Goal: Task Accomplishment & Management: Use online tool/utility

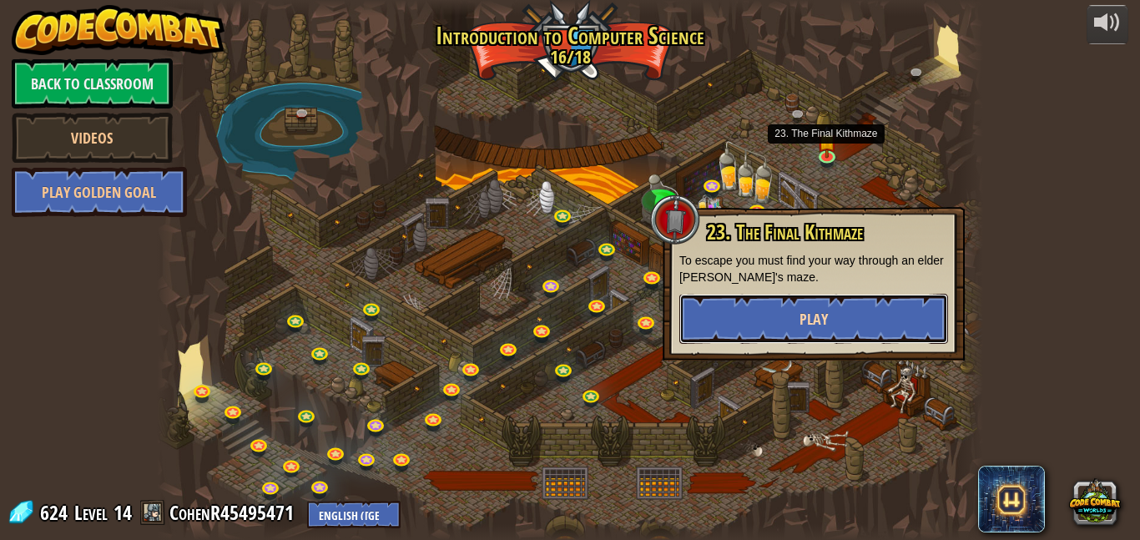
click at [880, 319] on button "Play" at bounding box center [813, 319] width 269 height 50
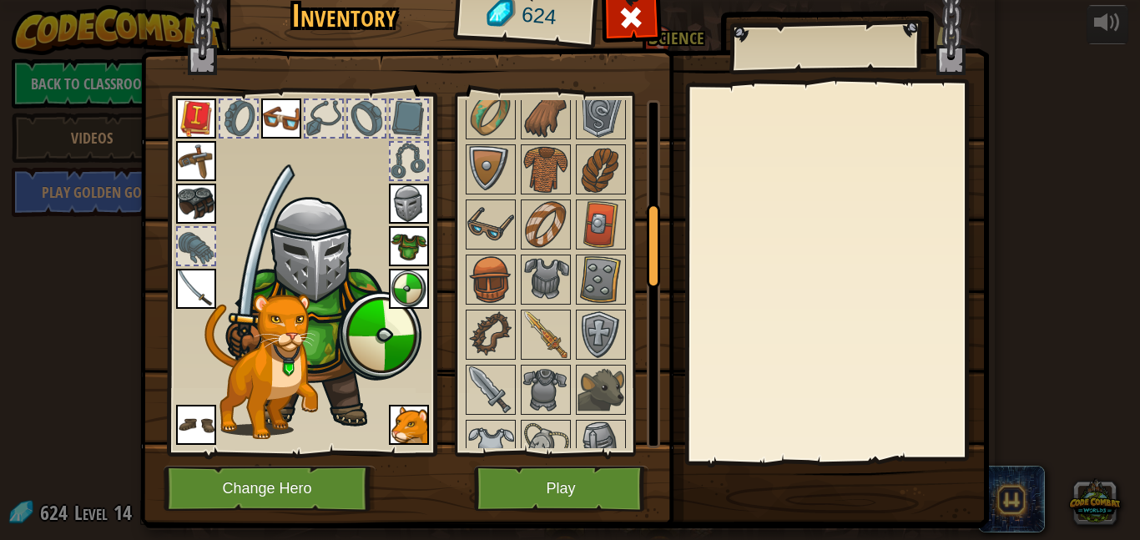
scroll to position [443, 0]
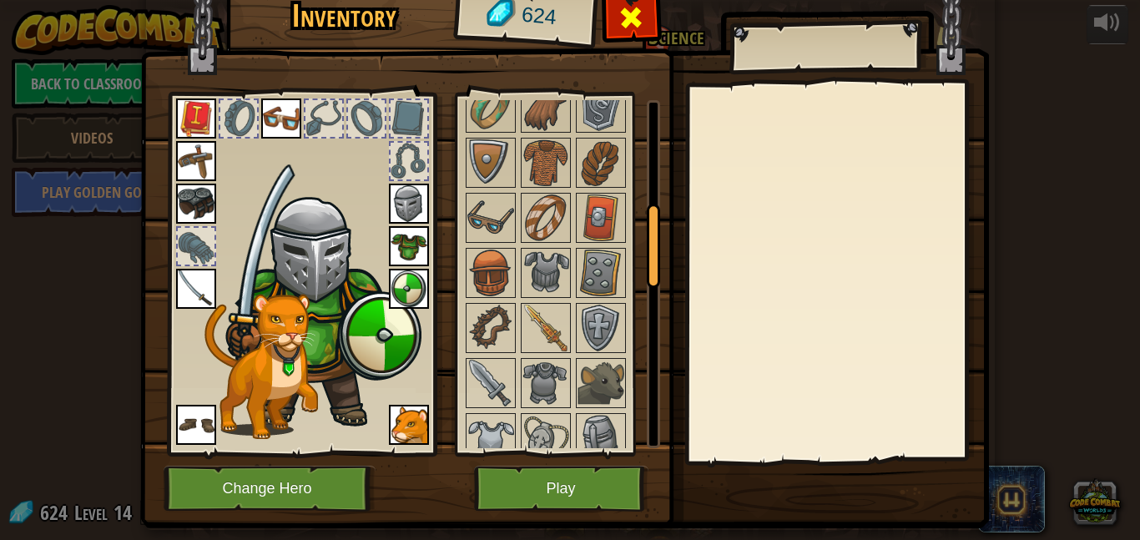
click at [625, 19] on span at bounding box center [630, 17] width 27 height 27
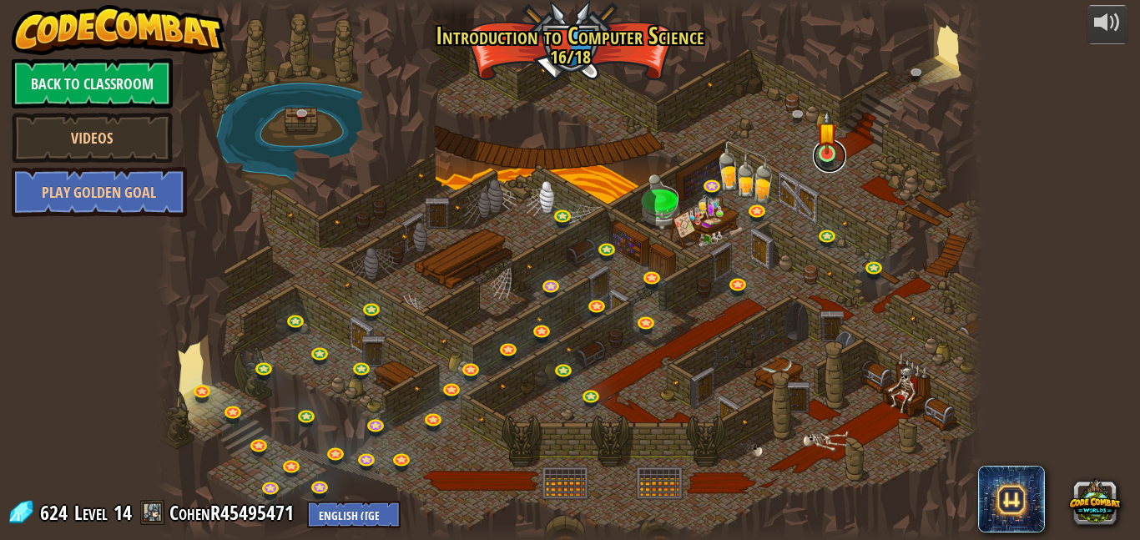
click at [820, 159] on link at bounding box center [829, 155] width 33 height 33
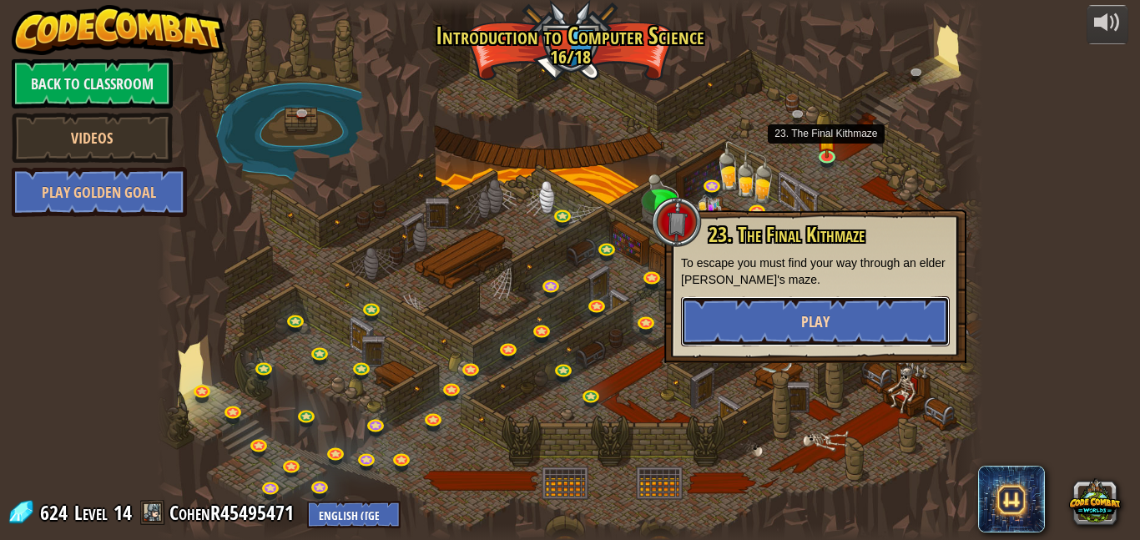
click at [798, 330] on button "Play" at bounding box center [815, 321] width 269 height 50
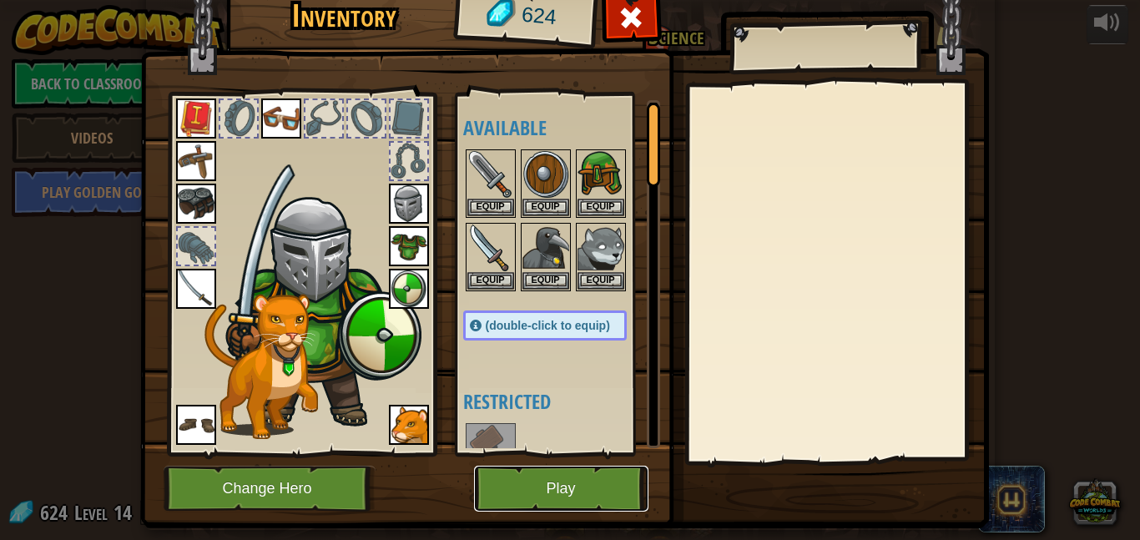
click at [602, 503] on button "Play" at bounding box center [561, 489] width 174 height 46
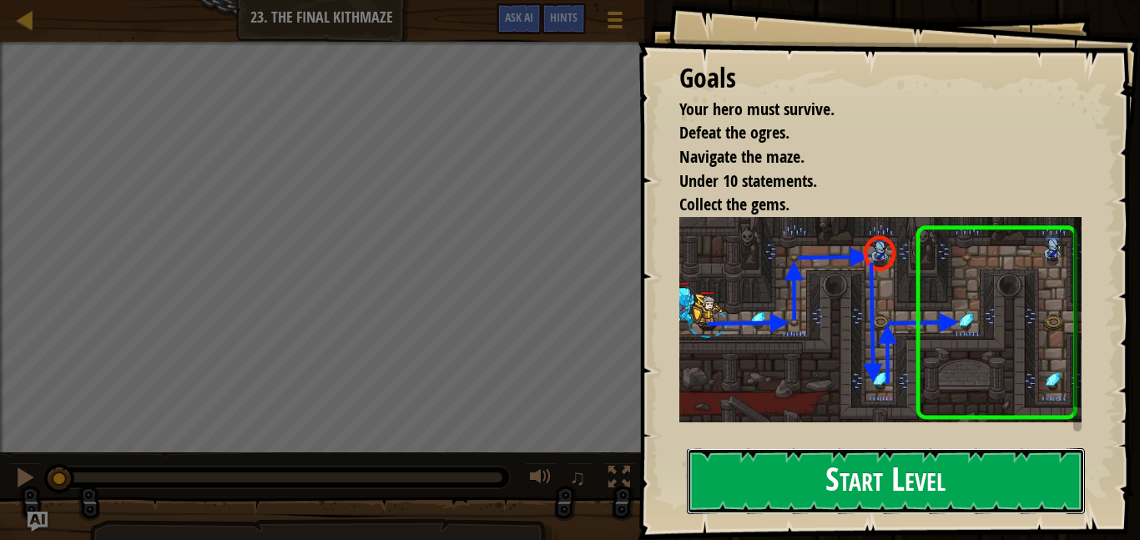
click at [833, 480] on button "Start Level" at bounding box center [886, 481] width 398 height 66
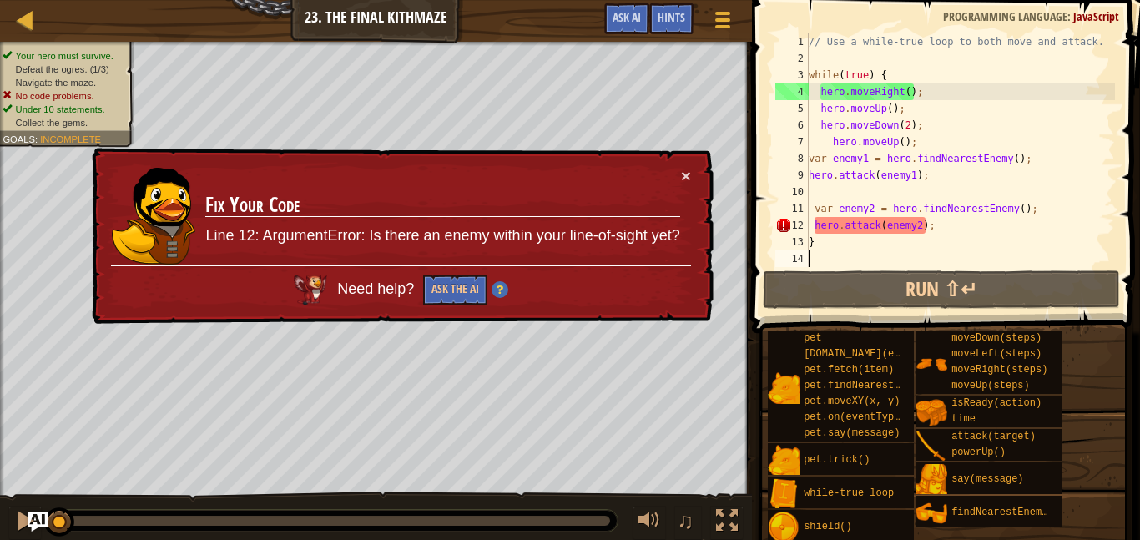
click at [964, 221] on div "// Use a while-true loop to both move and attack. while ( true ) { hero . moveR…" at bounding box center [960, 166] width 310 height 267
type textarea "hero.attack(enemy2);"
click at [813, 189] on div "// Use a while-true loop to both move and attack. while ( true ) { hero . moveR…" at bounding box center [960, 166] width 310 height 267
type textarea "p"
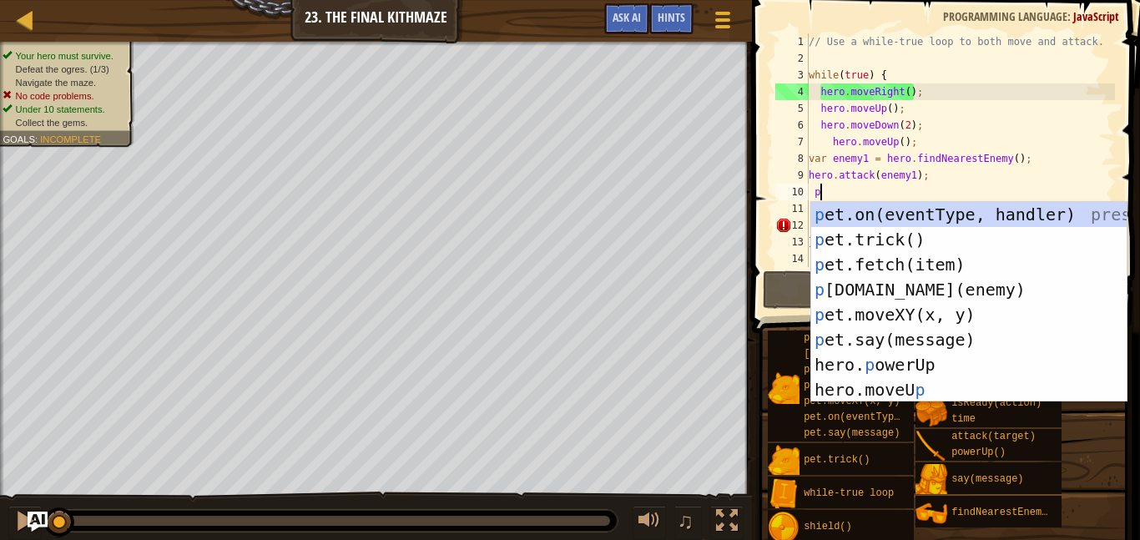
scroll to position [8, 1]
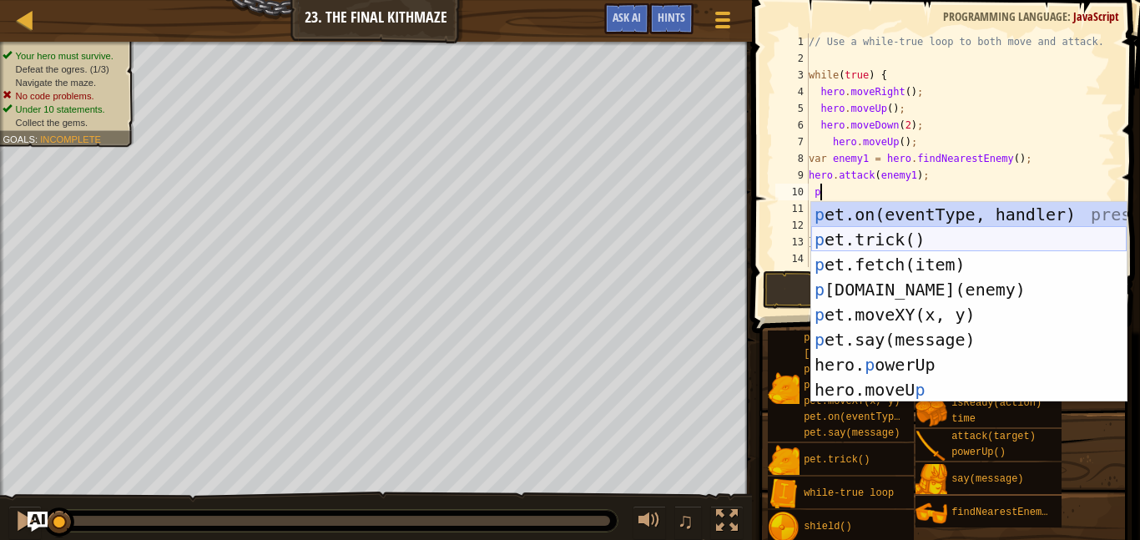
click at [892, 243] on div "p et.on(eventType, handler) press enter p et.trick() press enter p et.fetch(ite…" at bounding box center [968, 327] width 315 height 250
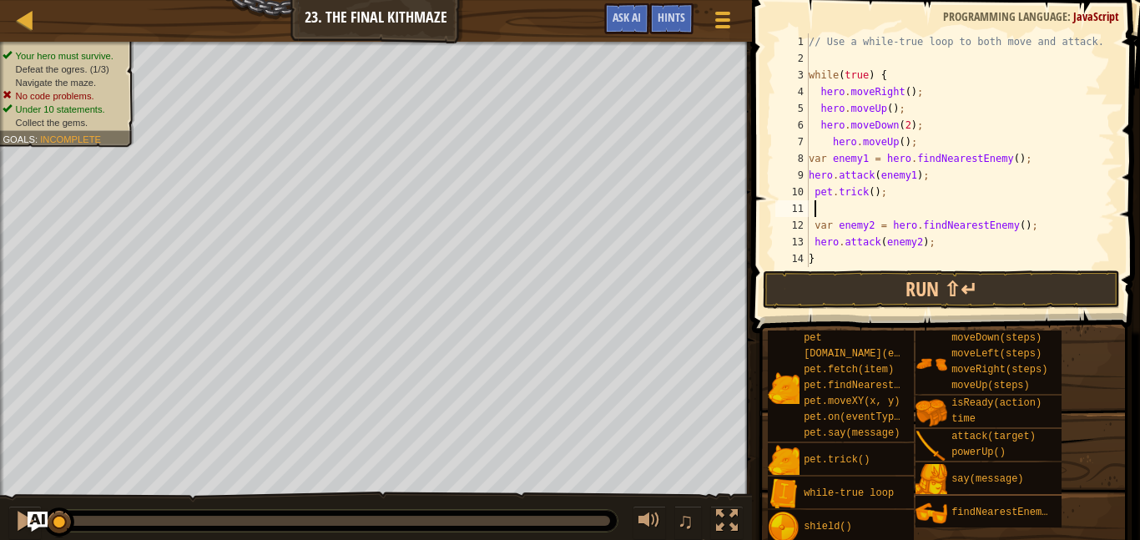
scroll to position [8, 0]
click at [871, 190] on div "// Use a while-true loop to both move and attack. while ( true ) { hero . moveR…" at bounding box center [960, 166] width 310 height 267
click at [905, 286] on button "Run ⇧↵" at bounding box center [941, 289] width 357 height 38
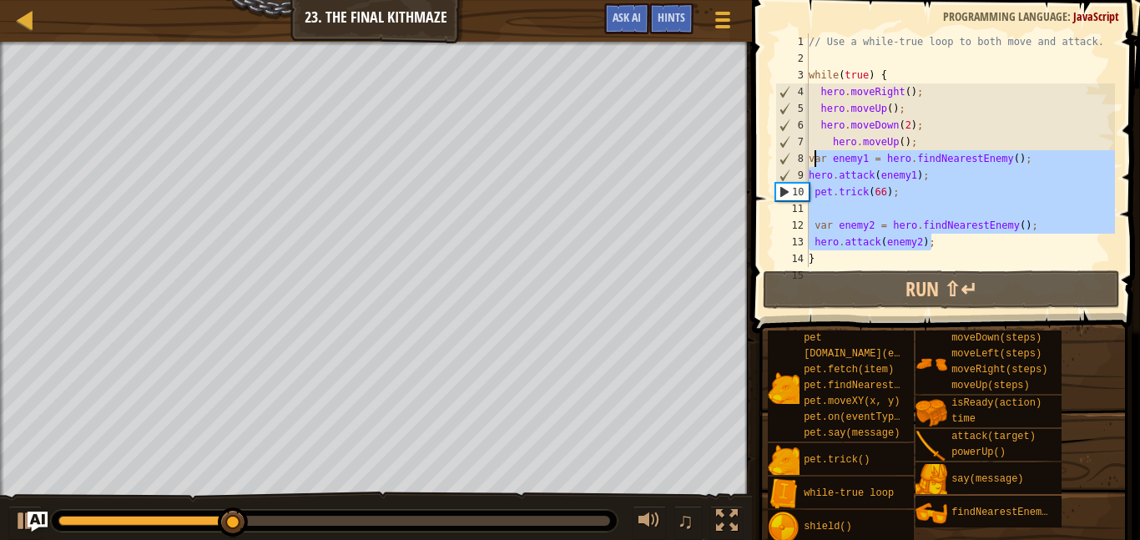
drag, startPoint x: 959, startPoint y: 239, endPoint x: 807, endPoint y: 164, distance: 170.1
click at [807, 164] on div "pet.trick(66); 1 2 3 4 5 6 7 8 9 10 11 12 13 14 15 // Use a while-true loop to …" at bounding box center [943, 150] width 343 height 234
type textarea "var enemy1 = hero.findNearestEnemy(); hero.attack(enemy1);"
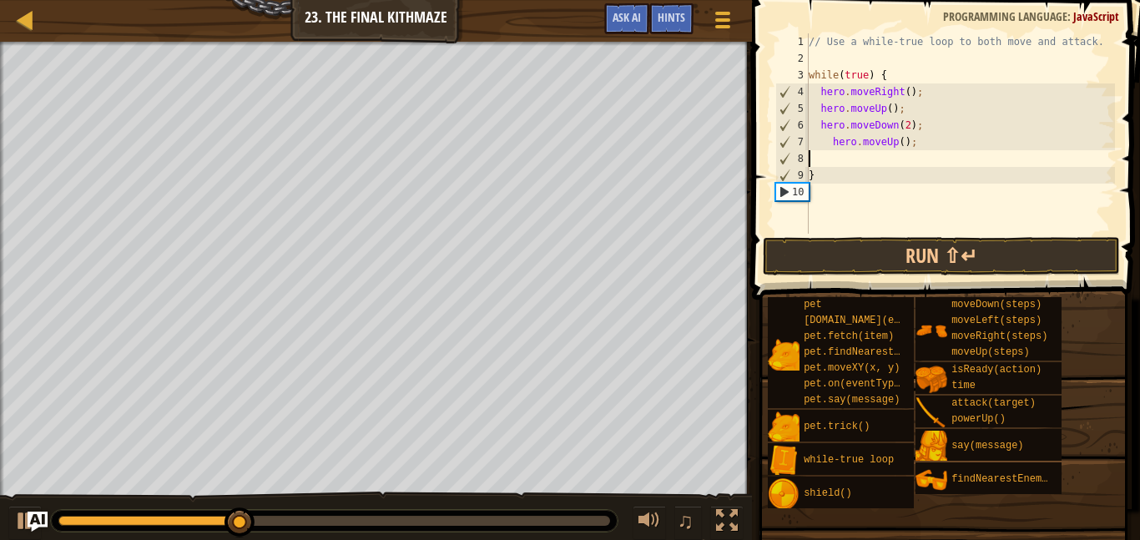
scroll to position [8, 0]
click at [813, 122] on div "// Use a while-true loop to both move and attack. while ( true ) { hero . moveR…" at bounding box center [960, 150] width 310 height 234
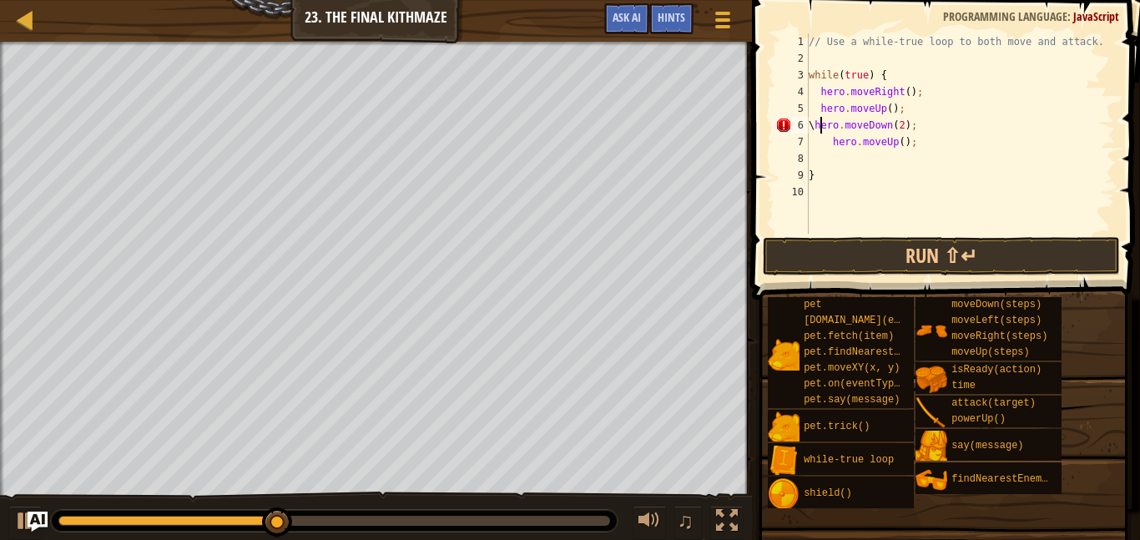
type textarea "hero.moveDown(2);"
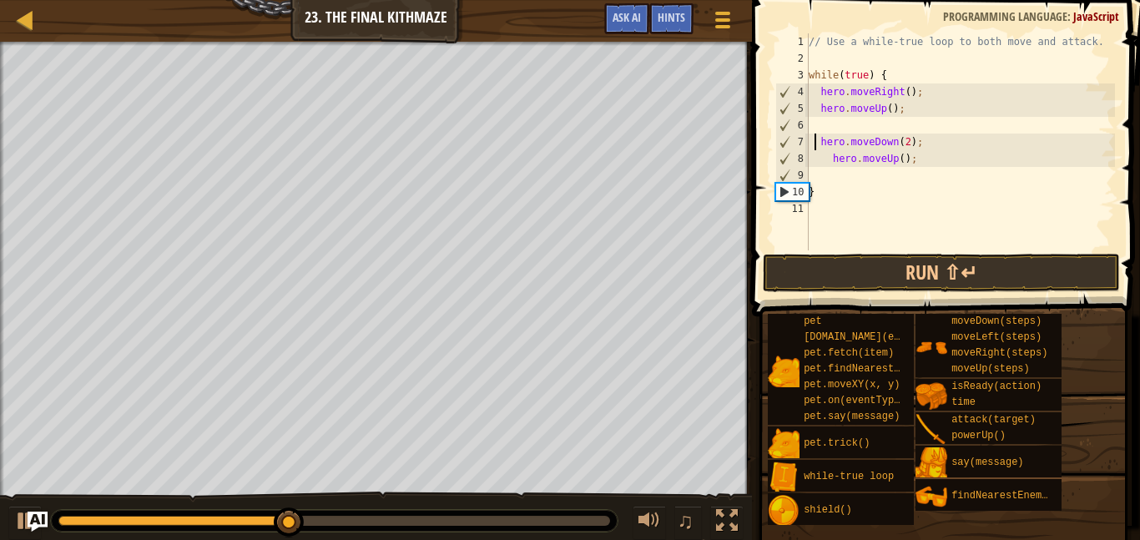
click at [818, 118] on div "// Use a while-true loop to both move and attack. while ( true ) { hero . moveR…" at bounding box center [960, 158] width 310 height 250
type textarea "m"
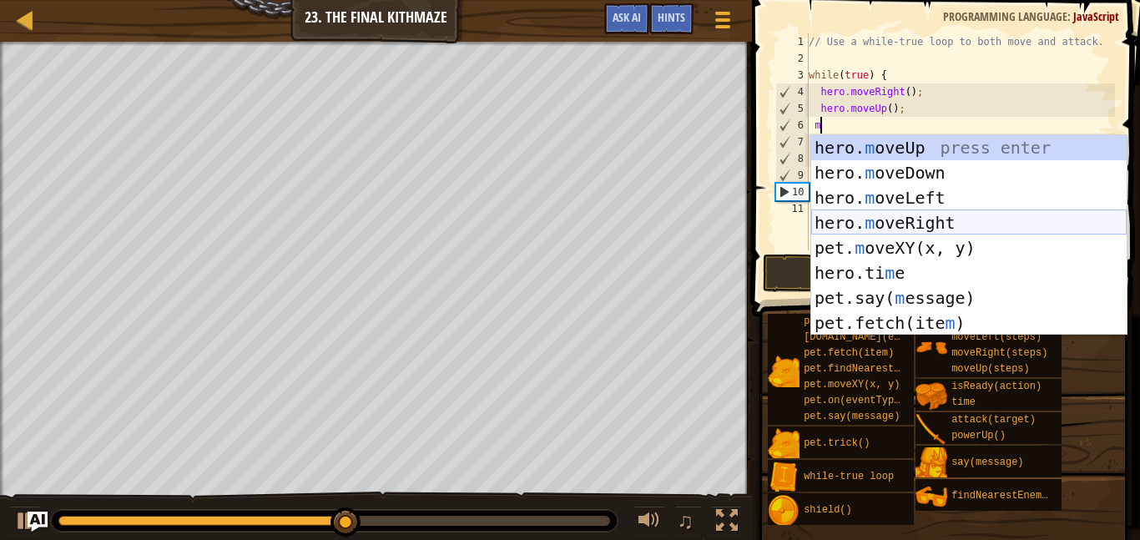
click at [954, 219] on div "hero. m oveUp press enter hero. m oveDown press enter hero. m oveLeft press ent…" at bounding box center [968, 260] width 315 height 250
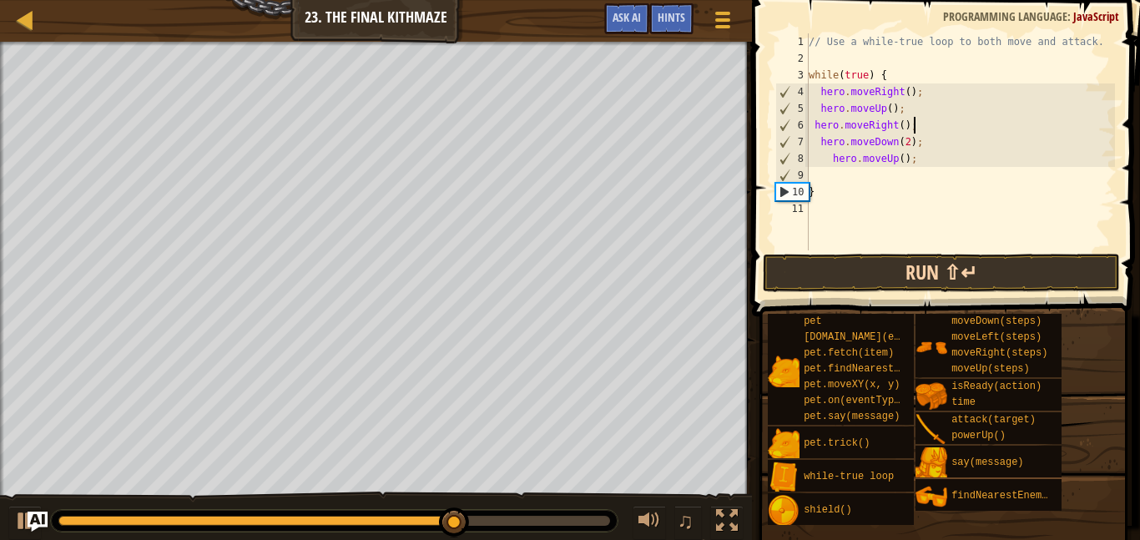
type textarea "hero.moveRight();"
click at [832, 273] on button "Run ⇧↵" at bounding box center [941, 273] width 357 height 38
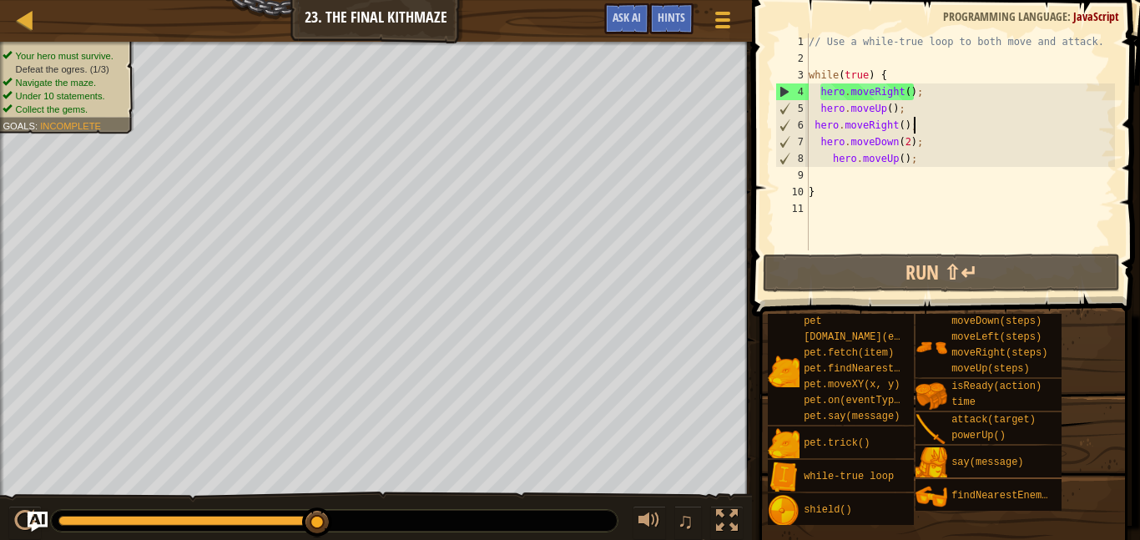
click at [820, 179] on div "// Use a while-true loop to both move and attack. while ( true ) { hero . moveR…" at bounding box center [960, 158] width 310 height 250
type textarea "a"
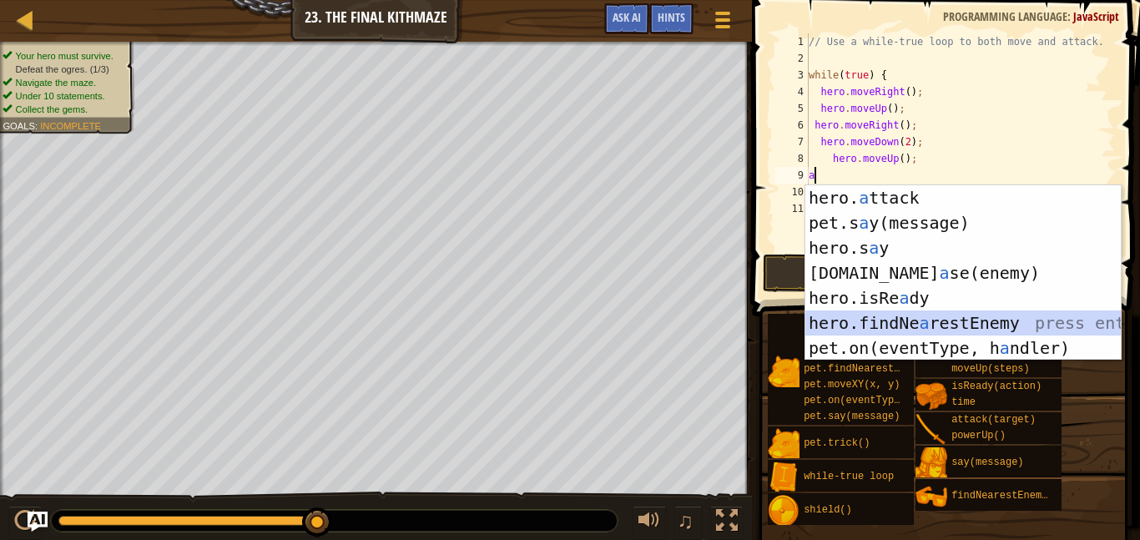
click at [898, 312] on div "hero. a ttack press enter pet.s a y(message) press enter hero.s a y press enter…" at bounding box center [962, 297] width 315 height 225
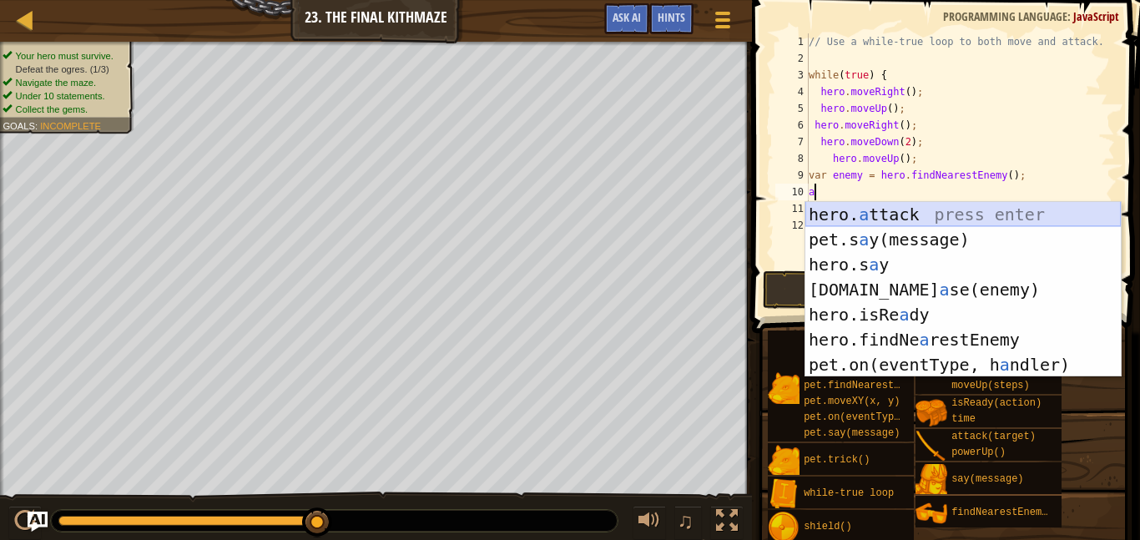
click at [868, 222] on div "hero. a ttack press enter pet.s a y(message) press enter hero.s a y press enter…" at bounding box center [962, 314] width 315 height 225
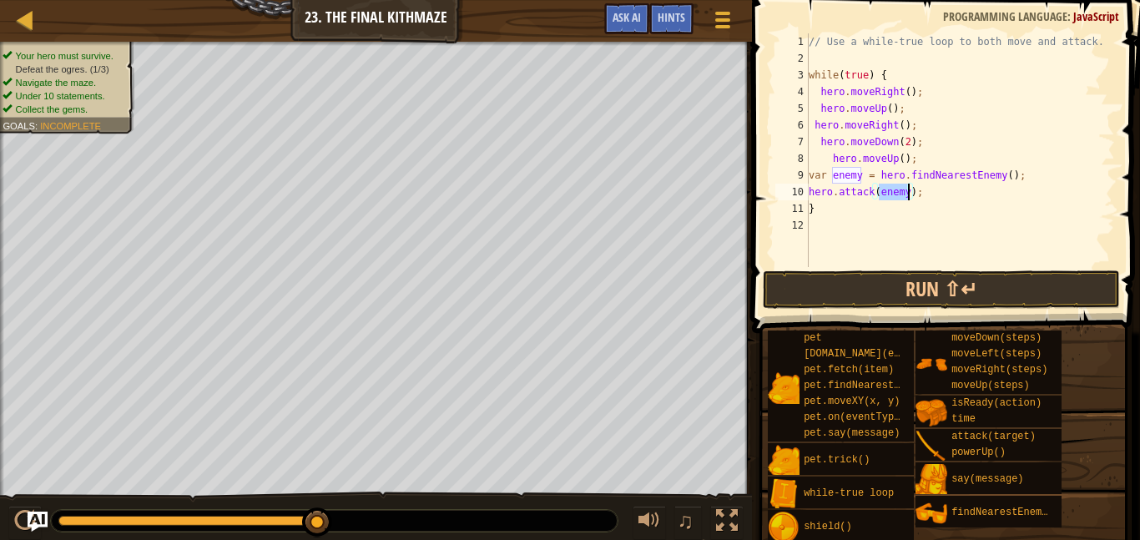
click at [879, 195] on div "// Use a while-true loop to both move and attack. while ( true ) { hero . moveR…" at bounding box center [960, 150] width 310 height 234
click at [905, 192] on div "// Use a while-true loop to both move and attack. while ( true ) { hero . moveR…" at bounding box center [960, 166] width 310 height 267
click at [860, 174] on div "// Use a while-true loop to both move and attack. while ( true ) { hero . moveR…" at bounding box center [960, 166] width 310 height 267
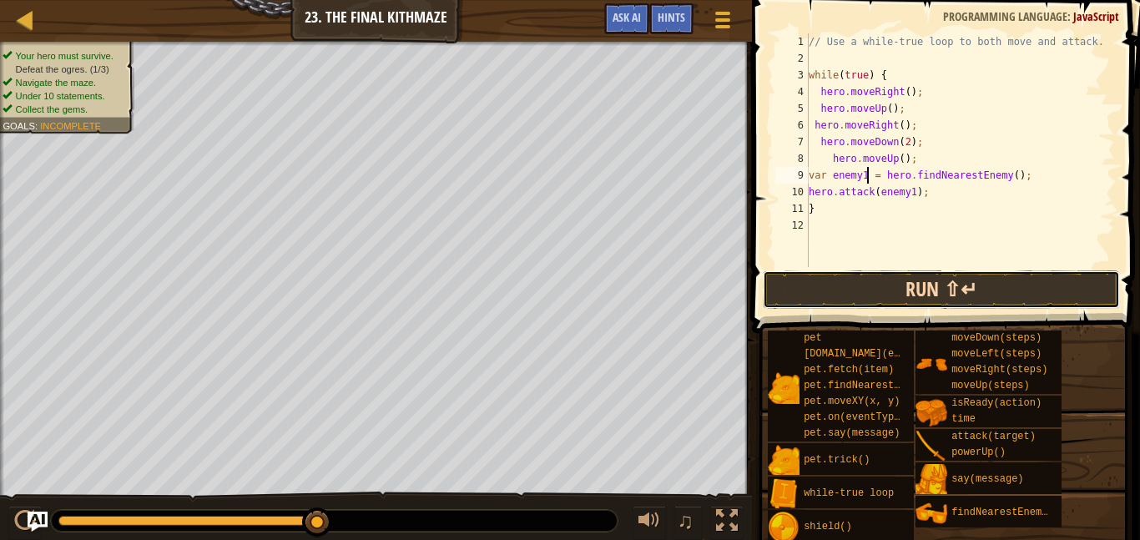
click at [896, 294] on button "Run ⇧↵" at bounding box center [941, 289] width 357 height 38
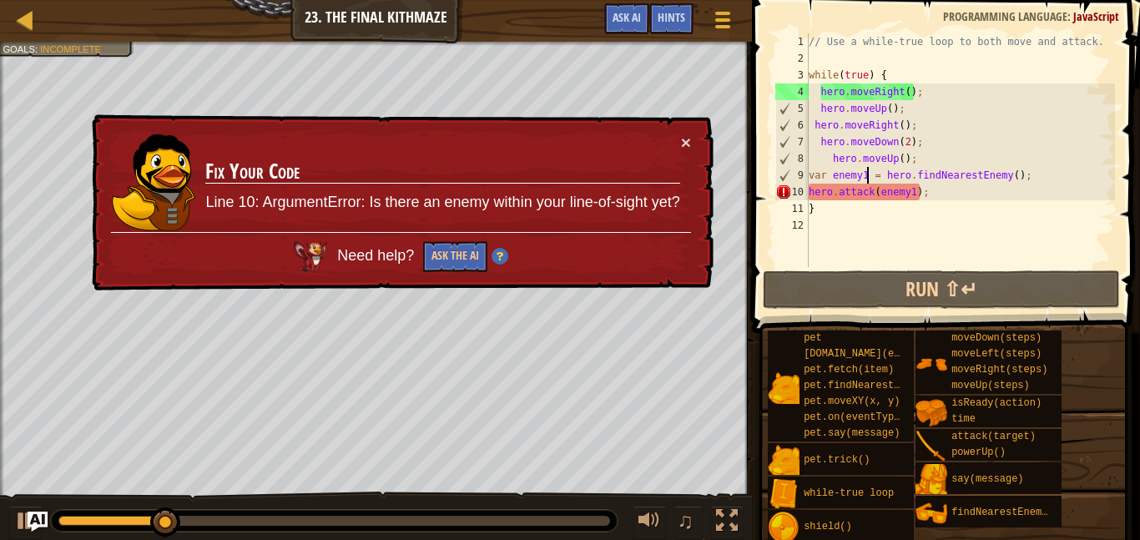
click at [828, 215] on div "// Use a while-true loop to both move and attack. while ( true ) { hero . moveR…" at bounding box center [960, 166] width 310 height 267
drag, startPoint x: 808, startPoint y: 193, endPoint x: 925, endPoint y: 194, distance: 116.8
click at [925, 194] on div "// Use a while-true loop to both move and attack. while ( true ) { hero . moveR…" at bounding box center [960, 166] width 310 height 267
click at [812, 173] on div "// Use a while-true loop to both move and attack. while ( true ) { hero . moveR…" at bounding box center [960, 166] width 310 height 267
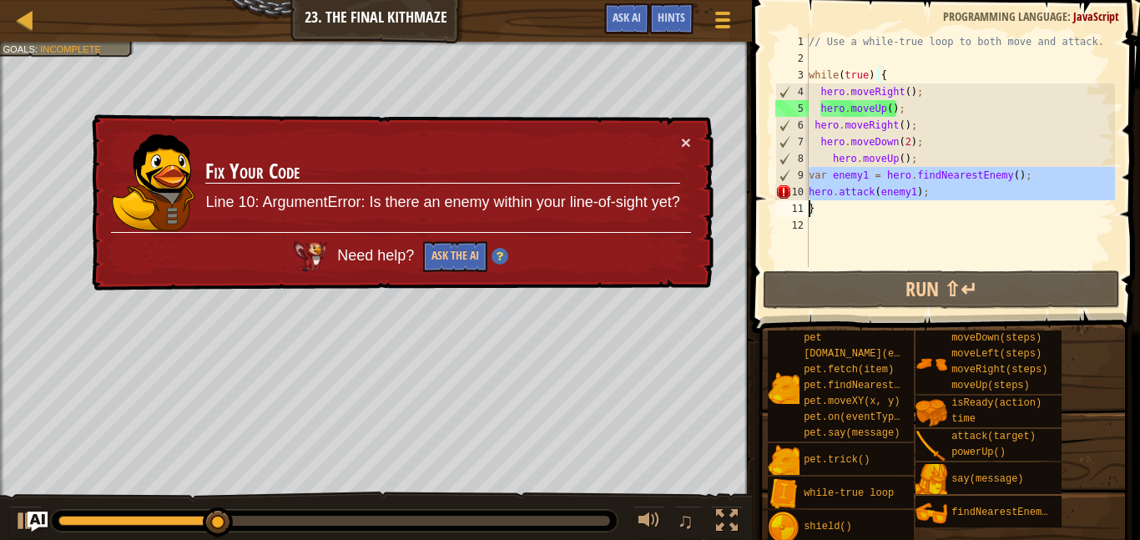
drag, startPoint x: 807, startPoint y: 173, endPoint x: 885, endPoint y: 189, distance: 80.0
click at [885, 189] on div "var enemy1 = hero.findNearestEnemy(); 1 2 3 4 5 6 7 8 9 10 11 12 // Use a while…" at bounding box center [943, 150] width 343 height 234
click at [834, 200] on div "// Use a while-true loop to both move and attack. while ( true ) { hero . moveR…" at bounding box center [960, 166] width 310 height 267
type textarea "}"
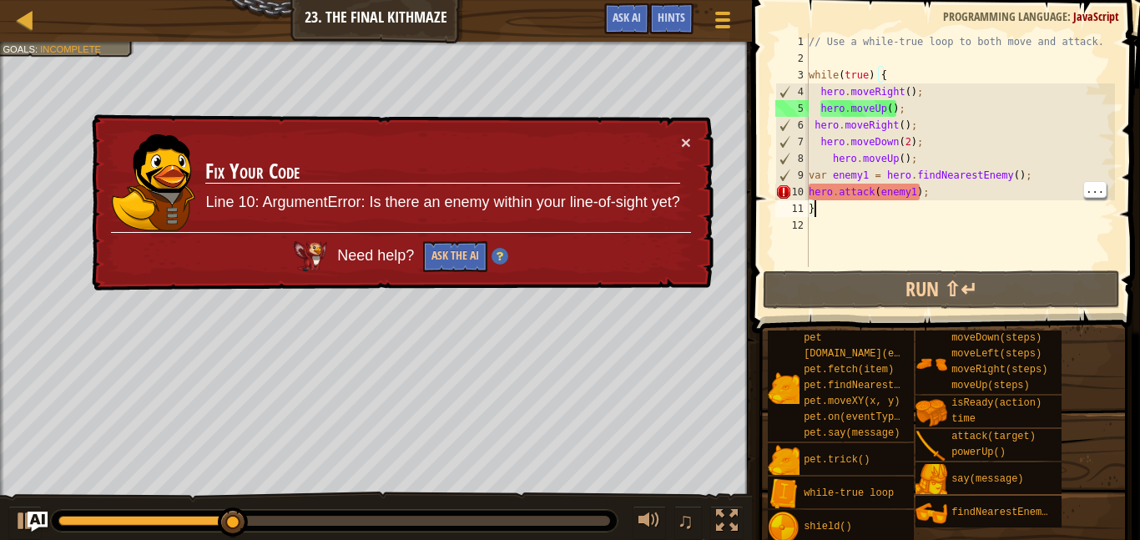
click at [825, 226] on div "// Use a while-true loop to both move and attack. while ( true ) { hero . moveR…" at bounding box center [960, 166] width 310 height 267
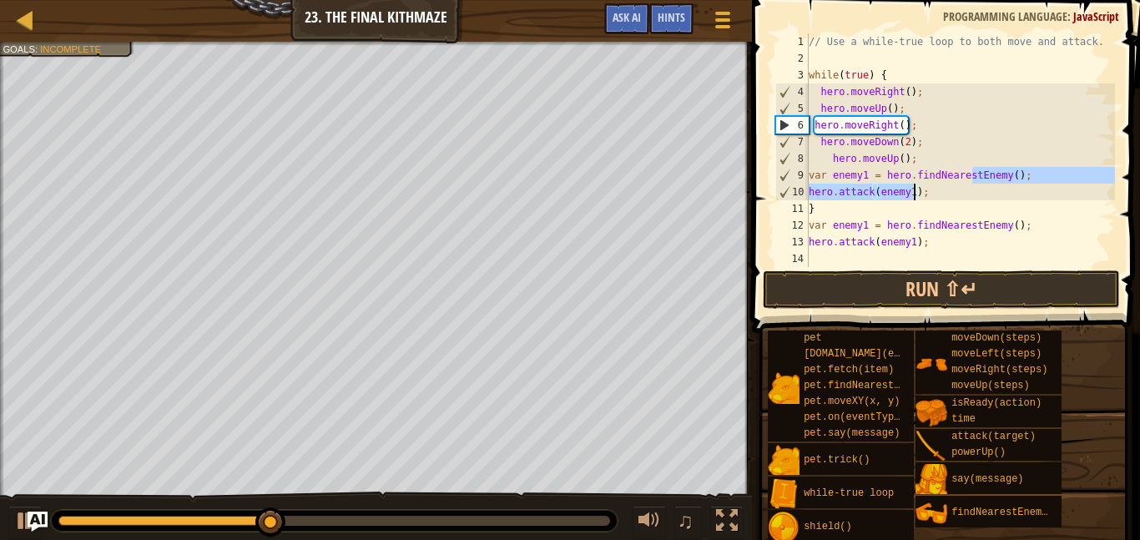
drag, startPoint x: 974, startPoint y: 183, endPoint x: 915, endPoint y: 189, distance: 58.7
click at [915, 189] on div "// Use a while-true loop to both move and attack. while ( true ) { hero . moveR…" at bounding box center [960, 166] width 310 height 267
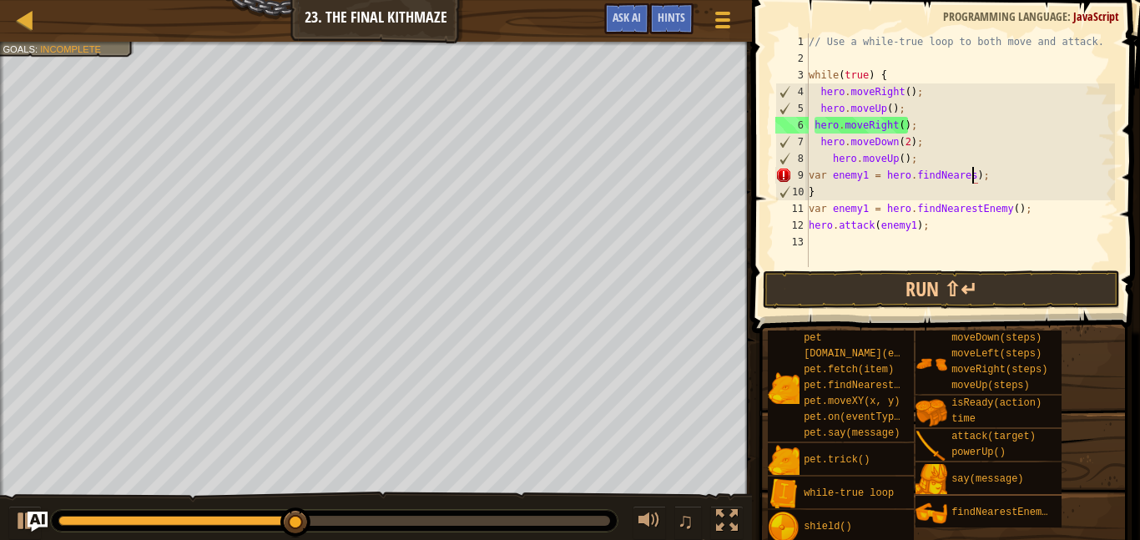
click at [1006, 181] on div "// Use a while-true loop to both move and attack. while ( true ) { hero . moveR…" at bounding box center [960, 166] width 310 height 267
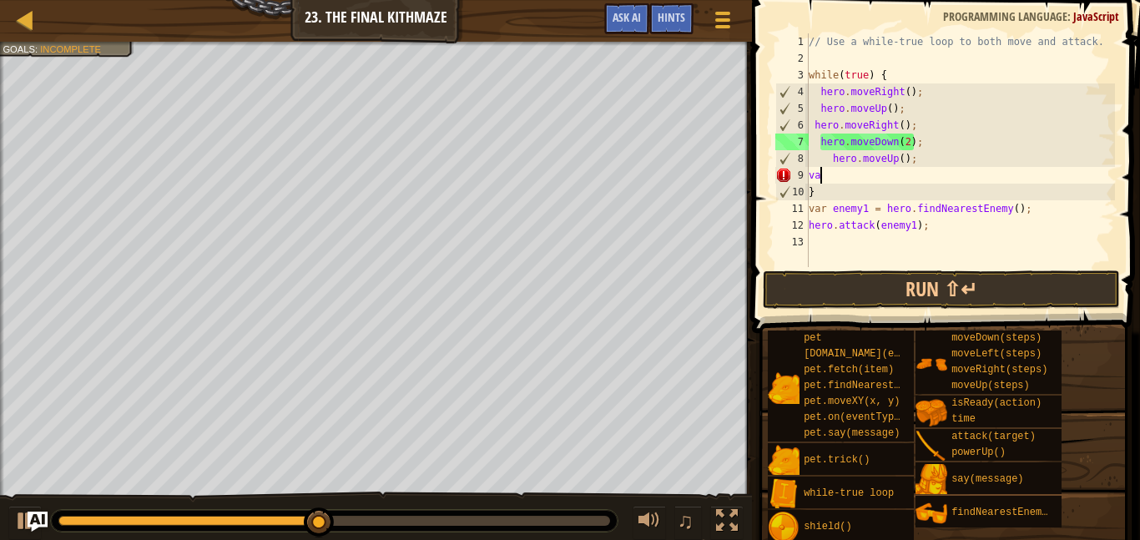
type textarea "v"
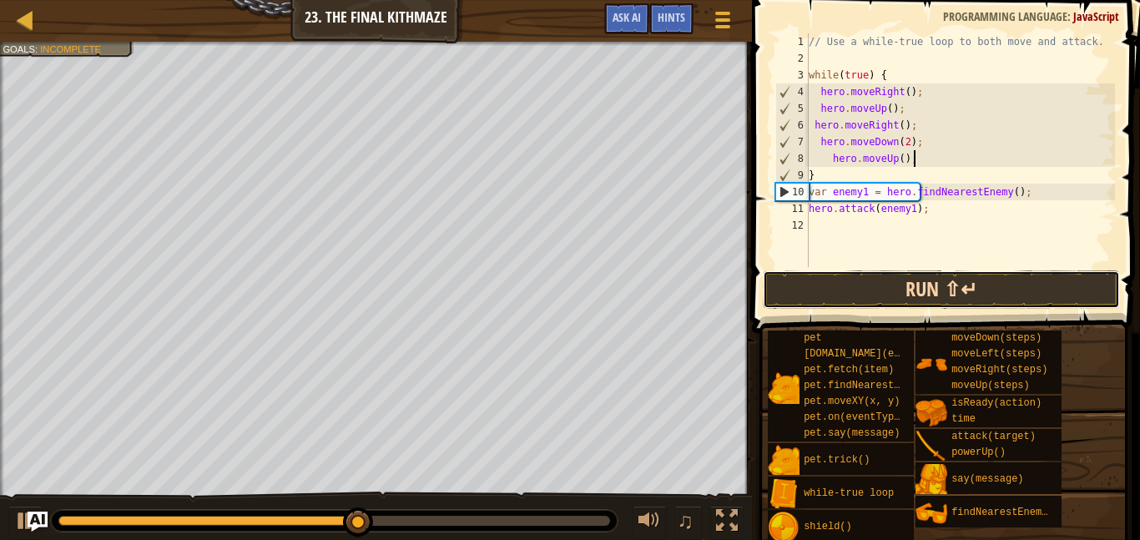
click at [937, 294] on button "Run ⇧↵" at bounding box center [941, 289] width 357 height 38
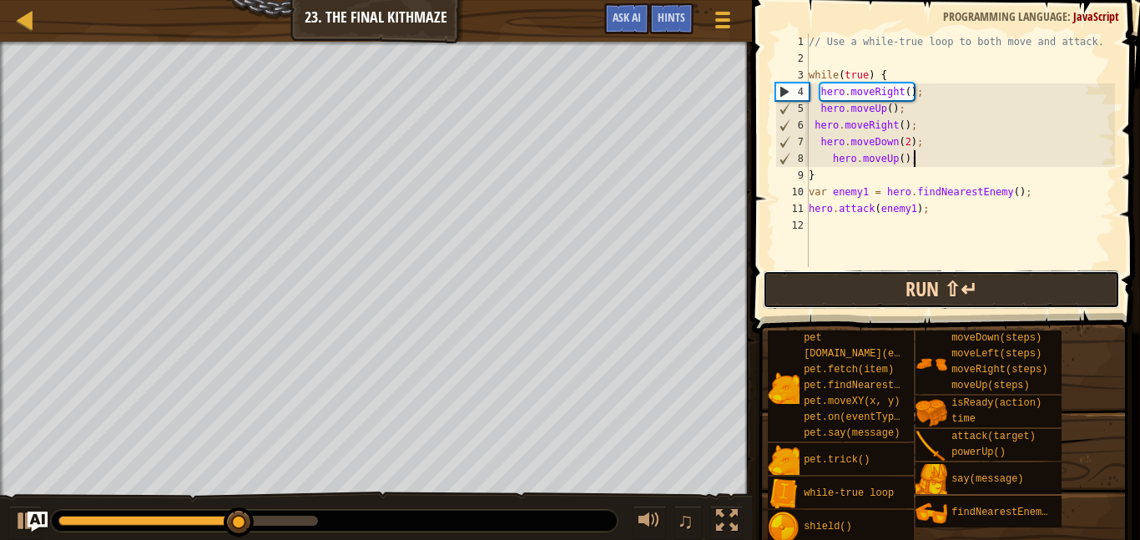
click at [924, 293] on button "Run ⇧↵" at bounding box center [941, 289] width 357 height 38
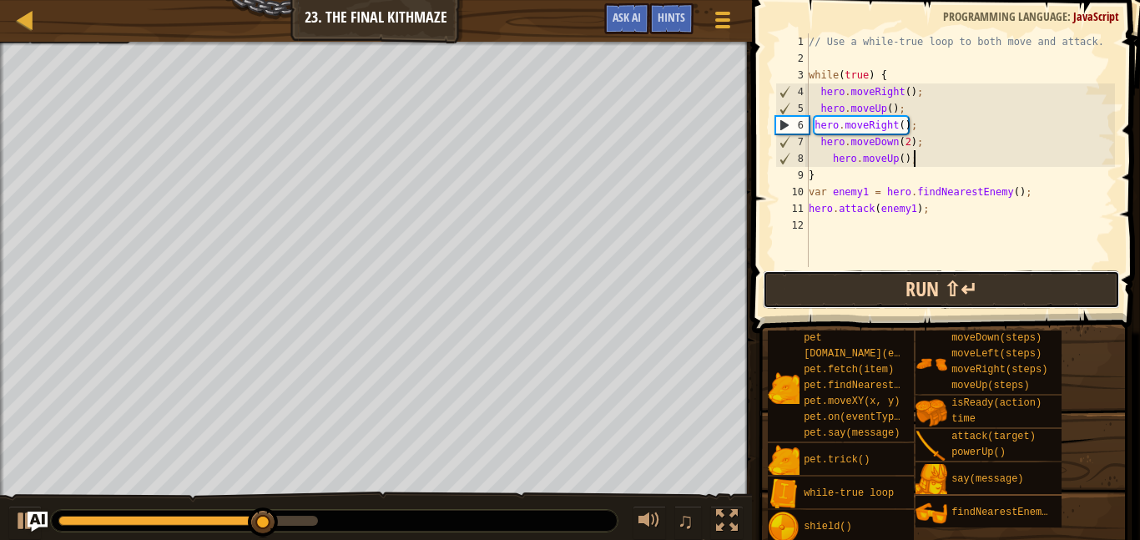
click at [924, 293] on button "Run ⇧↵" at bounding box center [941, 289] width 357 height 38
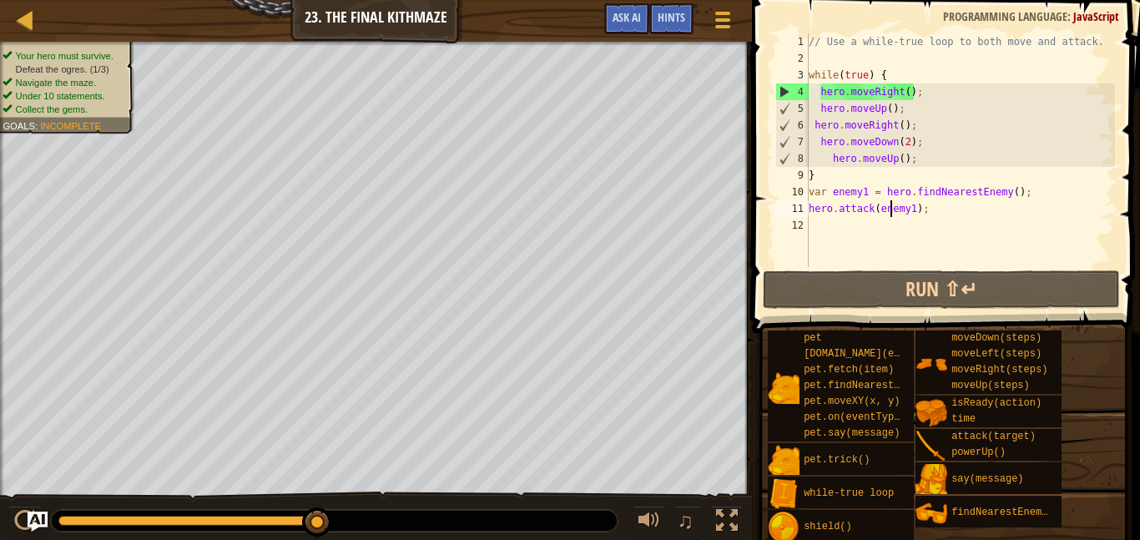
click at [891, 210] on div "// Use a while-true loop to both move and attack. while ( true ) { hero . moveR…" at bounding box center [960, 166] width 310 height 267
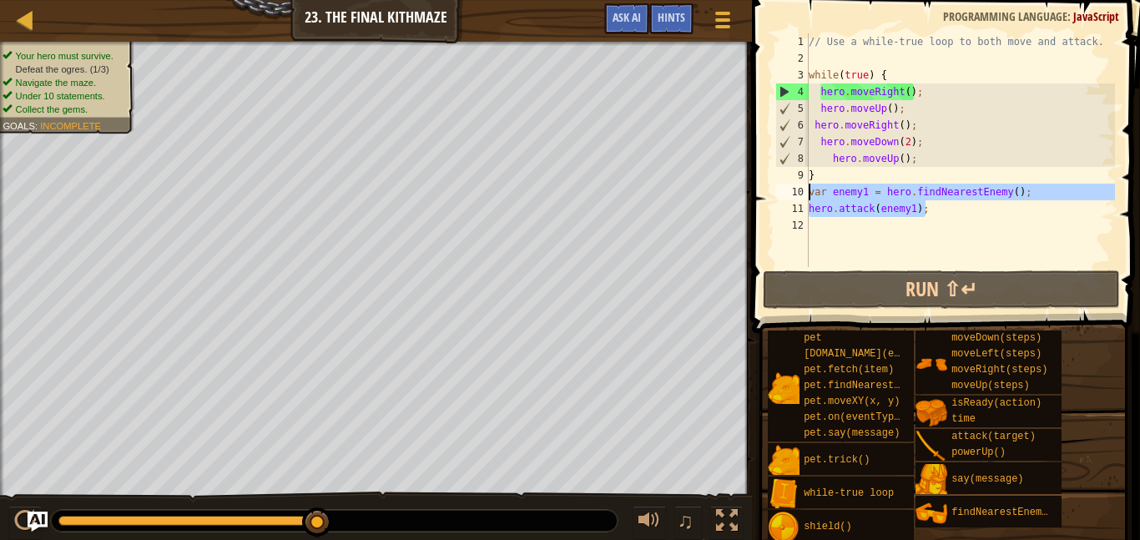
drag, startPoint x: 953, startPoint y: 213, endPoint x: 808, endPoint y: 194, distance: 145.5
click at [808, 194] on div "// Use a while-true loop to both move and attack. while ( true ) { hero . moveR…" at bounding box center [960, 166] width 310 height 267
type textarea "var enemy1 = hero.findNearestEnemy(); hero.attack(enemy1);"
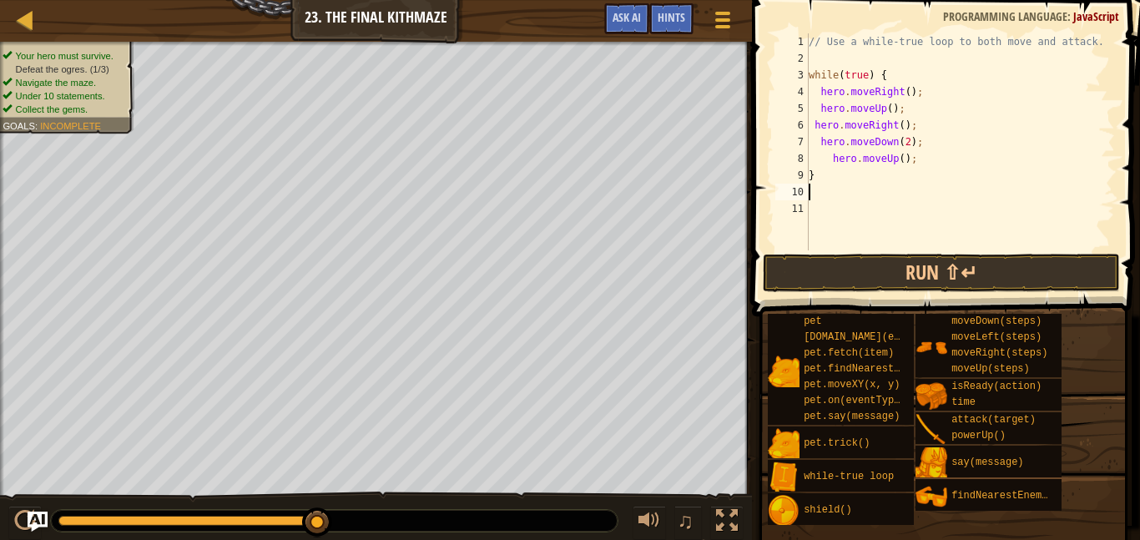
click at [818, 187] on div "// Use a while-true loop to both move and attack. while ( true ) { hero . moveR…" at bounding box center [960, 158] width 310 height 250
click at [870, 171] on div "// Use a while-true loop to both move and attack. while ( true ) { hero . moveR…" at bounding box center [960, 158] width 310 height 250
click at [860, 165] on div "// Use a while-true loop to both move and attack. while ( true ) { hero . moveR…" at bounding box center [960, 158] width 310 height 250
click at [803, 164] on div "8" at bounding box center [791, 158] width 33 height 17
type textarea "hero.moveUp();"
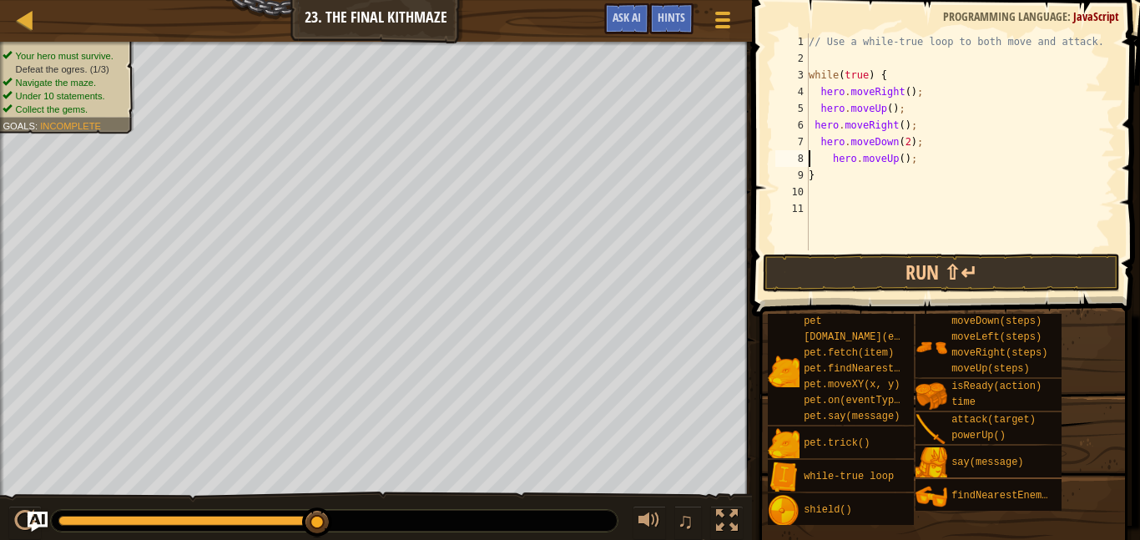
click at [922, 162] on div "// Use a while-true loop to both move and attack. while ( true ) { hero . moveR…" at bounding box center [960, 158] width 310 height 250
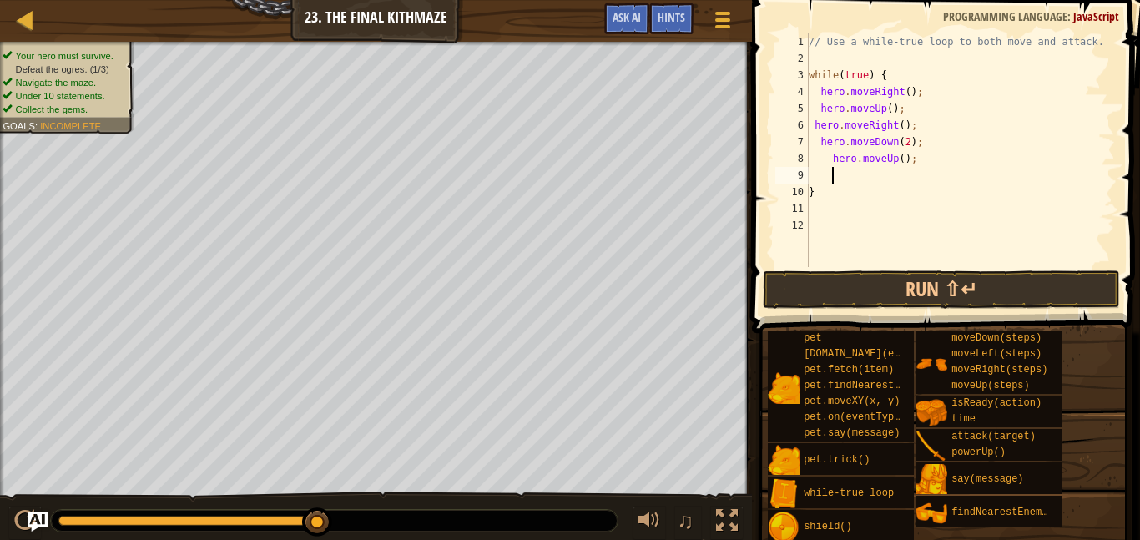
type textarea "l"
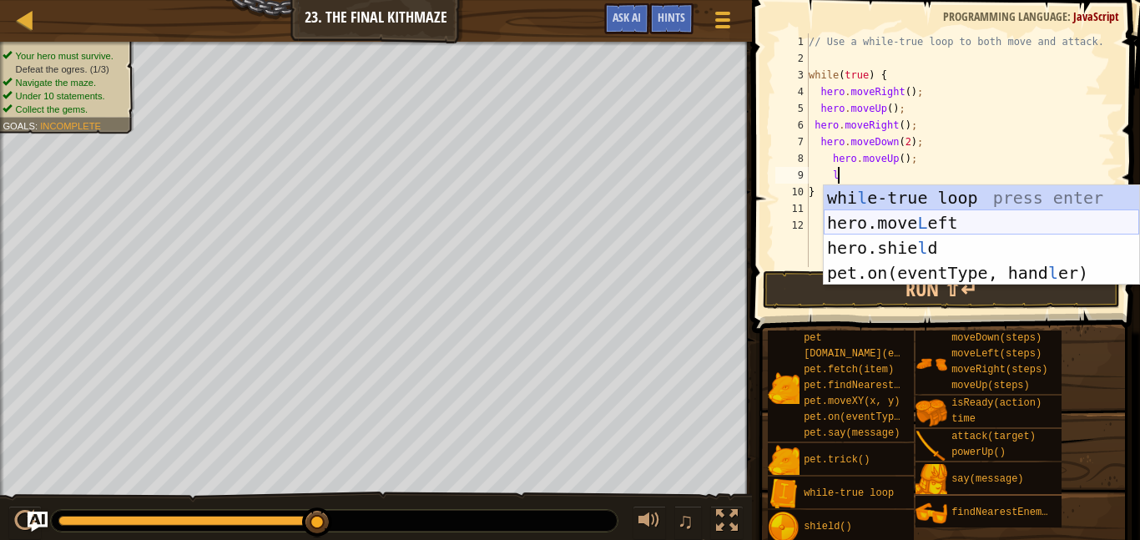
click at [939, 224] on div "whi l e-true loop press enter hero.move L eft press enter hero.[PERSON_NAME] pr…" at bounding box center [980, 260] width 315 height 150
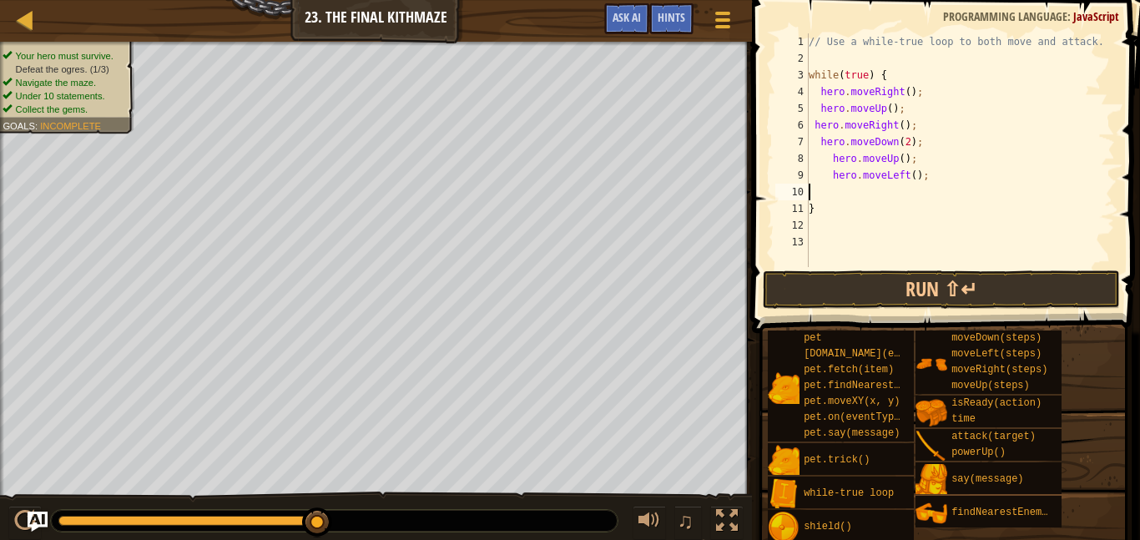
scroll to position [8, 0]
type textarea "hero.moveLeft();"
click at [903, 259] on div "// Use a while-true loop to both move and attack. while ( true ) { hero . moveR…" at bounding box center [960, 166] width 310 height 267
click at [910, 305] on button "Run ⇧↵" at bounding box center [941, 289] width 357 height 38
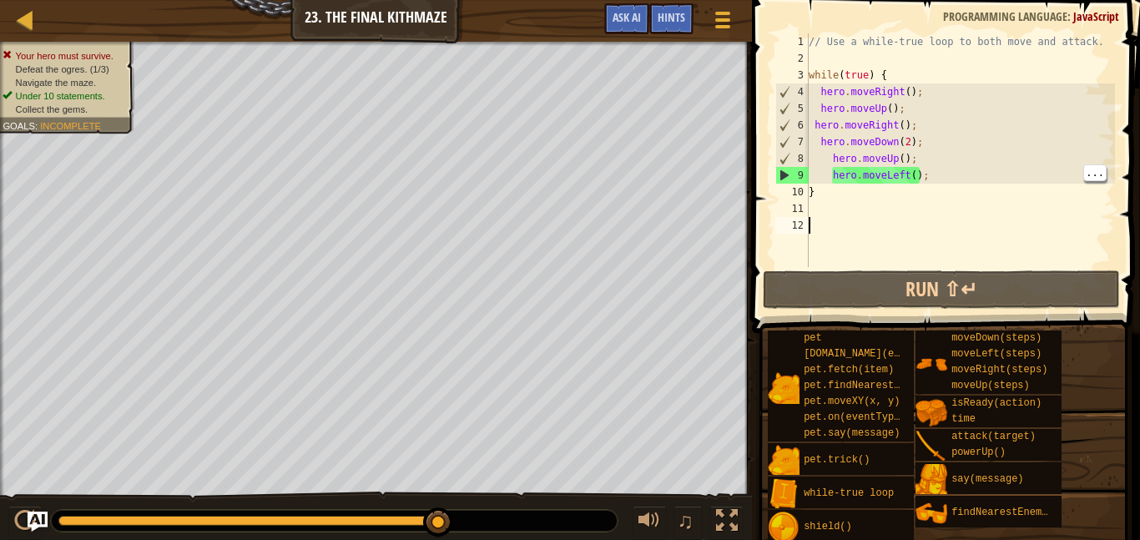
click at [946, 172] on div "// Use a while-true loop to both move and attack. while ( true ) { hero . moveR…" at bounding box center [960, 166] width 310 height 267
click at [849, 191] on div "// Use a while-true loop to both move and attack. while ( true ) { hero . moveR…" at bounding box center [960, 166] width 310 height 267
click at [935, 166] on div "// Use a while-true loop to both move and attack. while ( true ) { hero . moveR…" at bounding box center [960, 166] width 310 height 267
click at [925, 179] on div "// Use a while-true loop to both move and attack. while ( true ) { hero . moveR…" at bounding box center [960, 166] width 310 height 267
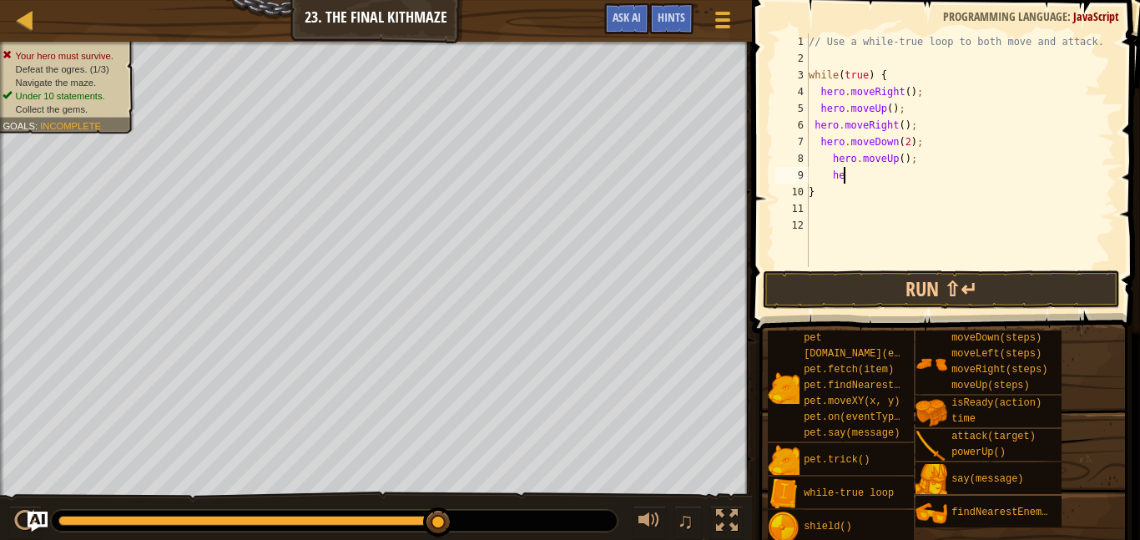
type textarea "h"
type textarea "d"
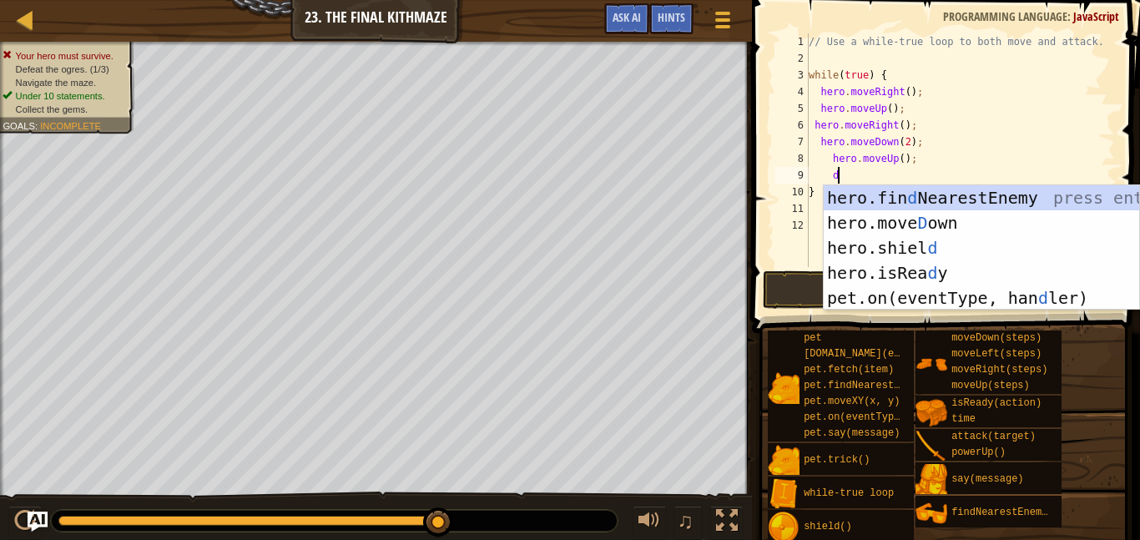
scroll to position [8, 3]
click at [949, 222] on div "hero.fin d NearestEnemy press enter hero.[PERSON_NAME] own press enter hero.[PE…" at bounding box center [980, 272] width 315 height 175
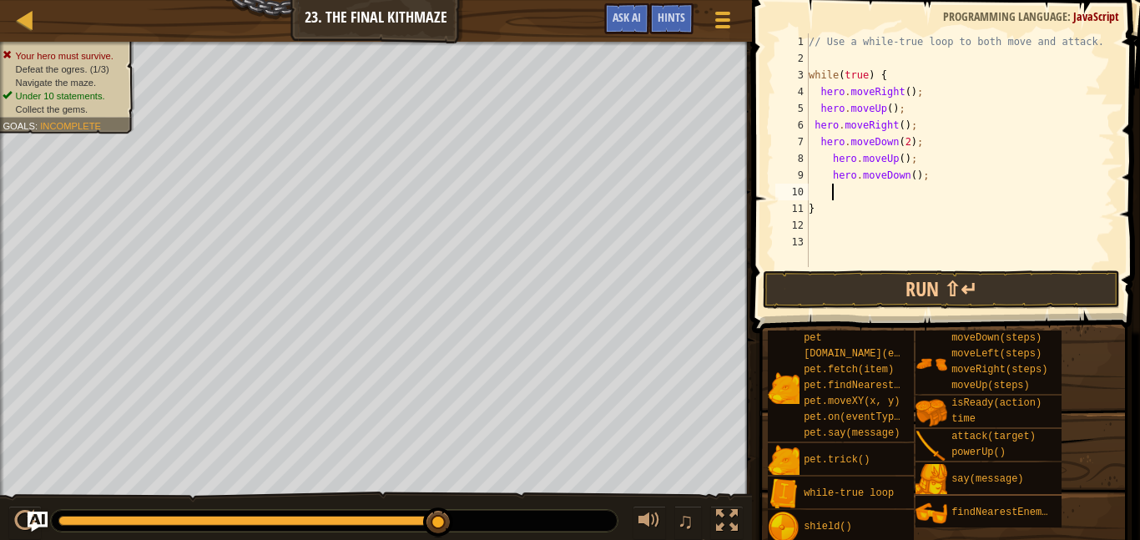
scroll to position [8, 3]
click at [972, 295] on button "Run ⇧↵" at bounding box center [941, 289] width 357 height 38
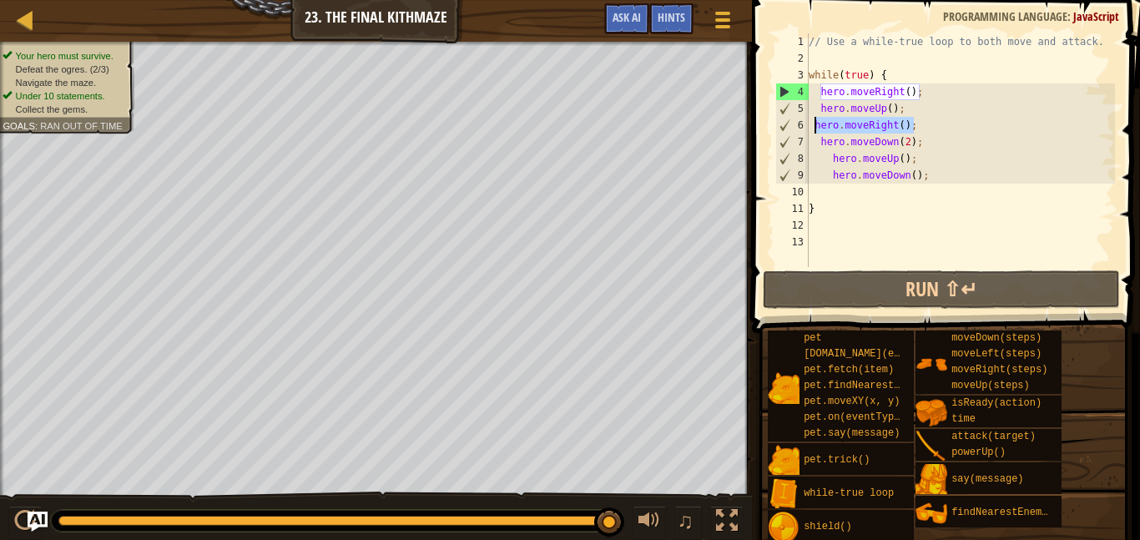
drag, startPoint x: 924, startPoint y: 123, endPoint x: 813, endPoint y: 131, distance: 110.4
click at [813, 131] on div "// Use a while-true loop to both move and attack. while ( true ) { hero . moveR…" at bounding box center [960, 166] width 310 height 267
click at [978, 161] on div "// Use a while-true loop to both move and attack. while ( true ) { hero . moveR…" at bounding box center [960, 166] width 310 height 267
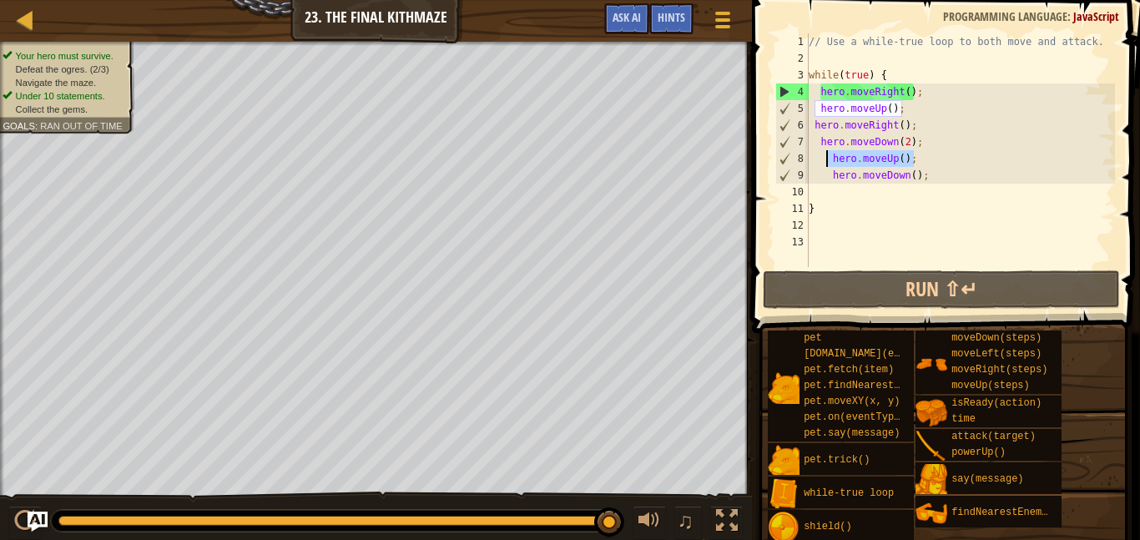
drag, startPoint x: 971, startPoint y: 160, endPoint x: 828, endPoint y: 159, distance: 143.5
click at [828, 159] on div "// Use a while-true loop to both move and attack. while ( true ) { hero . moveR…" at bounding box center [960, 166] width 310 height 267
click at [922, 158] on div "// Use a while-true loop to both move and attack. while ( true ) { hero . moveR…" at bounding box center [960, 150] width 310 height 234
drag, startPoint x: 918, startPoint y: 136, endPoint x: 809, endPoint y: 138, distance: 108.5
click at [809, 138] on div "// Use a while-true loop to both move and attack. while ( true ) { hero . moveR…" at bounding box center [960, 166] width 310 height 267
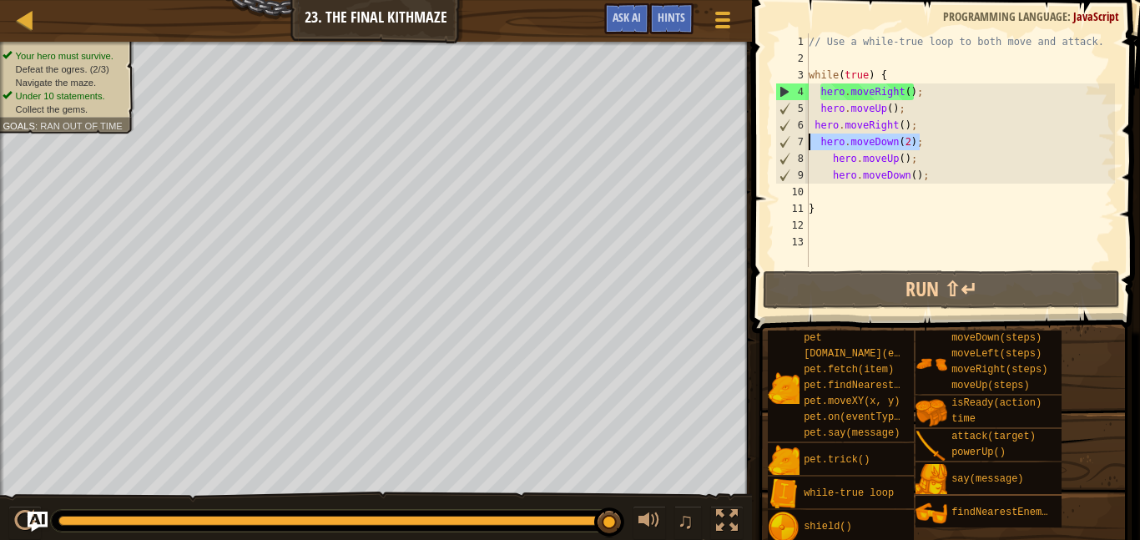
type textarea "hero.moveDown(2);"
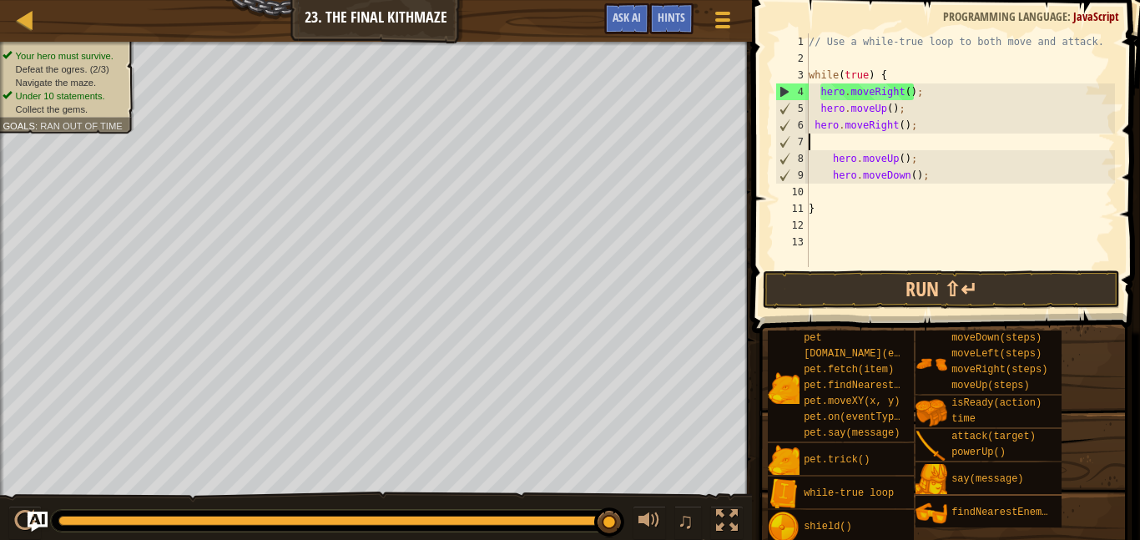
scroll to position [8, 0]
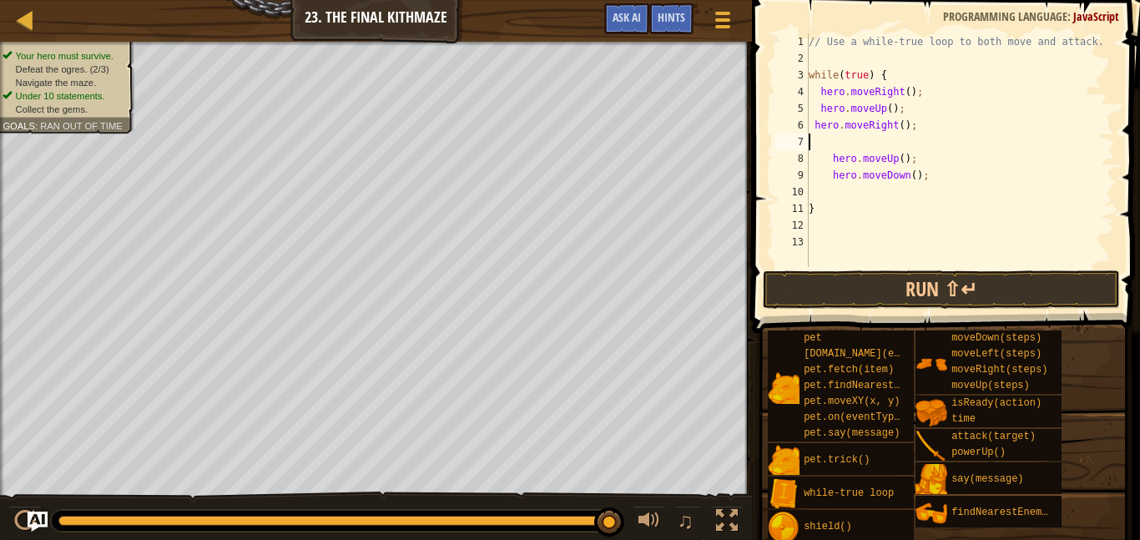
paste textarea "hero.moveUp();"
drag, startPoint x: 914, startPoint y: 157, endPoint x: 816, endPoint y: 162, distance: 98.6
click at [816, 162] on div "// Use a while-true loop to both move and attack. while ( true ) { hero . moveR…" at bounding box center [960, 166] width 310 height 267
type textarea "hero.moveUp();"
type textarea "d"
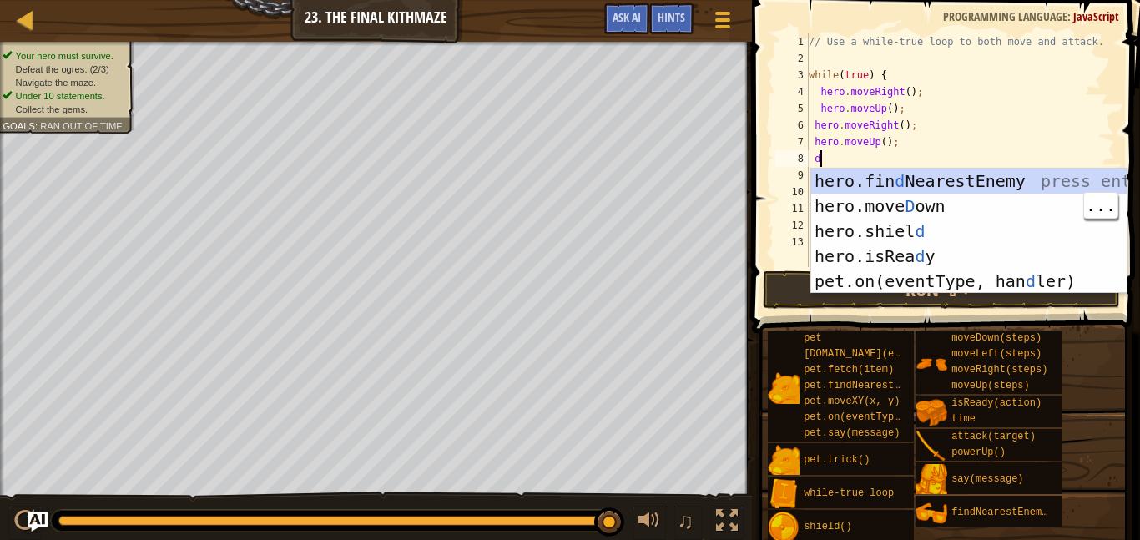
scroll to position [8, 1]
click at [929, 208] on div "hero.fin d NearestEnemy press enter hero.[PERSON_NAME] own press enter hero.[PE…" at bounding box center [968, 256] width 315 height 175
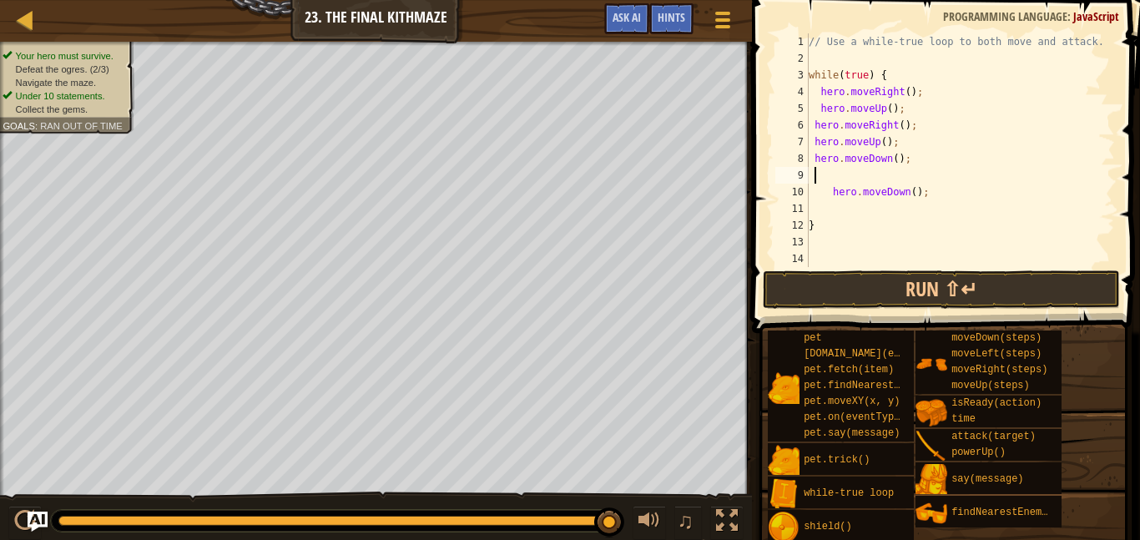
click at [904, 164] on div "// Use a while-true loop to both move and attack. while ( true ) { hero . moveR…" at bounding box center [960, 166] width 310 height 267
type textarea "hero.moveDown();"
click at [899, 158] on div "// Use a while-true loop to both move and attack. while ( true ) { hero . moveR…" at bounding box center [960, 166] width 310 height 267
click at [924, 260] on div "// Use a while-true loop to both move and attack. while ( true ) { hero . moveR…" at bounding box center [960, 166] width 310 height 267
click at [908, 284] on button "Run ⇧↵" at bounding box center [941, 289] width 357 height 38
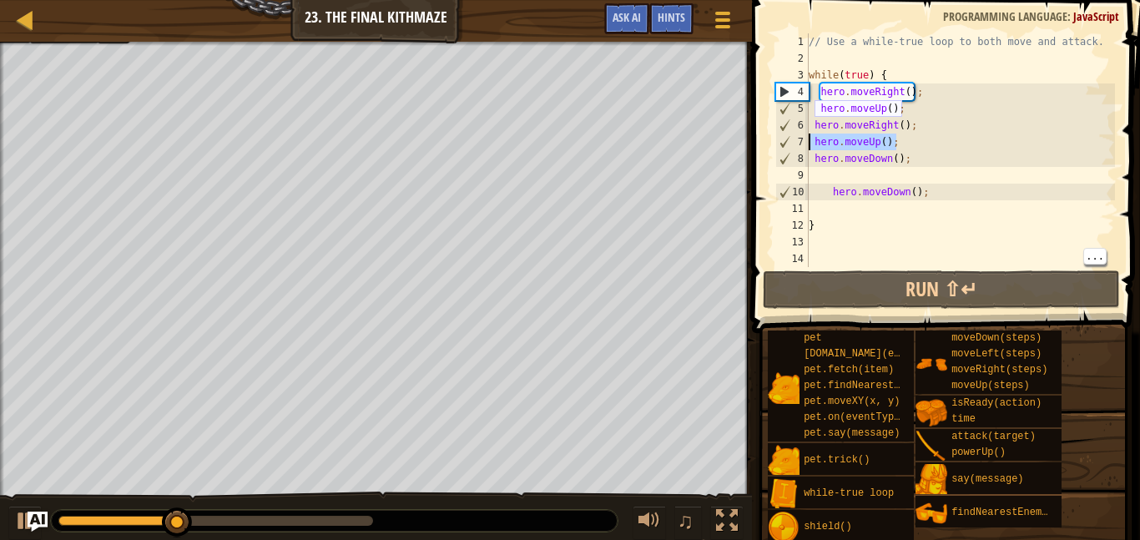
drag, startPoint x: 898, startPoint y: 140, endPoint x: 812, endPoint y: 143, distance: 86.0
click at [812, 143] on div "// Use a while-true loop to both move and attack. while ( true ) { hero . moveR…" at bounding box center [960, 166] width 310 height 267
type textarea "hero.moveUp();"
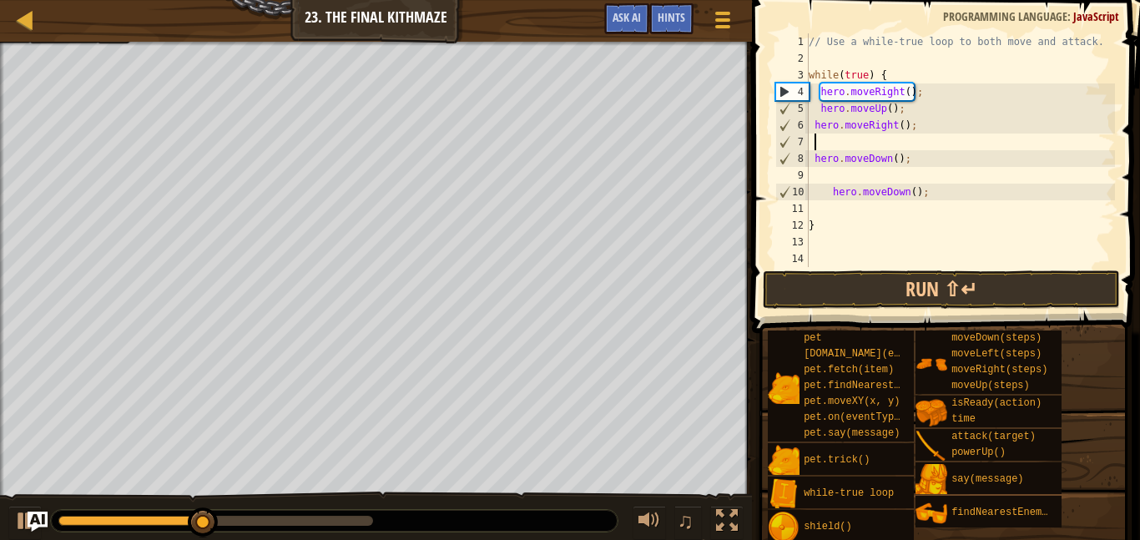
type textarea "d"
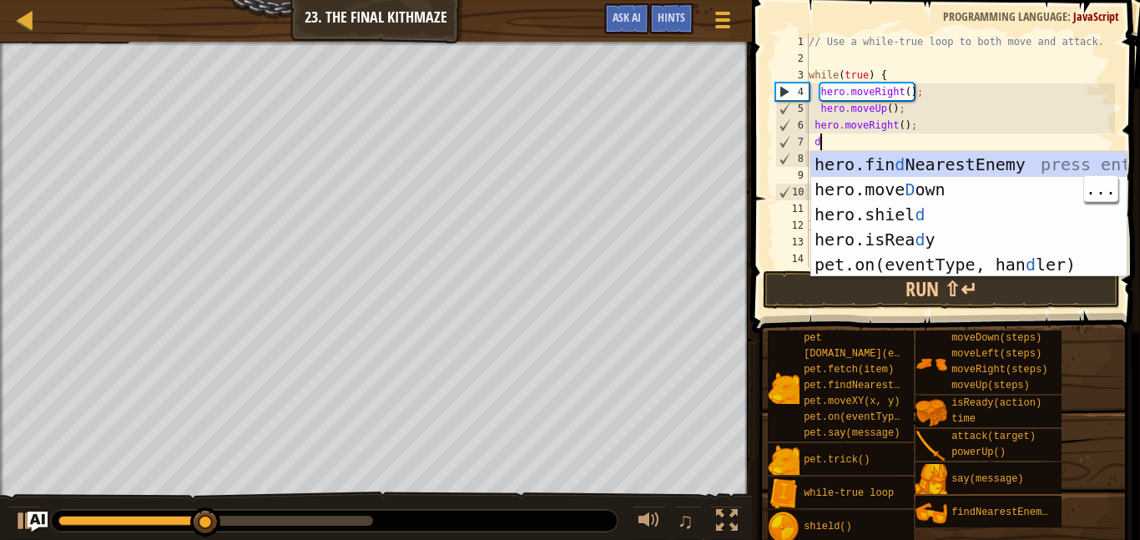
scroll to position [8, 1]
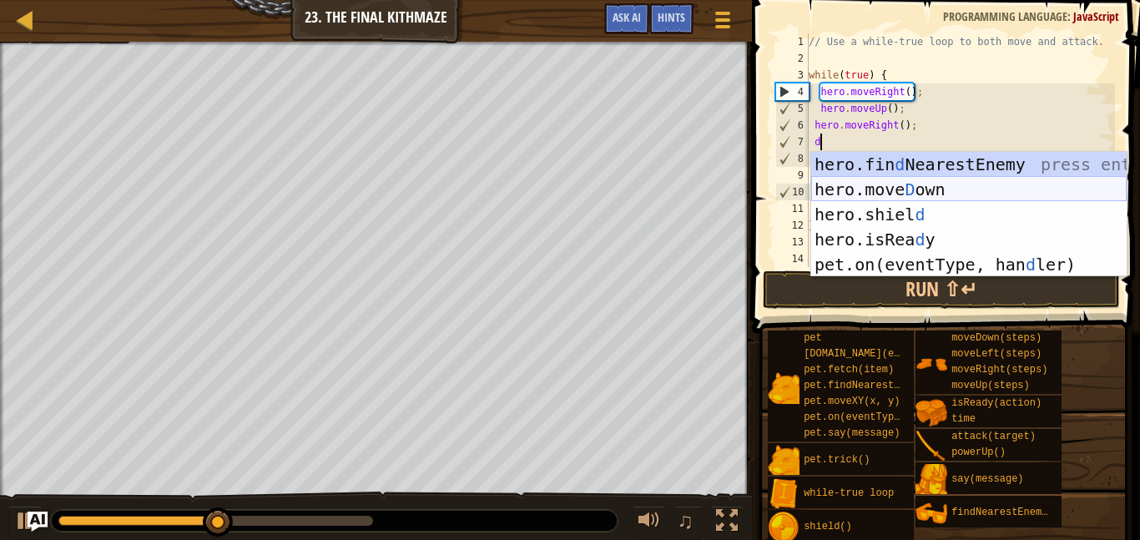
click at [895, 194] on div "hero.fin d NearestEnemy press enter hero.[PERSON_NAME] own press enter hero.[PE…" at bounding box center [968, 239] width 315 height 175
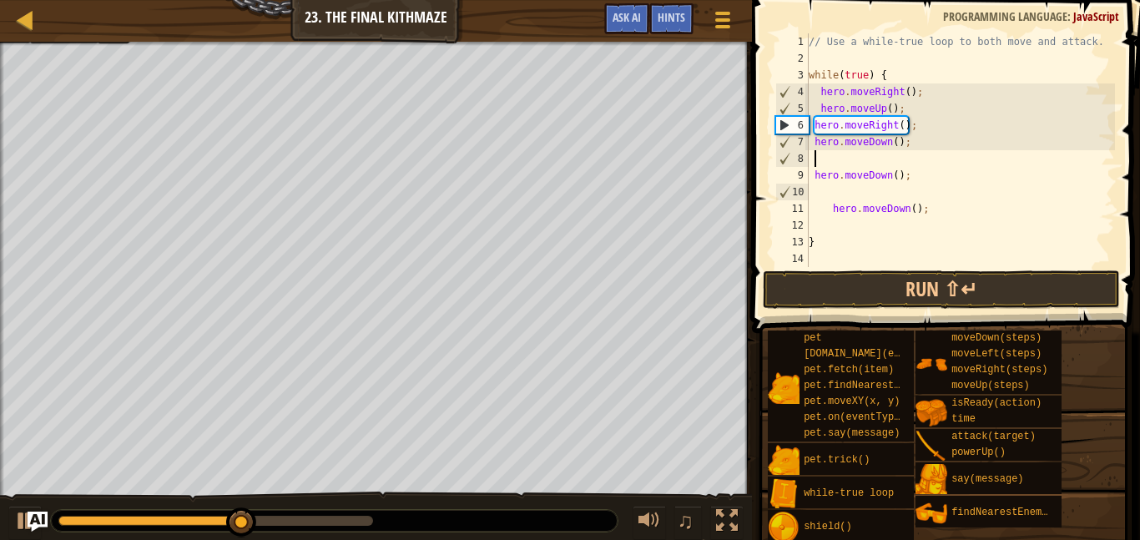
click at [896, 138] on div "// Use a while-true loop to both move and attack. while ( true ) { hero . moveR…" at bounding box center [960, 166] width 310 height 267
click at [915, 173] on div "// Use a while-true loop to both move and attack. while ( true ) { hero . moveR…" at bounding box center [960, 166] width 310 height 267
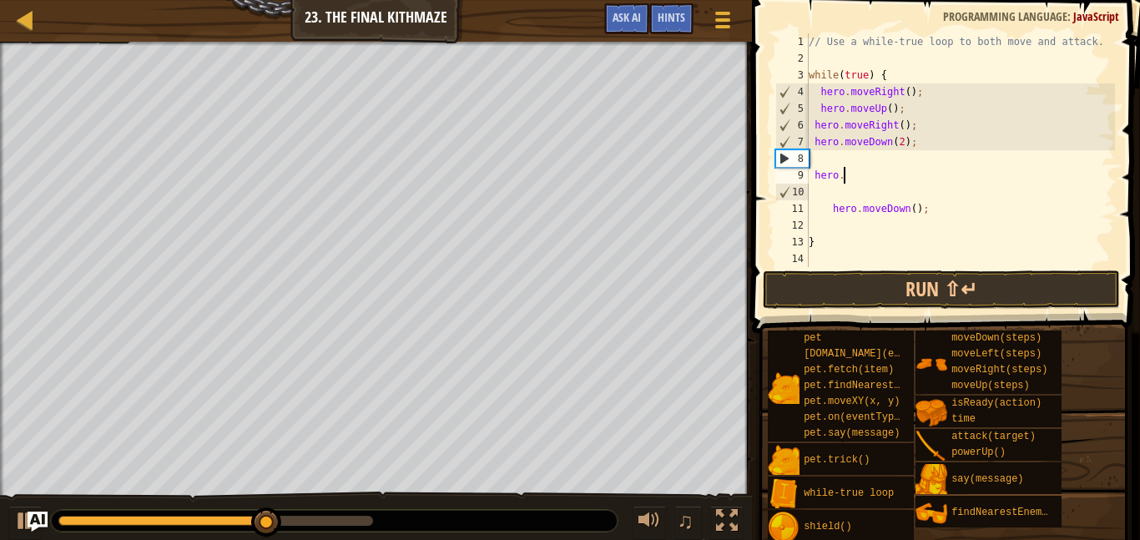
scroll to position [8, 1]
type textarea "h"
click at [823, 165] on div "// Use a while-true loop to both move and attack. while ( true ) { hero . moveR…" at bounding box center [960, 166] width 310 height 267
type textarea "u"
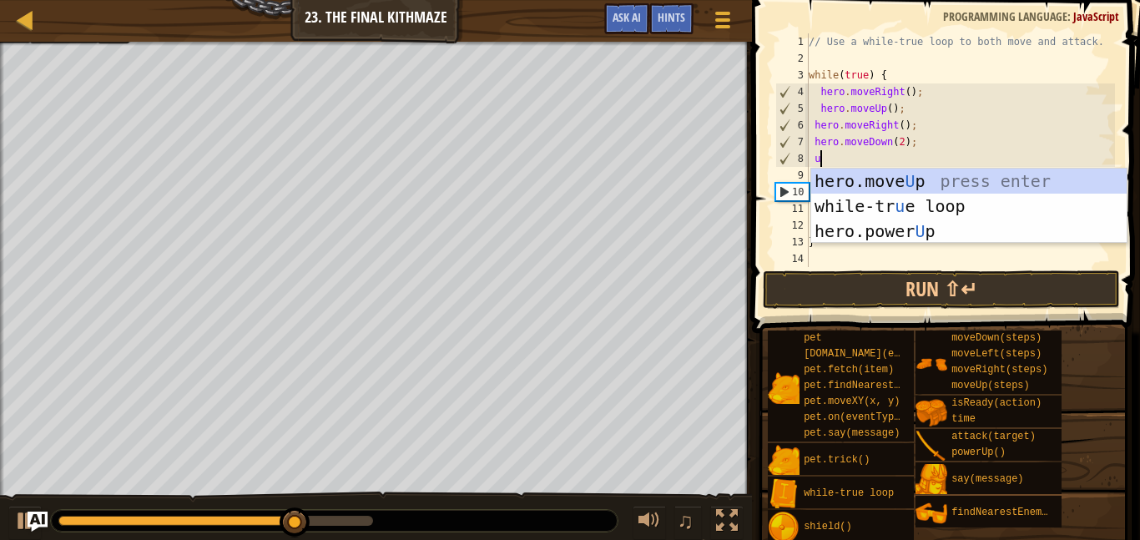
scroll to position [8, 1]
click at [941, 181] on div "hero.move U p press enter while-tr u e loop press enter hero.power U p press en…" at bounding box center [968, 231] width 315 height 125
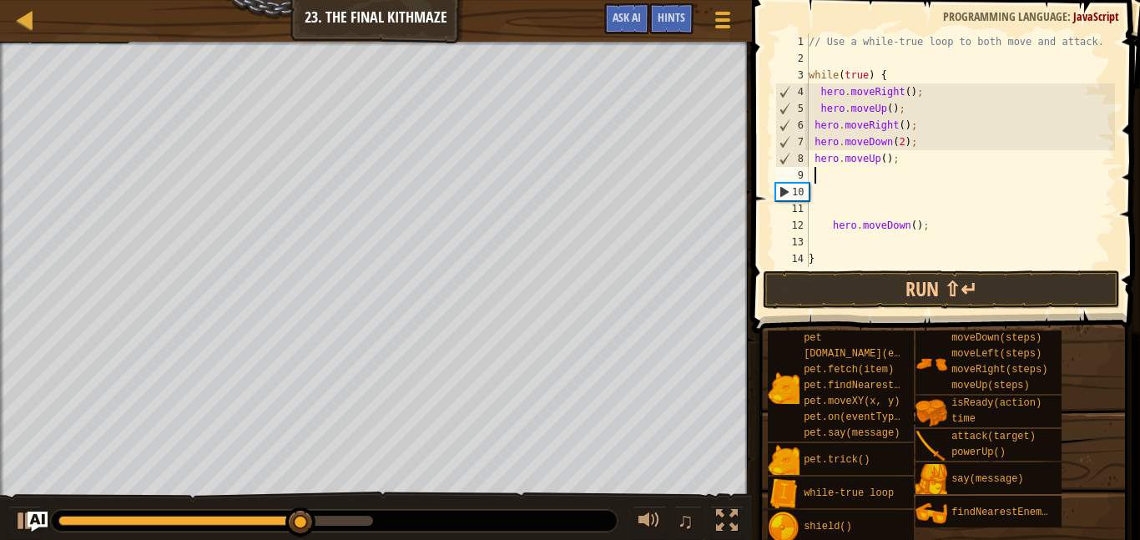
scroll to position [8, 0]
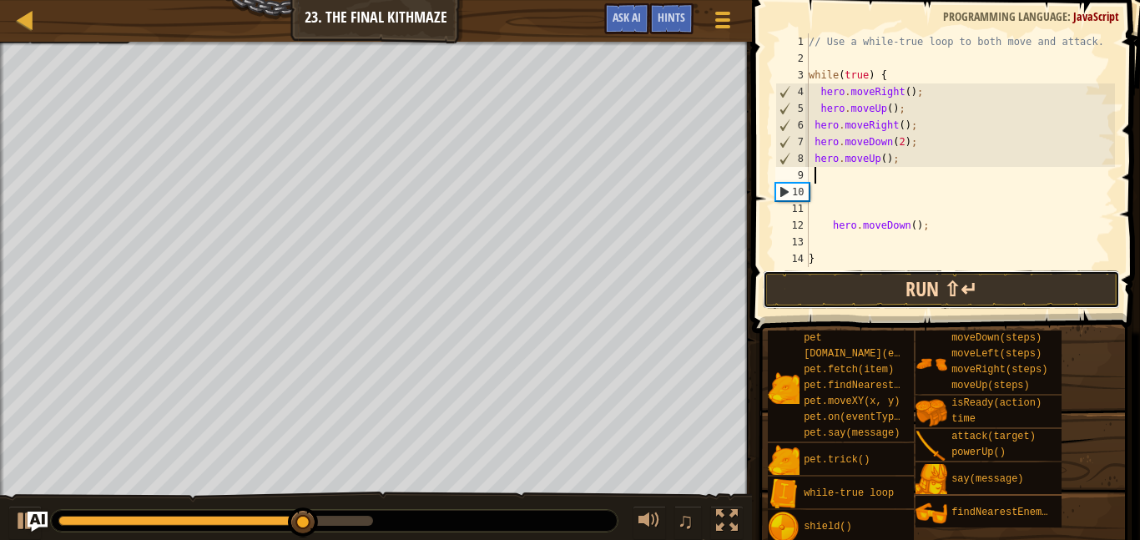
click at [975, 286] on button "Run ⇧↵" at bounding box center [941, 289] width 357 height 38
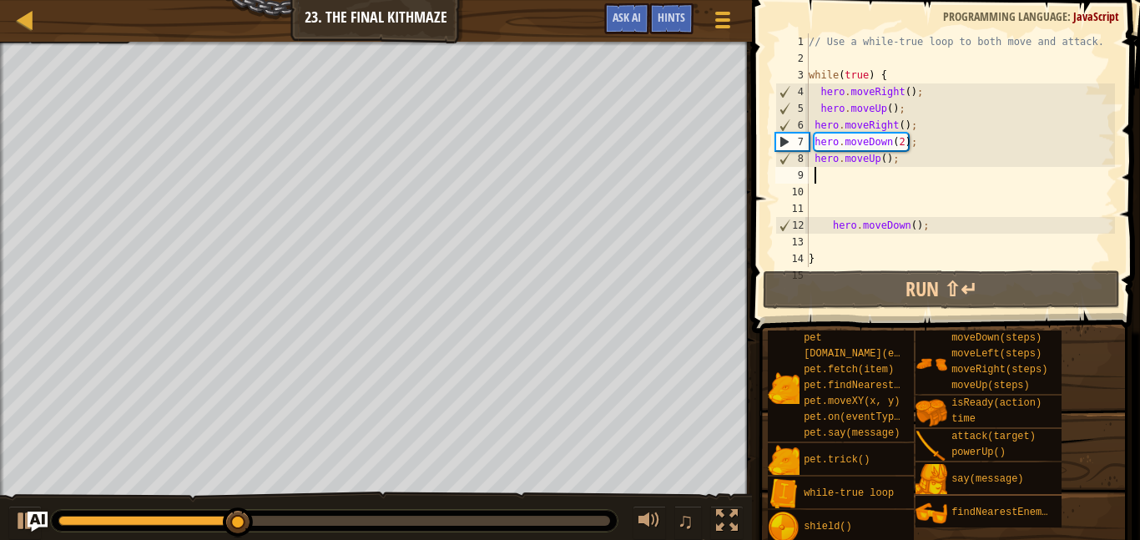
click at [940, 234] on div "// Use a while-true loop to both move and attack. while ( true ) { hero . moveR…" at bounding box center [960, 166] width 310 height 267
click at [940, 232] on div "// Use a while-true loop to both move and attack. while ( true ) { hero . moveR…" at bounding box center [960, 166] width 310 height 267
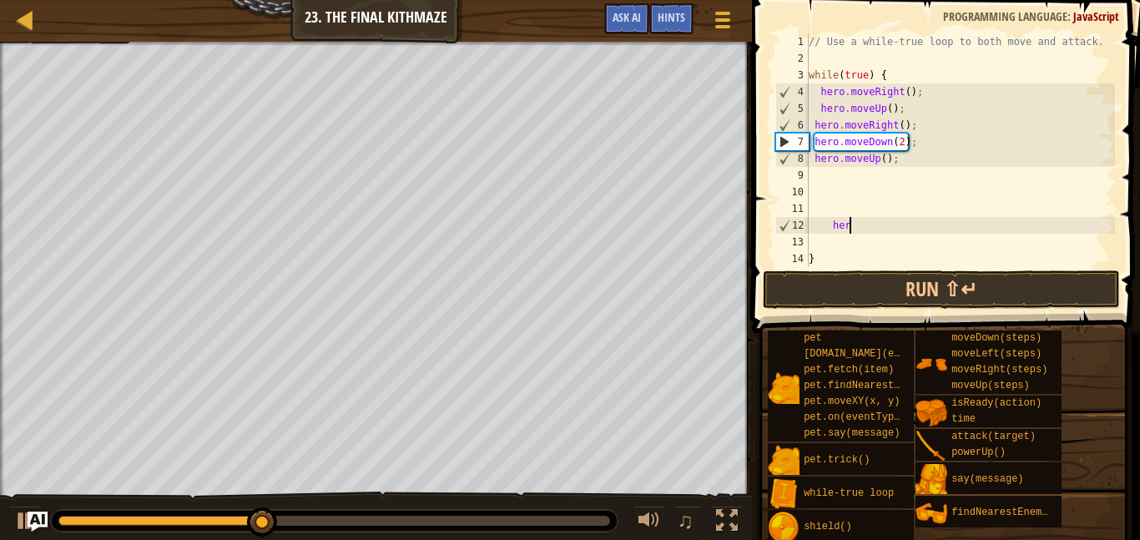
type textarea "h"
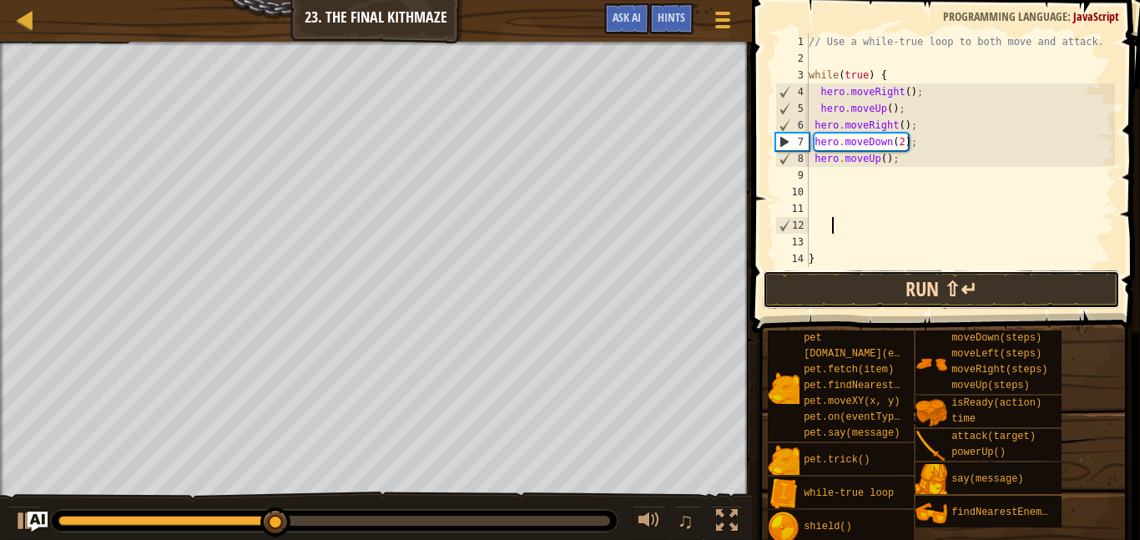
click at [926, 297] on button "Run ⇧↵" at bounding box center [941, 289] width 357 height 38
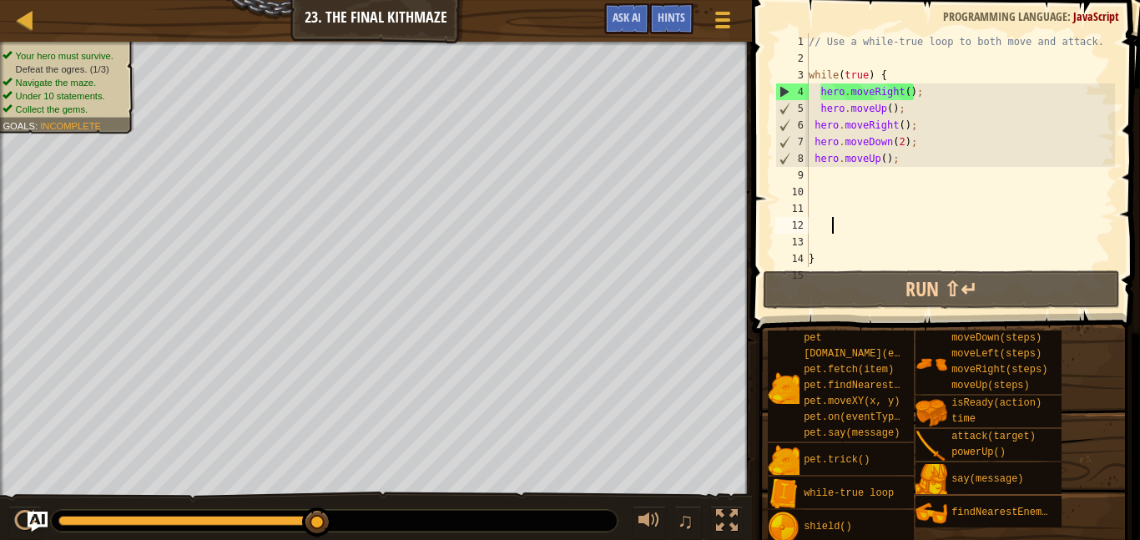
click at [838, 183] on div "// Use a while-true loop to both move and attack. while ( true ) { hero . moveR…" at bounding box center [960, 166] width 310 height 267
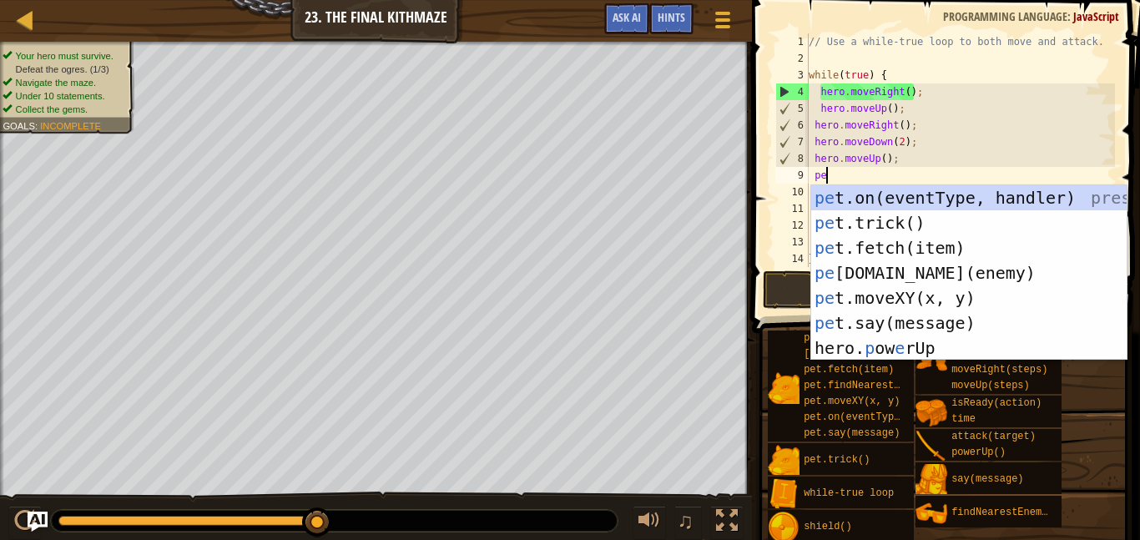
scroll to position [8, 3]
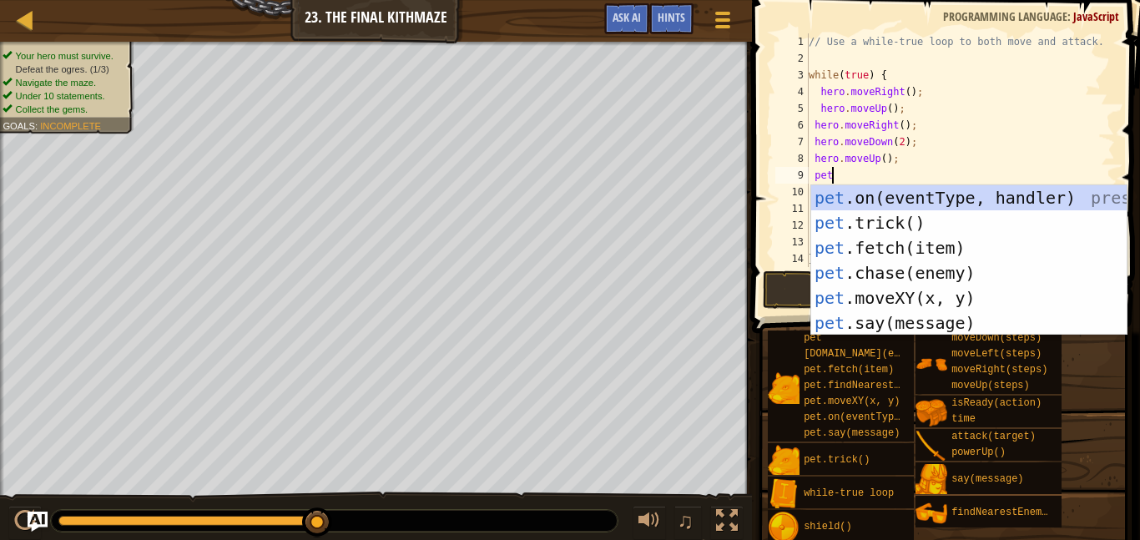
click at [929, 265] on div "pet .on(eventType, handler) press enter pet .trick() press enter pet .fetch(ite…" at bounding box center [968, 285] width 315 height 200
type textarea "[DOMAIN_NAME](enemy);"
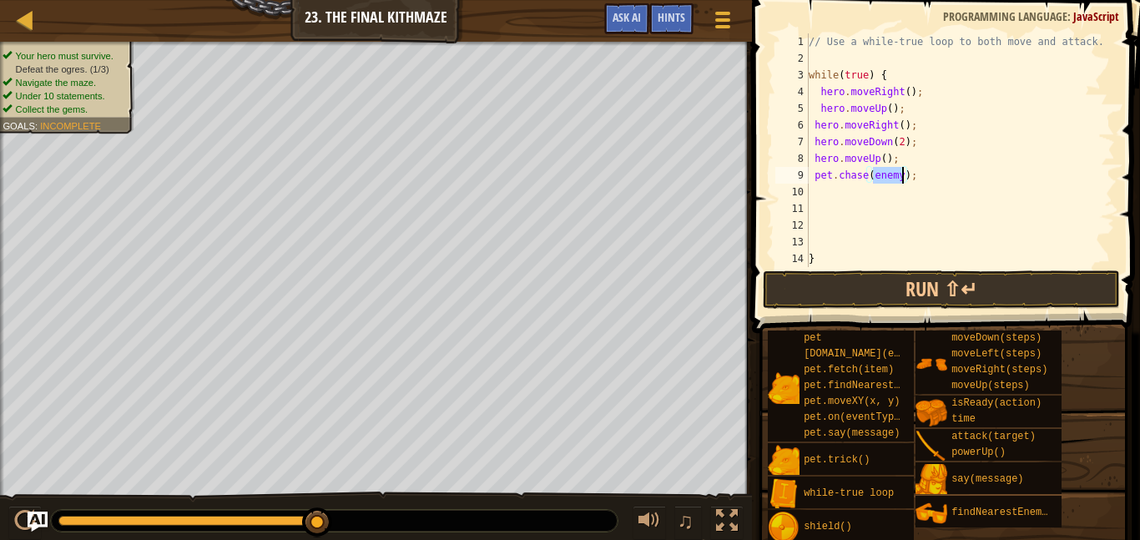
click at [859, 194] on div "// Use a while-true loop to both move and attack. while ( true ) { hero . moveR…" at bounding box center [960, 166] width 310 height 267
type textarea "i"
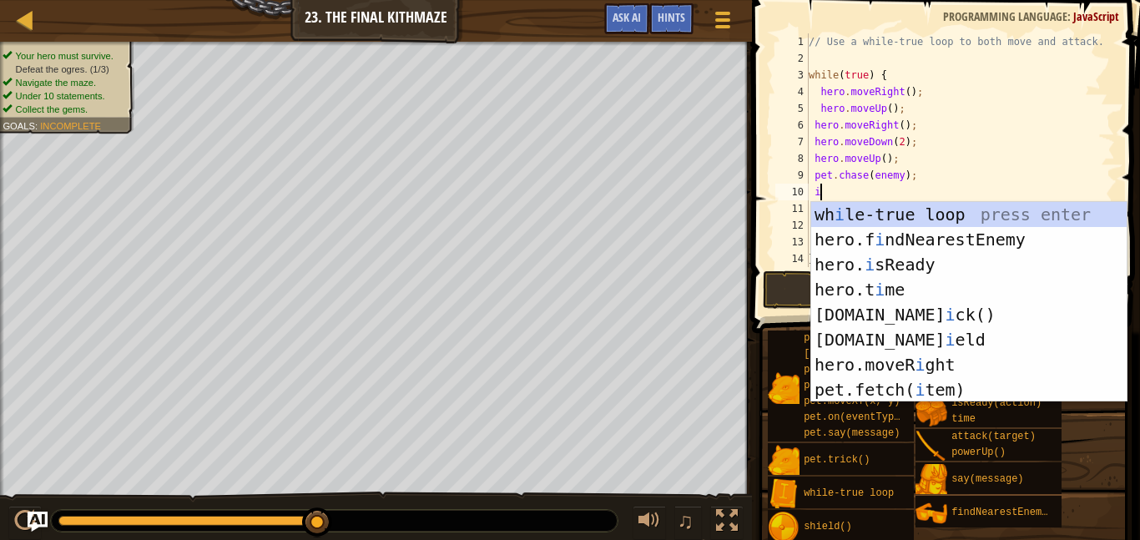
click at [985, 239] on div "wh i le-true loop press enter hero.f i ndNearestEnemy press enter hero. i sRead…" at bounding box center [968, 327] width 315 height 250
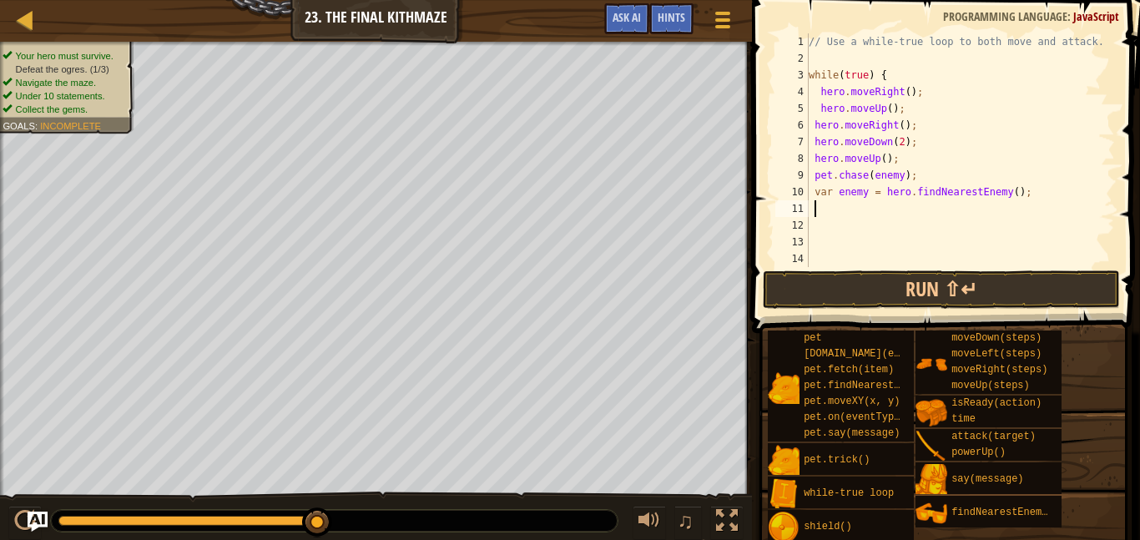
scroll to position [8, 0]
click at [862, 191] on div "// Use a while-true loop to both move and attack. while ( true ) { hero . moveR…" at bounding box center [960, 166] width 310 height 267
click at [866, 189] on div "// Use a while-true loop to both move and attack. while ( true ) { hero . moveR…" at bounding box center [960, 166] width 310 height 267
click at [899, 175] on div "// Use a while-true loop to both move and attack. while ( true ) { hero . moveR…" at bounding box center [960, 166] width 310 height 267
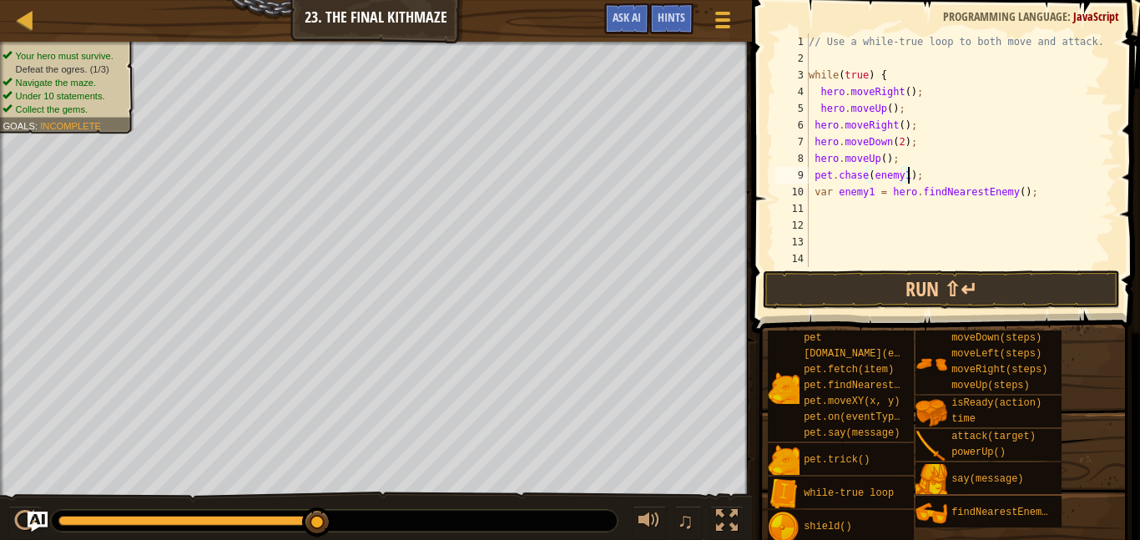
scroll to position [8, 14]
click at [948, 288] on button "Run ⇧↵" at bounding box center [941, 289] width 357 height 38
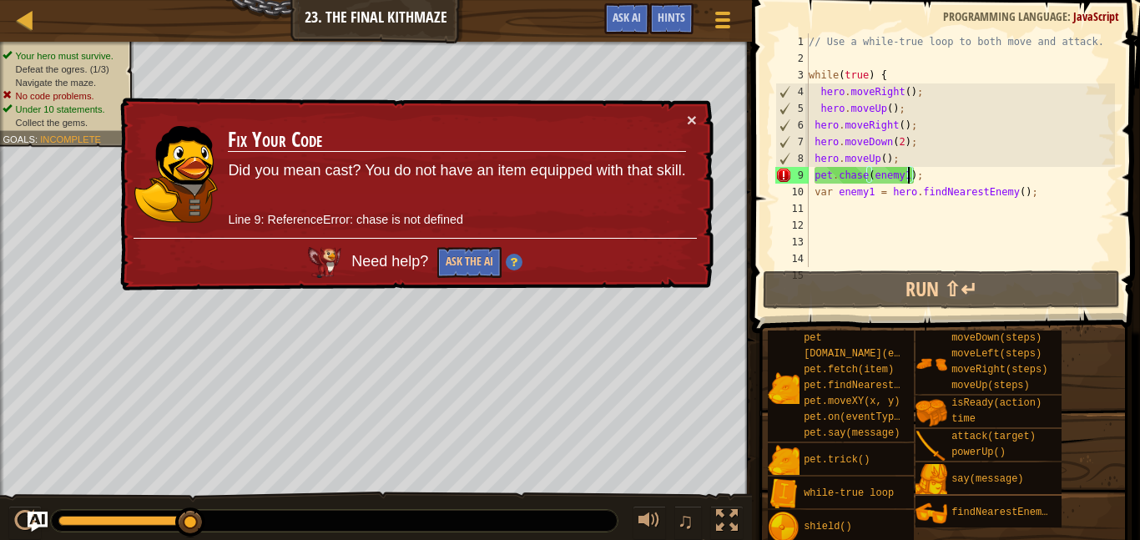
click at [924, 177] on div "// Use a while-true loop to both move and attack. while ( true ) { hero . moveR…" at bounding box center [960, 166] width 310 height 267
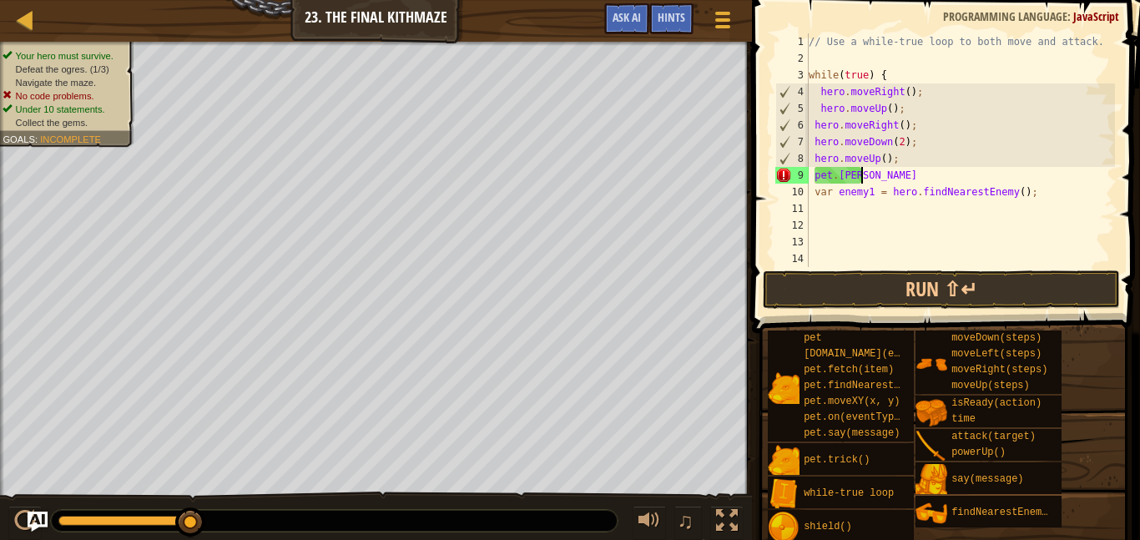
scroll to position [8, 4]
type textarea "p"
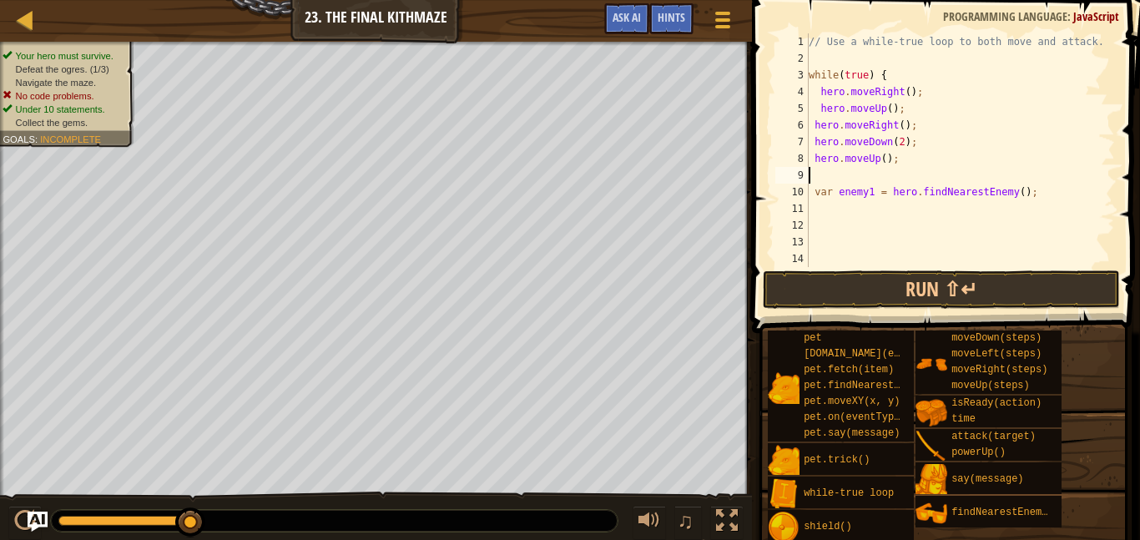
type textarea "hero.moveUp();"
click at [879, 199] on div "// Use a while-true loop to both move and attack. while ( true ) { hero . moveR…" at bounding box center [960, 166] width 310 height 267
click at [920, 167] on div "// Use a while-true loop to both move and attack. while ( true ) { hero . moveR…" at bounding box center [960, 166] width 310 height 267
click at [906, 157] on div "// Use a while-true loop to both move and attack. while ( true ) { hero . moveR…" at bounding box center [960, 166] width 310 height 267
type textarea "hero.moveUp();"
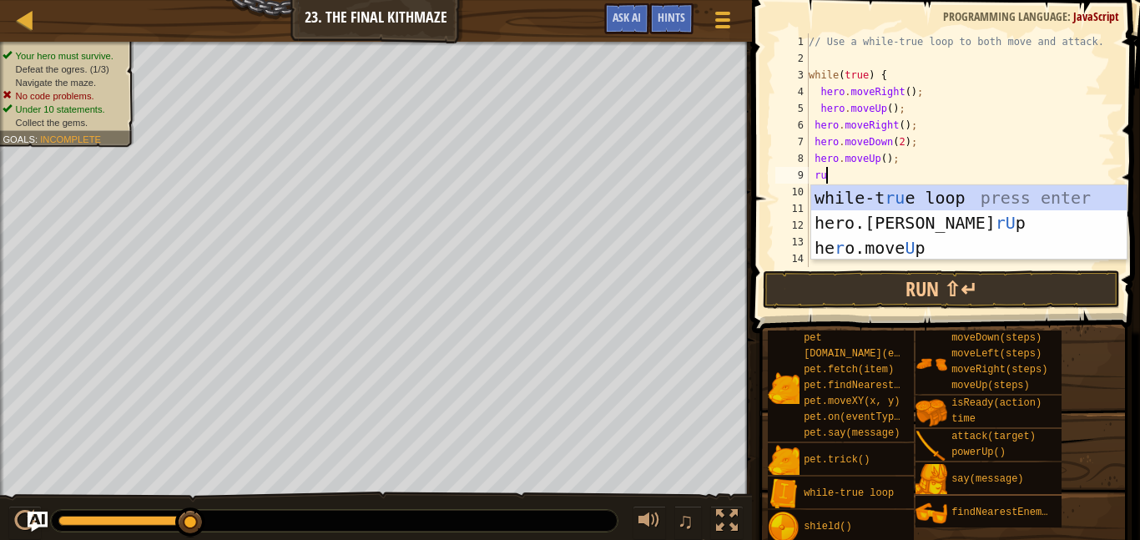
scroll to position [8, 2]
type textarea "r"
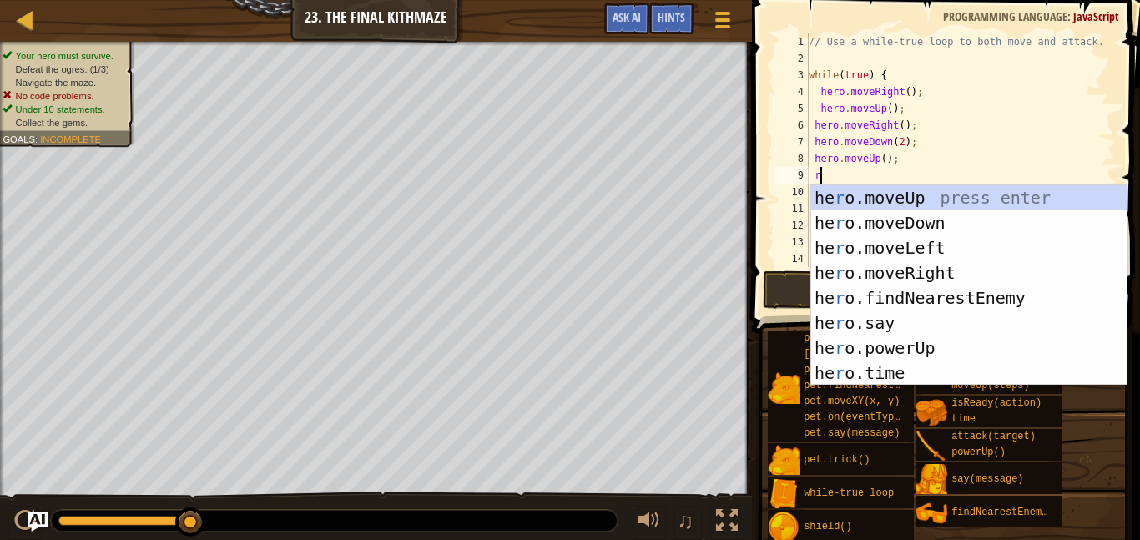
scroll to position [8, 1]
click at [939, 272] on div "he r o.moveUp press enter he r o.moveDown press enter he r o.moveLeft press ent…" at bounding box center [968, 310] width 315 height 250
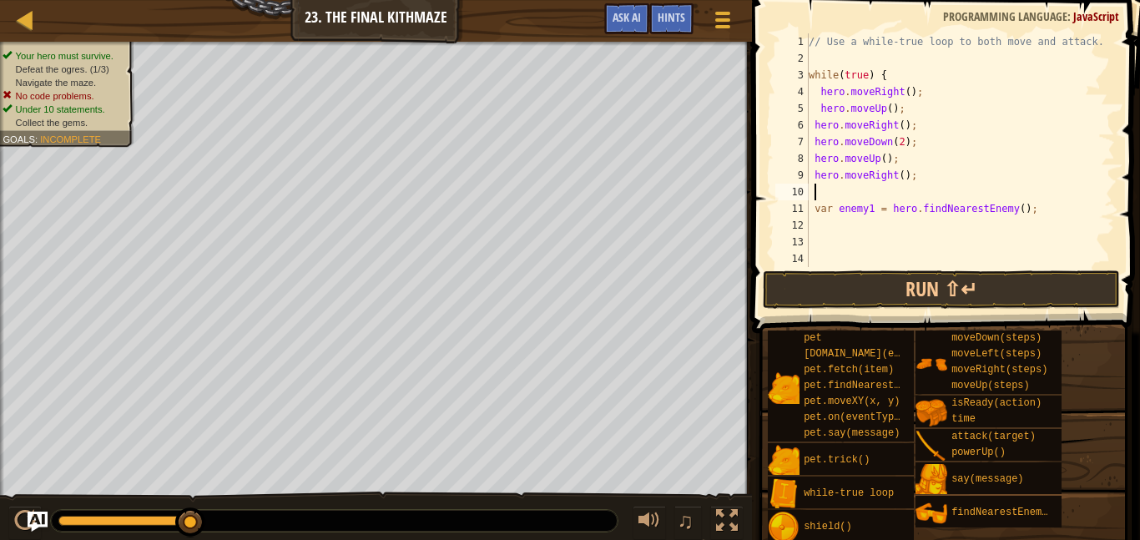
scroll to position [8, 0]
click at [818, 192] on div "// Use a while-true loop to both move and attack. while ( true ) { hero . moveR…" at bounding box center [960, 166] width 310 height 267
click at [810, 230] on div "// Use a while-true loop to both move and attack. while ( true ) { hero . moveR…" at bounding box center [960, 166] width 310 height 267
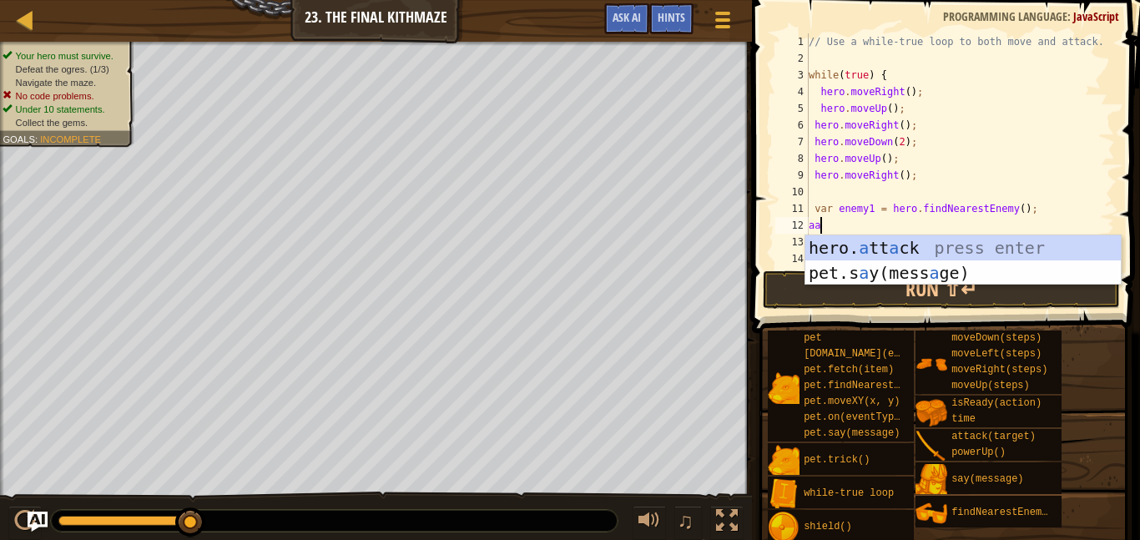
click at [923, 244] on div "hero. a tt a ck press enter pet.s a y(mess a ge) press enter" at bounding box center [962, 285] width 315 height 100
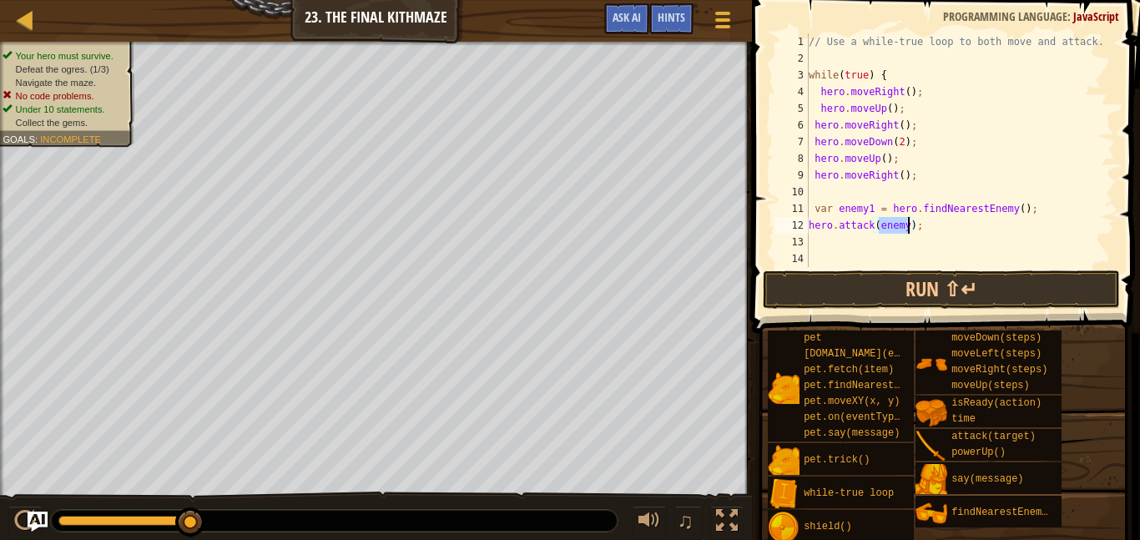
click at [907, 222] on div "// Use a while-true loop to both move and attack. while ( true ) { hero . moveR…" at bounding box center [960, 166] width 310 height 267
click at [911, 284] on button "Run ⇧↵" at bounding box center [941, 289] width 357 height 38
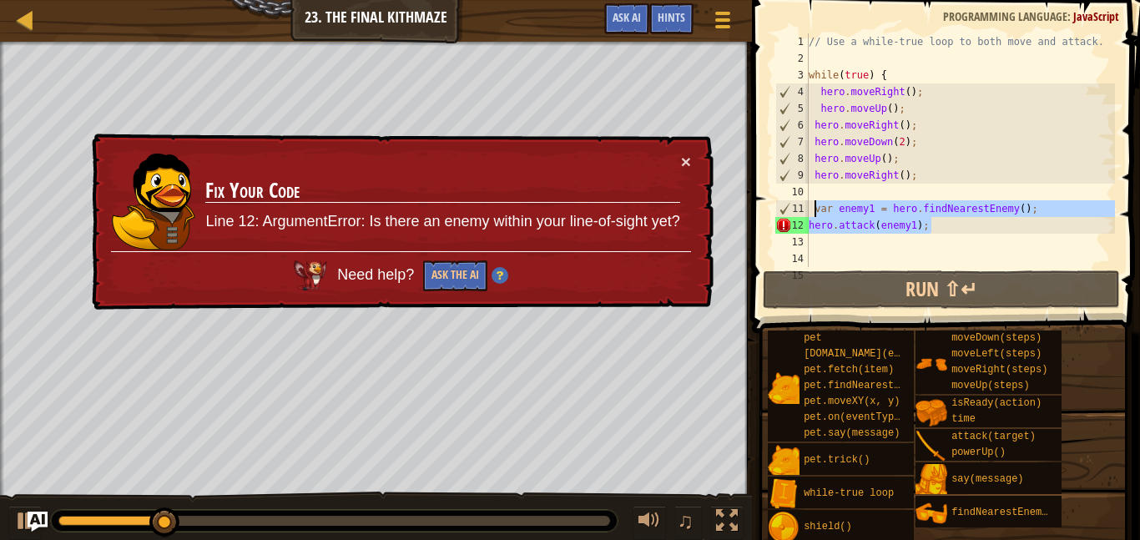
drag, startPoint x: 949, startPoint y: 229, endPoint x: 815, endPoint y: 204, distance: 136.6
click at [815, 204] on div "// Use a while-true loop to both move and attack. while ( true ) { hero . moveR…" at bounding box center [960, 166] width 310 height 267
type textarea "var enemy1 = hero.findNearestEnemy(); hero.attack(enemy1);"
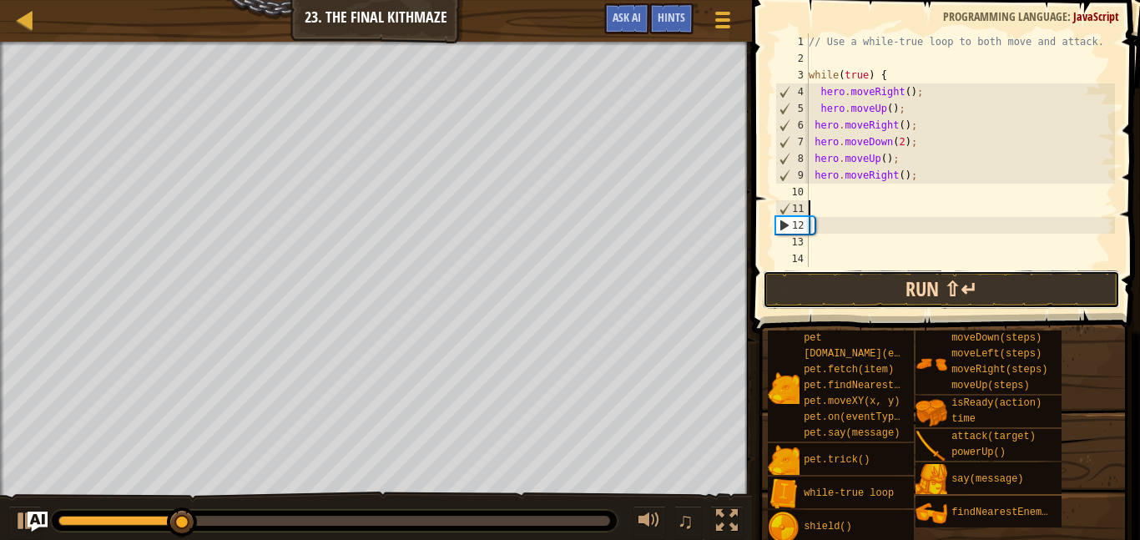
click at [954, 285] on button "Run ⇧↵" at bounding box center [941, 289] width 357 height 38
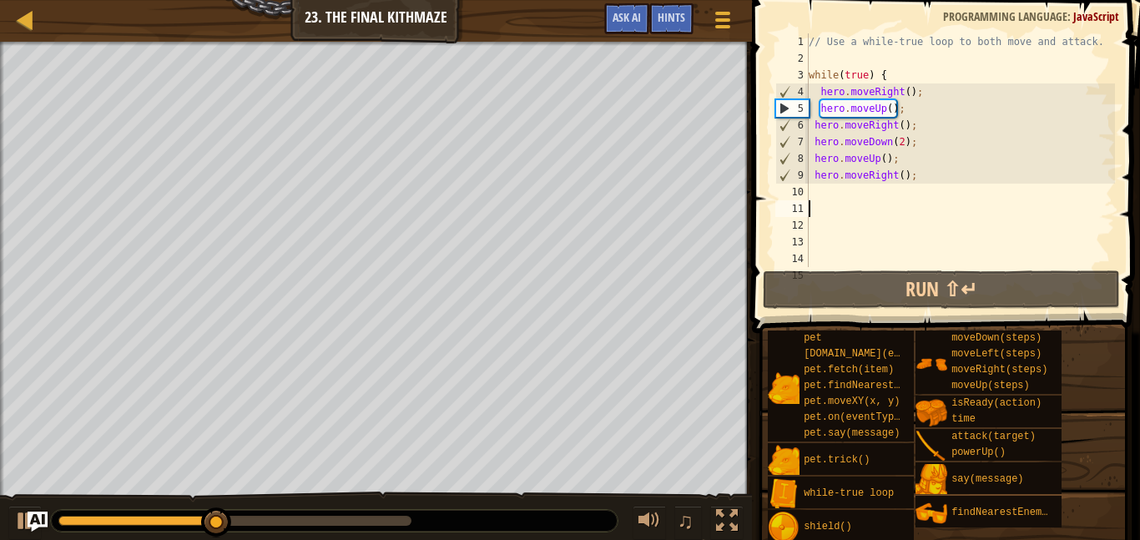
click at [892, 164] on div "// Use a while-true loop to both move and attack. while ( true ) { hero . moveR…" at bounding box center [960, 166] width 310 height 267
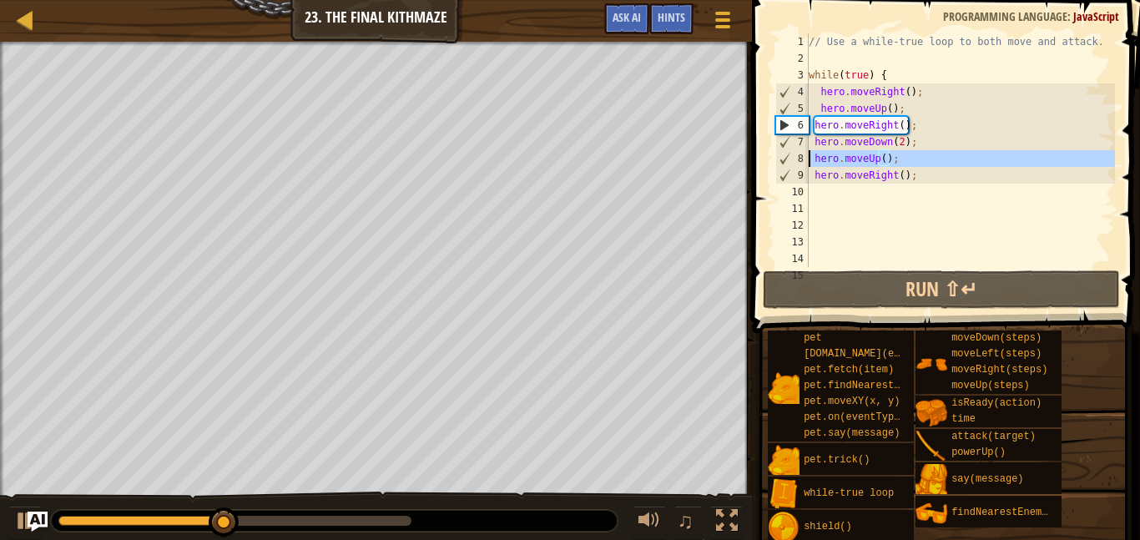
click at [808, 159] on div "8" at bounding box center [792, 158] width 33 height 17
type textarea "hero.moveUp();"
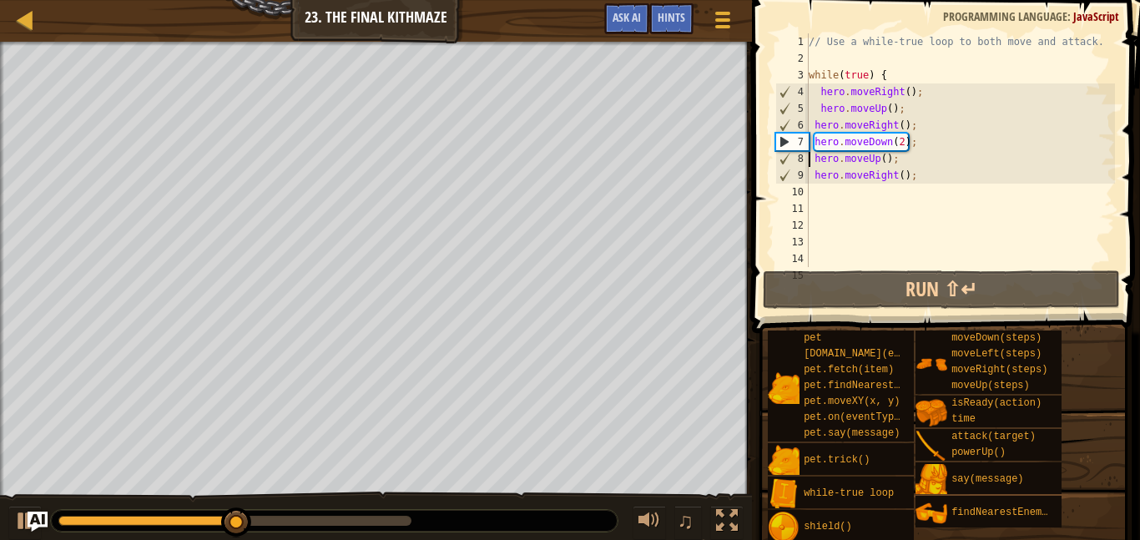
click at [901, 159] on div "// Use a while-true loop to both move and attack. while ( true ) { hero . moveR…" at bounding box center [960, 166] width 310 height 267
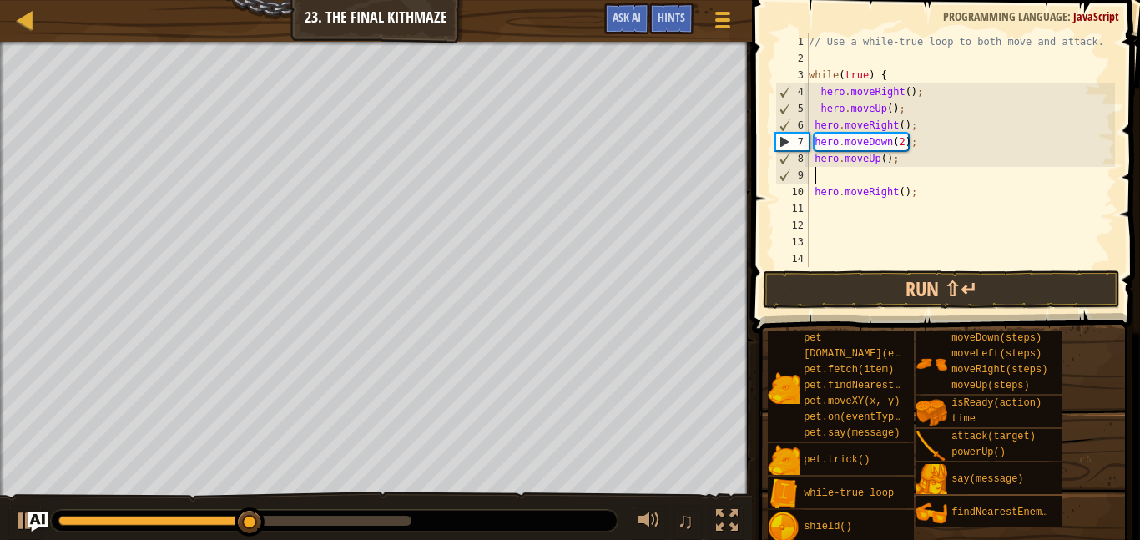
type textarea "d"
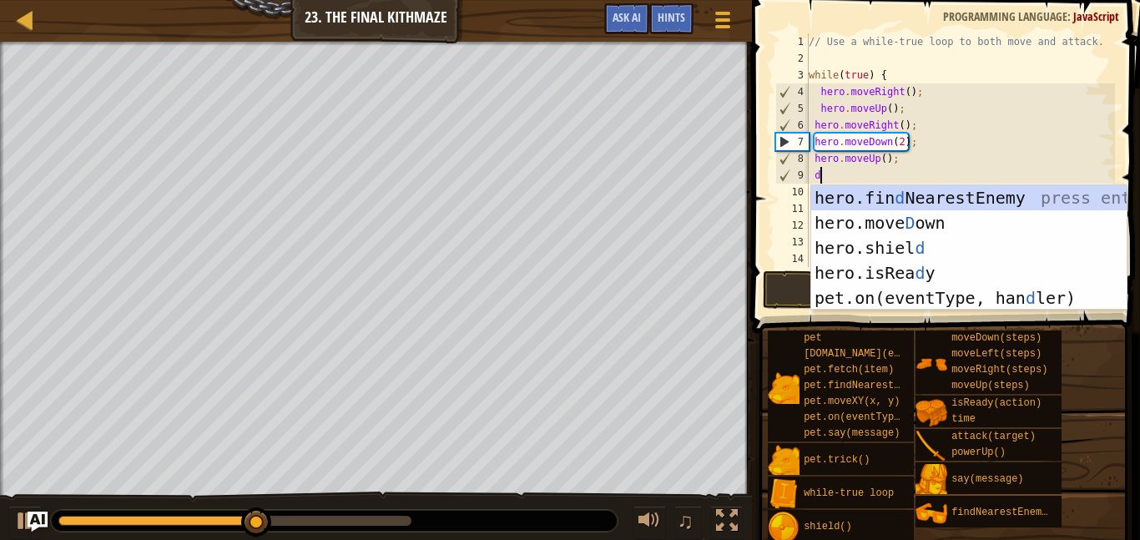
click at [915, 223] on div "hero.fin d NearestEnemy press enter hero.[PERSON_NAME] own press enter hero.[PE…" at bounding box center [968, 272] width 315 height 175
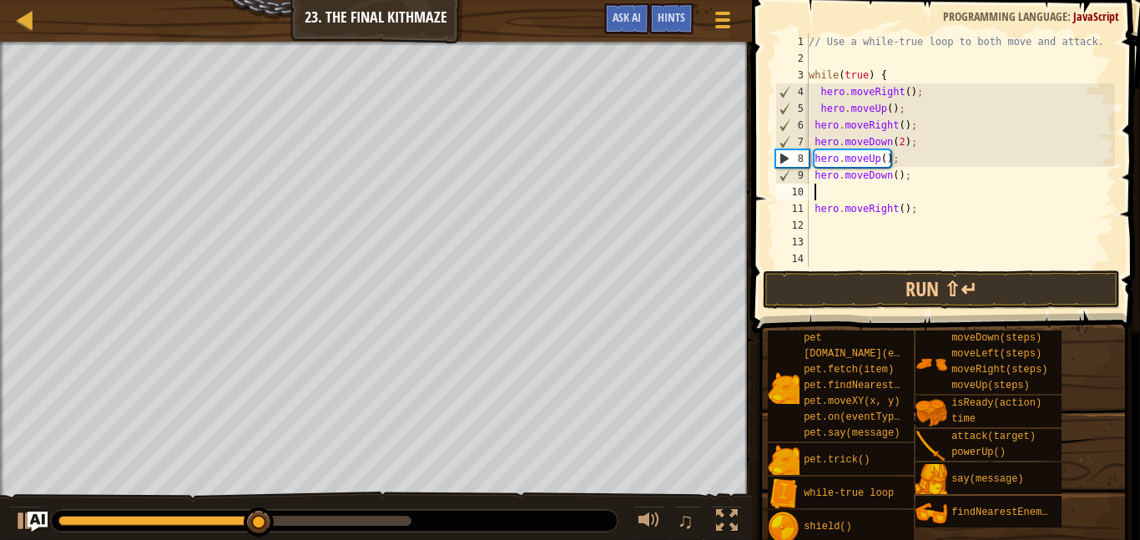
scroll to position [8, 0]
type textarea "u"
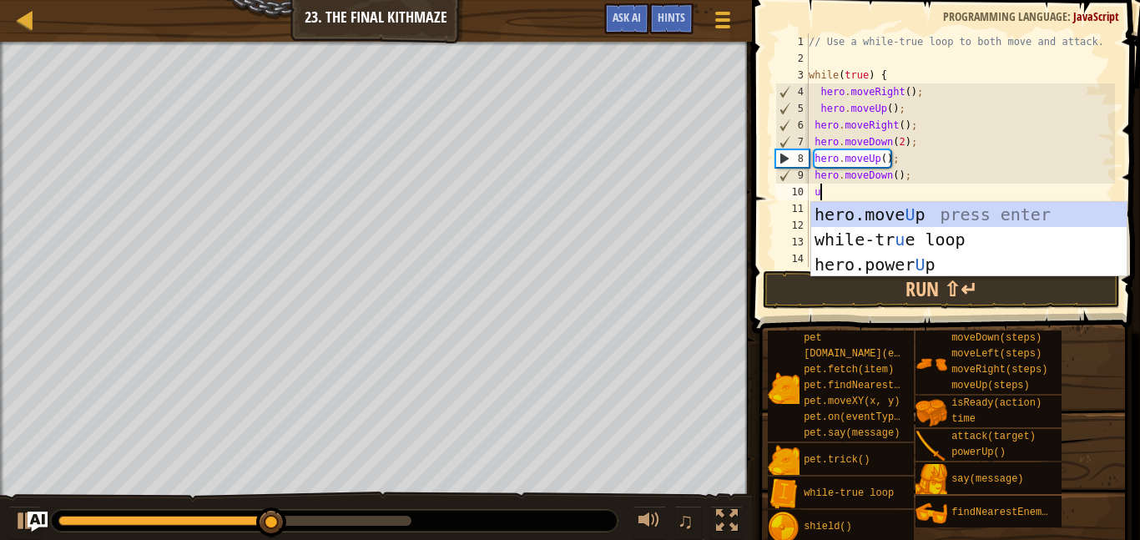
scroll to position [8, 1]
click at [944, 219] on div "hero.move U p press enter while-tr u e loop press enter hero.power U p press en…" at bounding box center [968, 264] width 315 height 125
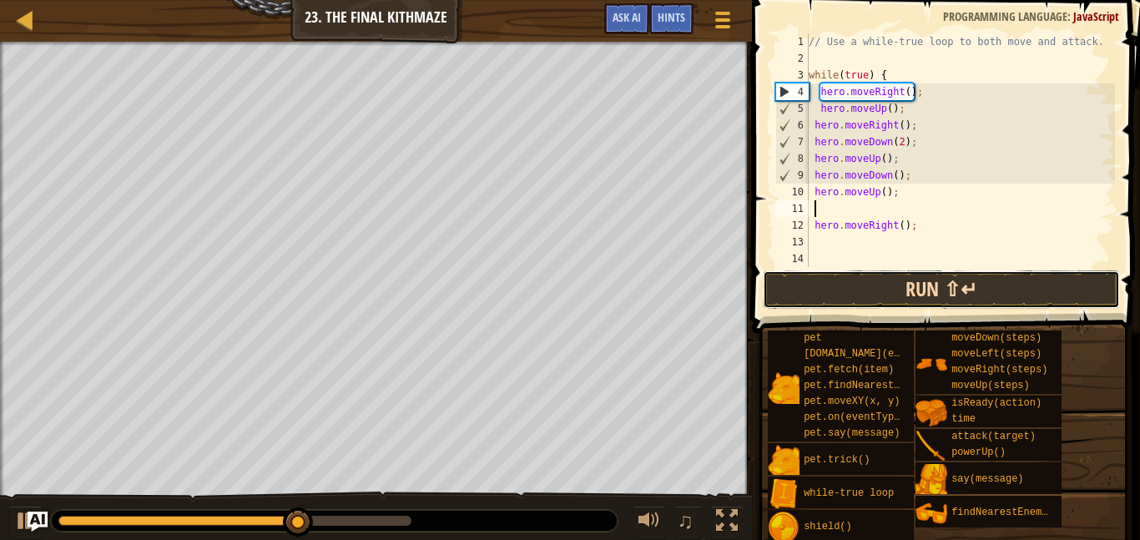
click at [964, 298] on button "Run ⇧↵" at bounding box center [941, 289] width 357 height 38
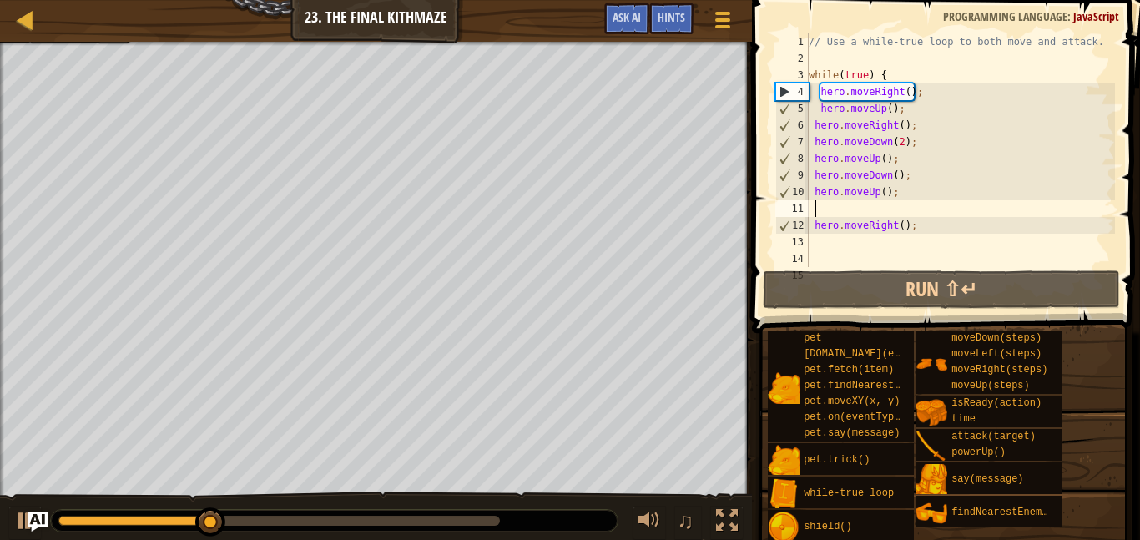
click at [939, 221] on div "// Use a while-true loop to both move and attack. while ( true ) { hero . moveR…" at bounding box center [960, 166] width 310 height 267
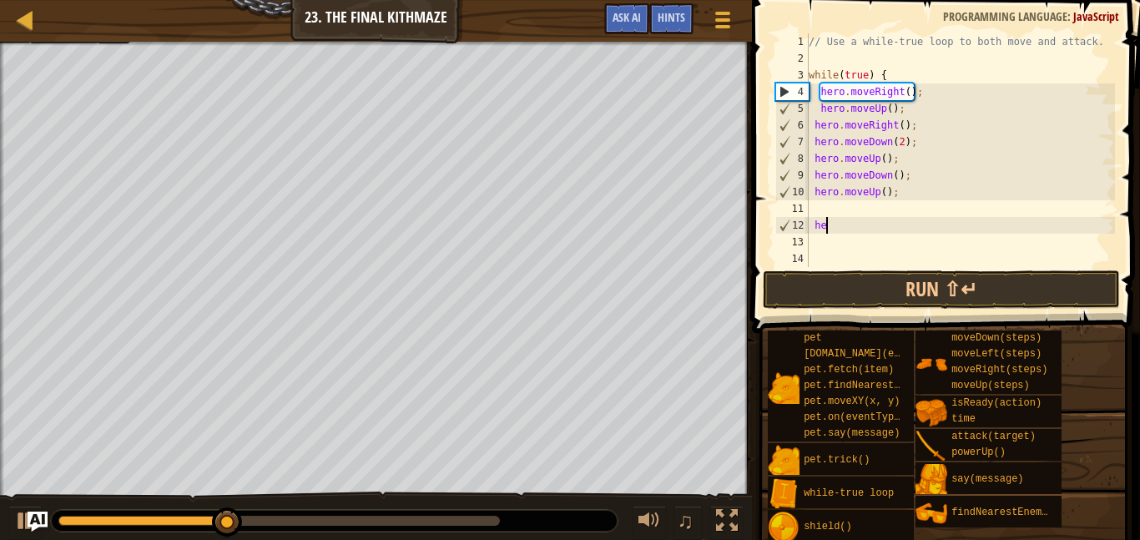
type textarea "h"
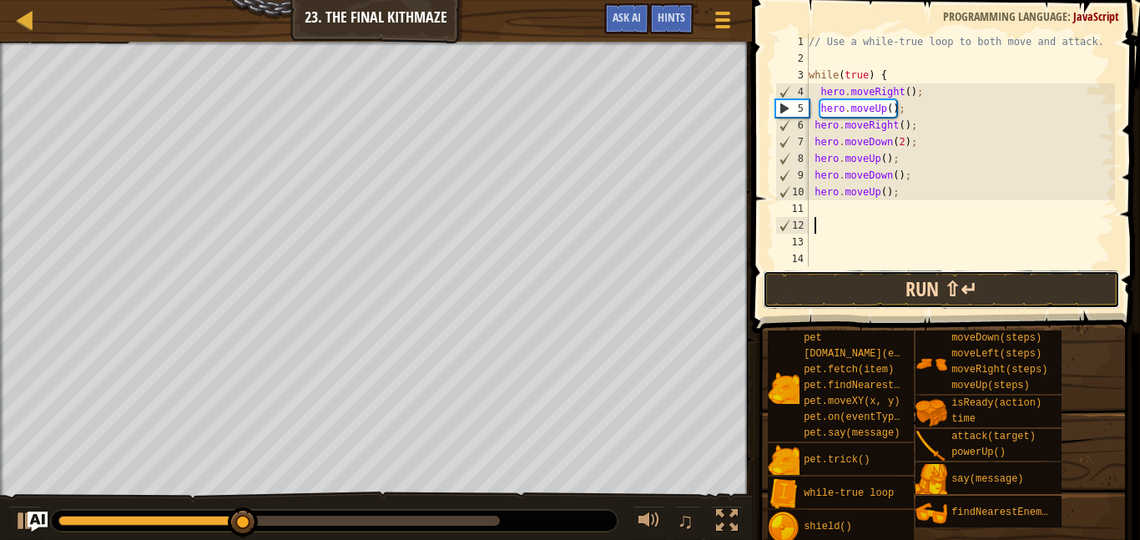
click at [919, 291] on button "Run ⇧↵" at bounding box center [941, 289] width 357 height 38
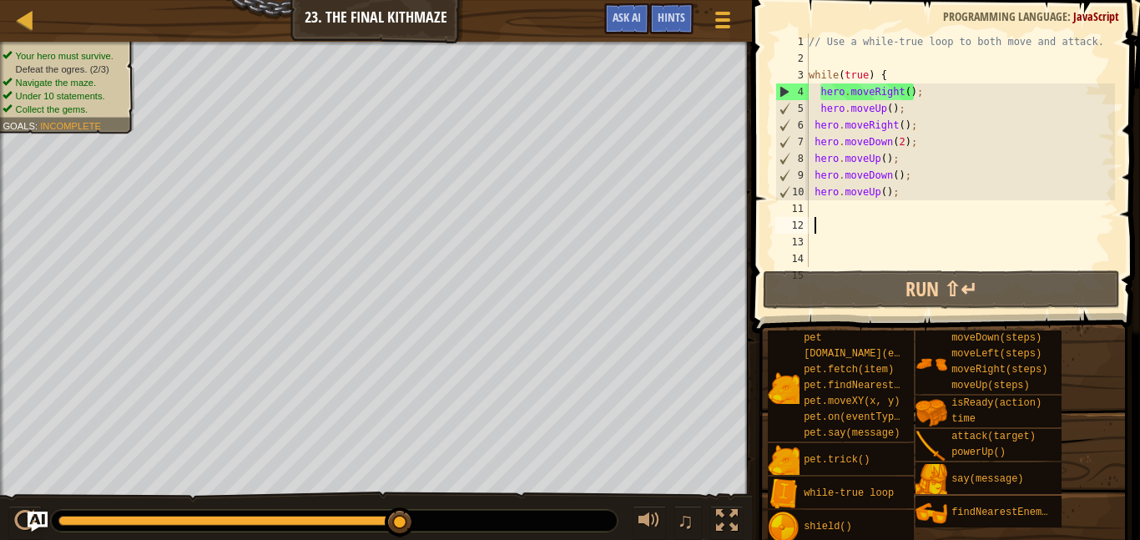
click at [909, 197] on div "// Use a while-true loop to both move and attack. while ( true ) { hero . moveR…" at bounding box center [960, 166] width 310 height 267
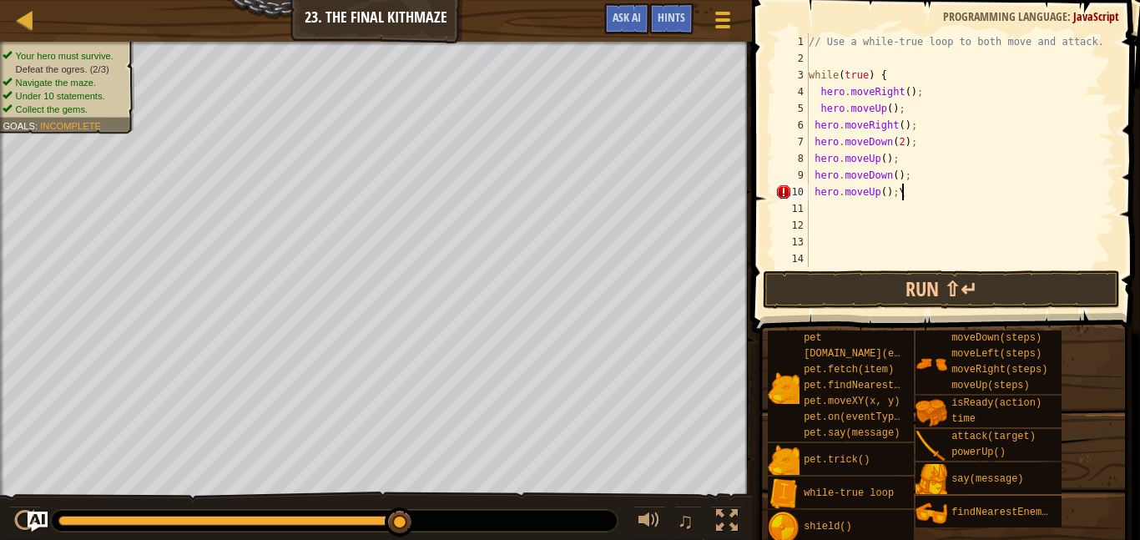
type textarea "hero.moveUp();"
type textarea "d"
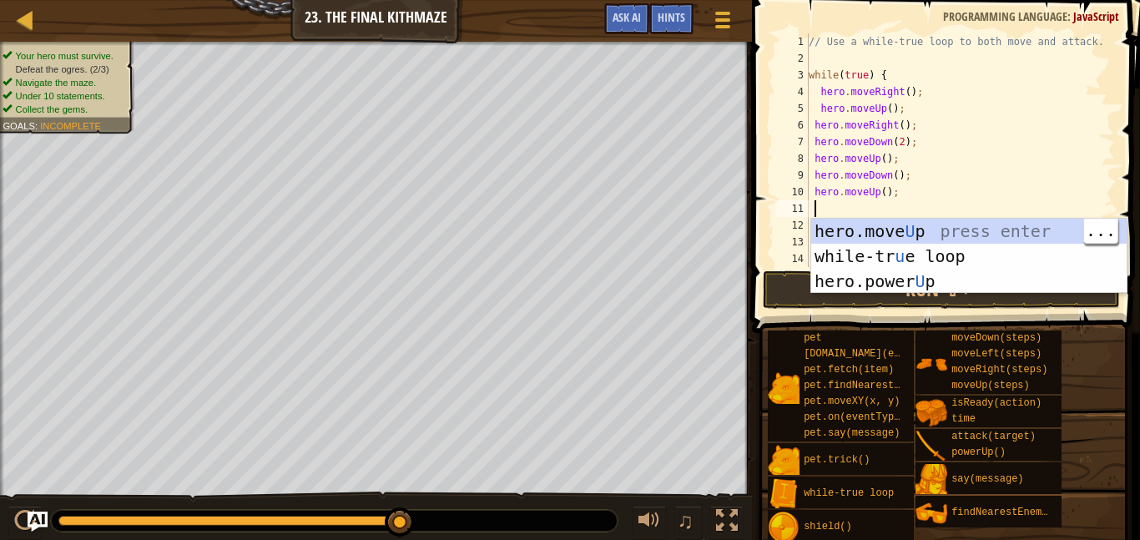
scroll to position [8, 1]
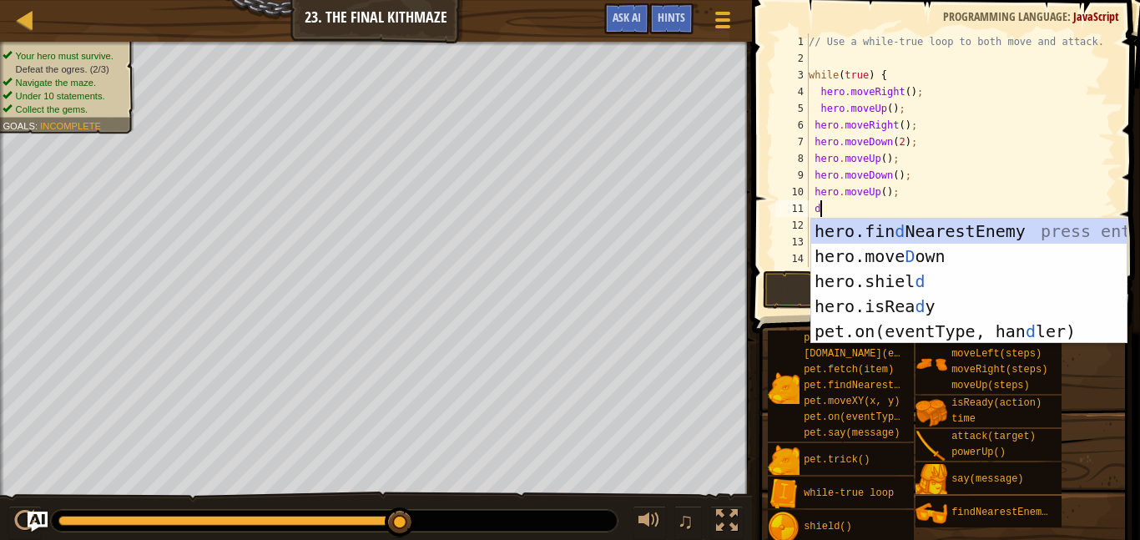
click at [937, 255] on div "hero.fin d NearestEnemy press enter hero.[PERSON_NAME] own press enter hero.[PE…" at bounding box center [968, 306] width 315 height 175
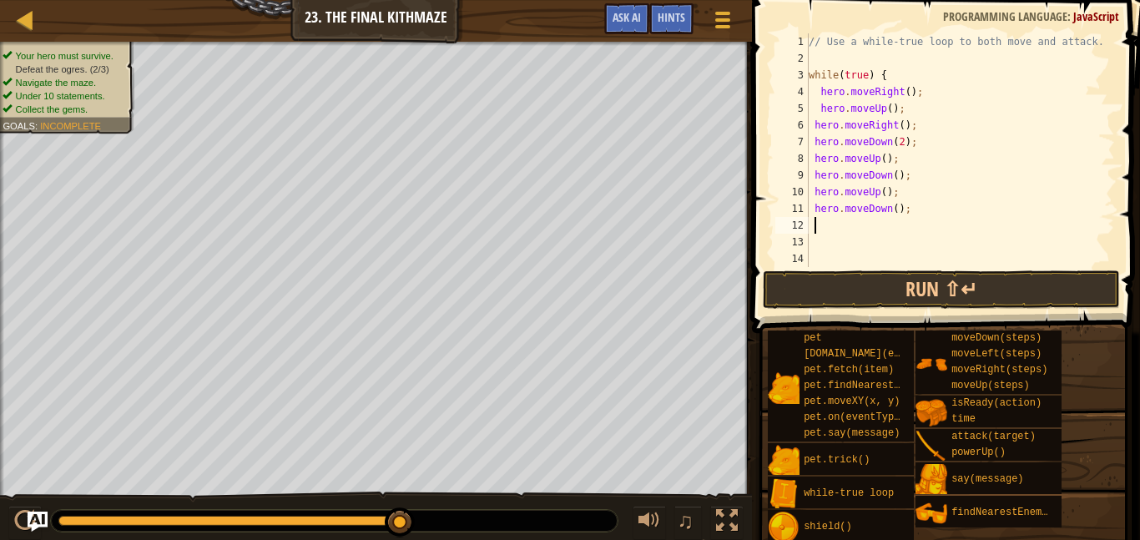
scroll to position [8, 0]
type textarea "u"
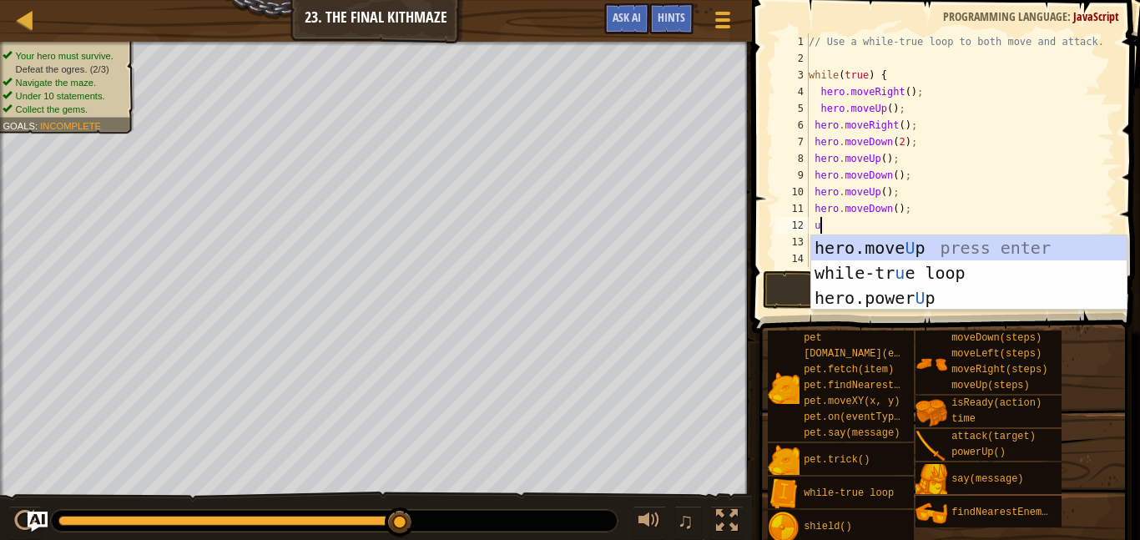
scroll to position [8, 1]
click at [950, 245] on div "hero.move U p press enter while-tr u e loop press enter hero.power U p press en…" at bounding box center [968, 297] width 315 height 125
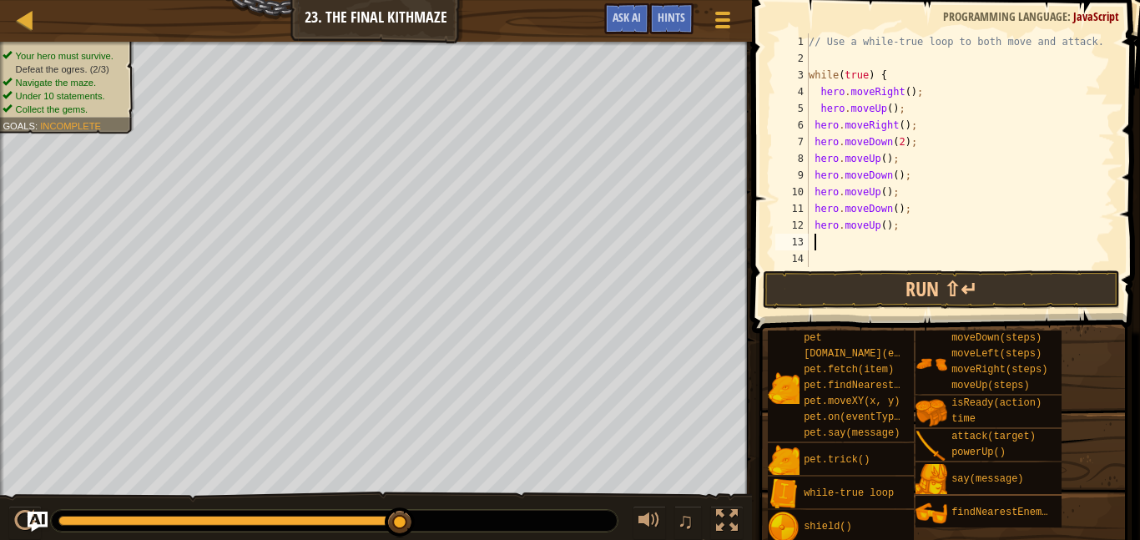
scroll to position [8, 0]
click at [954, 295] on button "Run ⇧↵" at bounding box center [941, 289] width 357 height 38
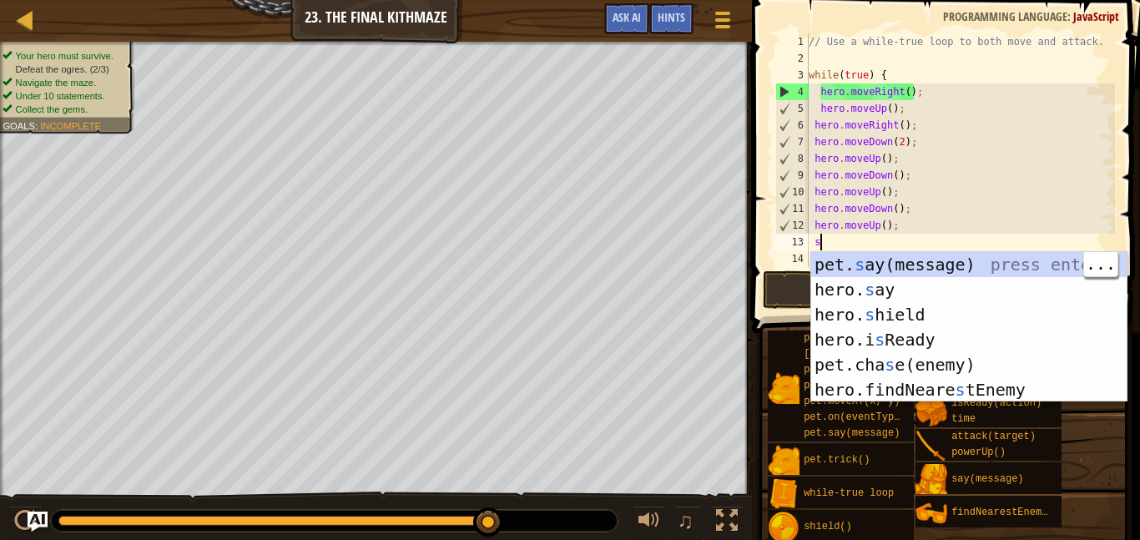
type textarea "sh"
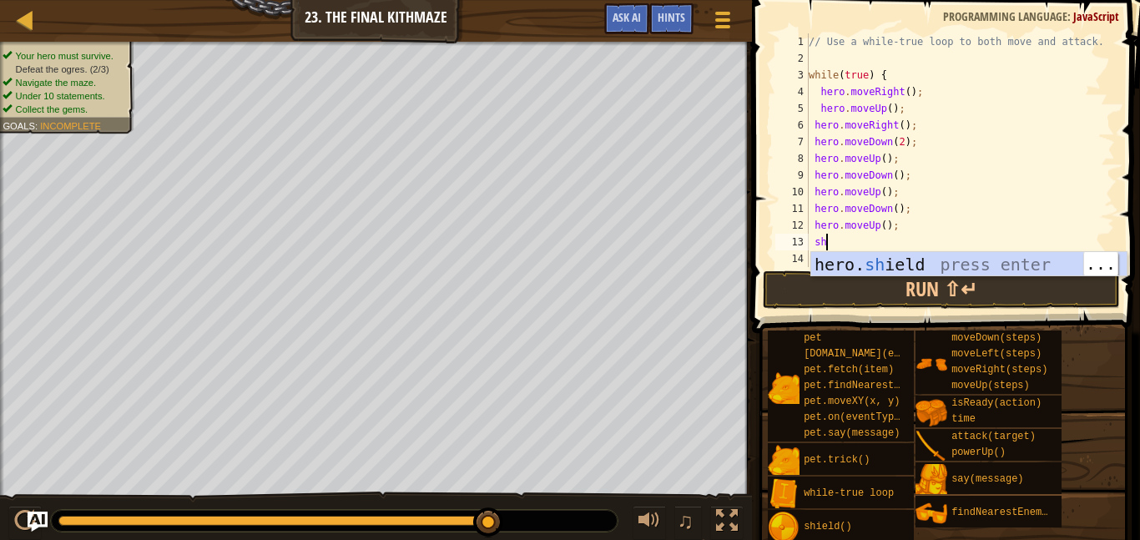
click at [920, 264] on div "hero. sh ield press enter" at bounding box center [968, 289] width 315 height 75
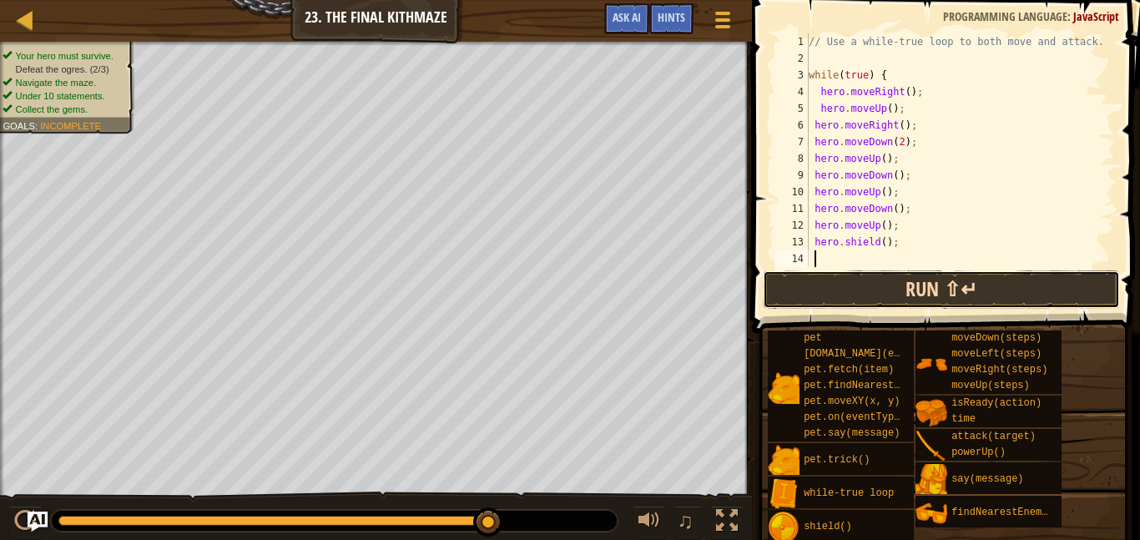
click at [919, 289] on button "Run ⇧↵" at bounding box center [941, 289] width 357 height 38
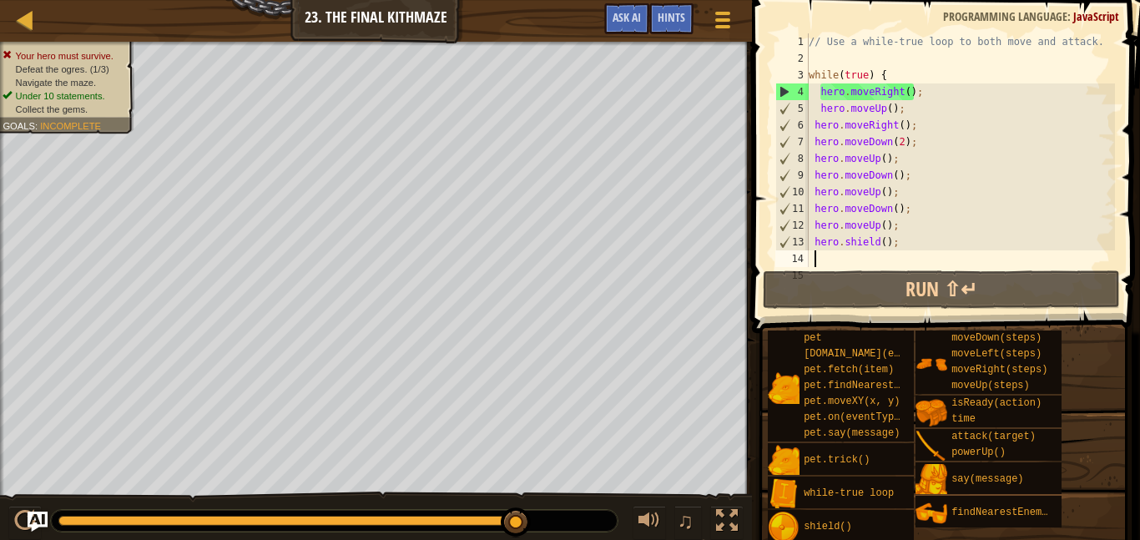
click at [917, 229] on div "// Use a while-true loop to both move and attack. while ( true ) { hero . moveR…" at bounding box center [960, 166] width 310 height 267
click at [909, 242] on div "// Use a while-true loop to both move and attack. while ( true ) { hero . moveR…" at bounding box center [960, 166] width 310 height 267
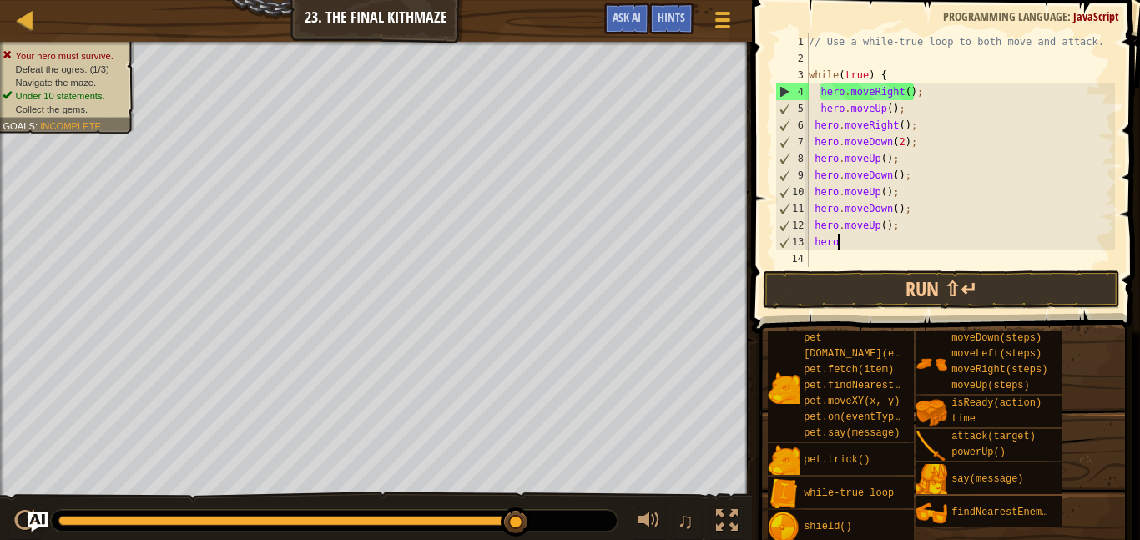
type textarea "h"
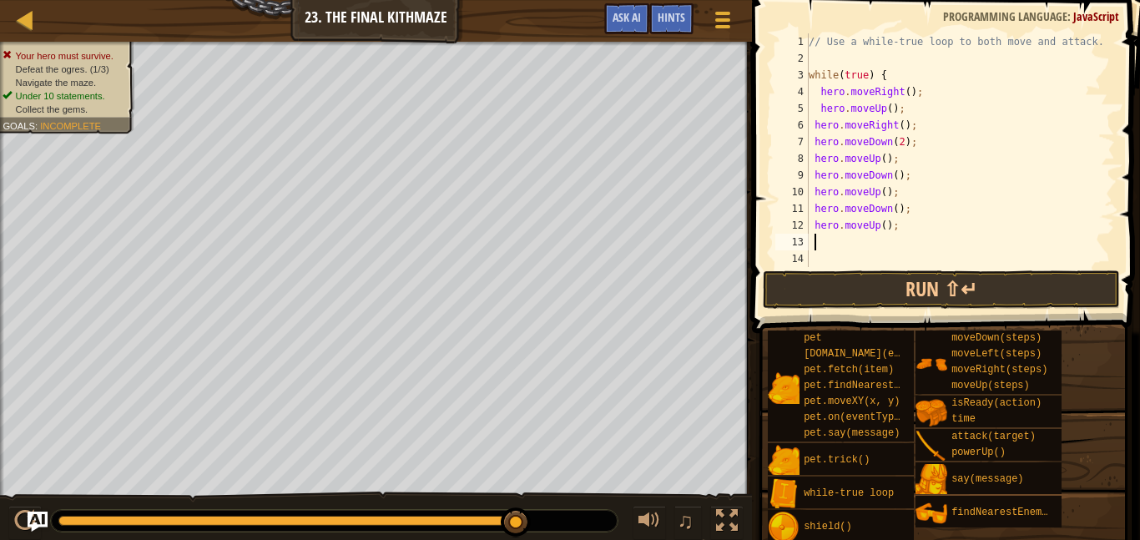
scroll to position [8, 1]
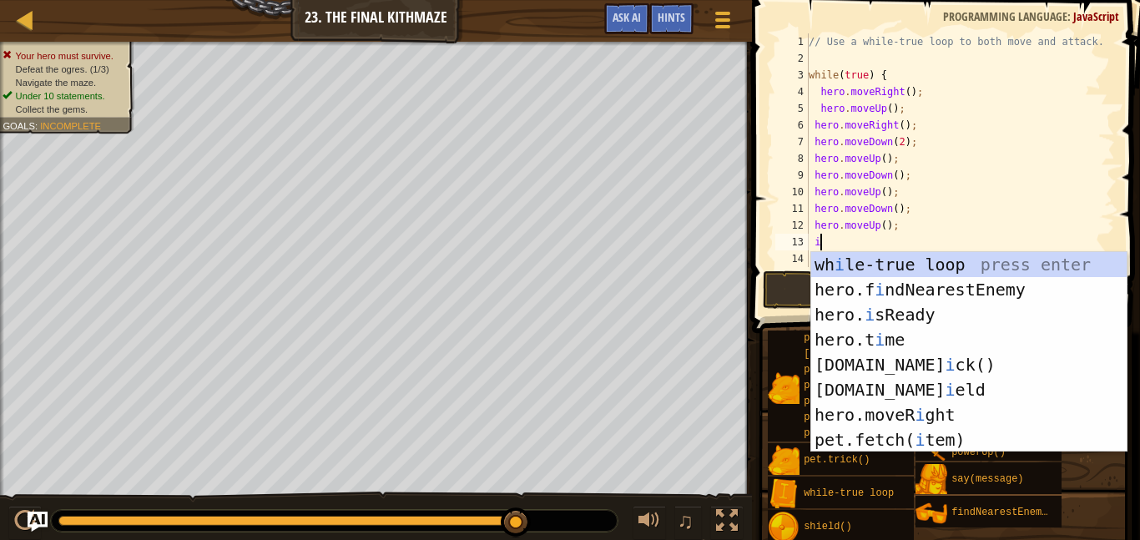
click at [919, 311] on div "wh i le-true loop press enter hero.f i ndNearestEnemy press enter hero. i sRead…" at bounding box center [968, 377] width 315 height 250
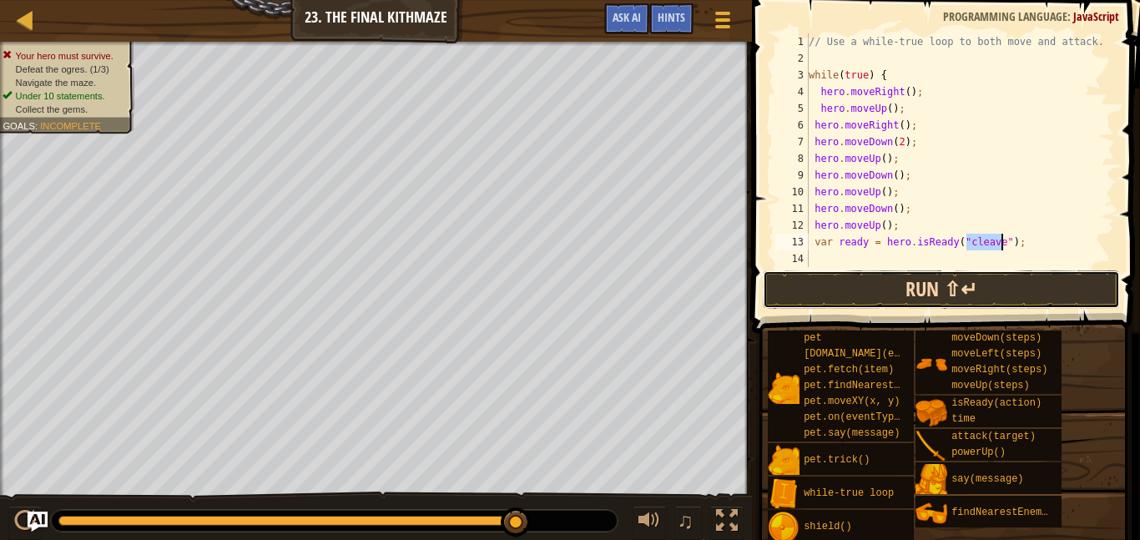
click at [1009, 289] on button "Run ⇧↵" at bounding box center [941, 289] width 357 height 38
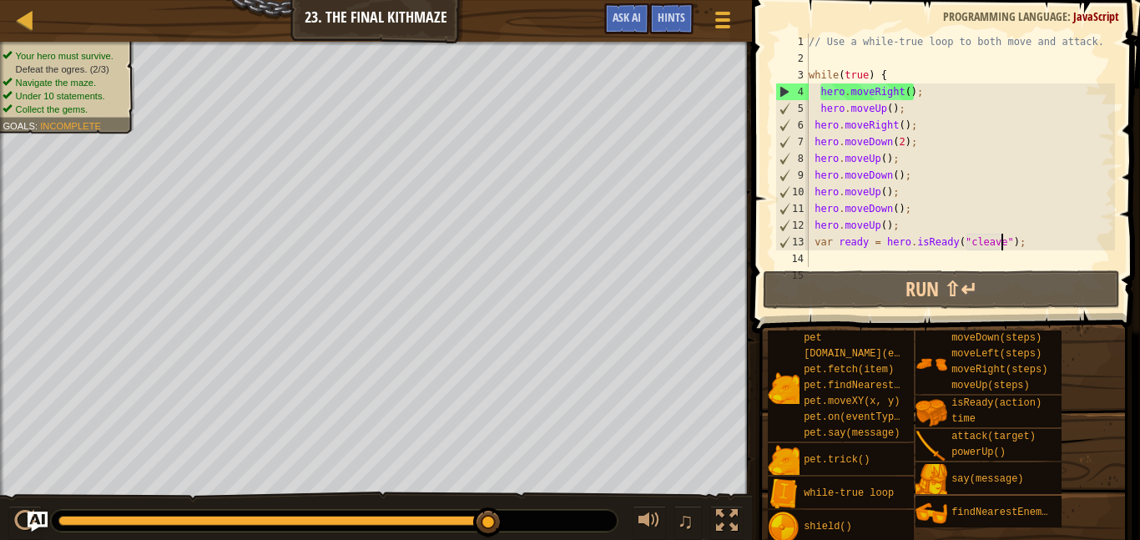
click at [991, 240] on div "// Use a while-true loop to both move and attack. while ( true ) { hero . moveR…" at bounding box center [960, 166] width 310 height 267
click at [1037, 225] on div "// Use a while-true loop to both move and attack. while ( true ) { hero . moveR…" at bounding box center [960, 166] width 310 height 267
click at [1021, 235] on div "// Use a while-true loop to both move and attack. while ( true ) { hero . moveR…" at bounding box center [960, 166] width 310 height 267
click at [993, 244] on div "// Use a while-true loop to both move and attack. while ( true ) { hero . moveR…" at bounding box center [960, 166] width 310 height 267
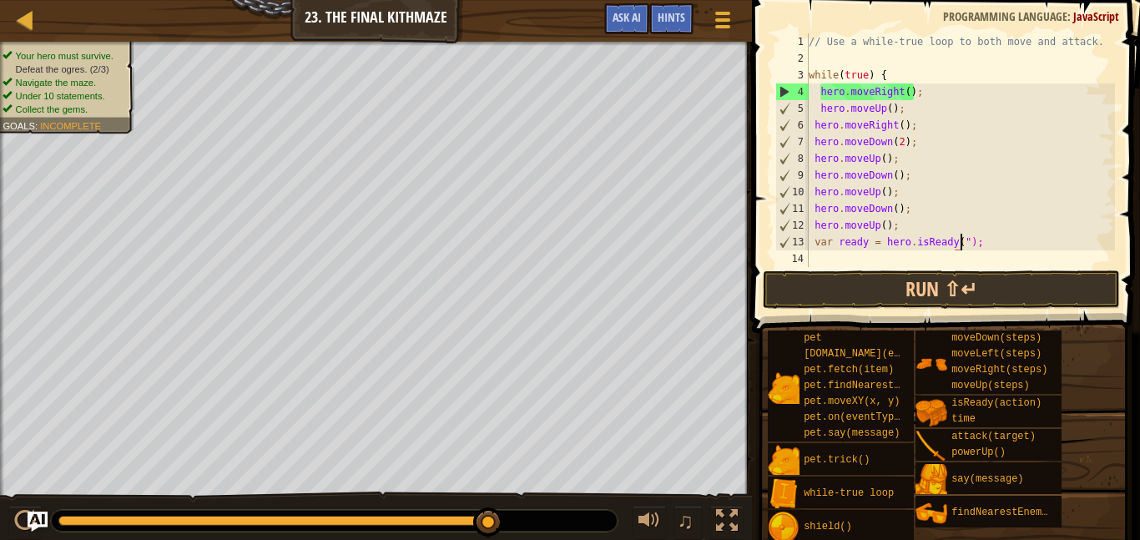
click at [984, 230] on div "// Use a while-true loop to both move and attack. while ( true ) { hero . moveR…" at bounding box center [960, 166] width 310 height 267
click at [998, 245] on div "// Use a while-true loop to both move and attack. while ( true ) { hero . moveR…" at bounding box center [960, 166] width 310 height 267
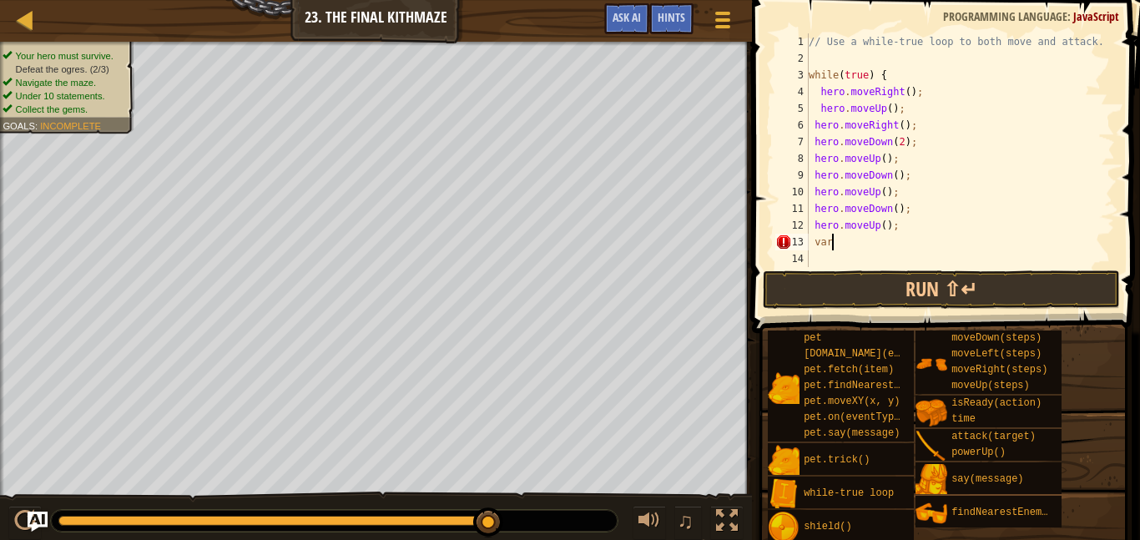
type textarea "v"
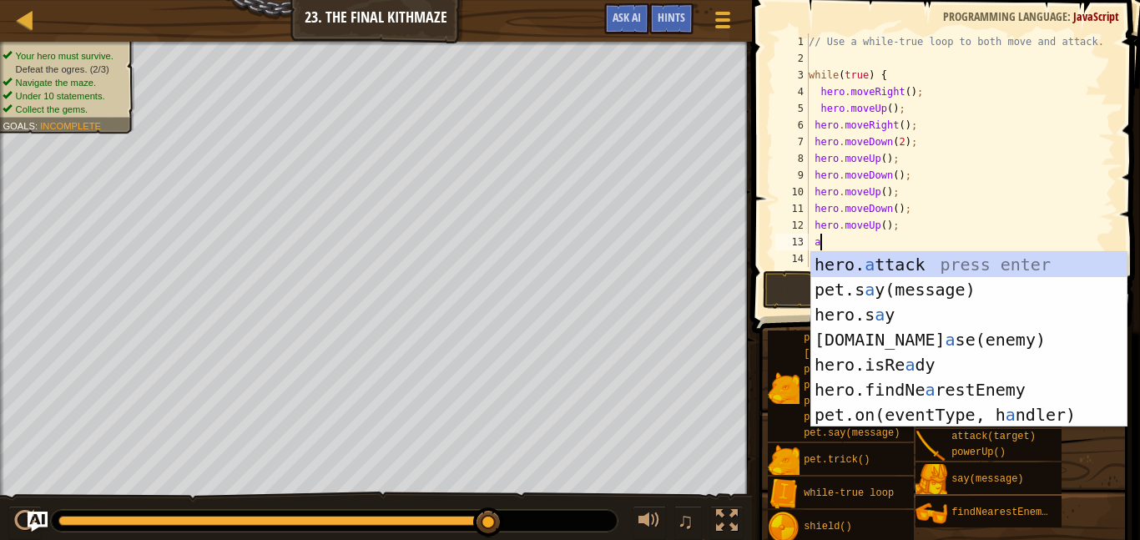
scroll to position [8, 2]
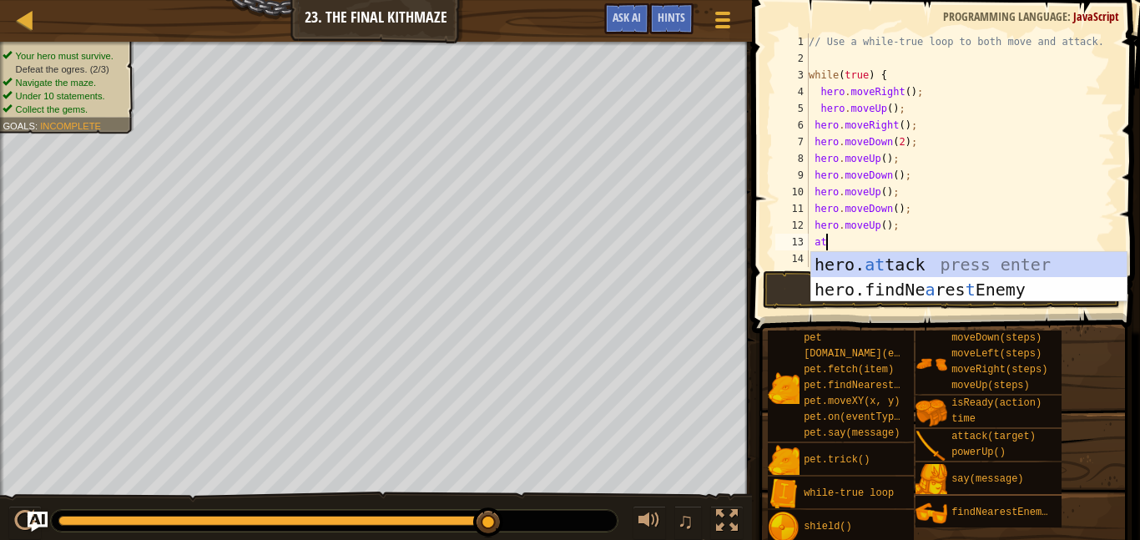
click at [913, 267] on div "hero. at tack press enter hero.findNe a res t Enemy press enter" at bounding box center [968, 302] width 315 height 100
type textarea "hero.attack(enemy);"
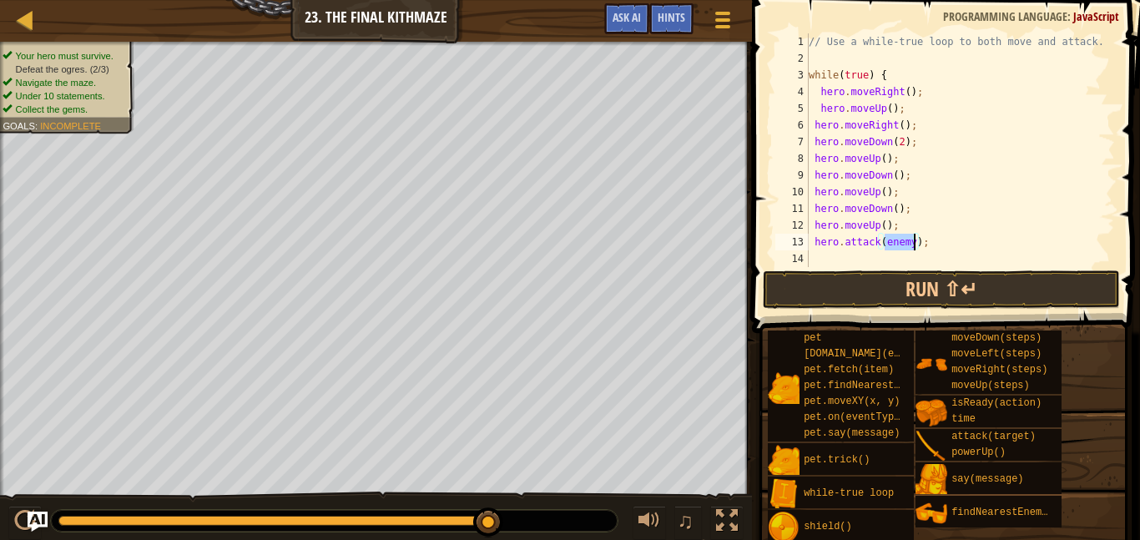
click at [949, 239] on div "// Use a while-true loop to both move and attack. while ( true ) { hero . moveR…" at bounding box center [960, 166] width 310 height 267
click at [818, 256] on div "// Use a while-true loop to both move and attack. while ( true ) { hero . moveR…" at bounding box center [960, 166] width 310 height 267
type textarea "f"
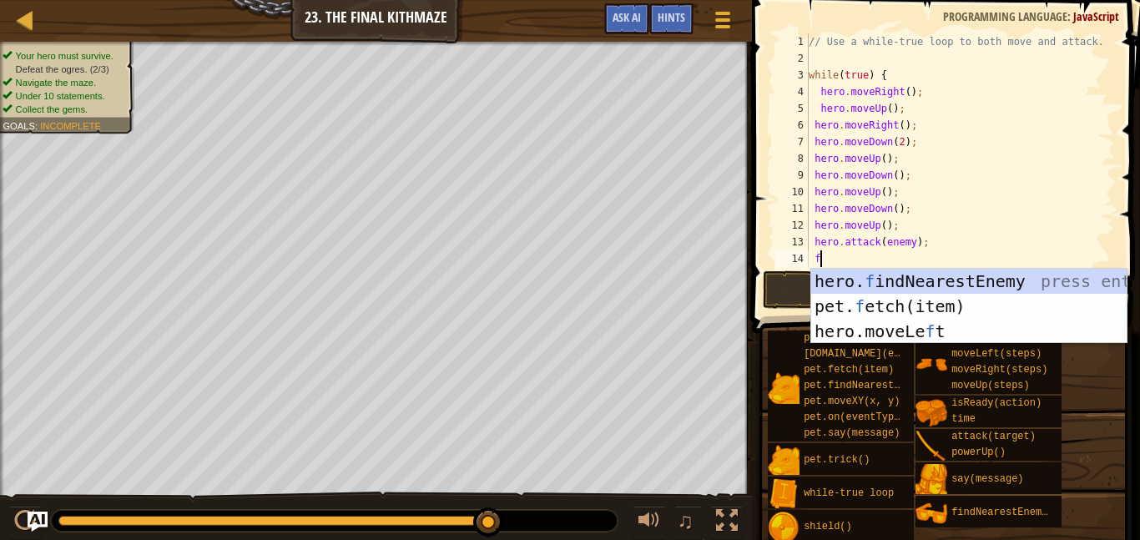
scroll to position [8, 1]
click at [899, 278] on div "hero. f indNearestEnemy press enter pet. f etch(item) press enter hero.moveLe f…" at bounding box center [968, 331] width 315 height 125
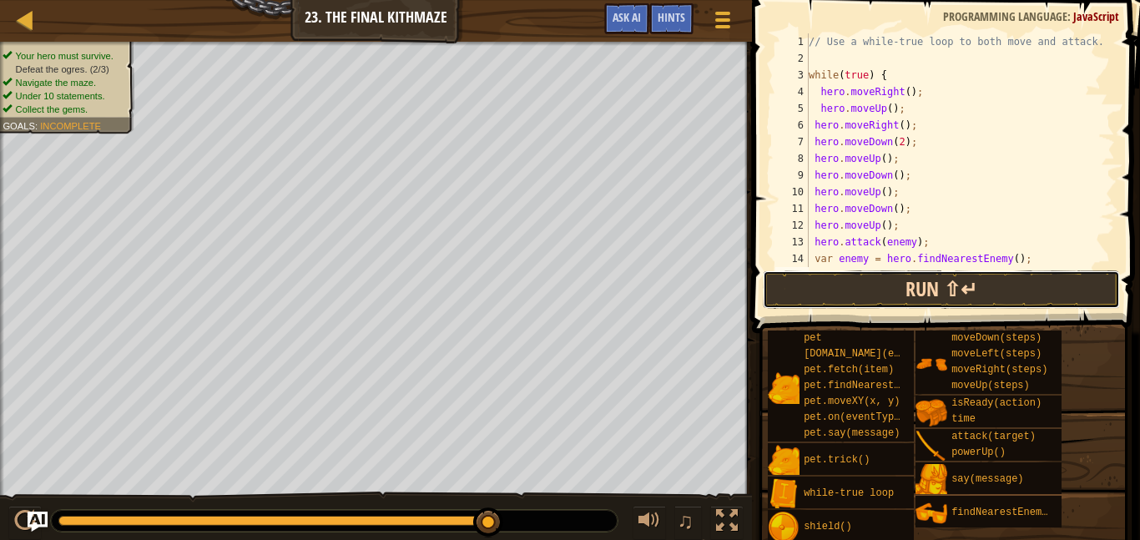
click at [955, 298] on button "Run ⇧↵" at bounding box center [941, 289] width 357 height 38
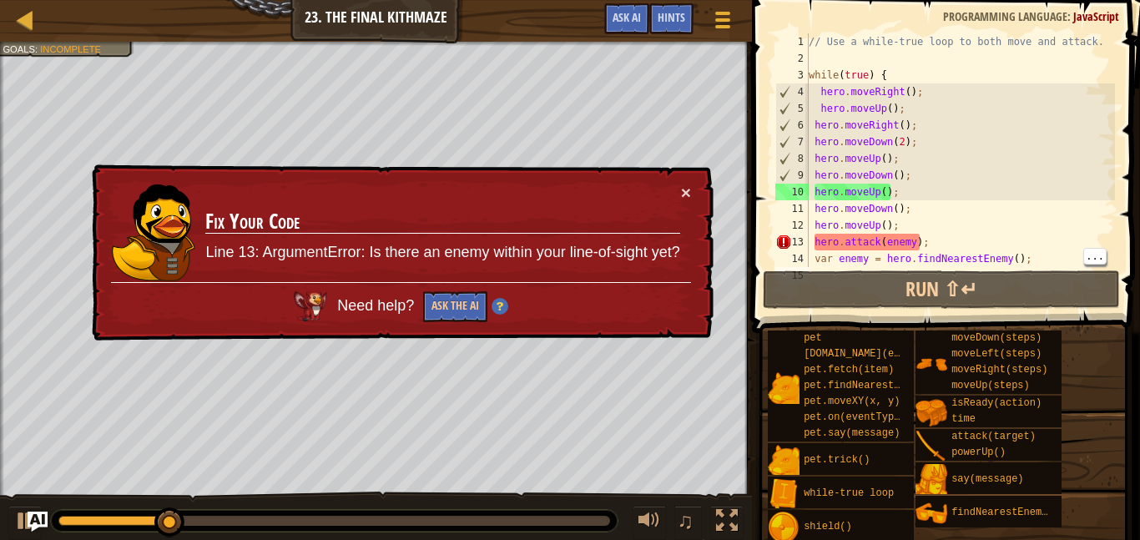
click at [969, 256] on div "// Use a while-true loop to both move and attack. while ( true ) { hero . moveR…" at bounding box center [960, 166] width 310 height 267
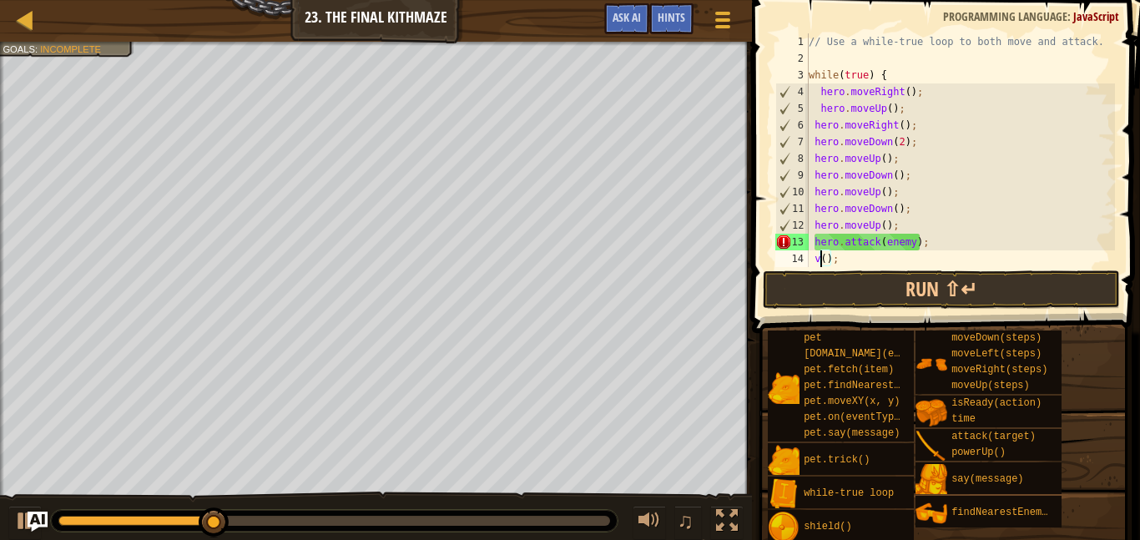
type textarea "();"
click at [822, 254] on div "// Use a while-true loop to both move and attack. while ( true ) { hero . moveR…" at bounding box center [960, 166] width 310 height 267
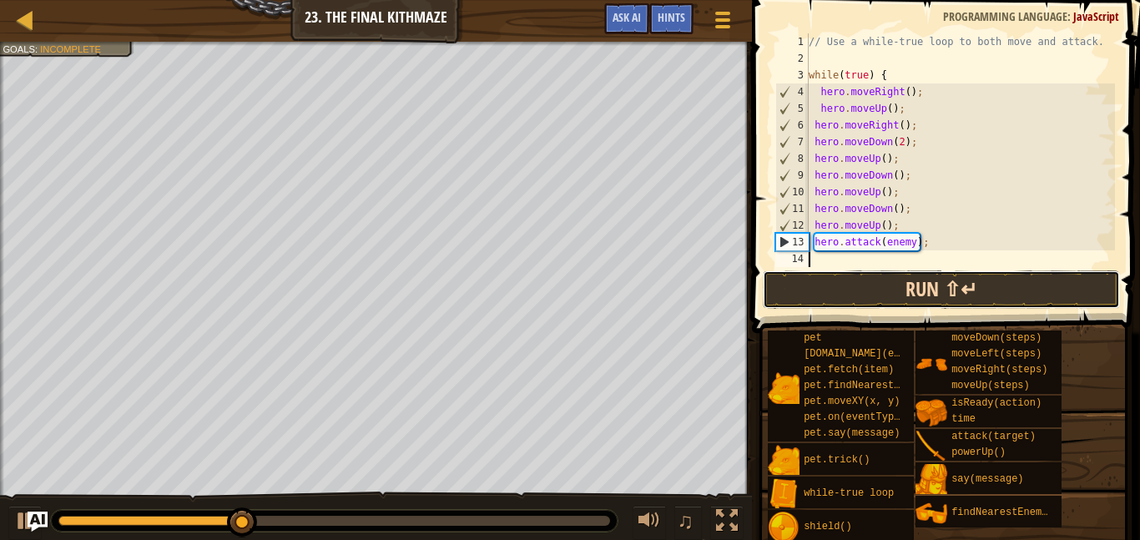
click at [939, 279] on button "Run ⇧↵" at bounding box center [941, 289] width 357 height 38
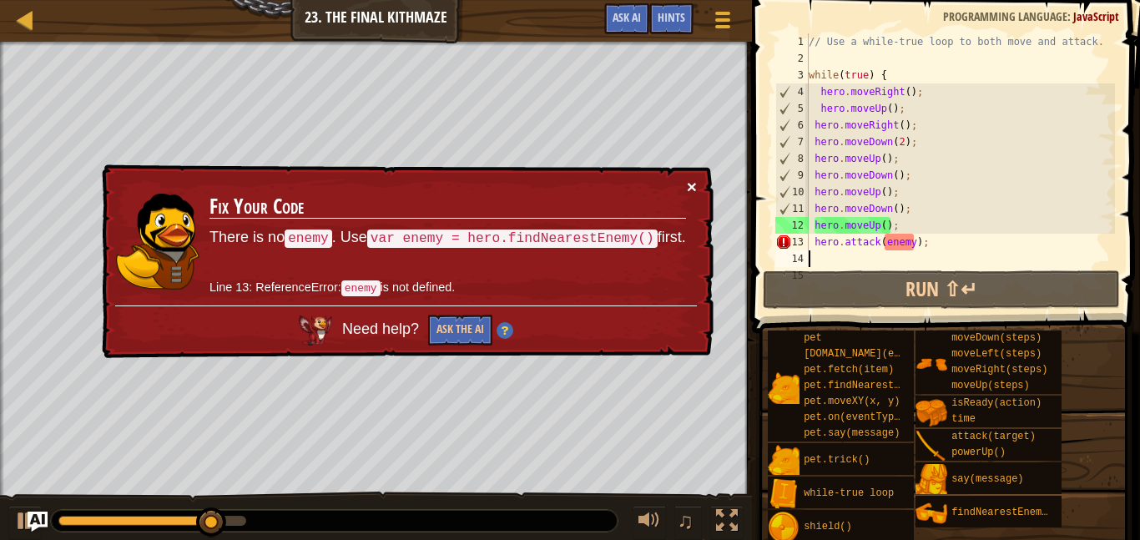
click at [696, 192] on button "×" at bounding box center [692, 187] width 10 height 18
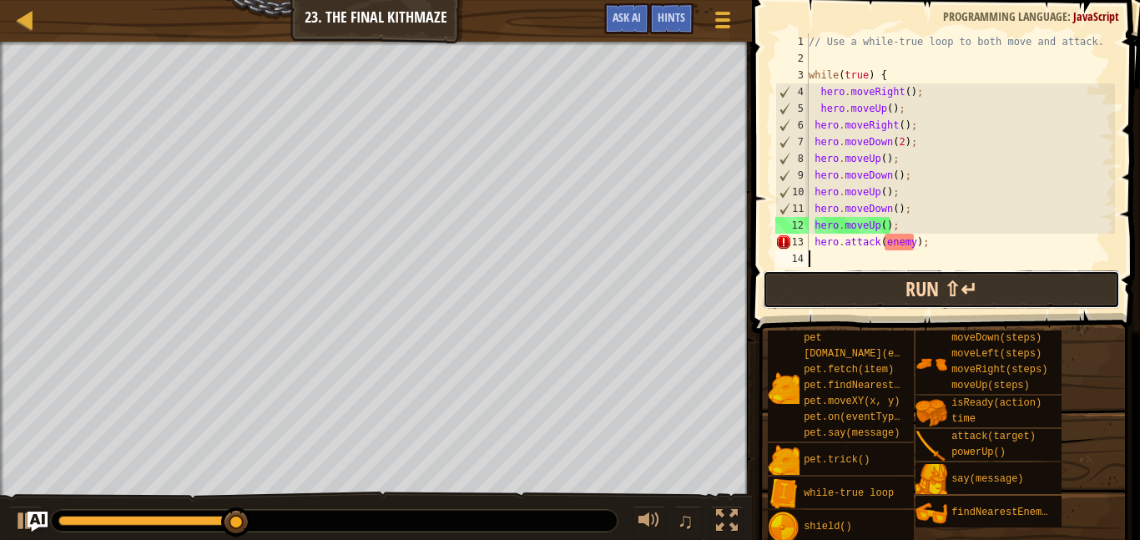
click at [892, 287] on button "Run ⇧↵" at bounding box center [941, 289] width 357 height 38
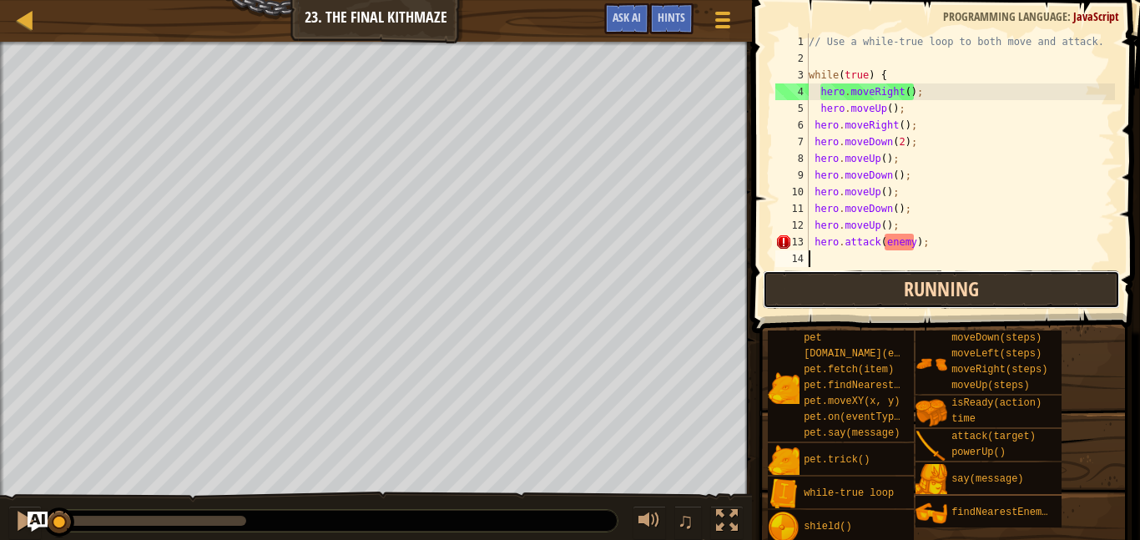
click at [904, 295] on button "Running" at bounding box center [941, 289] width 357 height 38
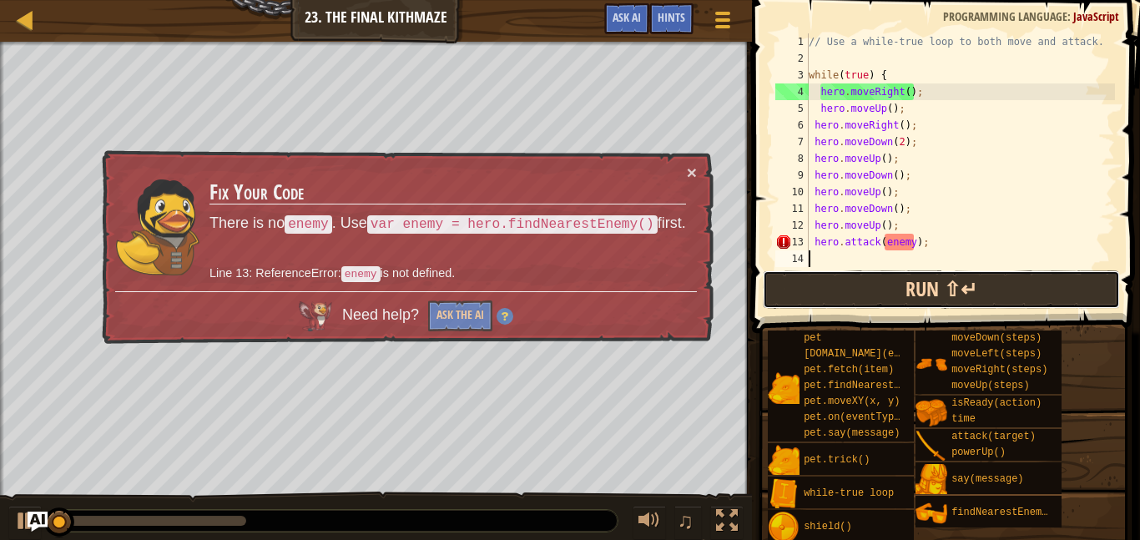
click at [908, 290] on button "Run ⇧↵" at bounding box center [941, 289] width 357 height 38
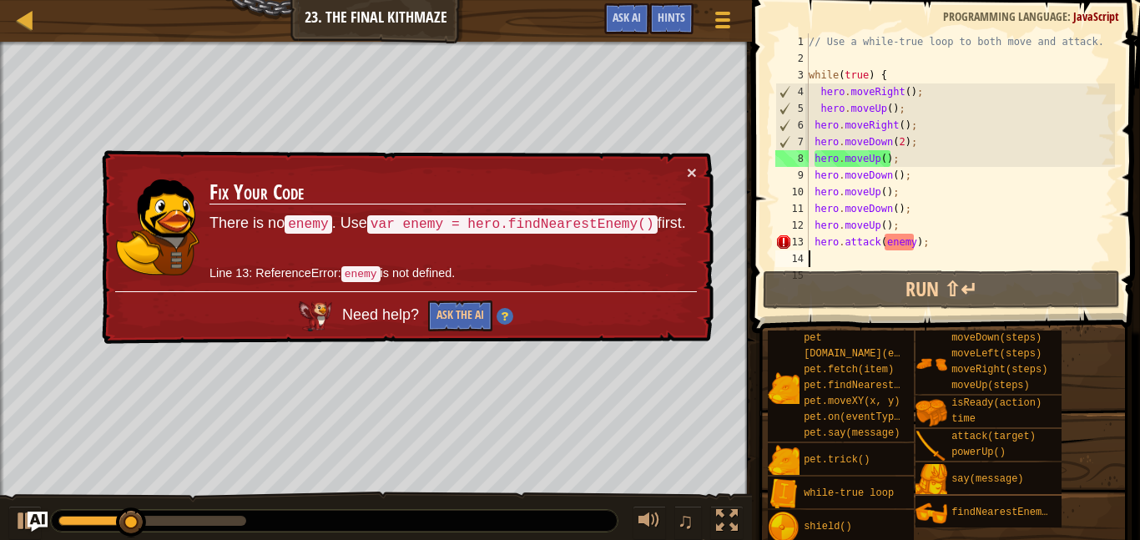
click at [932, 234] on div "// Use a while-true loop to both move and attack. while ( true ) { hero . moveR…" at bounding box center [960, 166] width 310 height 267
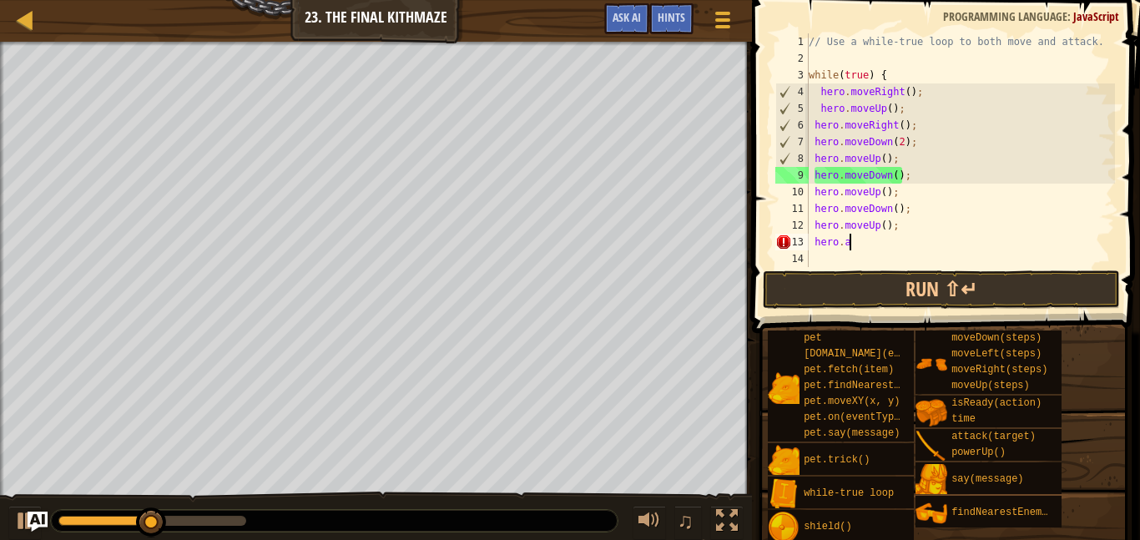
type textarea "h"
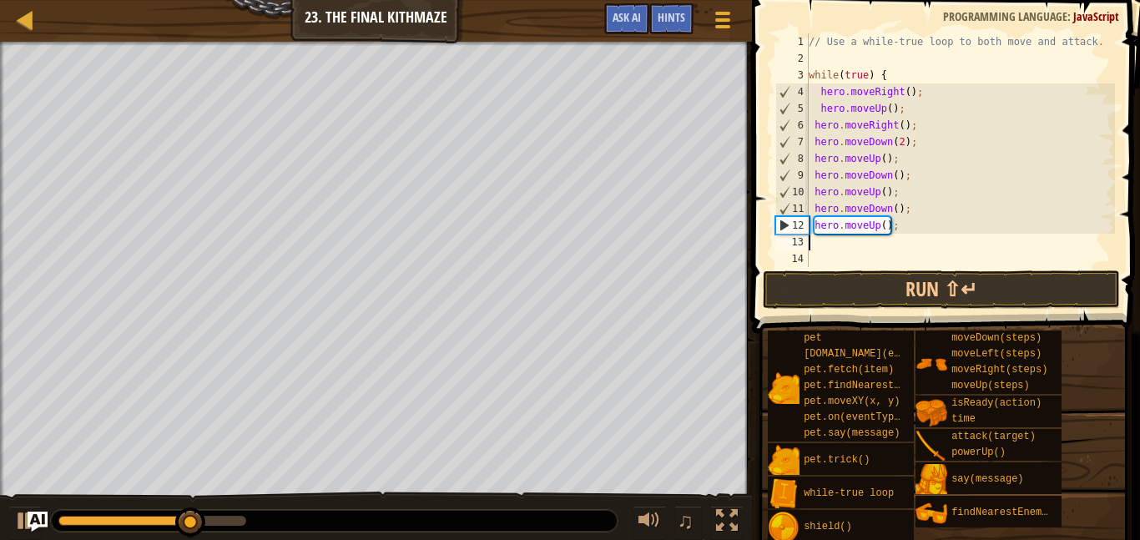
type textarea "s"
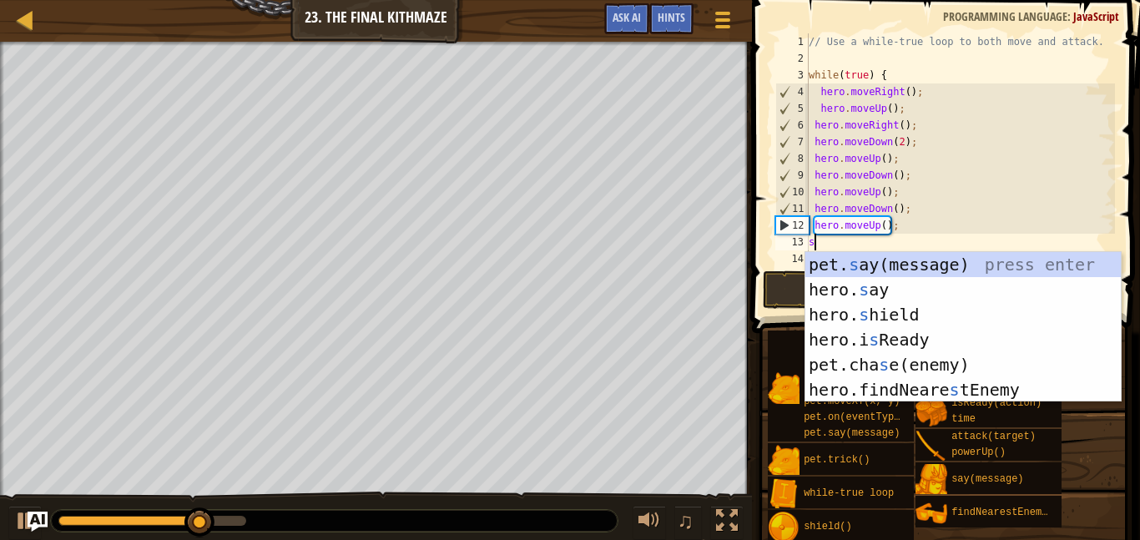
click at [909, 320] on div "pet. s ay(message) press enter hero. s ay press enter hero. s hield press enter…" at bounding box center [962, 352] width 315 height 200
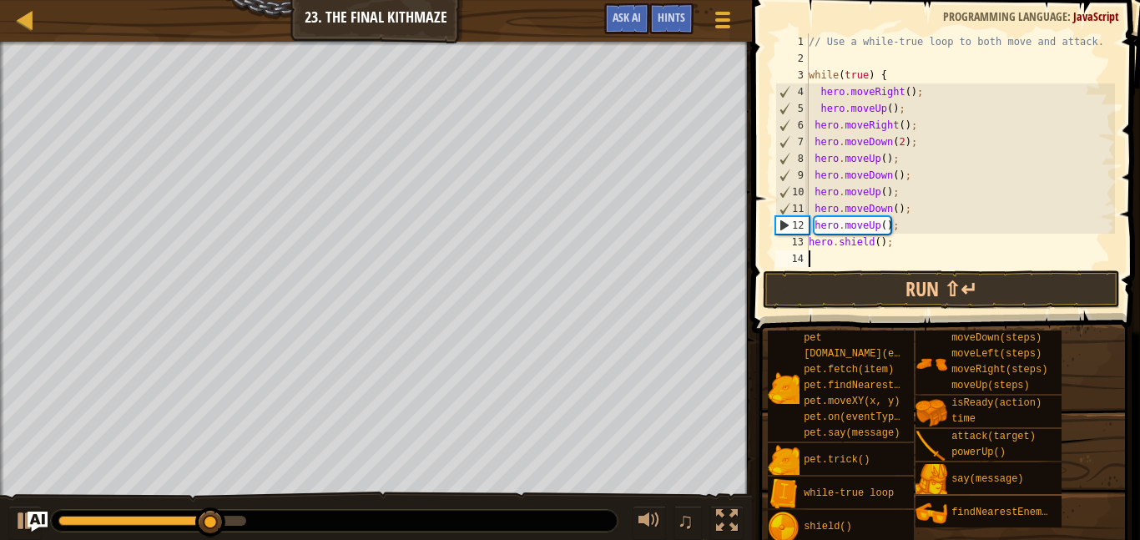
type textarea "s"
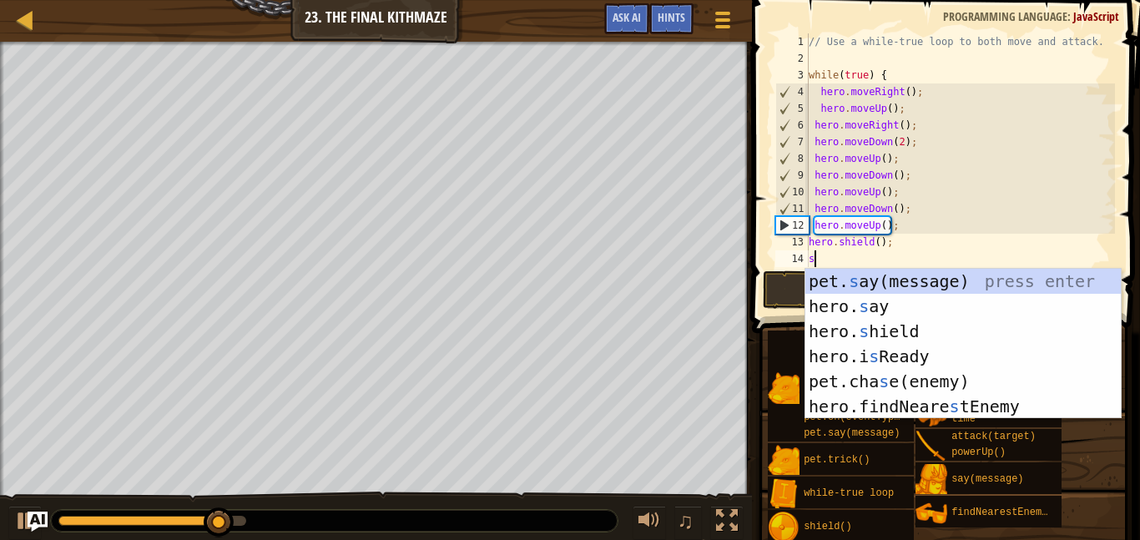
click at [922, 325] on div "pet. s ay(message) press enter hero. s ay press enter hero. s hield press enter…" at bounding box center [962, 369] width 315 height 200
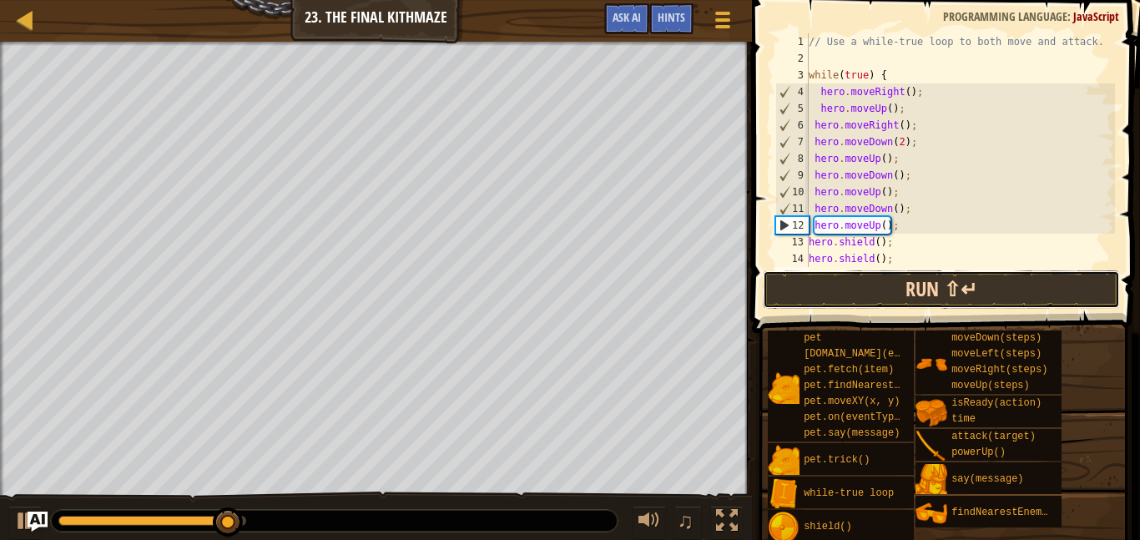
click at [946, 286] on button "Run ⇧↵" at bounding box center [941, 289] width 357 height 38
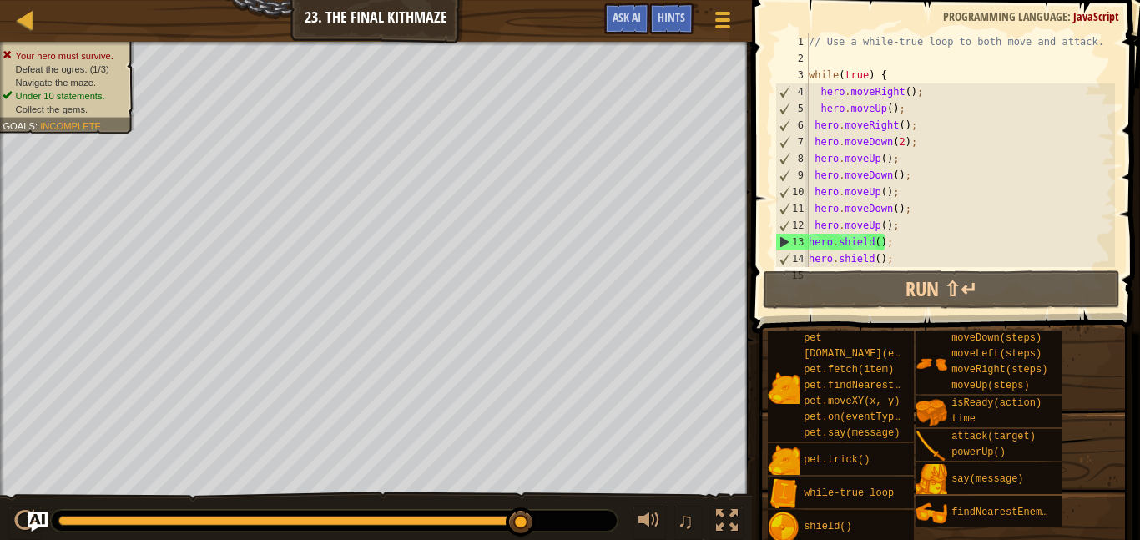
click at [914, 249] on div "// Use a while-true loop to both move and attack. while ( true ) { hero . moveR…" at bounding box center [960, 166] width 310 height 267
click at [904, 259] on div "// Use a while-true loop to both move and attack. while ( true ) { hero . moveR…" at bounding box center [960, 166] width 310 height 267
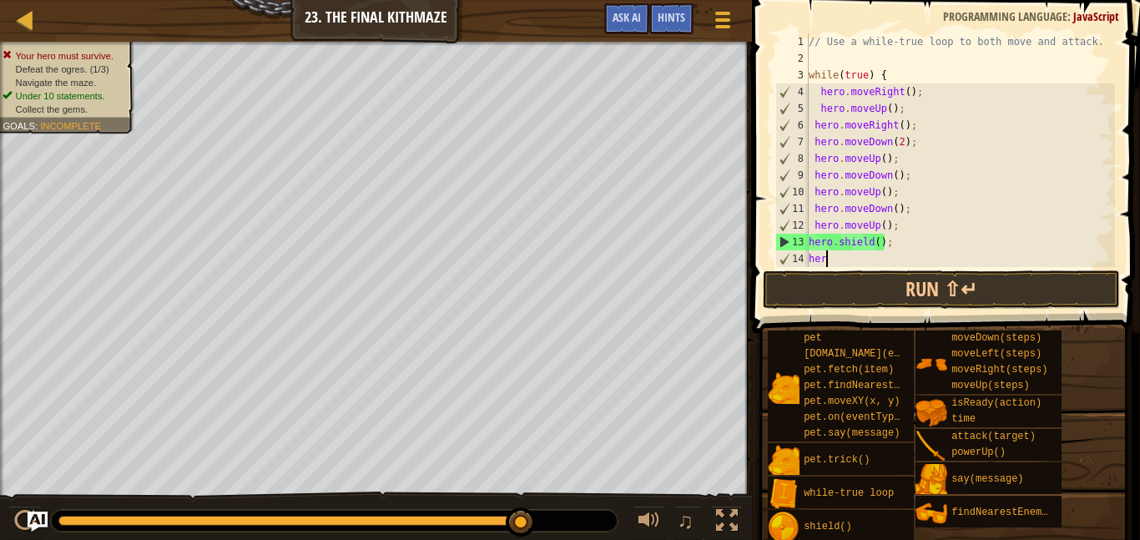
type textarea "h"
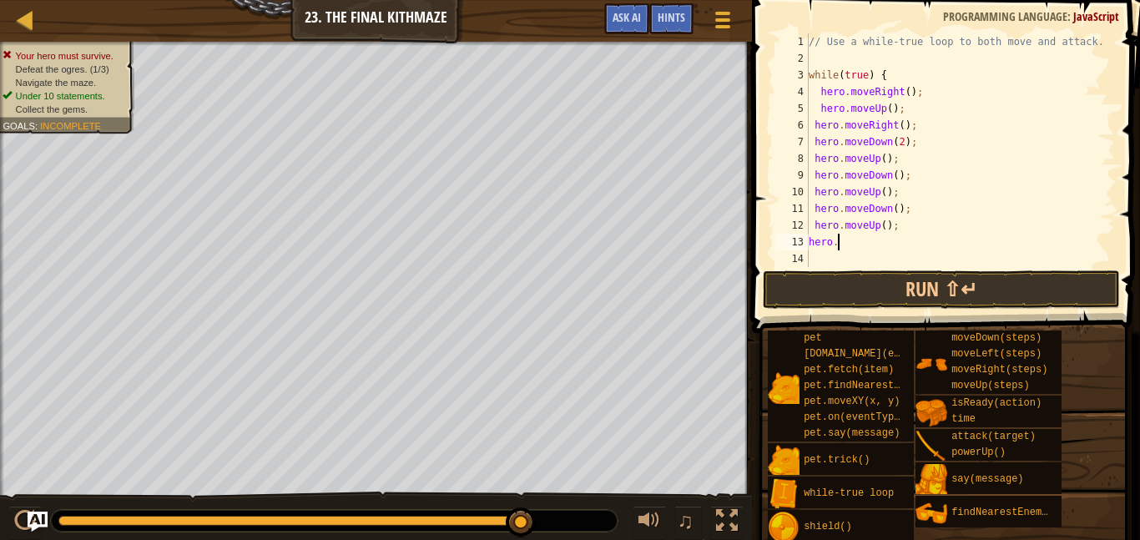
type textarea "h"
type textarea "hero.moveDown();"
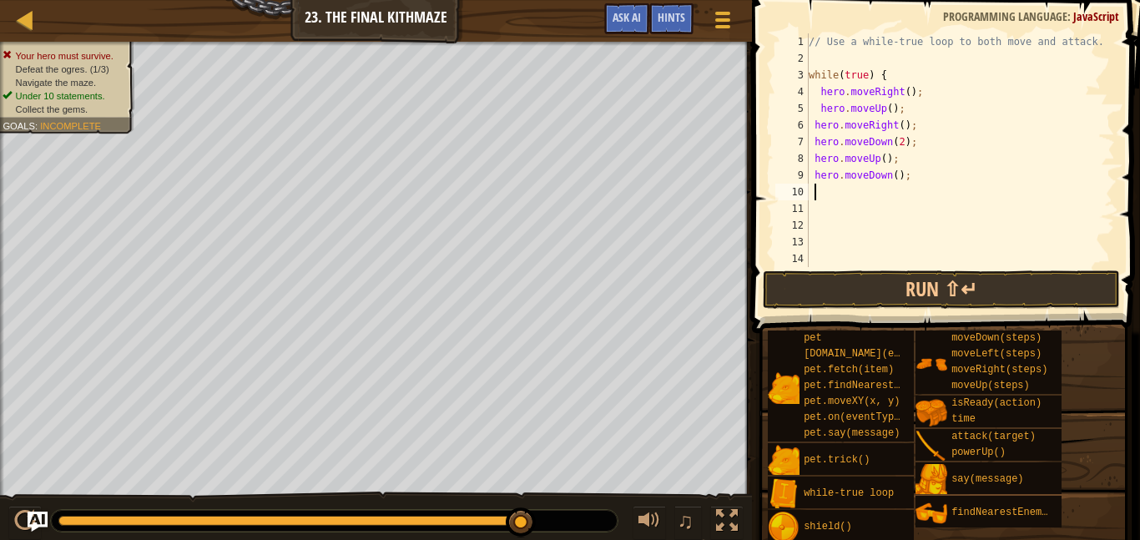
type textarea "u"
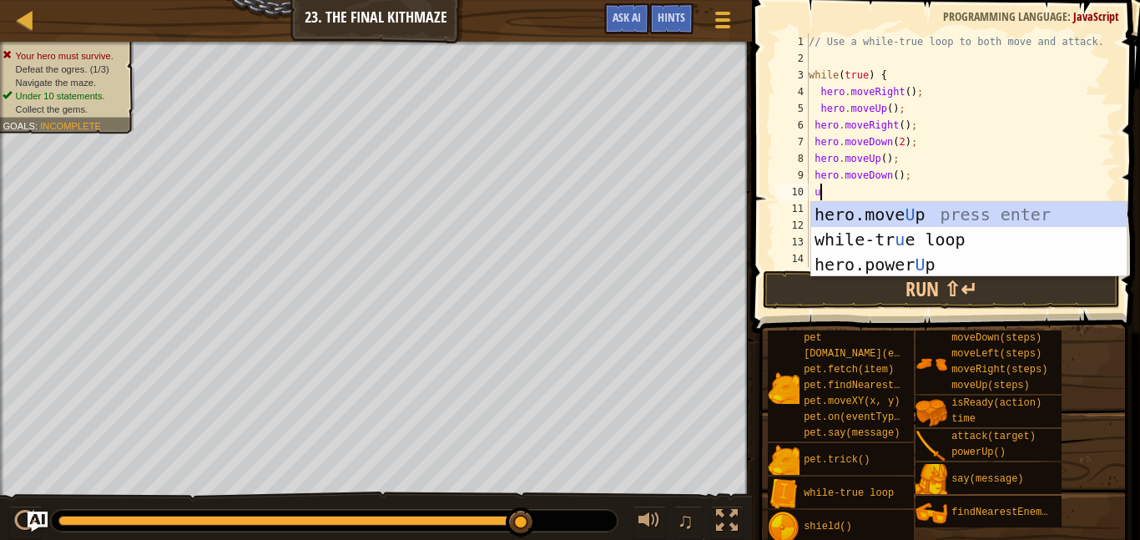
click at [964, 210] on div "hero.move U p press enter while-tr u e loop press enter hero.power U p press en…" at bounding box center [968, 264] width 315 height 125
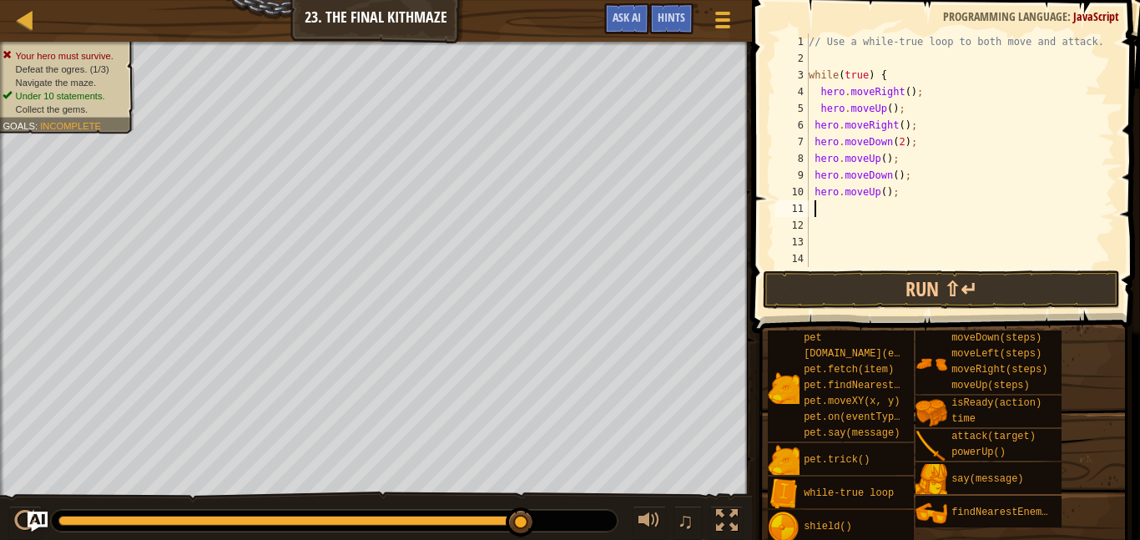
scroll to position [8, 0]
click at [927, 141] on div "// Use a while-true loop to both move and attack. while ( true ) { hero . moveR…" at bounding box center [960, 166] width 310 height 267
type textarea "hero.moveDown(2);"
click at [810, 139] on div "// Use a while-true loop to both move and attack. while ( true ) { hero . moveR…" at bounding box center [960, 166] width 310 height 267
click at [827, 141] on div "// Use a while-true loop to both move and attack. while ( true ) { hero . moveR…" at bounding box center [960, 166] width 310 height 267
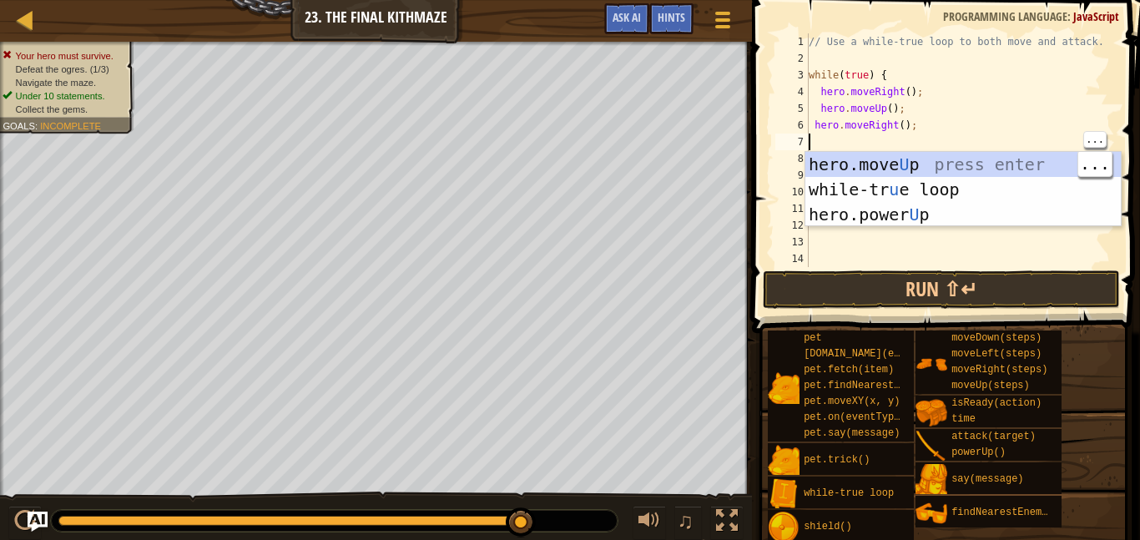
type textarea "l"
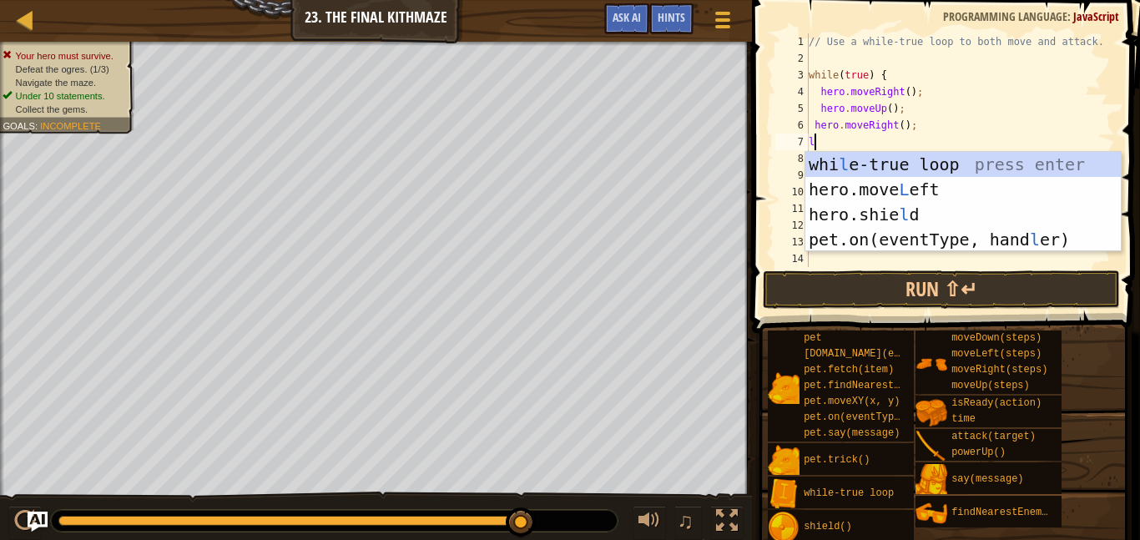
click at [912, 182] on div "whi l e-true loop press enter hero.move L eft press enter hero.[PERSON_NAME] pr…" at bounding box center [962, 227] width 315 height 150
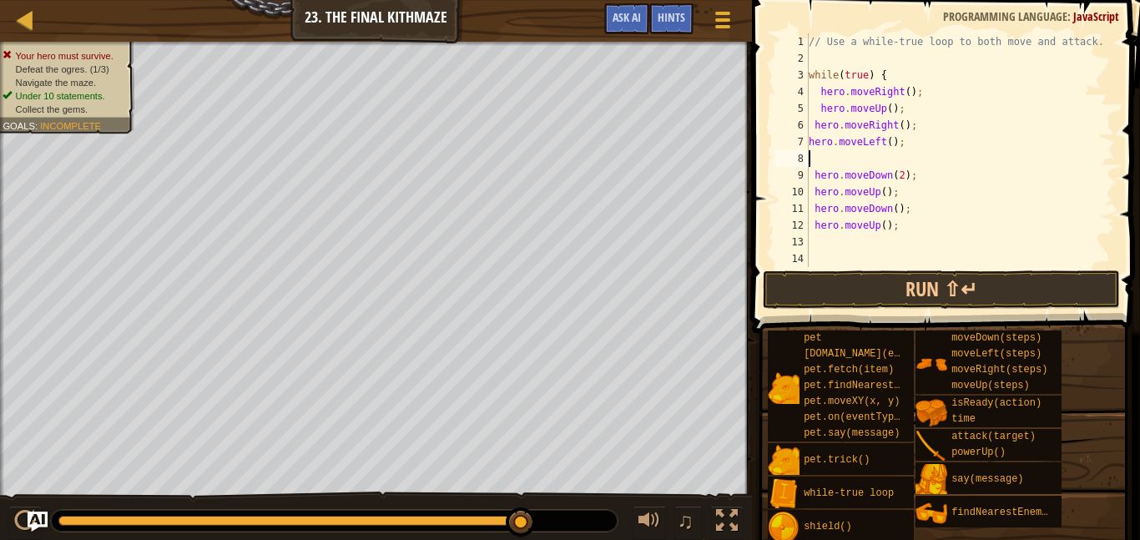
type textarea "t"
type textarea "r"
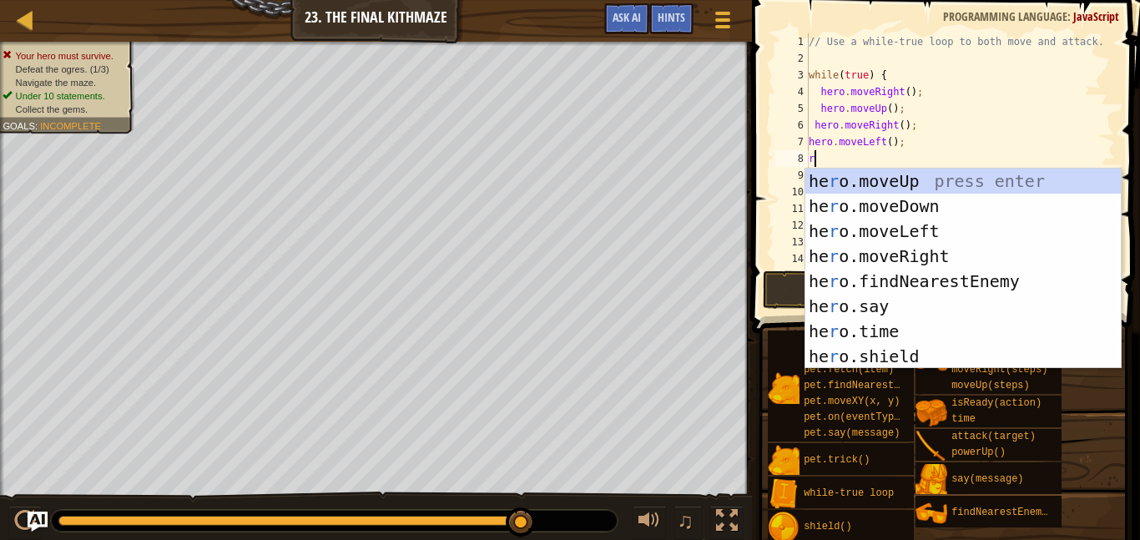
click at [931, 254] on div "he r o.moveUp press enter he r o.moveDown press enter he r o.moveLeft press ent…" at bounding box center [962, 294] width 315 height 250
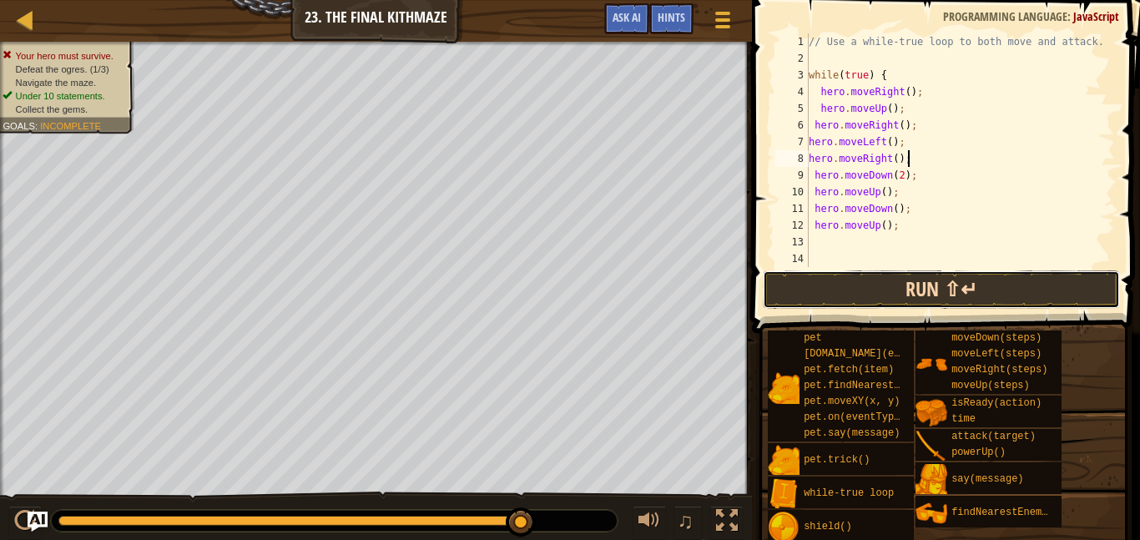
click at [881, 290] on button "Run ⇧↵" at bounding box center [941, 289] width 357 height 38
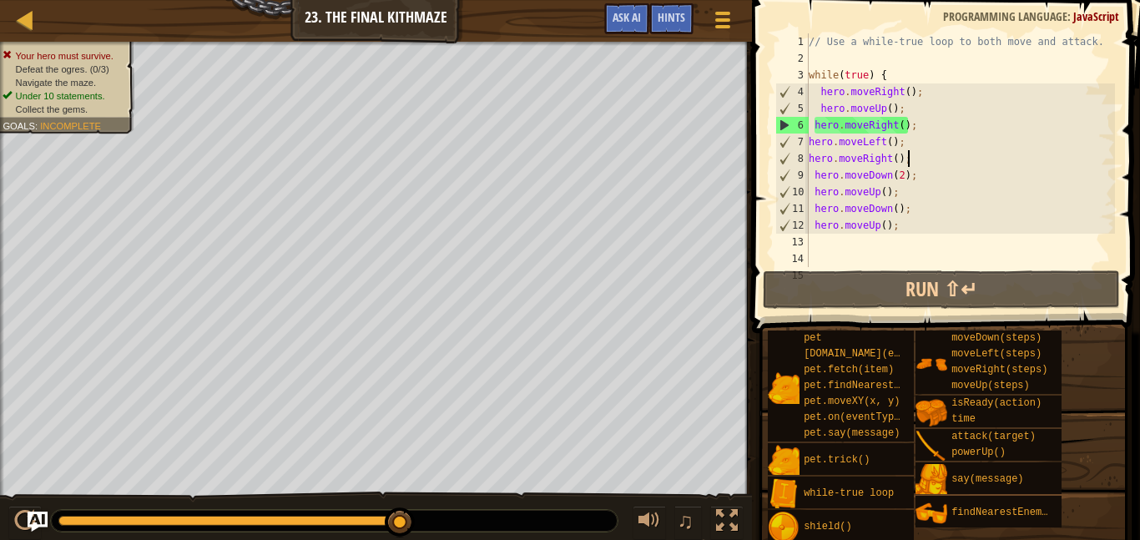
click at [911, 232] on div "// Use a while-true loop to both move and attack. while ( true ) { hero . moveR…" at bounding box center [960, 166] width 310 height 267
click at [918, 128] on div "// Use a while-true loop to both move and attack. while ( true ) { hero . moveR…" at bounding box center [960, 166] width 310 height 267
click at [933, 143] on div "// Use a while-true loop to both move and attack. while ( true ) { hero . moveR…" at bounding box center [960, 166] width 310 height 267
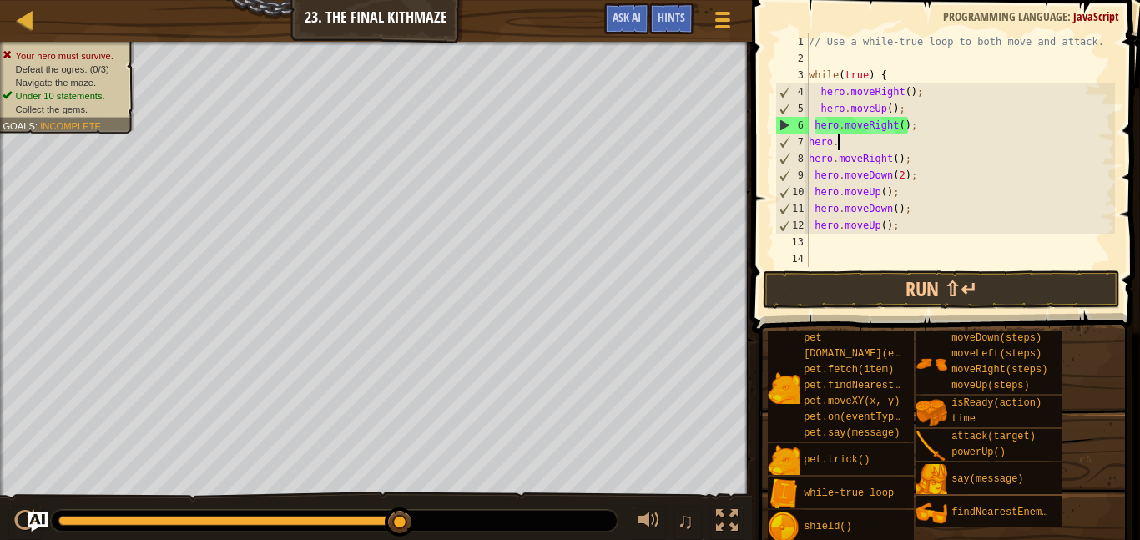
type textarea "h"
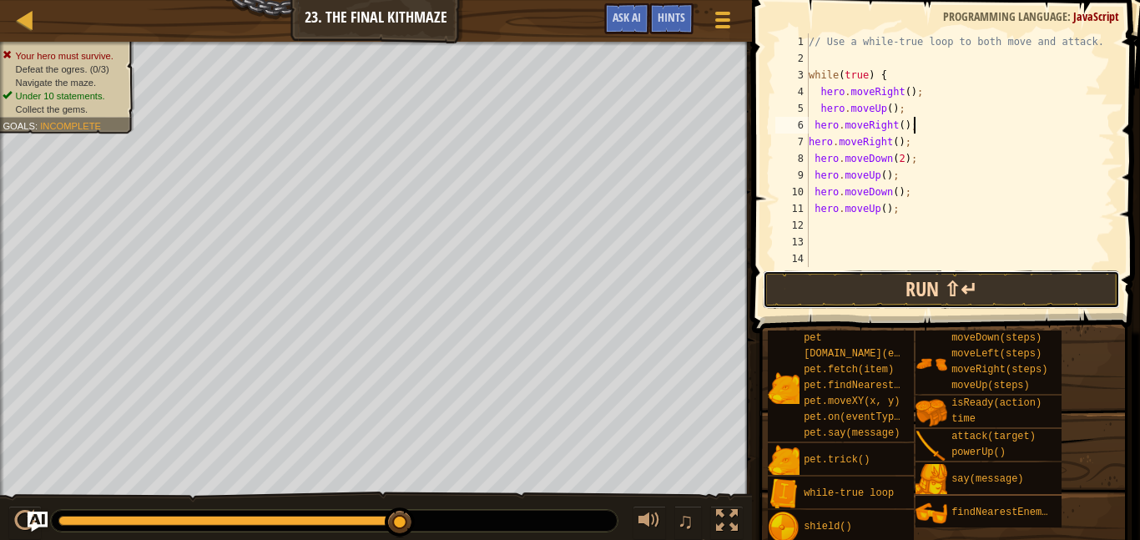
click at [913, 289] on button "Run ⇧↵" at bounding box center [941, 289] width 357 height 38
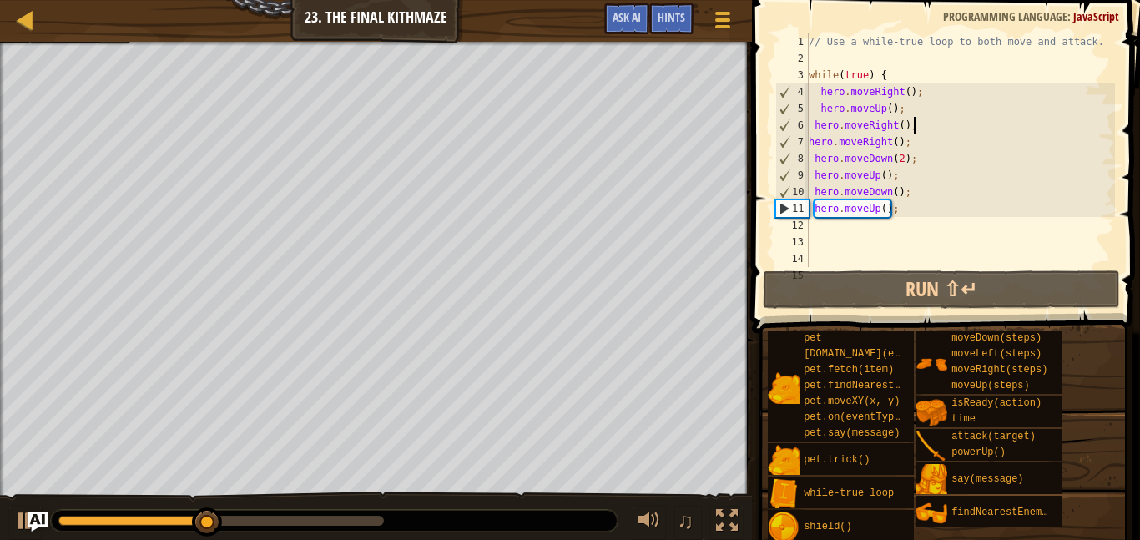
click at [873, 123] on div "// Use a while-true loop to both move and attack. while ( true ) { hero . moveR…" at bounding box center [960, 166] width 310 height 267
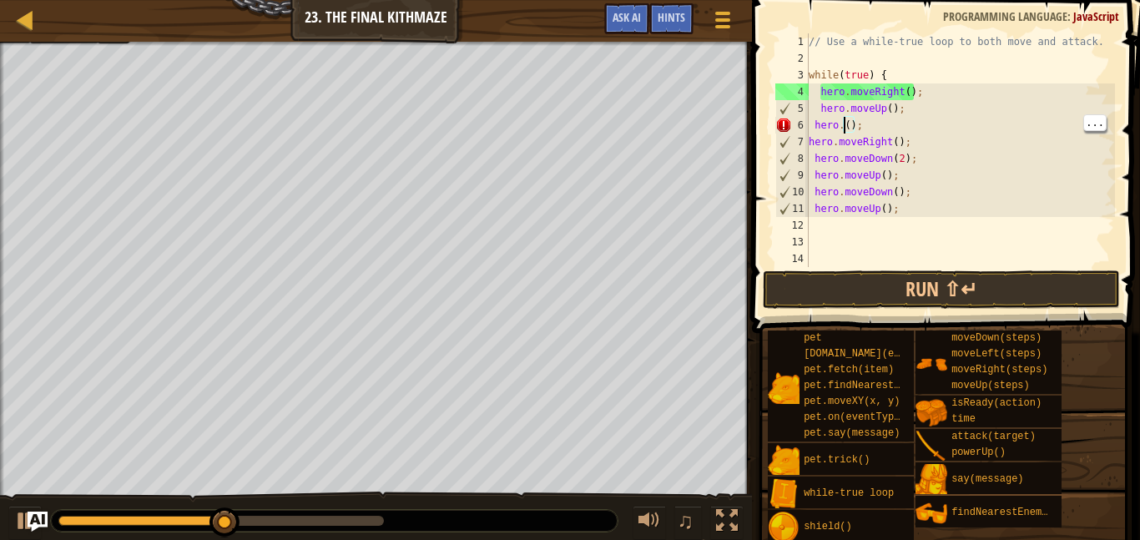
click at [868, 128] on div "// Use a while-true loop to both move and attack. while ( true ) { hero . moveR…" at bounding box center [960, 166] width 310 height 267
type textarea "h"
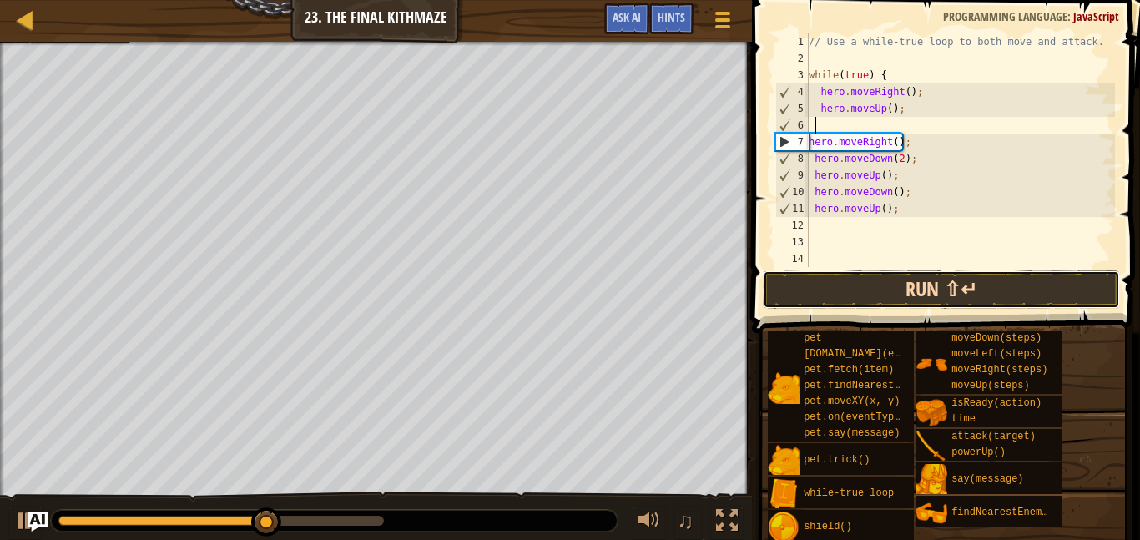
click at [885, 293] on button "Run ⇧↵" at bounding box center [941, 289] width 357 height 38
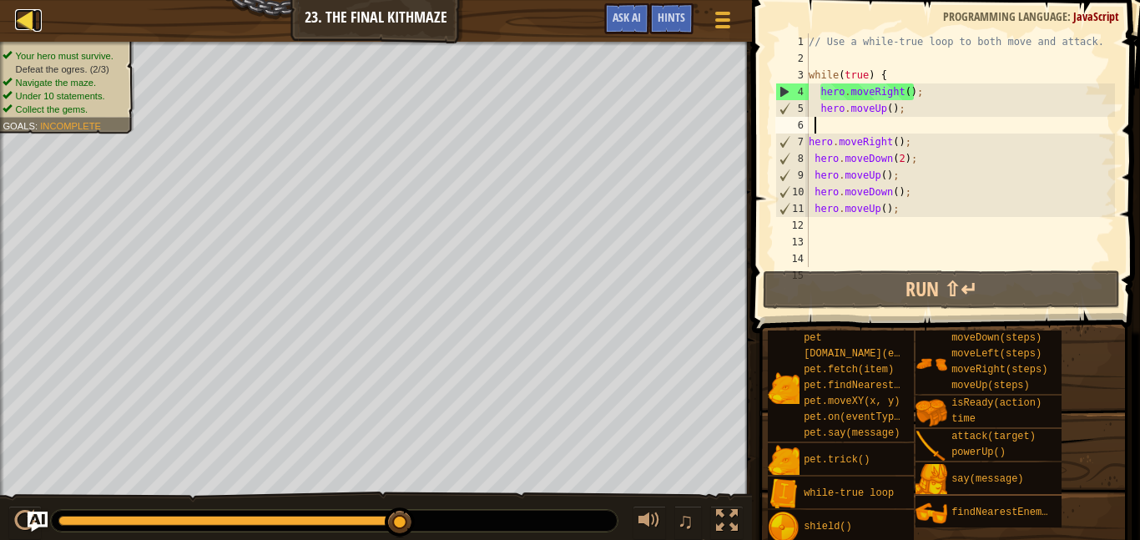
click at [29, 14] on div at bounding box center [25, 19] width 21 height 21
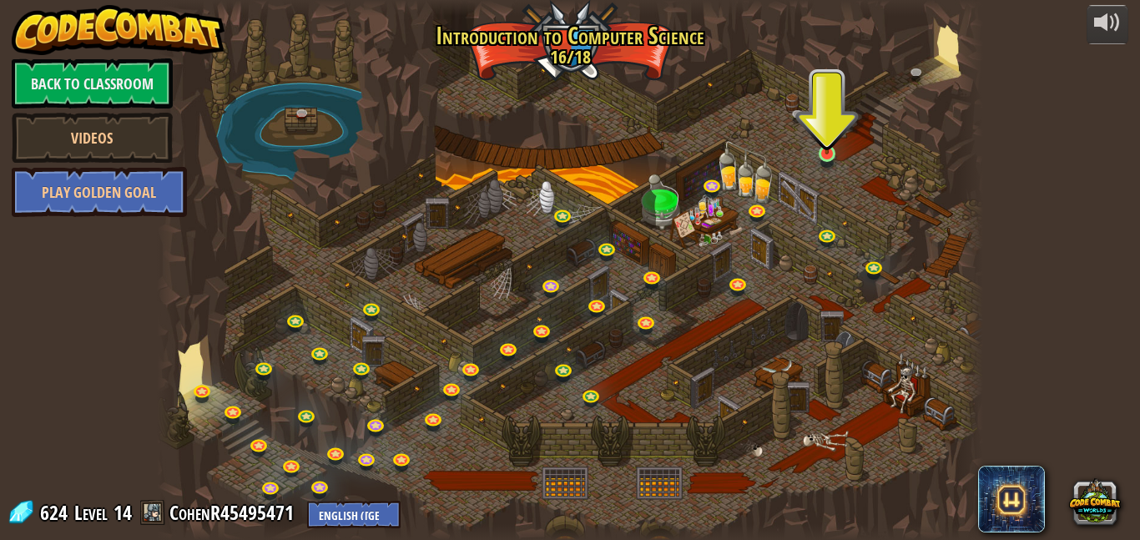
click at [823, 151] on img at bounding box center [826, 132] width 19 height 45
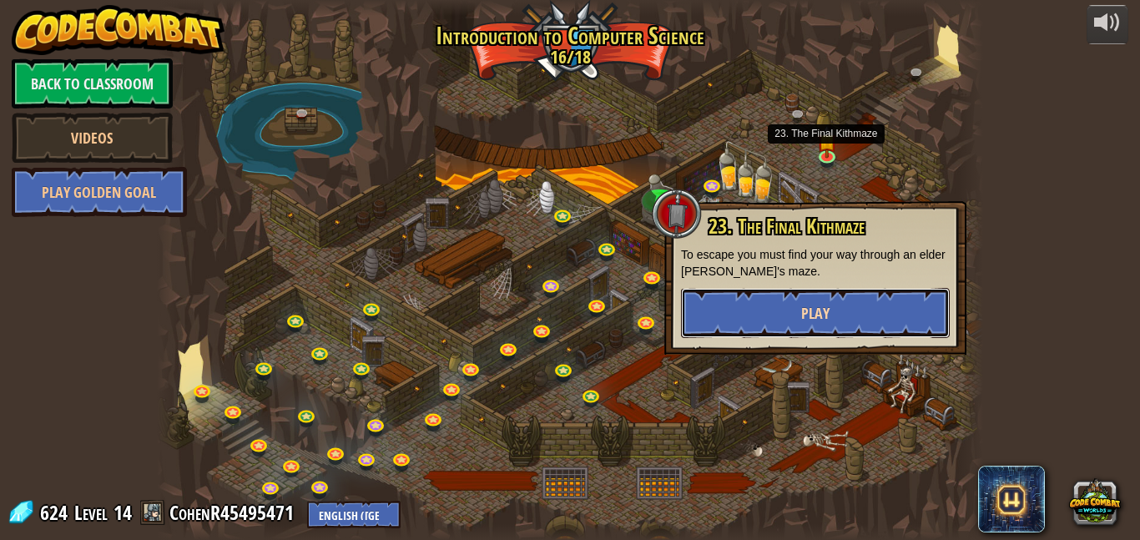
click at [862, 305] on button "Play" at bounding box center [815, 313] width 269 height 50
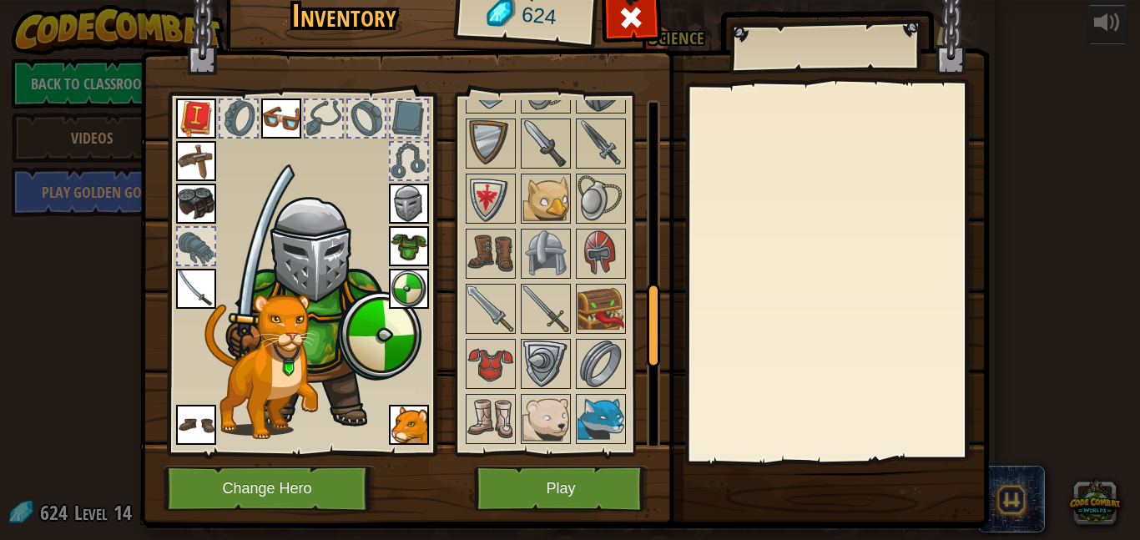
scroll to position [790, 0]
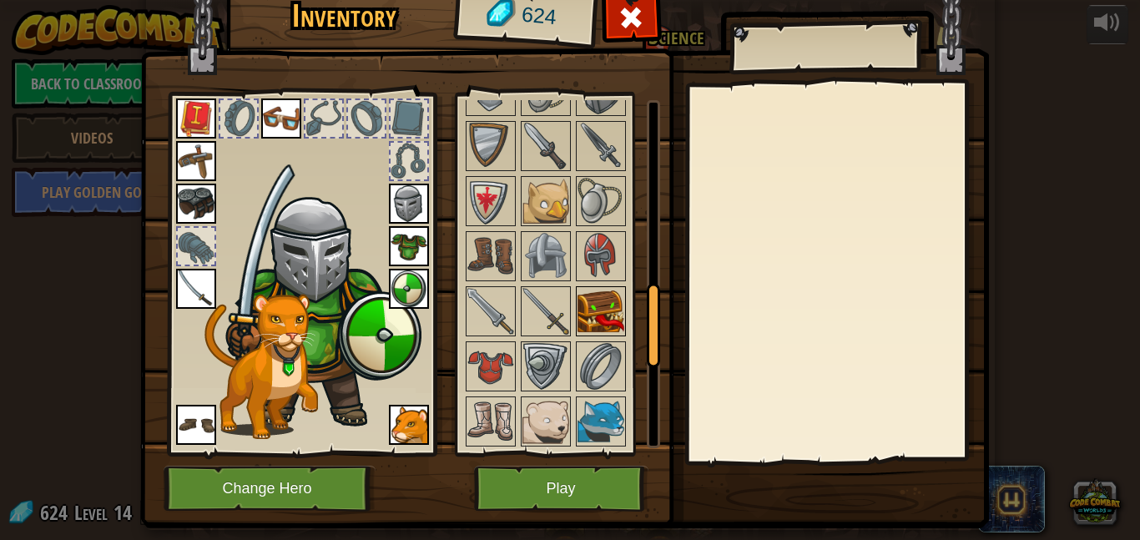
click at [596, 295] on img at bounding box center [600, 311] width 47 height 47
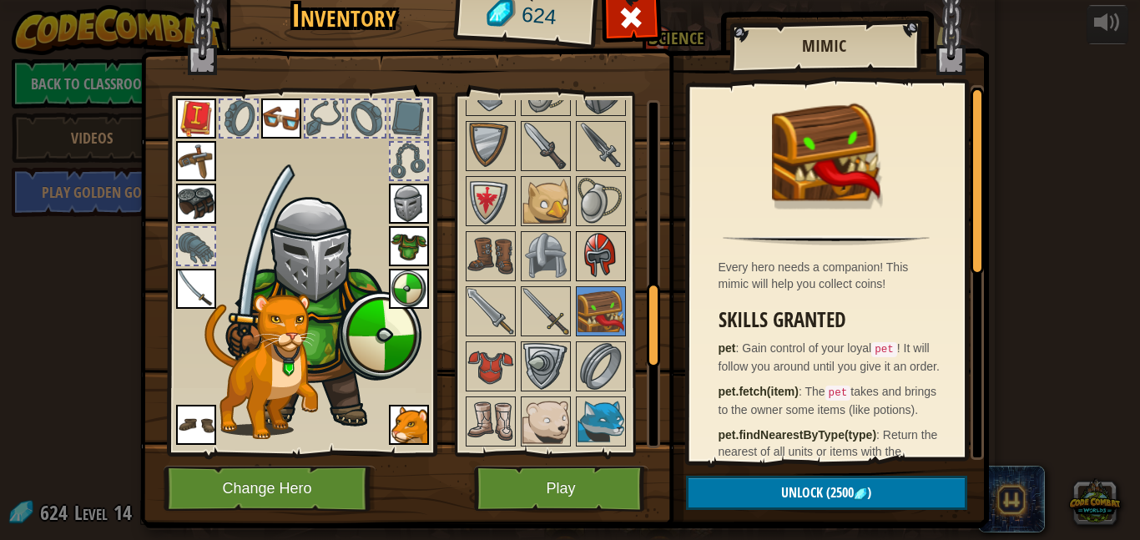
click at [602, 249] on img at bounding box center [600, 256] width 47 height 47
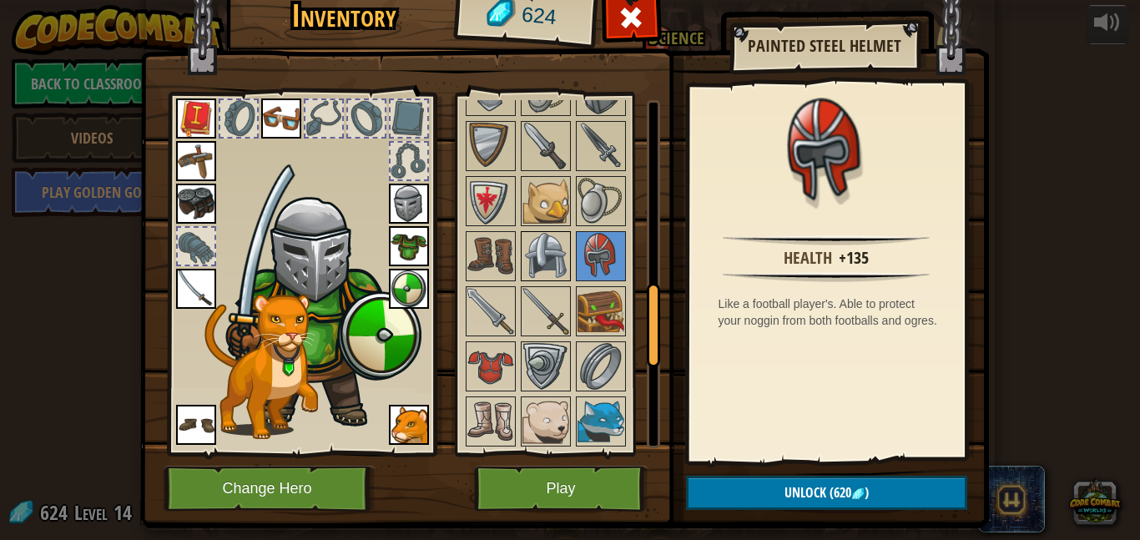
click at [546, 259] on img at bounding box center [545, 256] width 47 height 47
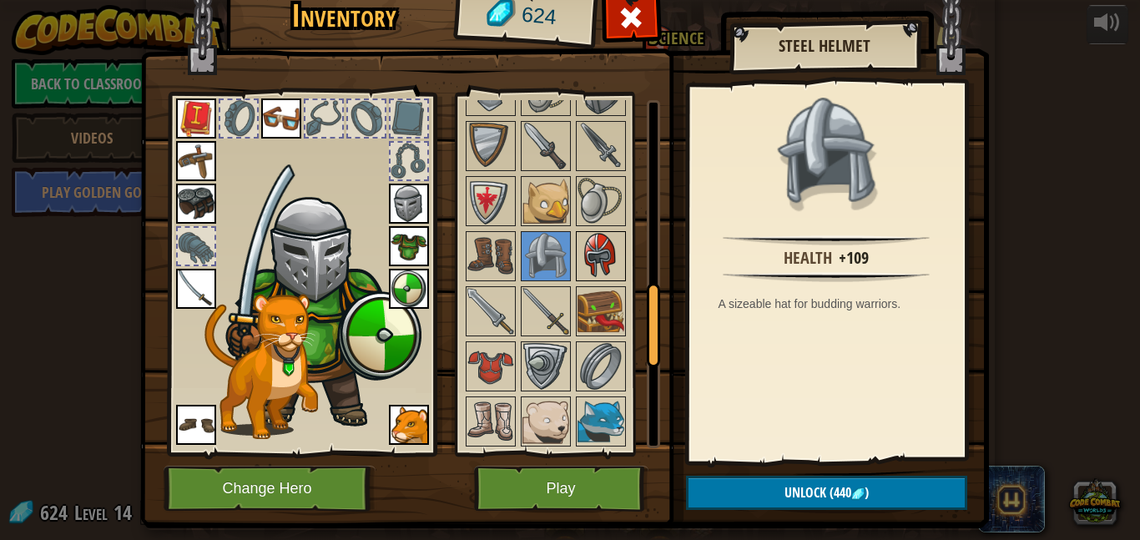
click at [591, 269] on img at bounding box center [600, 256] width 47 height 47
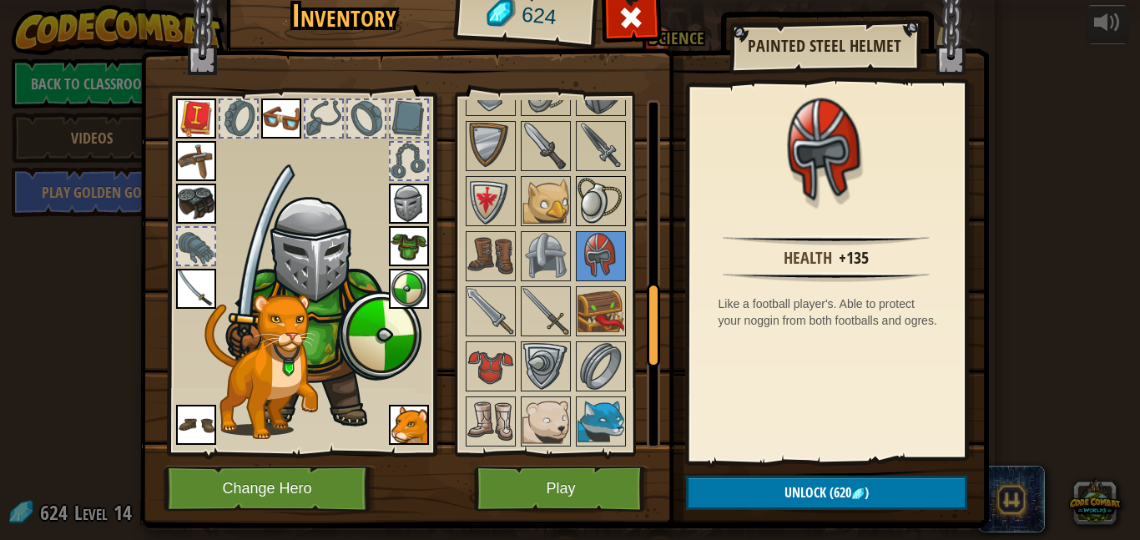
click at [596, 207] on img at bounding box center [600, 201] width 47 height 47
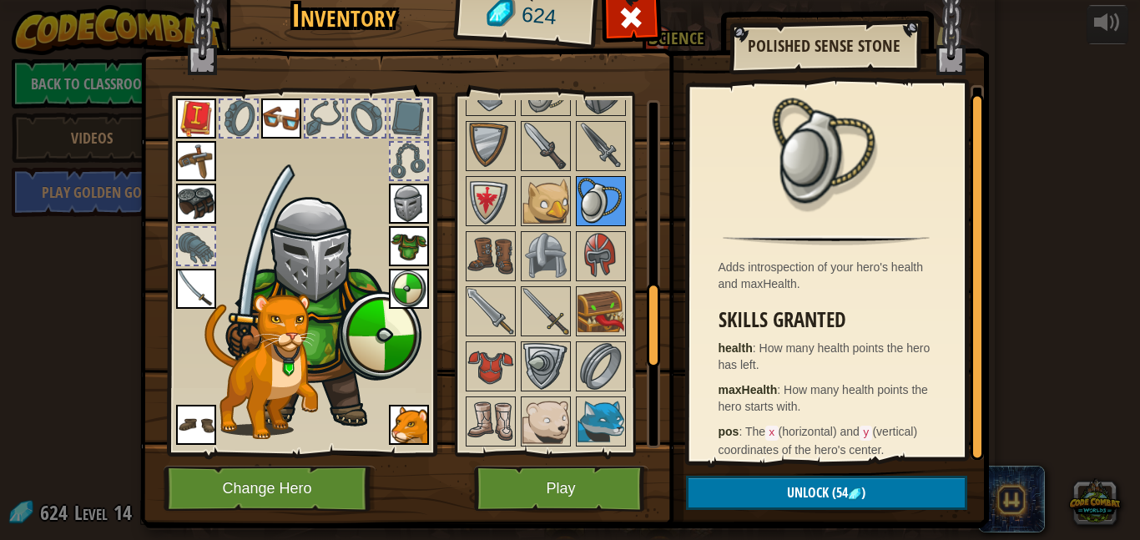
scroll to position [14, 0]
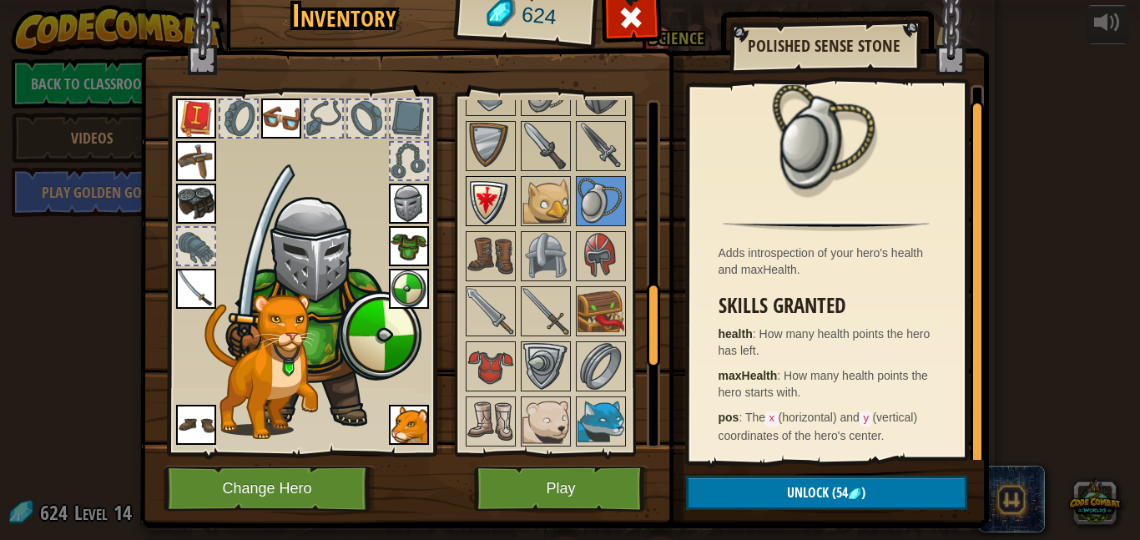
click at [484, 199] on img at bounding box center [490, 201] width 47 height 47
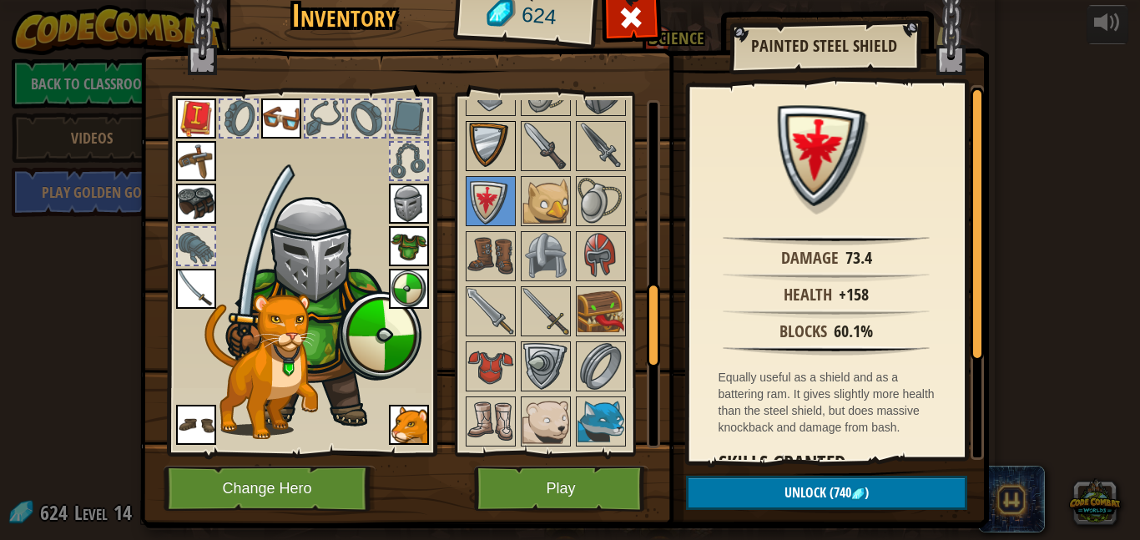
click at [484, 137] on img at bounding box center [490, 146] width 47 height 47
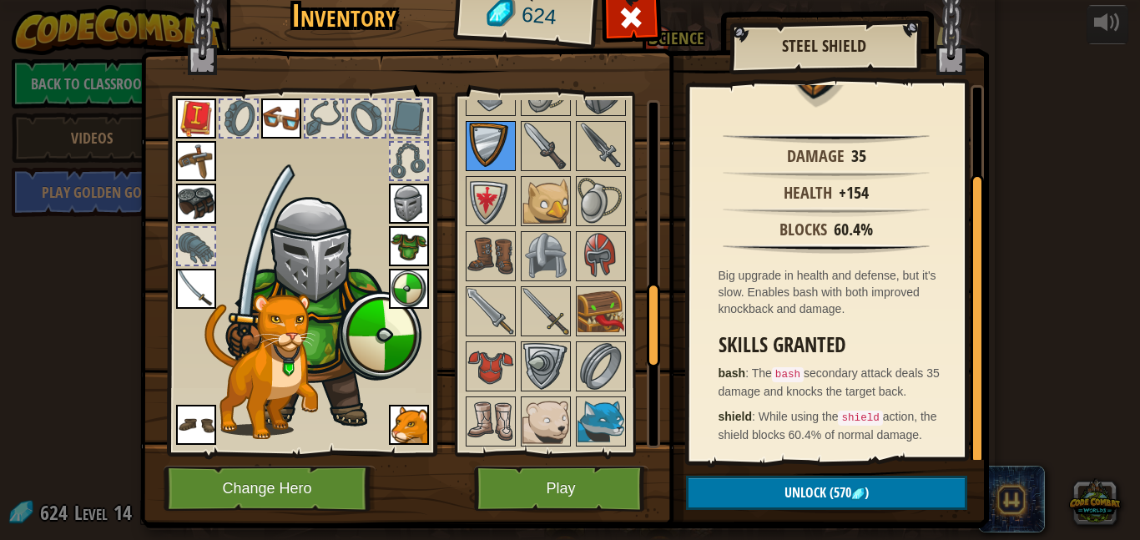
scroll to position [117, 0]
click at [848, 505] on button "Unlock (570 )" at bounding box center [826, 493] width 281 height 34
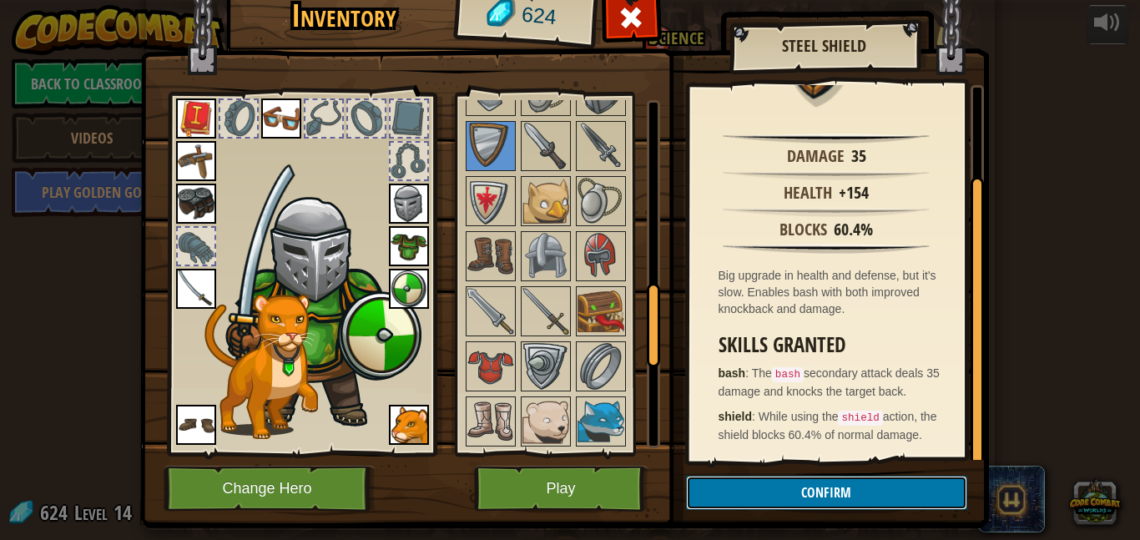
click at [844, 496] on button "Confirm" at bounding box center [826, 493] width 281 height 34
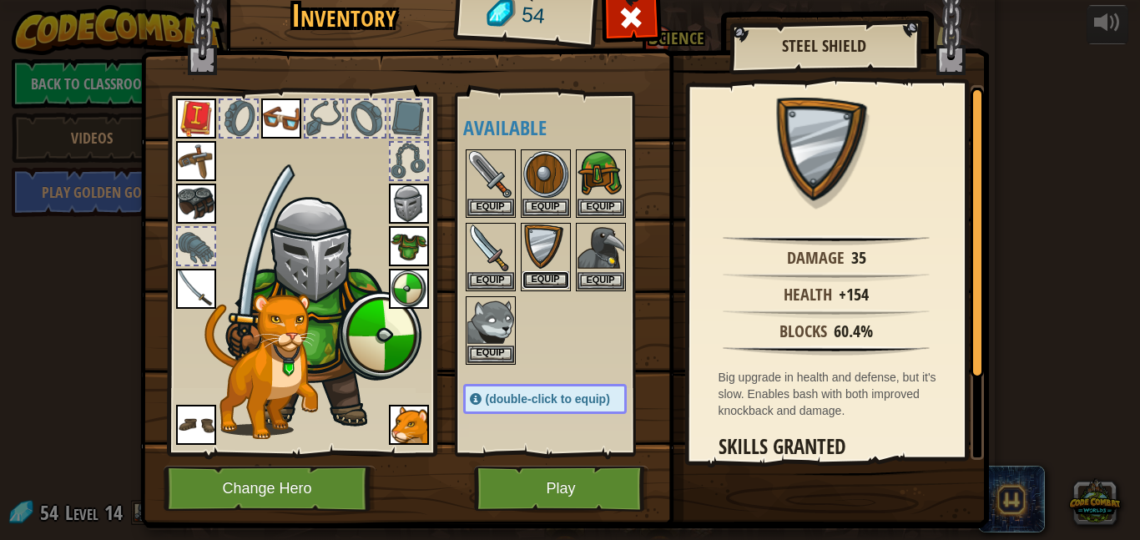
click at [546, 279] on button "Equip" at bounding box center [545, 280] width 47 height 18
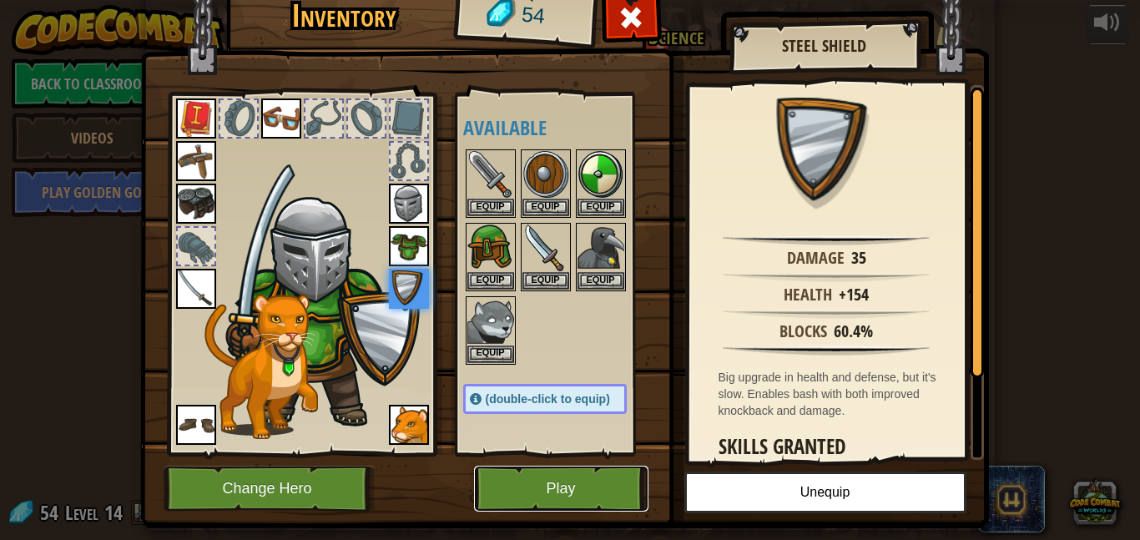
click at [571, 488] on button "Play" at bounding box center [561, 489] width 174 height 46
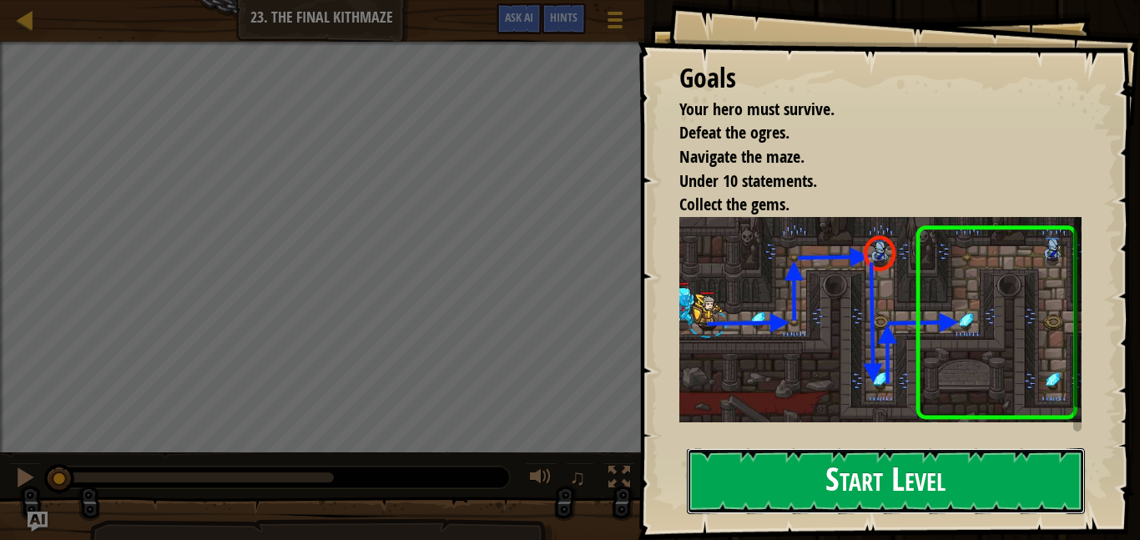
click at [920, 448] on button "Start Level" at bounding box center [886, 481] width 398 height 66
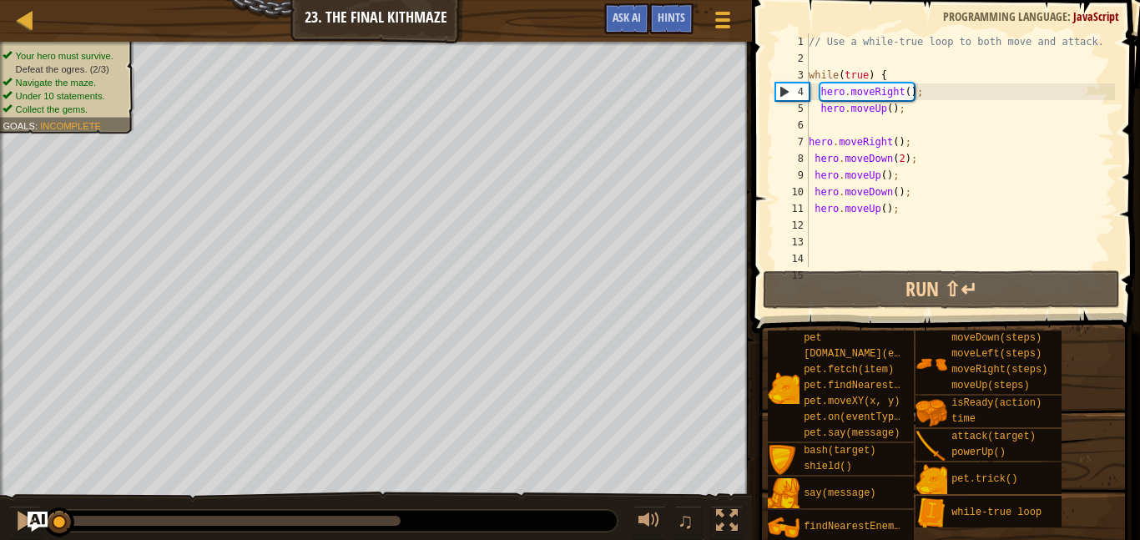
click at [885, 223] on div "// Use a while-true loop to both move and attack. while ( true ) { hero . moveR…" at bounding box center [960, 166] width 310 height 267
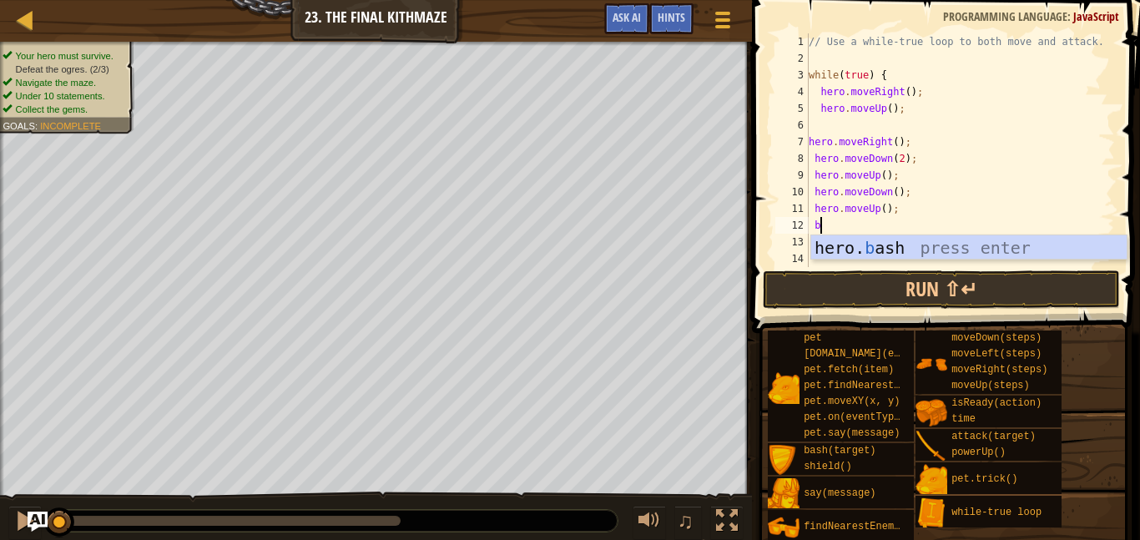
click at [918, 253] on div "hero. b ash press enter" at bounding box center [968, 272] width 315 height 75
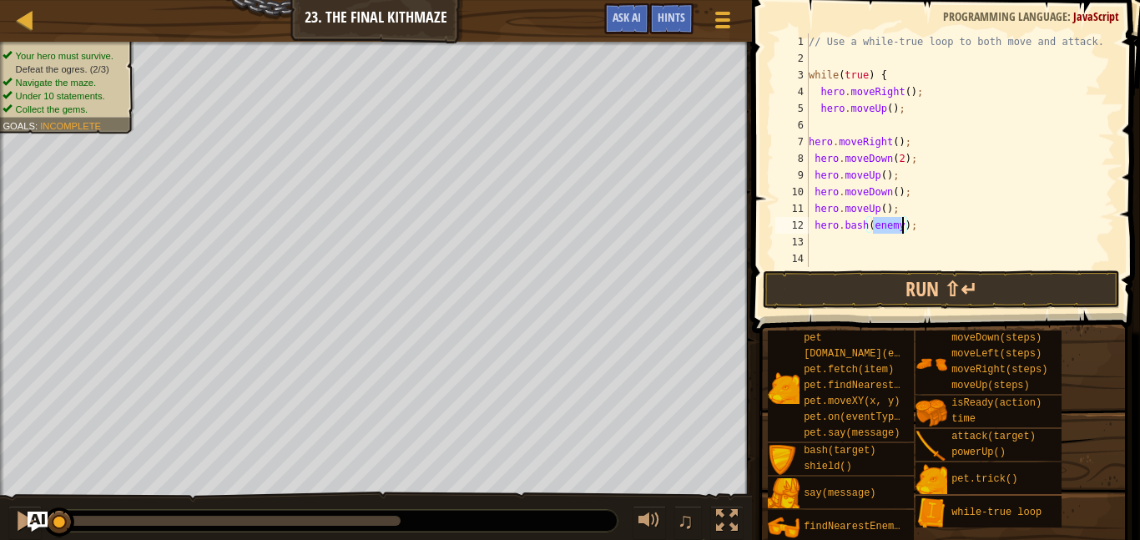
click at [904, 222] on div "// Use a while-true loop to both move and attack. while ( true ) { hero . moveR…" at bounding box center [960, 166] width 310 height 267
type textarea "hero.bash(enemy1);"
click at [848, 244] on div "// Use a while-true loop to both move and attack. while ( true ) { hero . moveR…" at bounding box center [960, 166] width 310 height 267
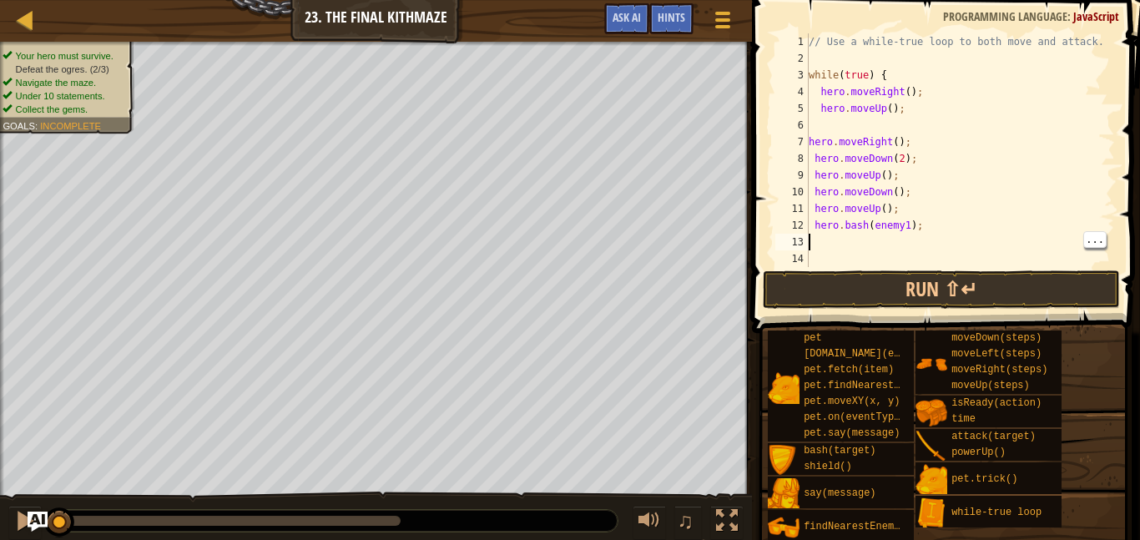
click at [813, 220] on div "// Use a while-true loop to both move and attack. while ( true ) { hero . moveR…" at bounding box center [960, 166] width 310 height 267
click at [845, 213] on div "// Use a while-true loop to both move and attack. while ( true ) { hero . moveR…" at bounding box center [960, 166] width 310 height 267
type textarea "hero.moveUp();"
click at [835, 228] on div "// Use a while-true loop to both move and attack. while ( true ) { hero . moveR…" at bounding box center [960, 166] width 310 height 267
type textarea "f"
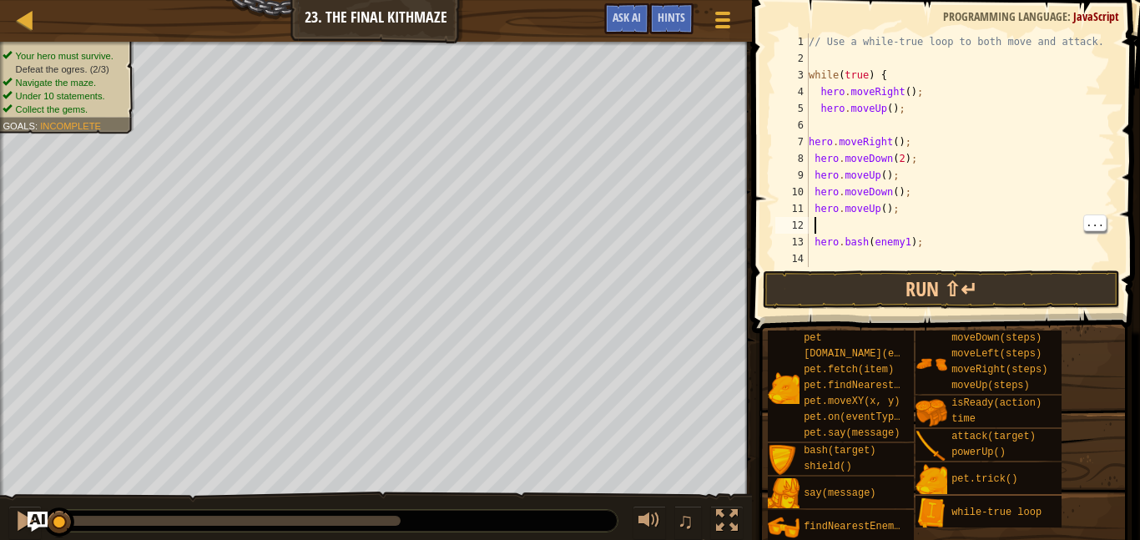
scroll to position [8, 1]
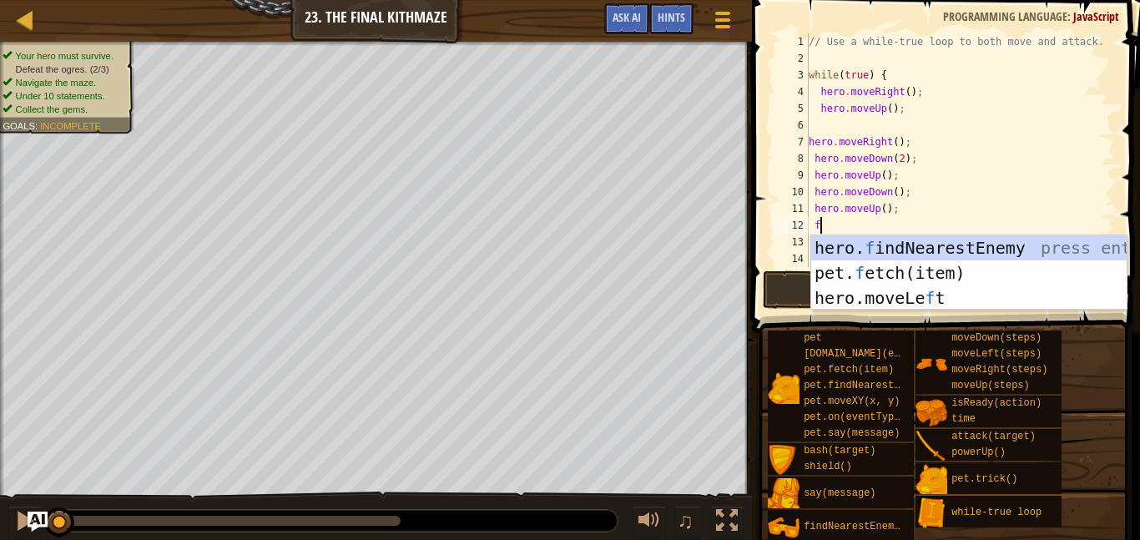
click at [996, 247] on div "hero. f indNearestEnemy press enter pet. f etch(item) press enter hero.moveLe f…" at bounding box center [968, 297] width 315 height 125
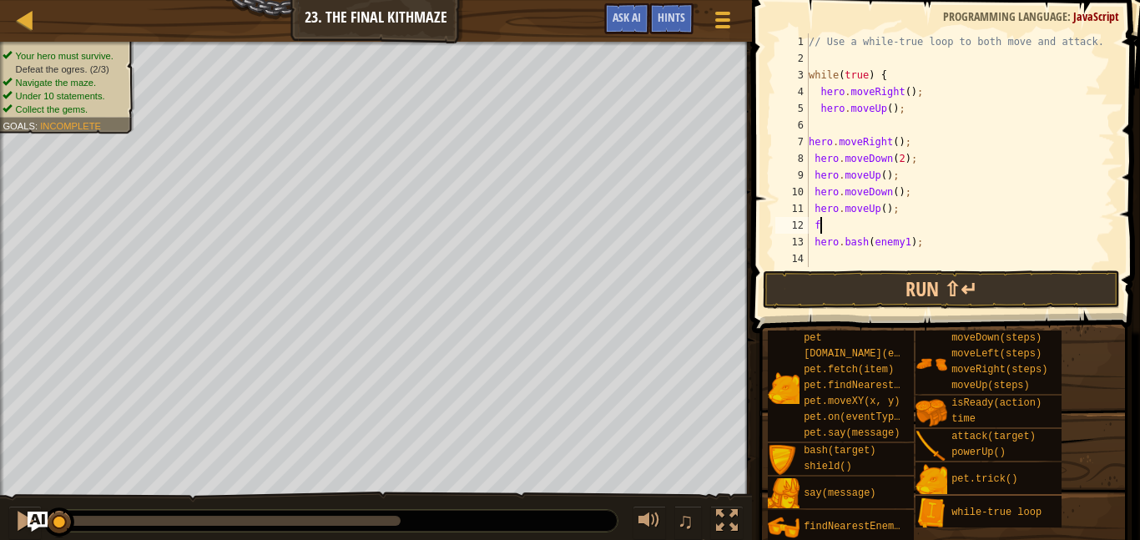
scroll to position [8, 0]
click at [893, 67] on div "// Use a while-true loop to both move and attack. while ( true ) { hero . moveR…" at bounding box center [960, 166] width 310 height 267
type textarea "w"
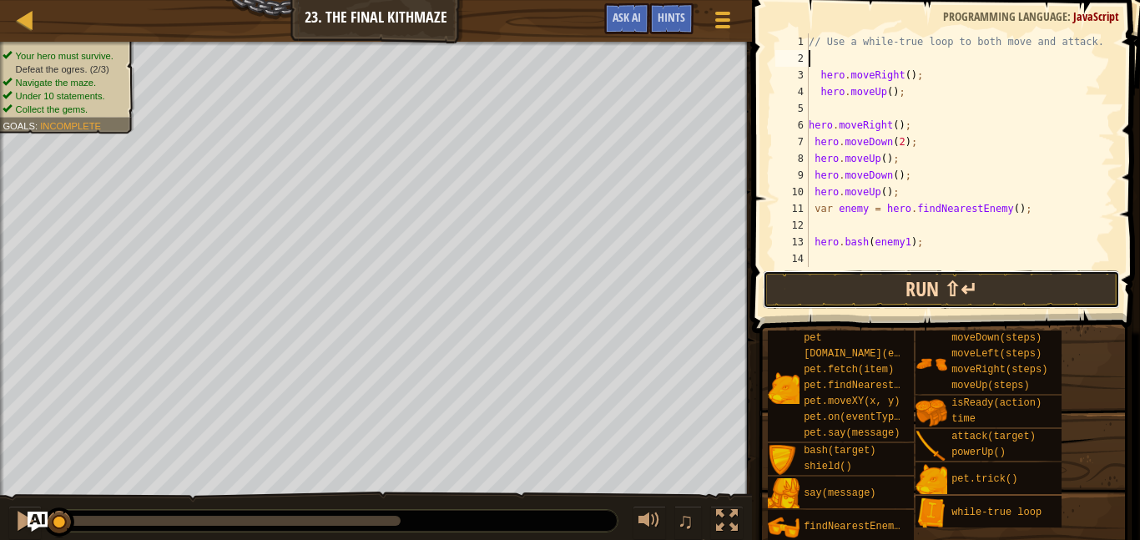
click at [916, 291] on button "Run ⇧↵" at bounding box center [941, 289] width 357 height 38
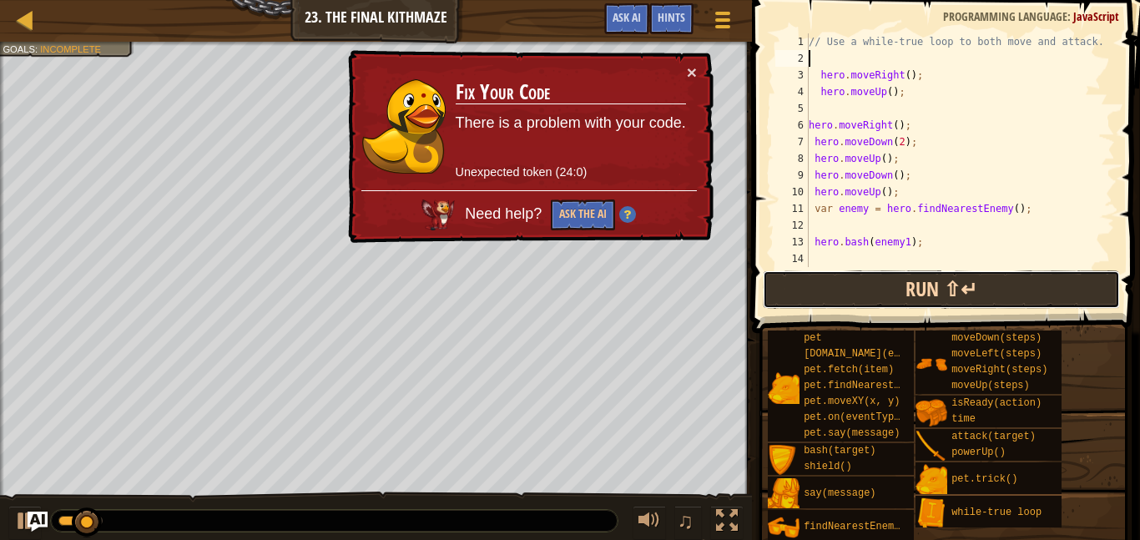
click at [874, 303] on button "Run ⇧↵" at bounding box center [941, 289] width 357 height 38
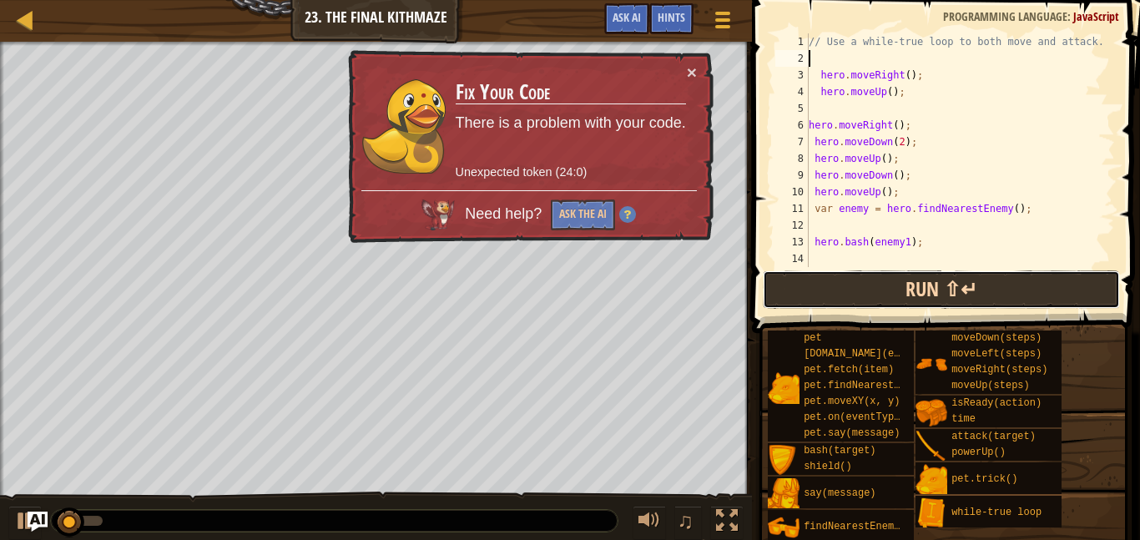
click at [885, 302] on button "Run ⇧↵" at bounding box center [941, 289] width 357 height 38
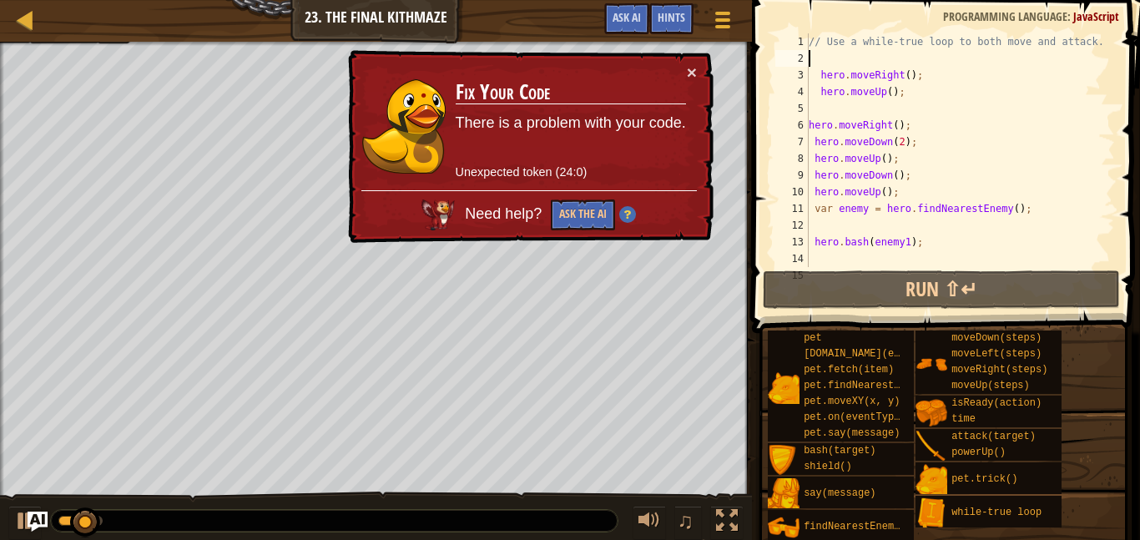
click at [823, 98] on div "// Use a while-true loop to both move and attack. hero . moveRight ( ) ; hero .…" at bounding box center [960, 166] width 310 height 267
type textarea "hero.moveUp();"
click at [816, 110] on div "// Use a while-true loop to both move and attack. hero . moveRight ( ) ; hero .…" at bounding box center [960, 166] width 310 height 267
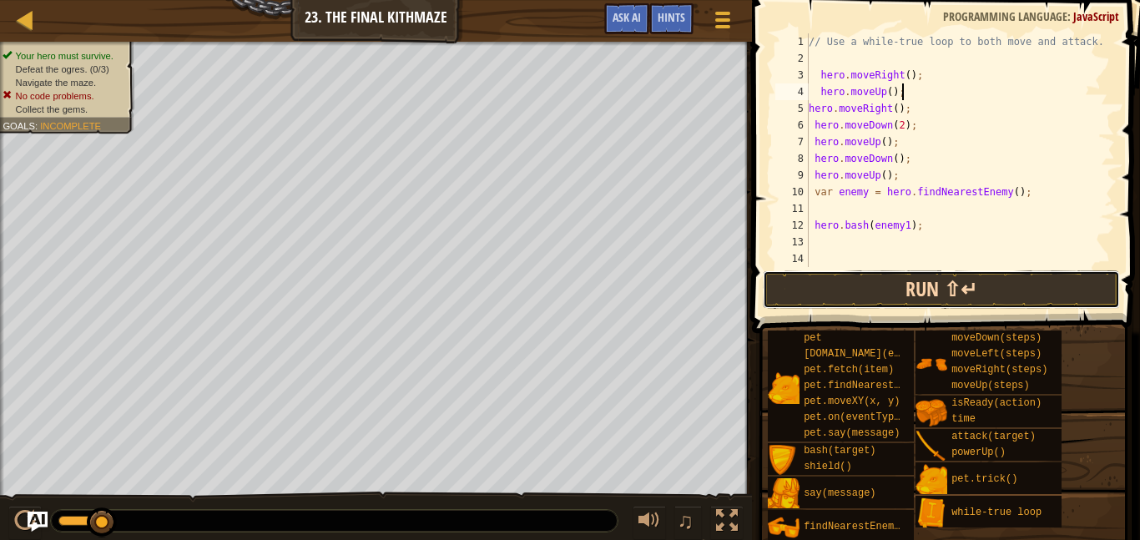
click at [935, 296] on button "Run ⇧↵" at bounding box center [941, 289] width 357 height 38
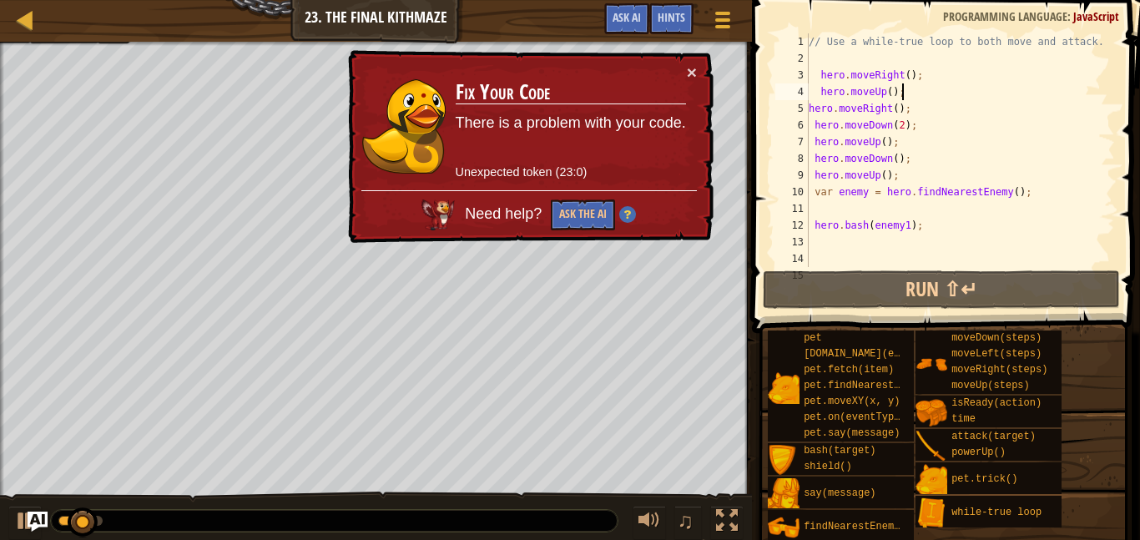
click at [927, 152] on div "// Use a while-true loop to both move and attack. hero . moveRight ( ) ; hero .…" at bounding box center [960, 166] width 310 height 267
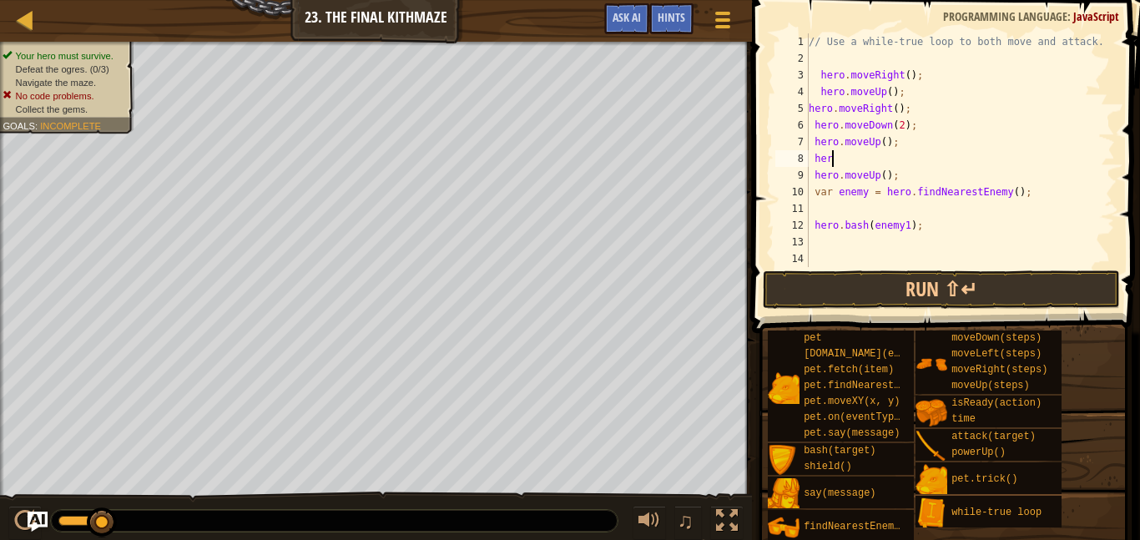
type textarea "h"
click at [883, 292] on button "Run ⇧↵" at bounding box center [941, 289] width 357 height 38
type textarea "hero.moveUp();"
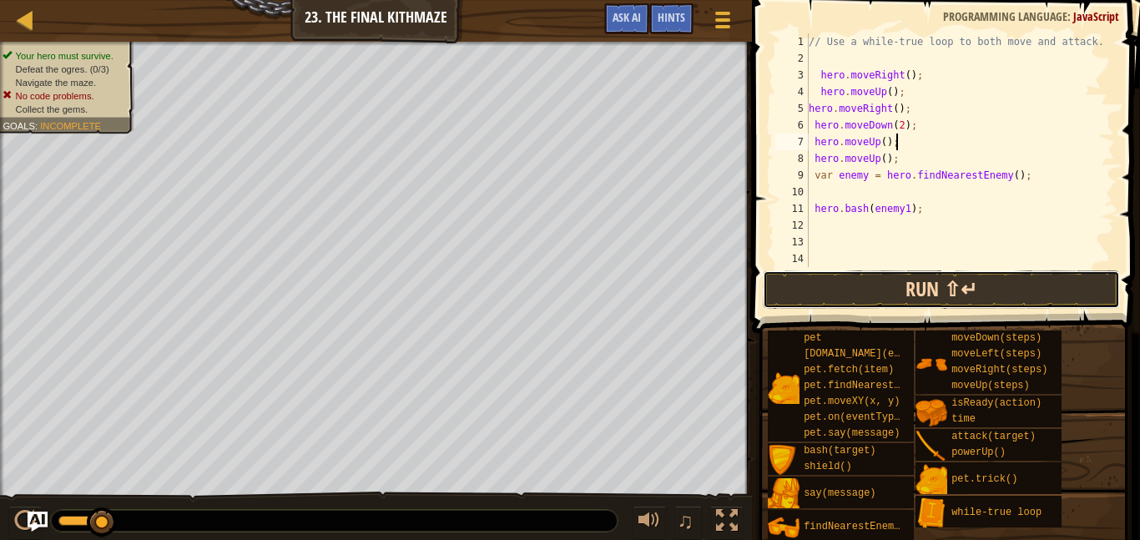
click at [909, 296] on button "Run ⇧↵" at bounding box center [941, 289] width 357 height 38
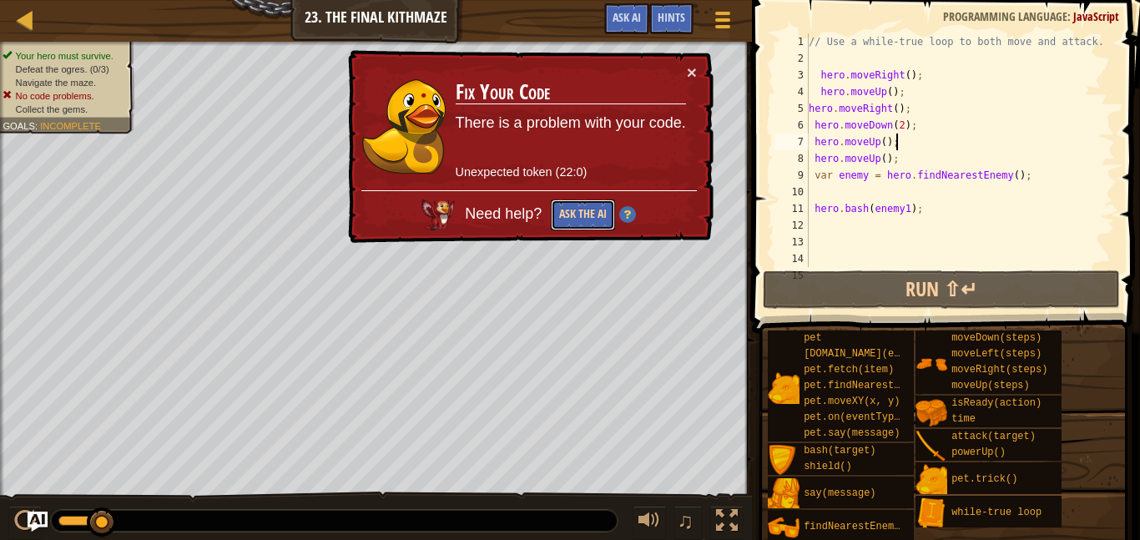
click at [597, 216] on button "Ask the AI" at bounding box center [583, 214] width 65 height 32
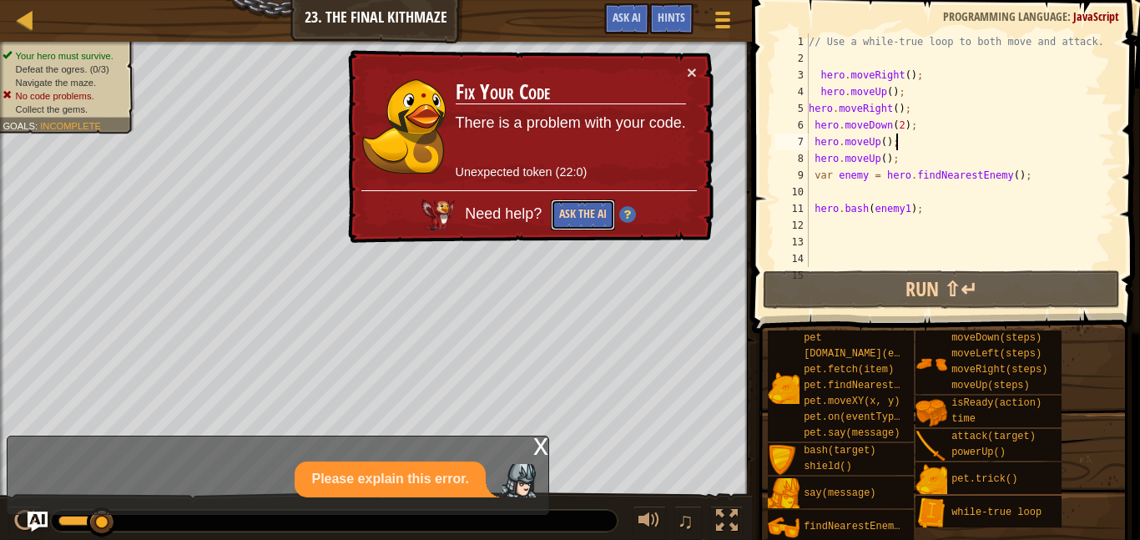
click at [571, 209] on button "Ask the AI" at bounding box center [583, 214] width 65 height 32
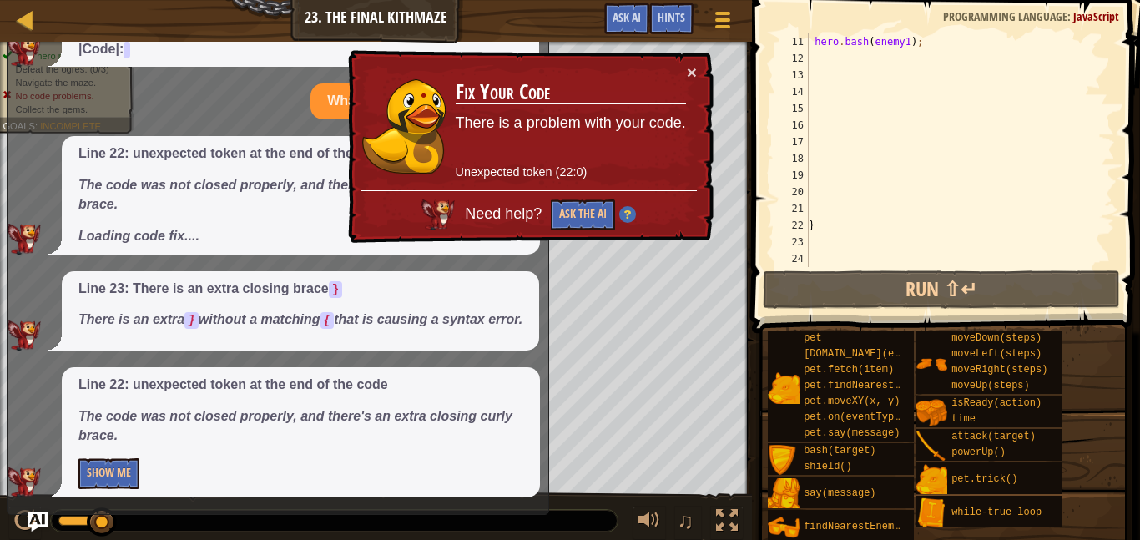
scroll to position [167, 0]
click at [855, 214] on div "hero . bash ( enemy1 ) ; }" at bounding box center [960, 166] width 310 height 267
click at [829, 230] on div "hero . bash ( enemy1 ) ; }" at bounding box center [960, 166] width 310 height 267
type textarea "}"
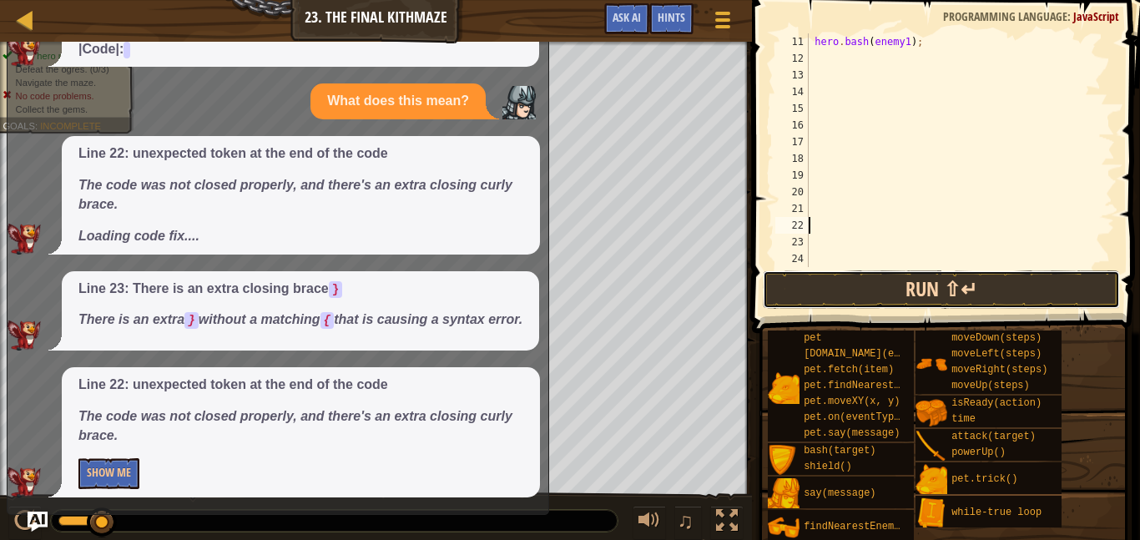
click at [916, 292] on button "Run ⇧↵" at bounding box center [941, 289] width 357 height 38
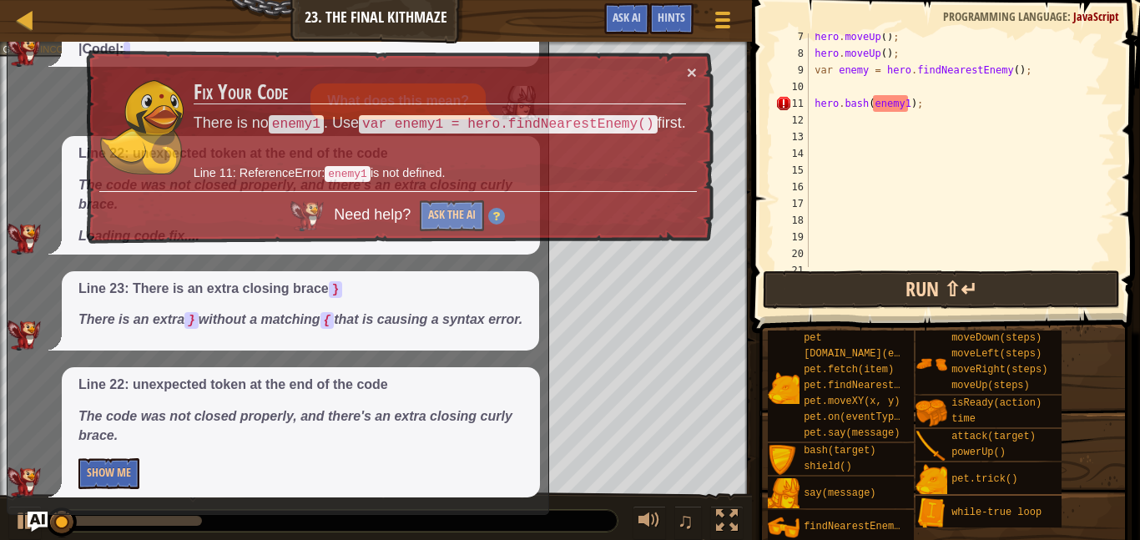
scroll to position [0, 0]
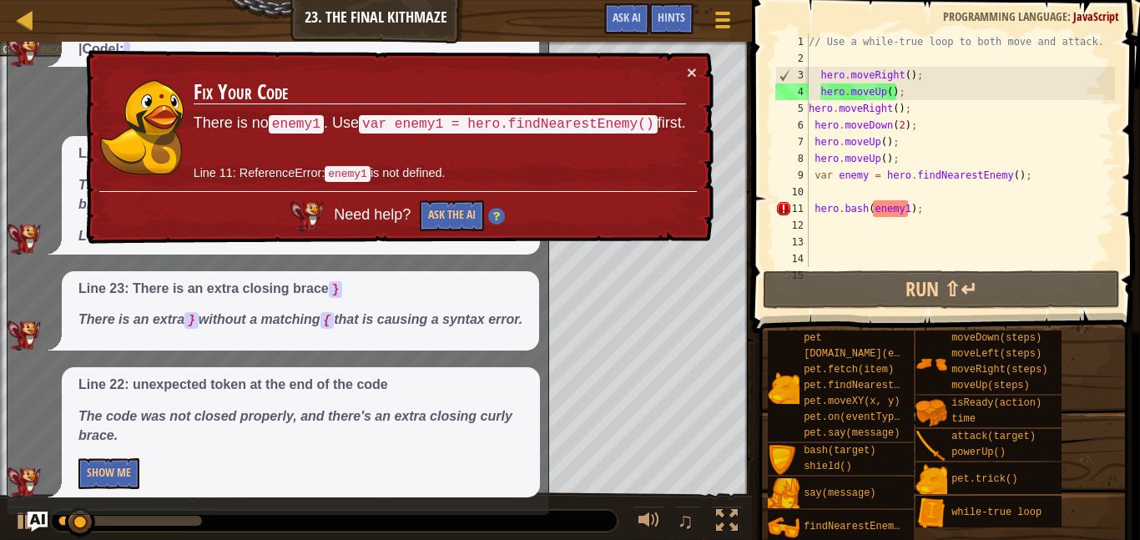
click at [843, 184] on div "// Use a while-true loop to both move and attack. hero . moveRight ( ) ; hero .…" at bounding box center [960, 166] width 310 height 267
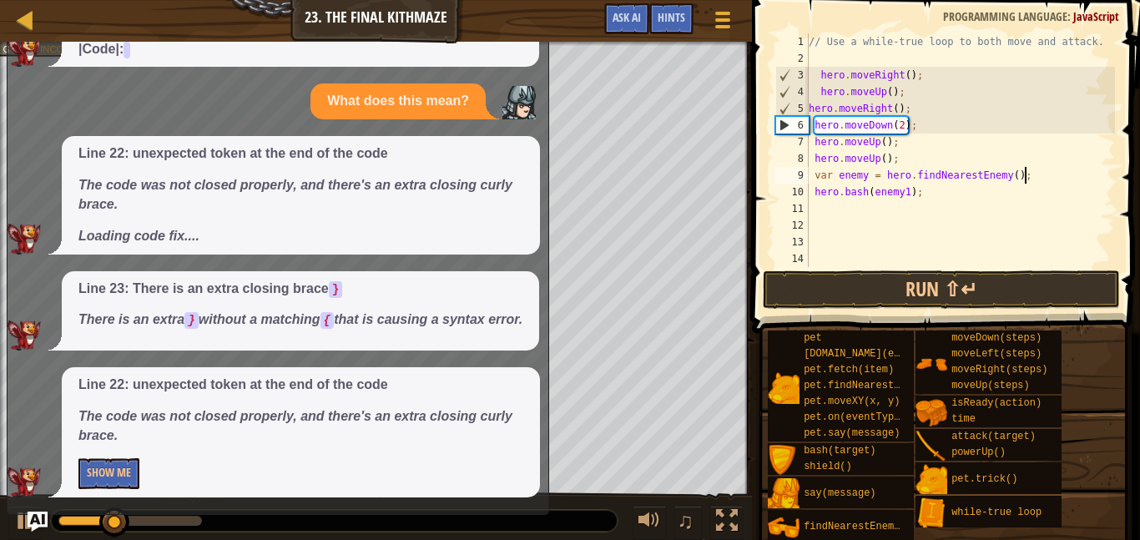
click at [863, 170] on div "// Use a while-true loop to both move and attack. hero . moveRight ( ) ; hero .…" at bounding box center [960, 166] width 310 height 267
click at [872, 175] on div "// Use a while-true loop to both move and attack. hero . moveRight ( ) ; hero .…" at bounding box center [960, 166] width 310 height 267
click at [873, 166] on div "// Use a while-true loop to both move and attack. hero . moveRight ( ) ; hero .…" at bounding box center [960, 166] width 310 height 267
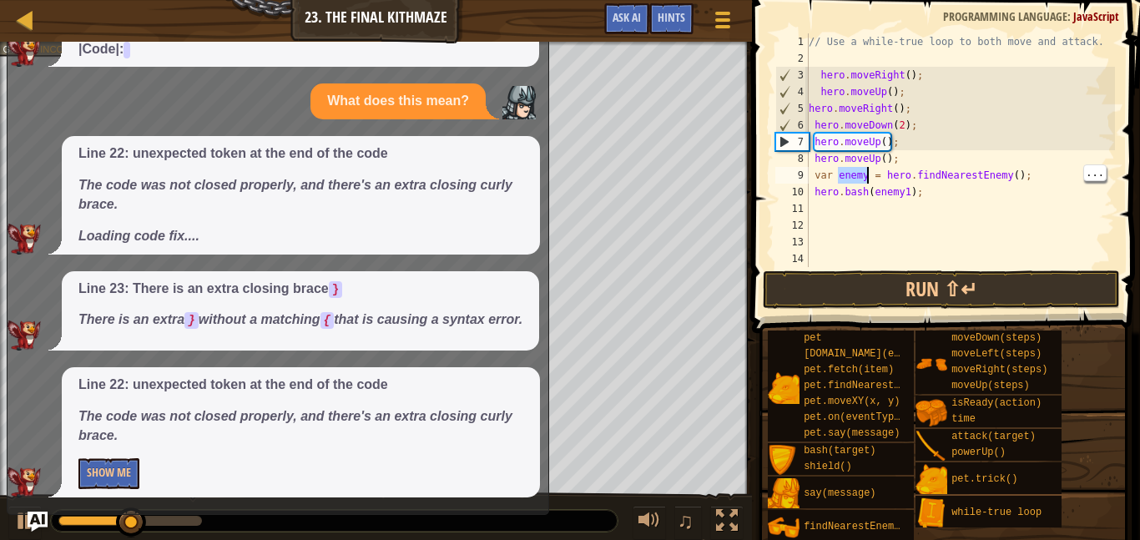
click at [871, 179] on div "// Use a while-true loop to both move and attack. hero . moveRight ( ) ; hero .…" at bounding box center [960, 166] width 310 height 267
click at [862, 175] on div "// Use a while-true loop to both move and attack. hero . moveRight ( ) ; hero .…" at bounding box center [960, 166] width 310 height 267
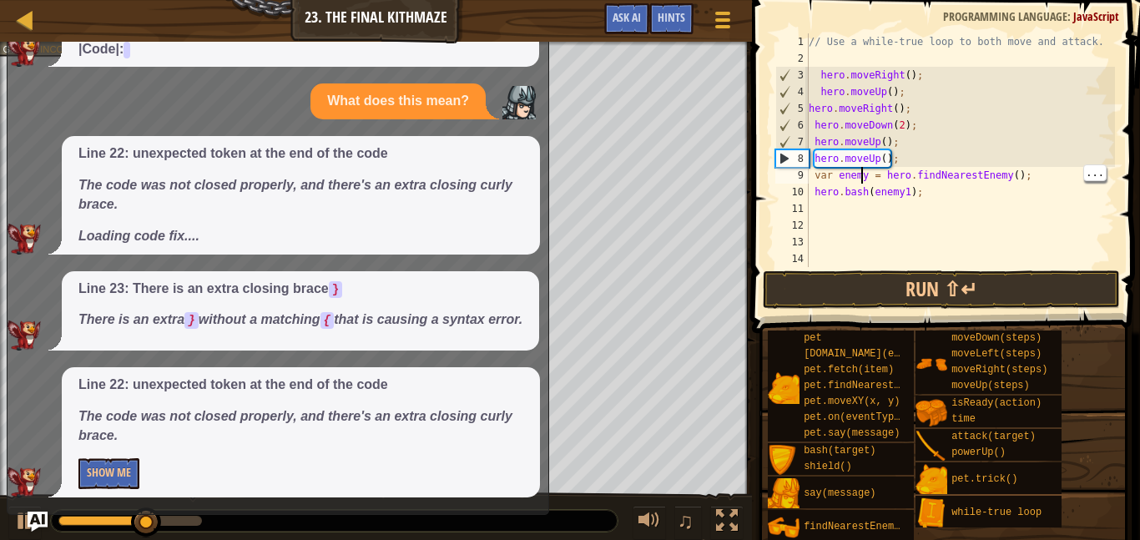
click at [863, 173] on div "// Use a while-true loop to both move and attack. hero . moveRight ( ) ; hero .…" at bounding box center [960, 166] width 310 height 267
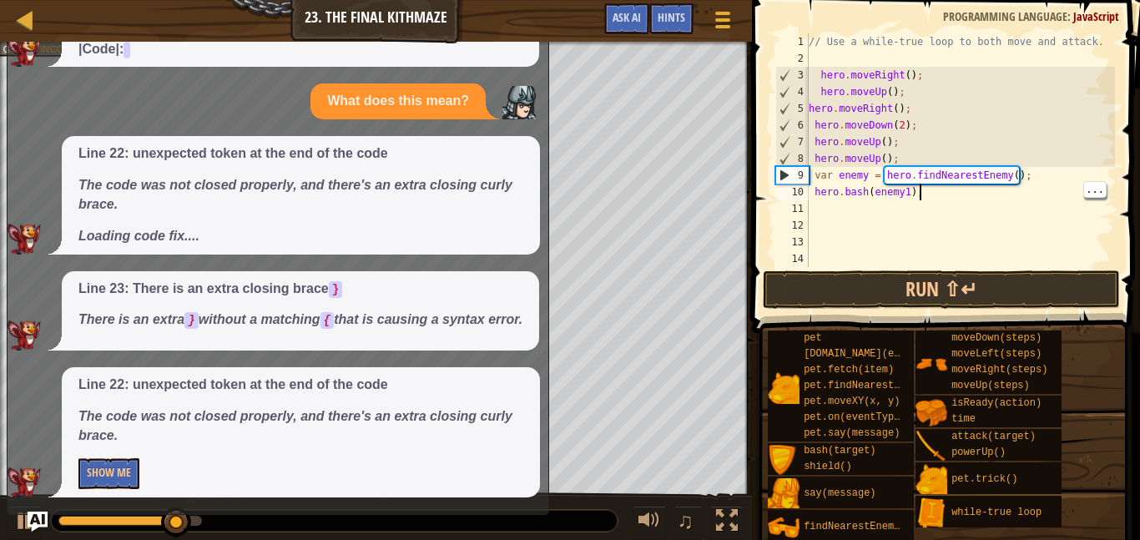
click at [978, 194] on div "// Use a while-true loop to both move and attack. hero . moveRight ( ) ; hero .…" at bounding box center [960, 166] width 310 height 267
click at [872, 176] on div "// Use a while-true loop to both move and attack. hero . moveRight ( ) ; hero .…" at bounding box center [960, 166] width 310 height 267
click at [868, 176] on div "// Use a while-true loop to both move and attack. hero . moveRight ( ) ; hero .…" at bounding box center [960, 166] width 310 height 267
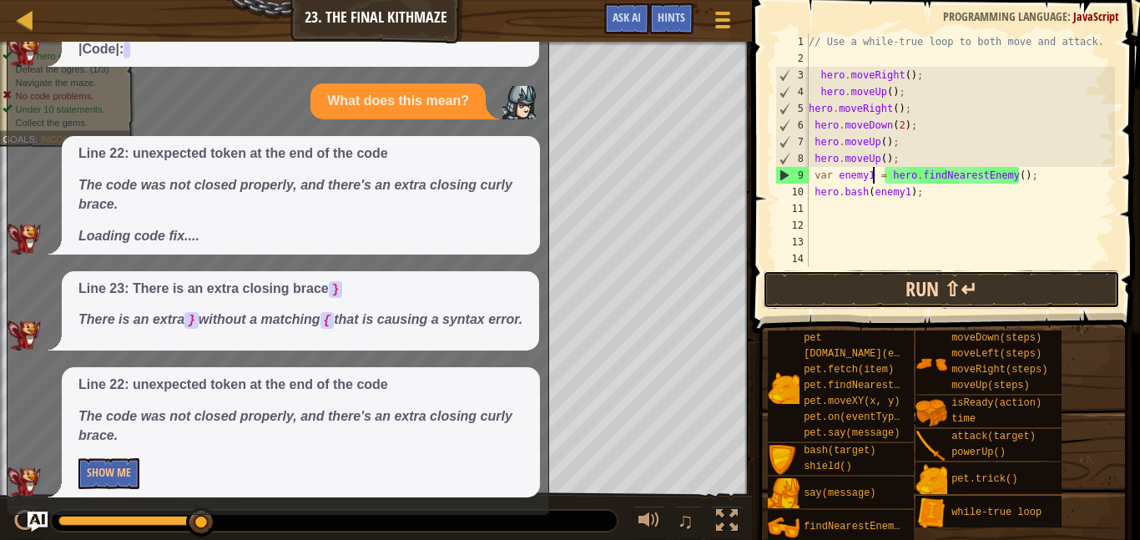
click at [928, 301] on button "Run ⇧↵" at bounding box center [941, 289] width 357 height 38
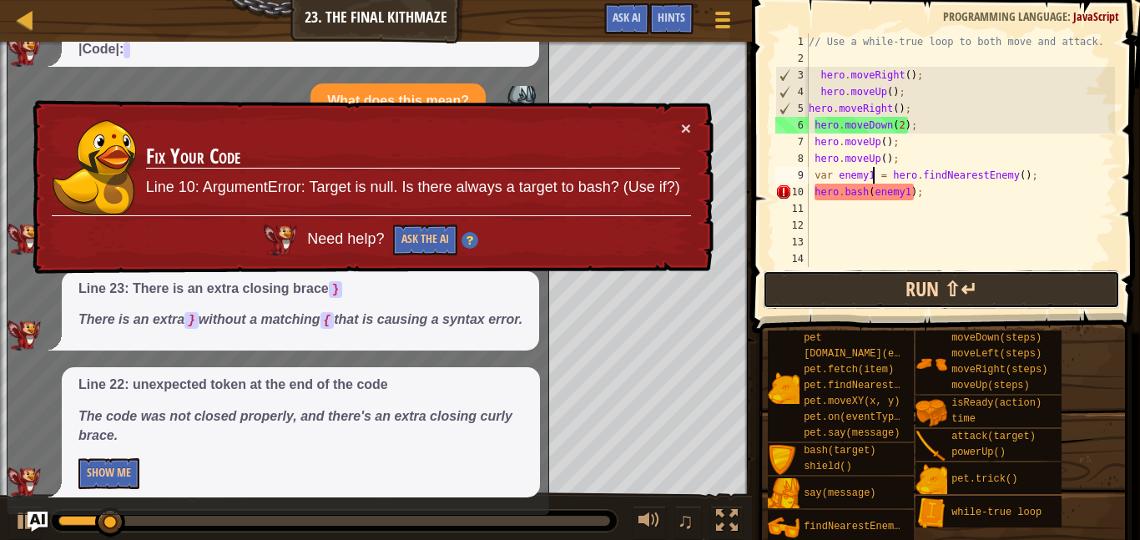
click at [939, 295] on button "Run ⇧↵" at bounding box center [941, 289] width 357 height 38
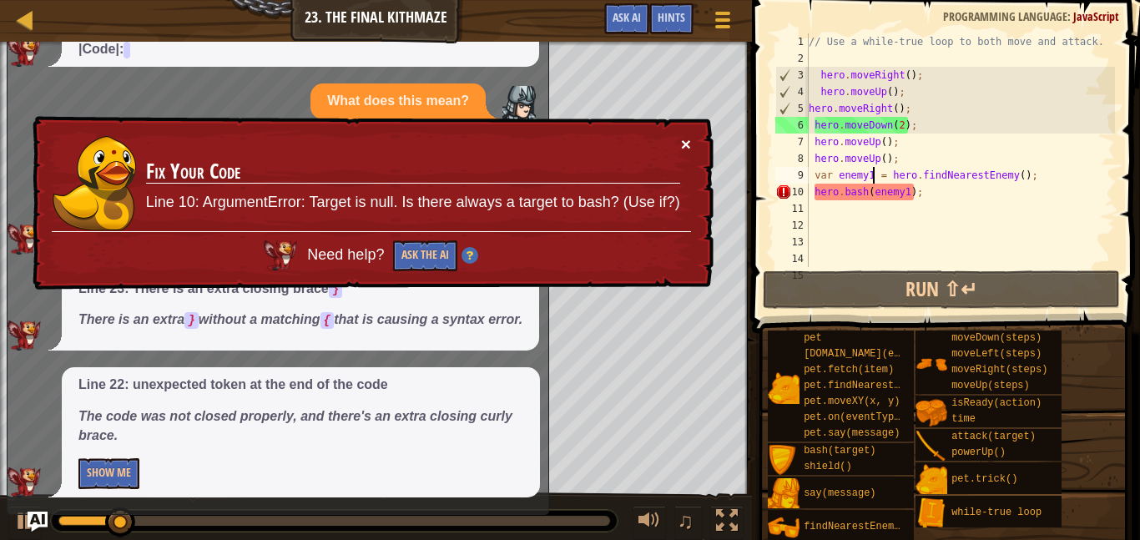
click at [682, 149] on button "×" at bounding box center [686, 144] width 10 height 18
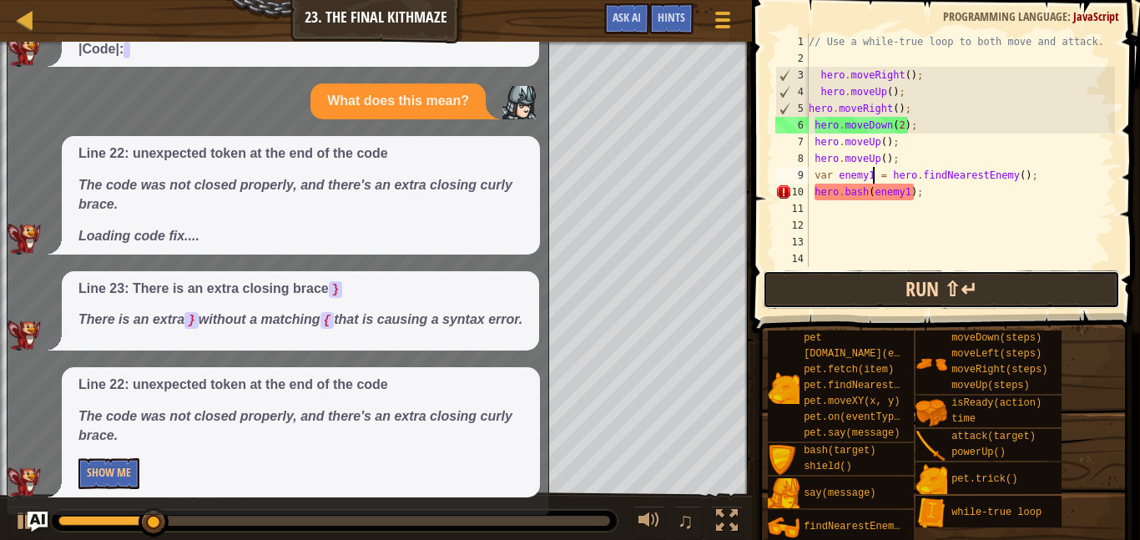
click at [950, 295] on button "Run ⇧↵" at bounding box center [941, 289] width 357 height 38
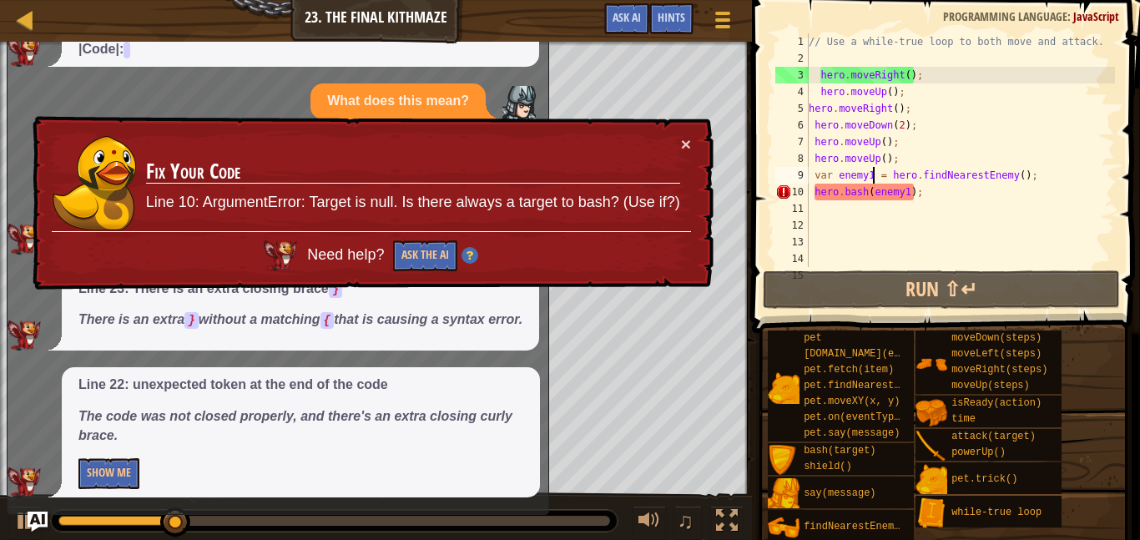
click at [899, 191] on div "// Use a while-true loop to both move and attack. hero . moveRight ( ) ; hero .…" at bounding box center [960, 166] width 310 height 267
click at [906, 189] on div "// Use a while-true loop to both move and attack. hero . moveRight ( ) ; hero .…" at bounding box center [960, 166] width 310 height 267
click at [686, 143] on button "×" at bounding box center [686, 146] width 10 height 18
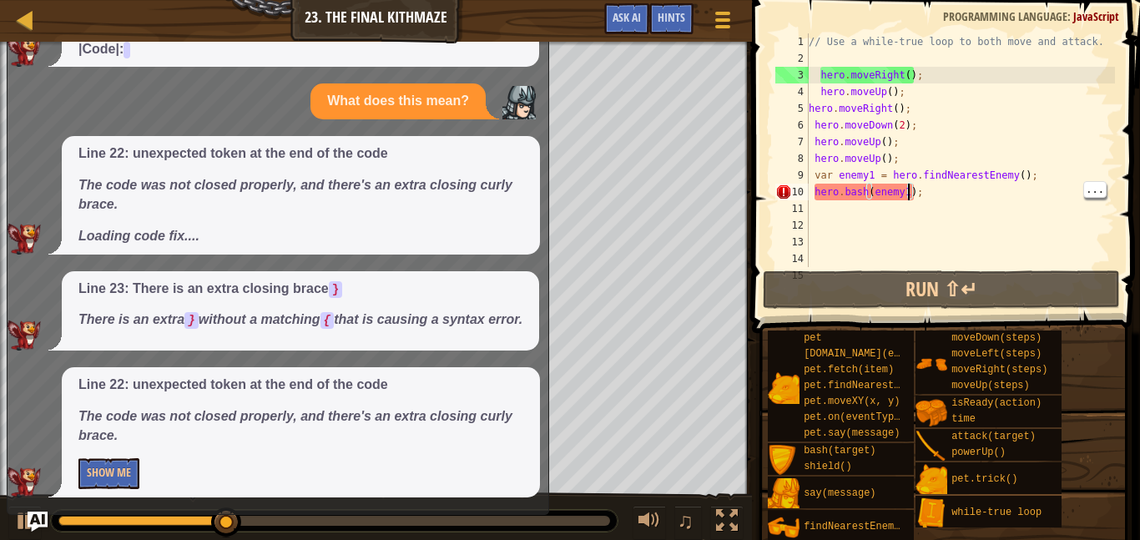
scroll to position [0, 0]
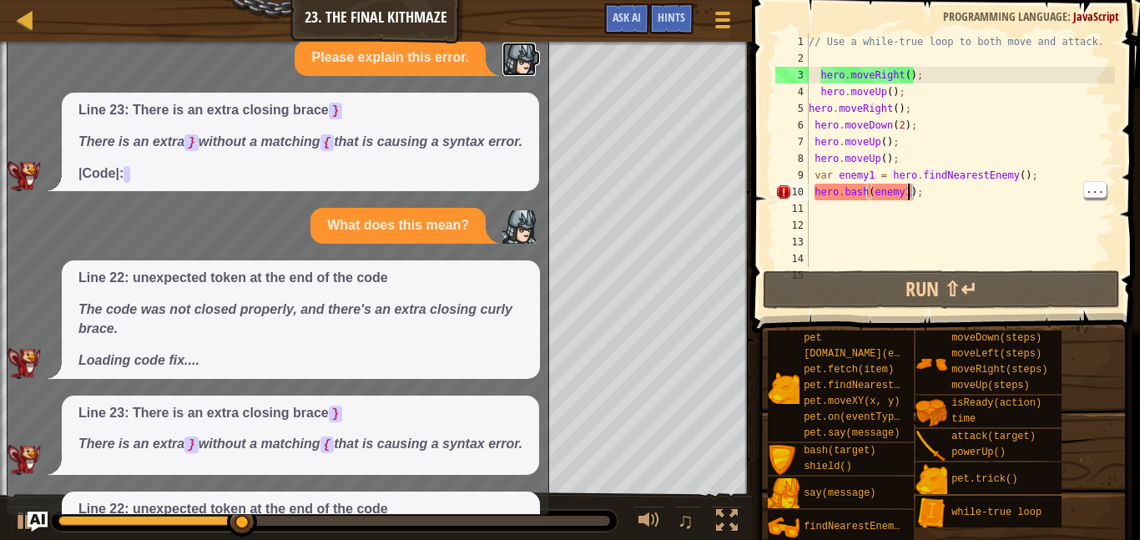
click at [530, 58] on img at bounding box center [518, 59] width 33 height 33
click at [512, 29] on div "Map Introduction to Computer Science 23. The Final Kithmaze Game Menu Done Hint…" at bounding box center [376, 21] width 752 height 42
click at [514, 32] on div "Map Introduction to Computer Science 23. The Final Kithmaze Game Menu Done Hint…" at bounding box center [376, 21] width 752 height 42
click at [514, 46] on img at bounding box center [518, 59] width 33 height 33
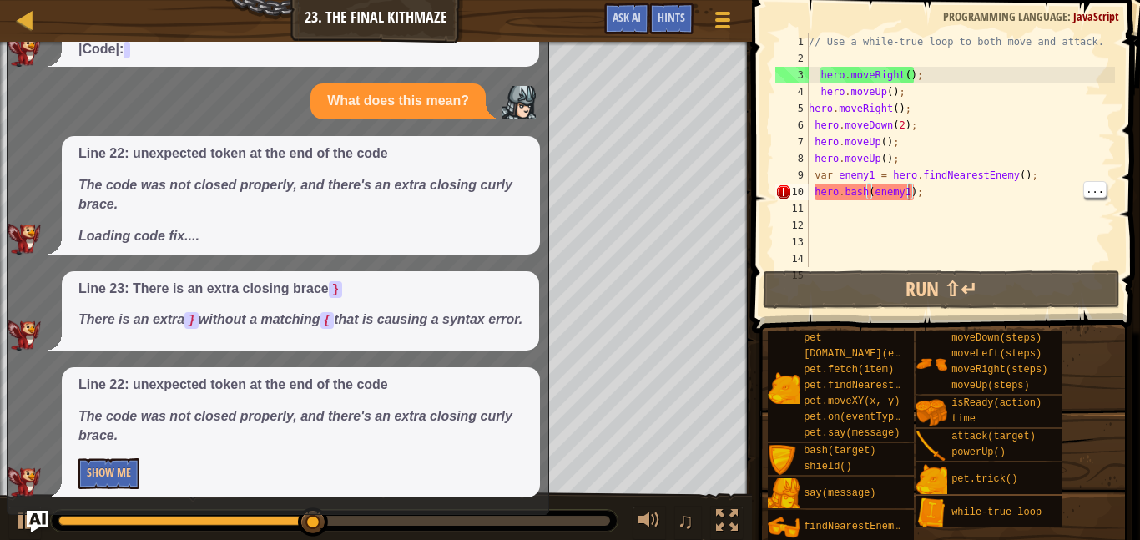
click at [28, 531] on img "Ask AI" at bounding box center [38, 522] width 22 height 22
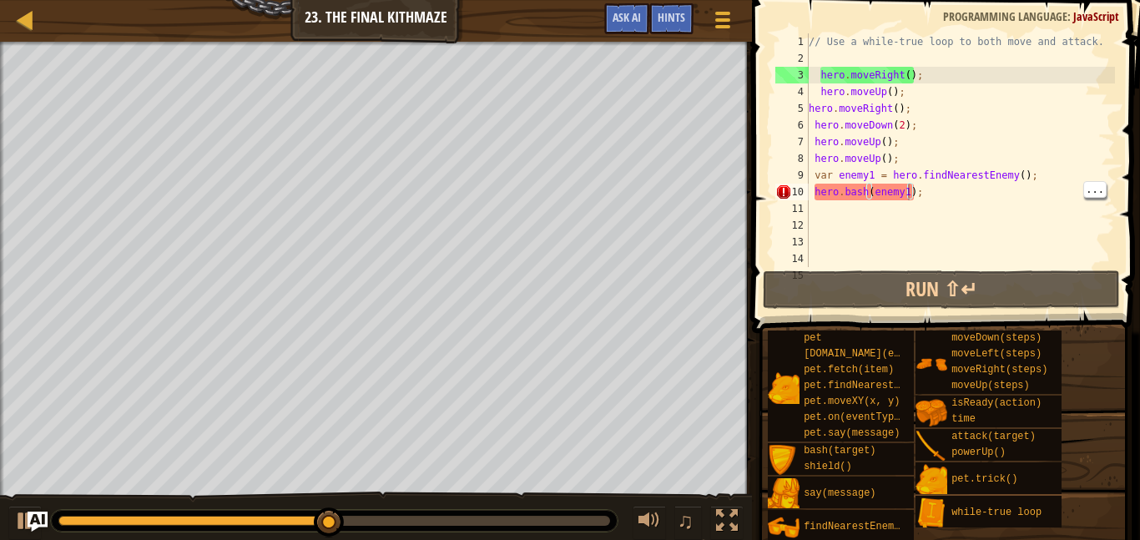
click at [946, 196] on div "// Use a while-true loop to both move and attack. hero . moveRight ( ) ; hero .…" at bounding box center [960, 166] width 310 height 267
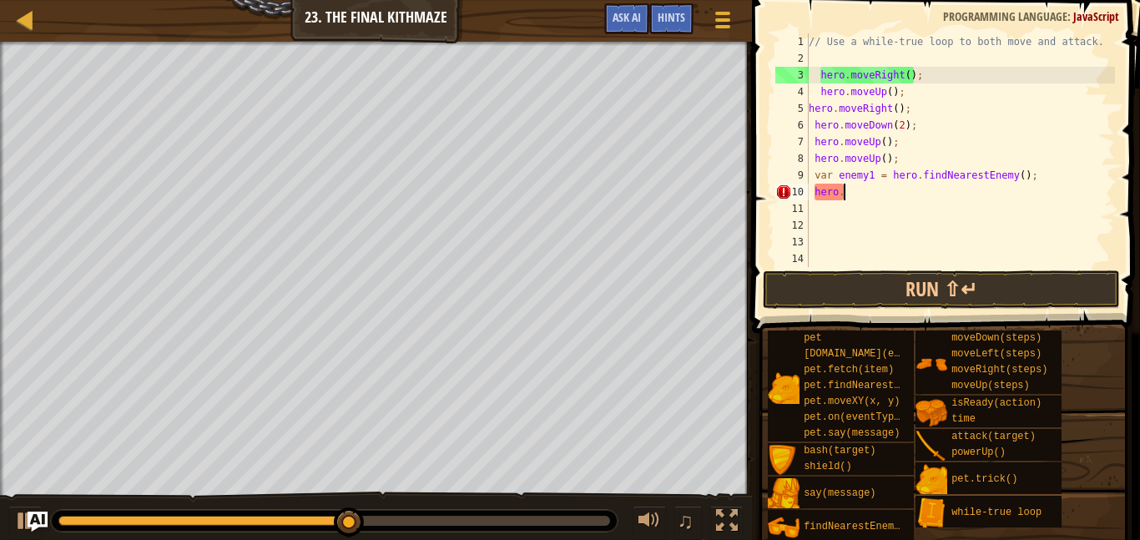
scroll to position [8, 2]
type textarea "h"
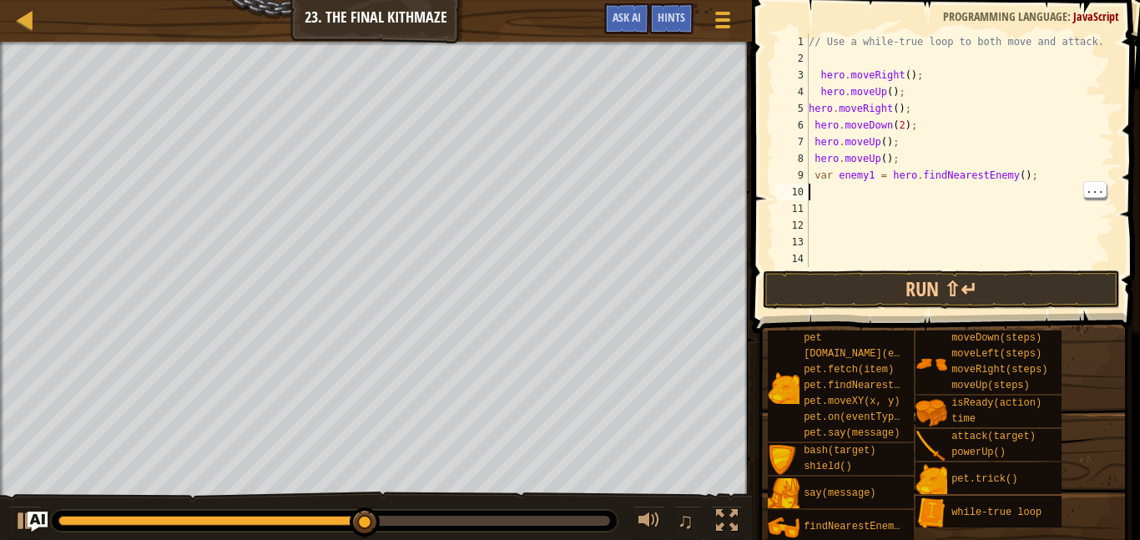
click at [1070, 195] on div "// Use a while-true loop to both move and attack. hero . moveRight ( ) ; hero .…" at bounding box center [960, 166] width 310 height 267
click at [1042, 178] on div "// Use a while-true loop to both move and attack. hero . moveRight ( ) ; hero .…" at bounding box center [960, 166] width 310 height 267
type textarea "v"
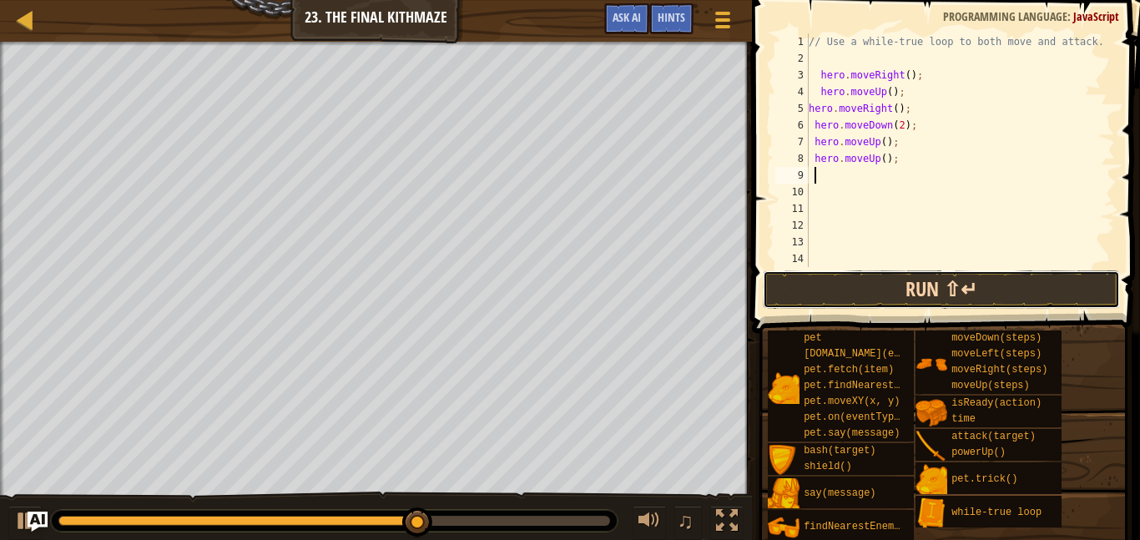
click at [865, 292] on button "Run ⇧↵" at bounding box center [941, 289] width 357 height 38
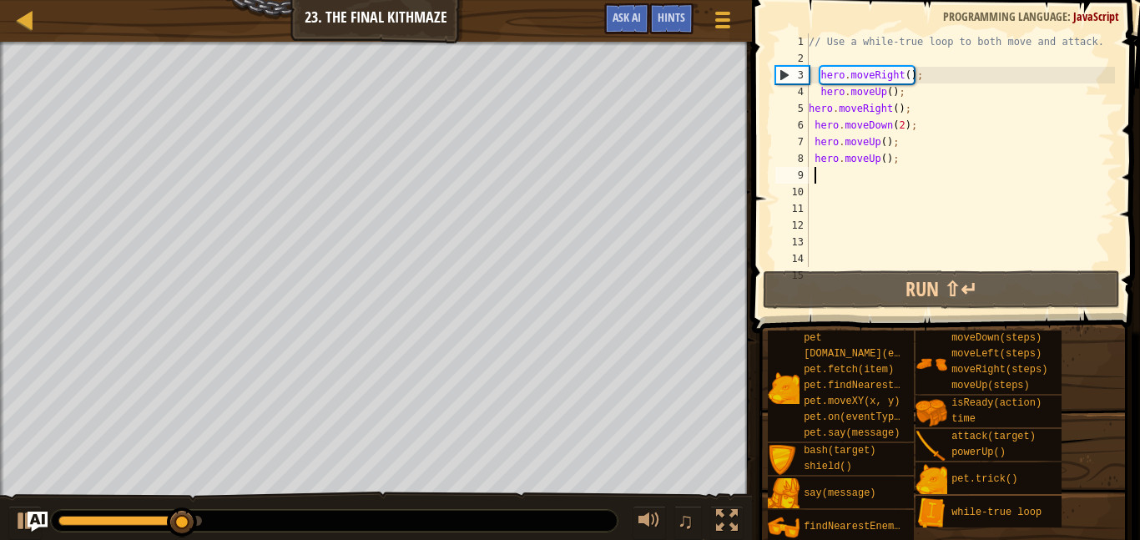
click at [869, 175] on div "// Use a while-true loop to both move and attack. hero . moveRight ( ) ; hero .…" at bounding box center [960, 166] width 310 height 267
type textarea "d"
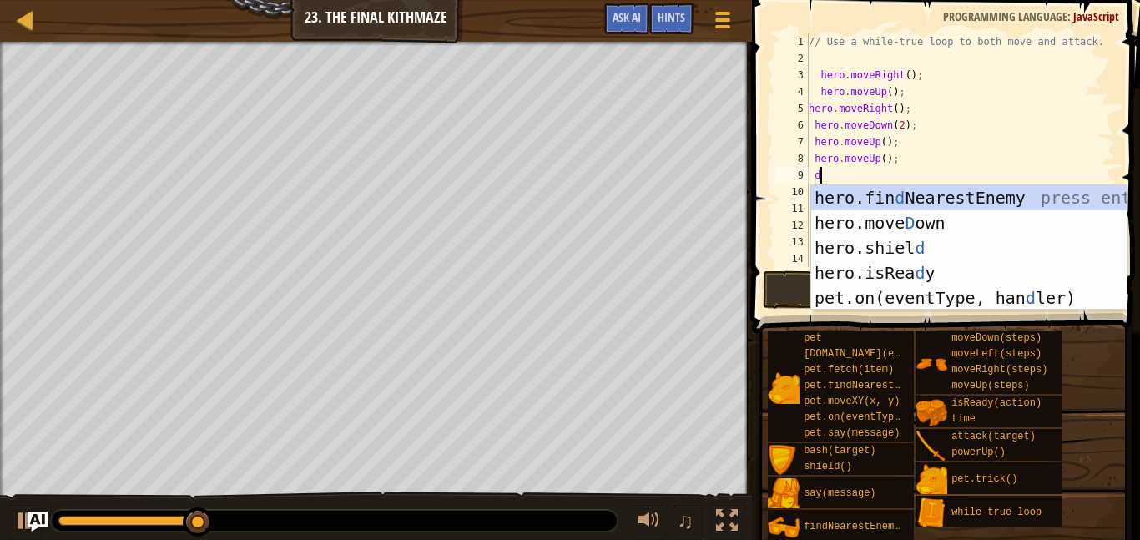
click at [926, 224] on div "hero.fin d NearestEnemy press enter hero.[PERSON_NAME] own press enter hero.[PE…" at bounding box center [968, 272] width 315 height 175
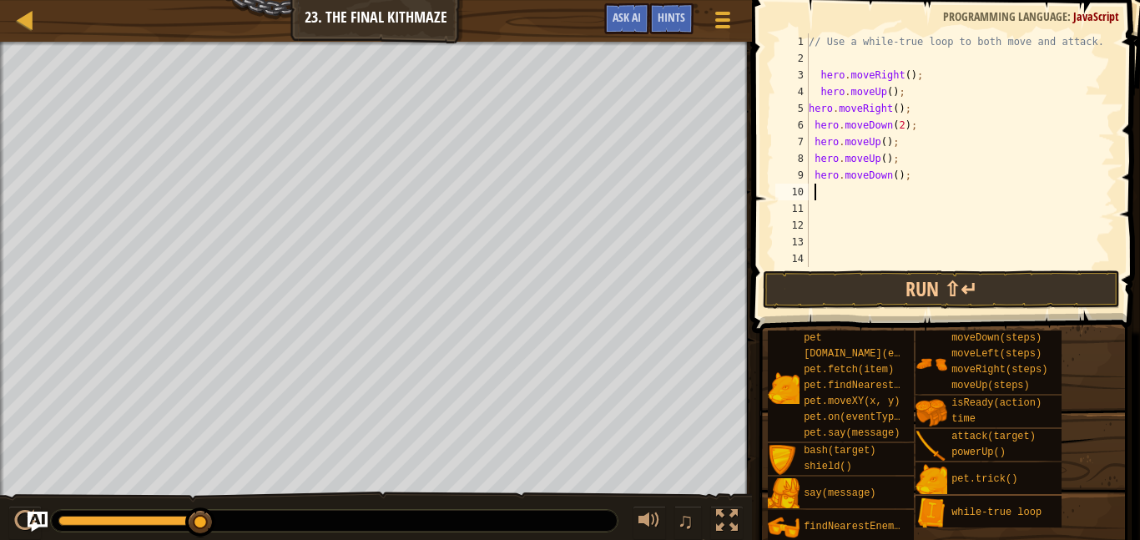
scroll to position [8, 0]
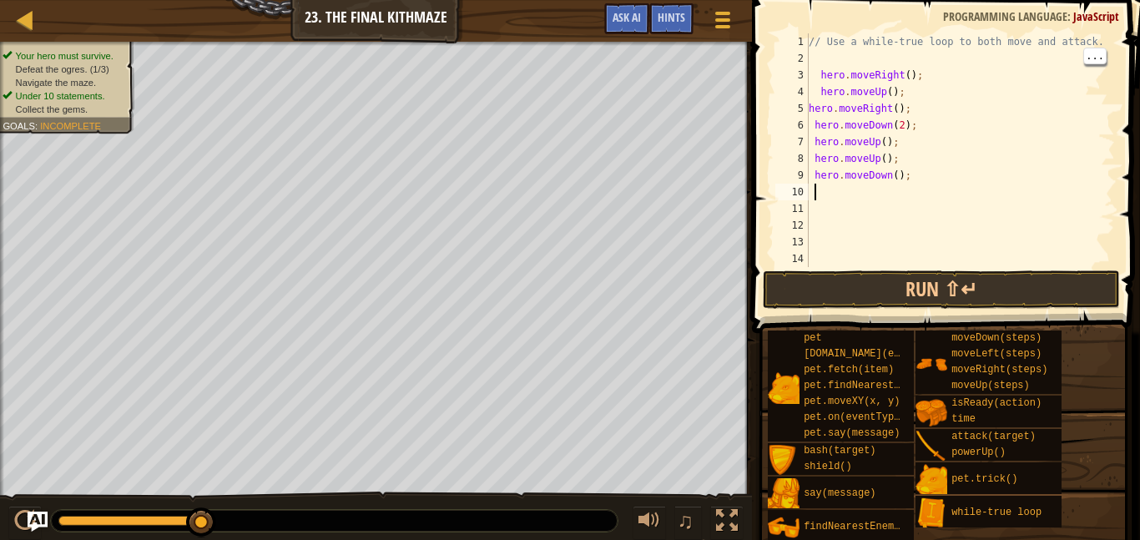
click at [839, 58] on div "// Use a while-true loop to both move and attack. hero . moveRight ( ) ; hero .…" at bounding box center [960, 166] width 310 height 267
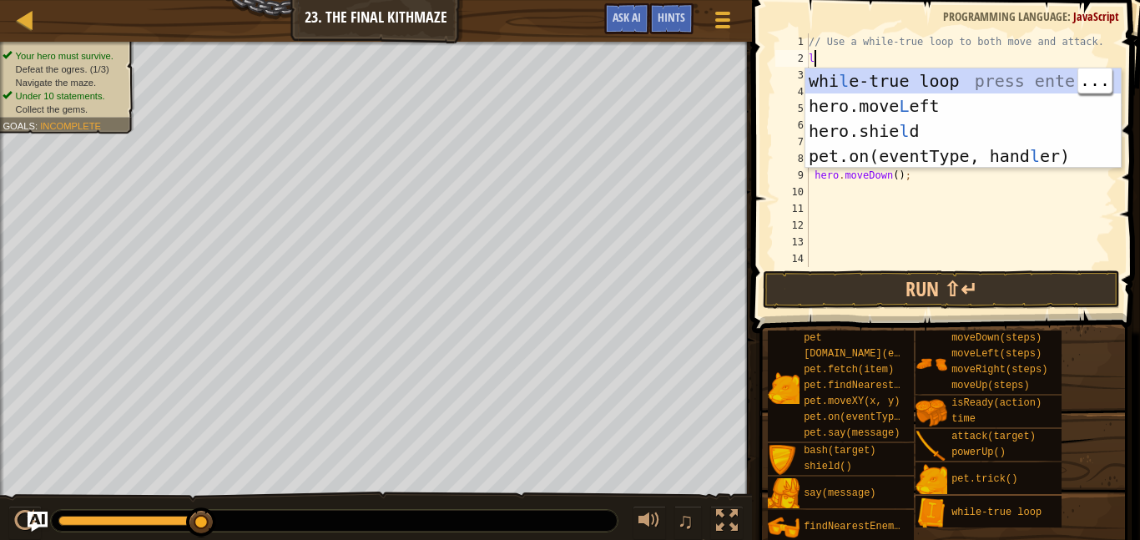
click at [949, 0] on body "Map Introduction to Computer Science 23. The Final Kithmaze Game Menu Done Hint…" at bounding box center [570, 0] width 1140 height 0
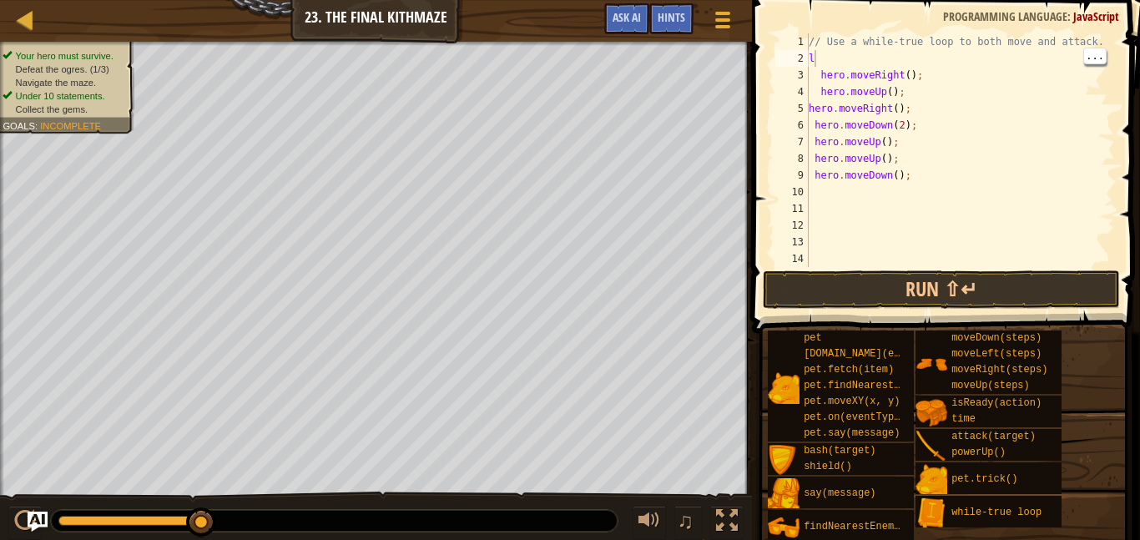
click at [864, 54] on div "// Use a while-true loop to both move and attack. l hero . moveRight ( ) ; hero…" at bounding box center [960, 166] width 310 height 267
click at [872, 174] on div "// Use a while-true loop to both move and attack. l hero . moveRight ( ) ; hero…" at bounding box center [960, 166] width 310 height 267
click at [830, 53] on div "// Use a while-true loop to both move and attack. l hero . moveRight ( ) ; hero…" at bounding box center [960, 166] width 310 height 267
type textarea "l"
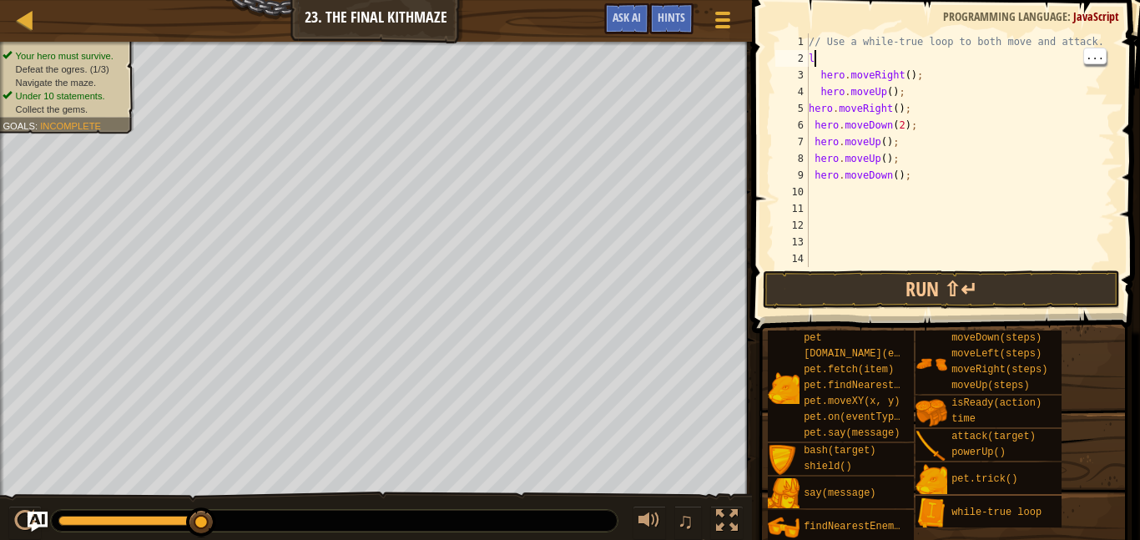
scroll to position [8, 0]
type textarea "l"
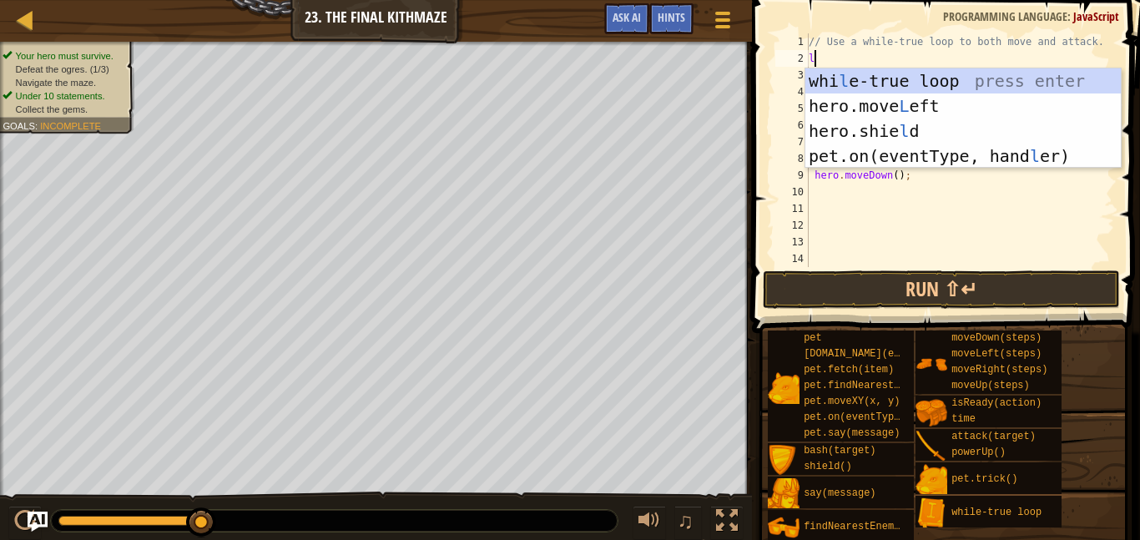
click at [924, 80] on div "whi l e-true loop press enter hero.move L eft press enter hero.[PERSON_NAME] pr…" at bounding box center [962, 143] width 315 height 150
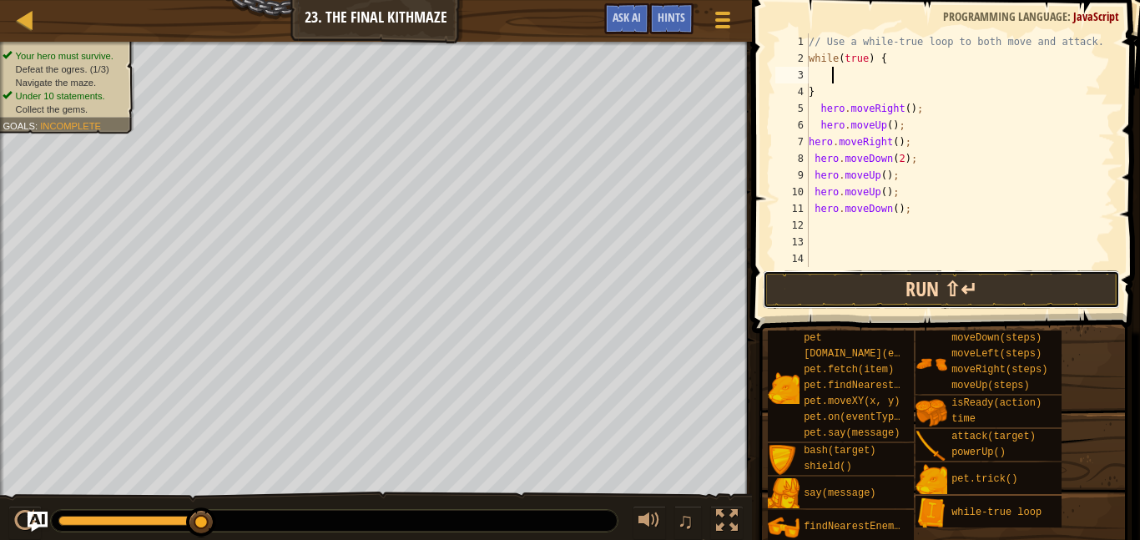
click at [929, 274] on button "Run ⇧↵" at bounding box center [941, 289] width 357 height 38
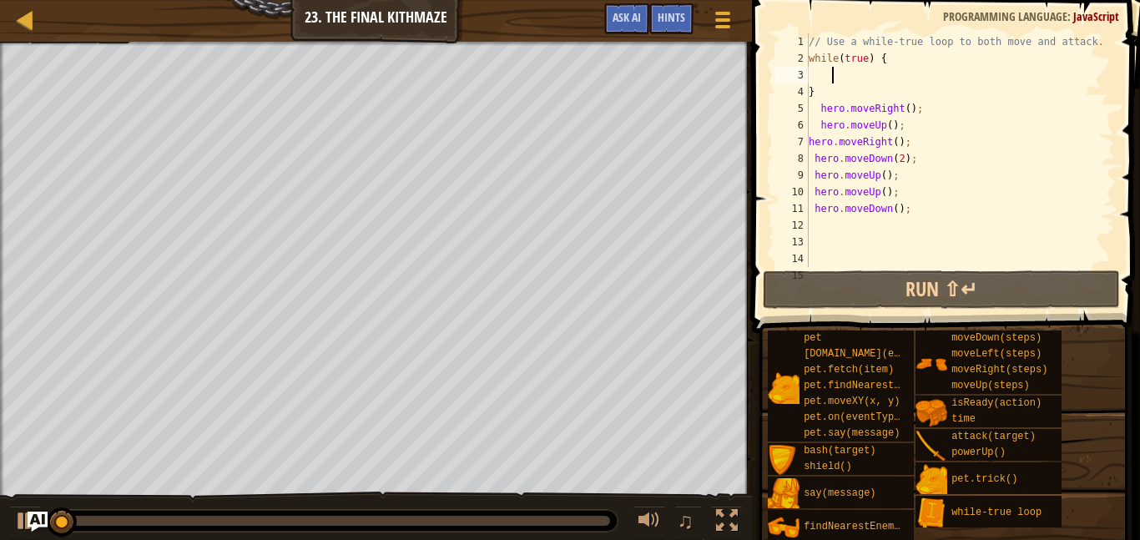
click at [894, 55] on div "// Use a while-true loop to both move and attack. while ( true ) { } hero . mov…" at bounding box center [960, 166] width 310 height 267
type textarea "while(true)"
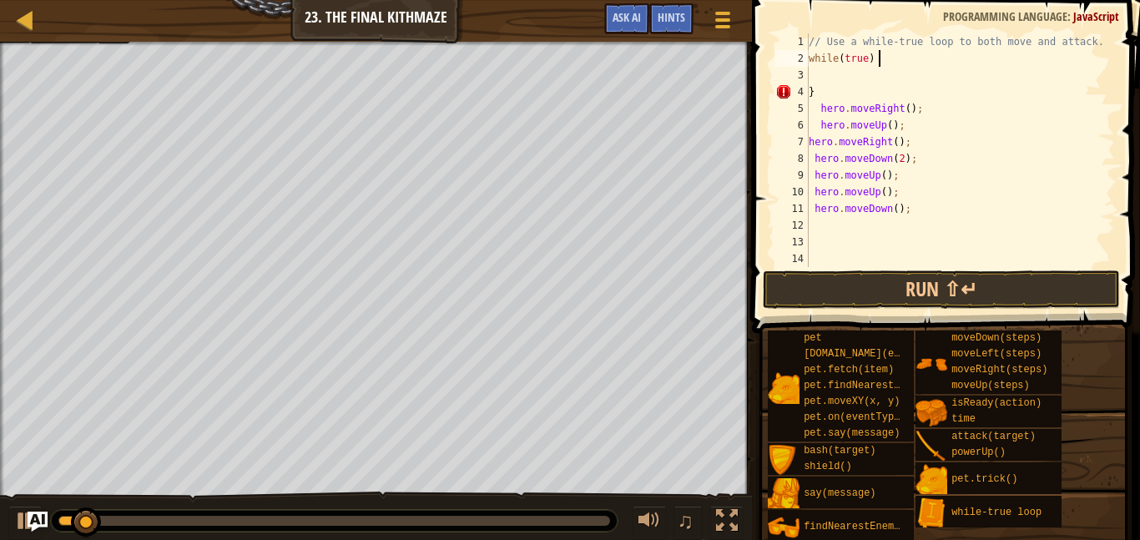
click at [835, 230] on div "// Use a while-true loop to both move and attack. while ( true ) } hero . moveR…" at bounding box center [960, 166] width 310 height 267
type textarea "}"
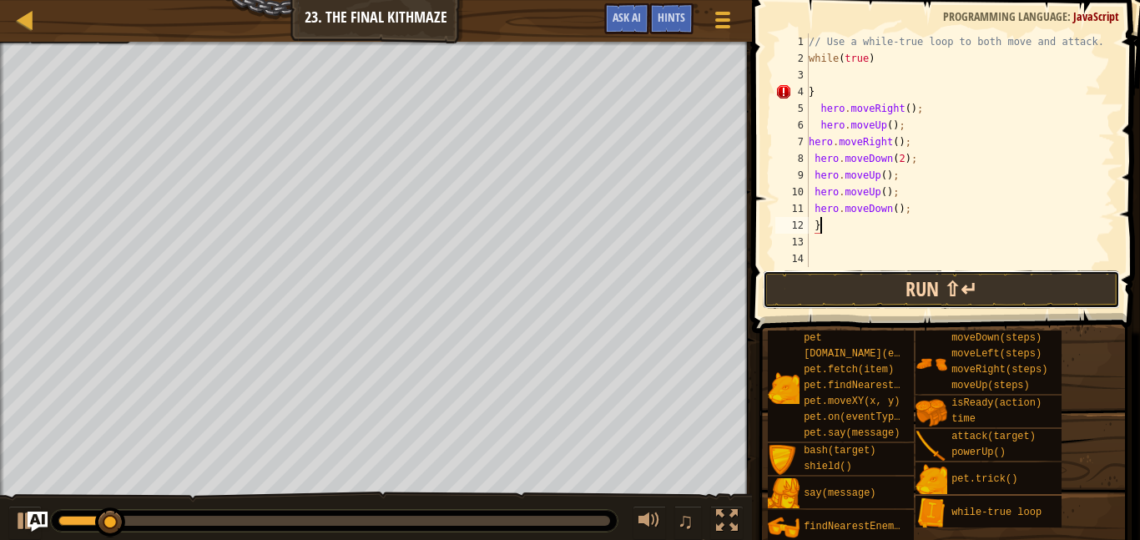
click at [952, 287] on button "Run ⇧↵" at bounding box center [941, 289] width 357 height 38
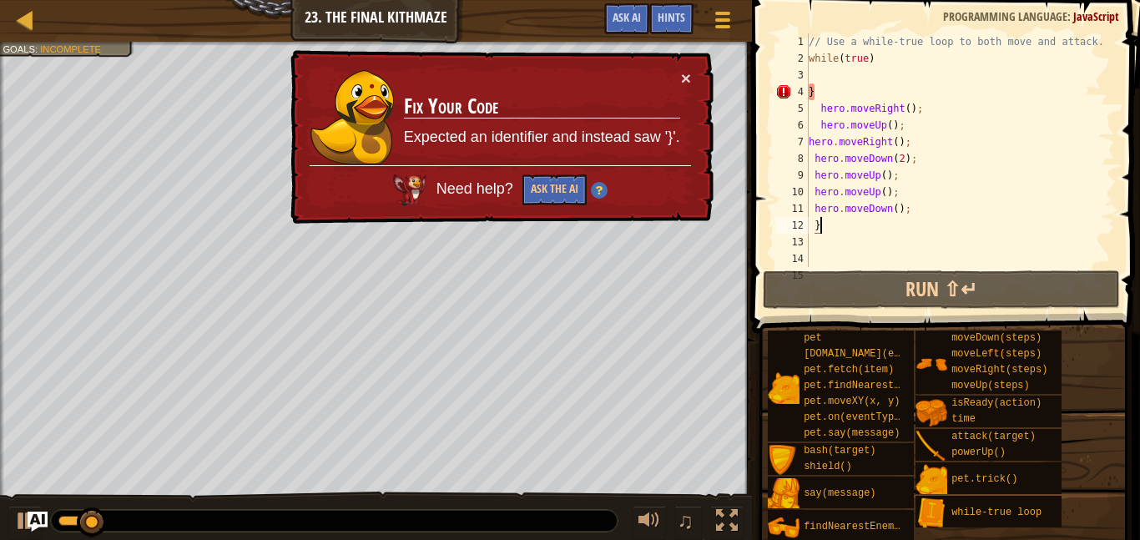
click at [856, 82] on div "// Use a while-true loop to both move and attack. while ( true ) } hero . moveR…" at bounding box center [960, 166] width 310 height 267
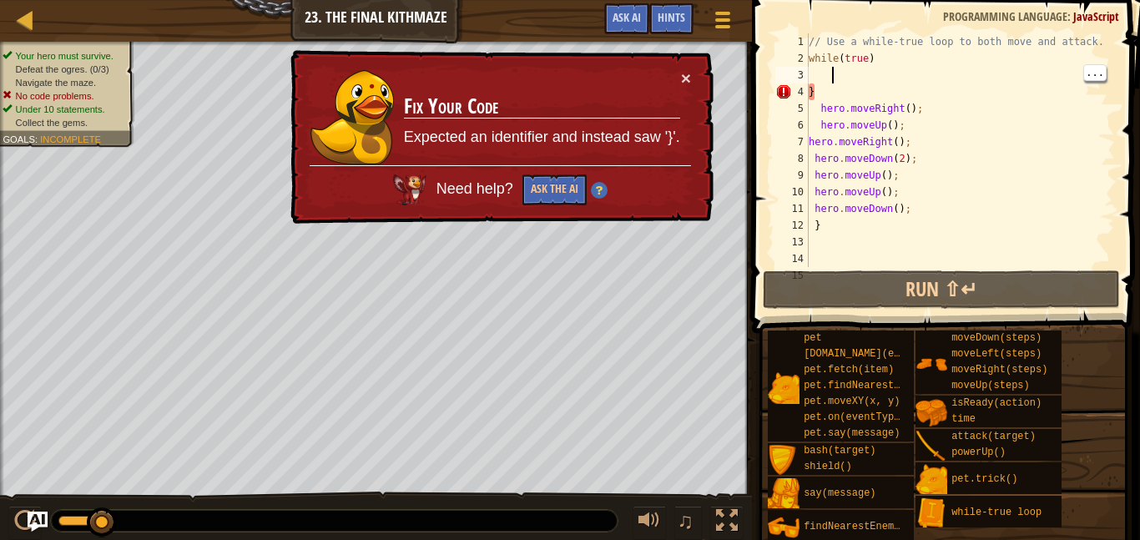
click at [800, 91] on div "4" at bounding box center [791, 91] width 33 height 17
type textarea "}"
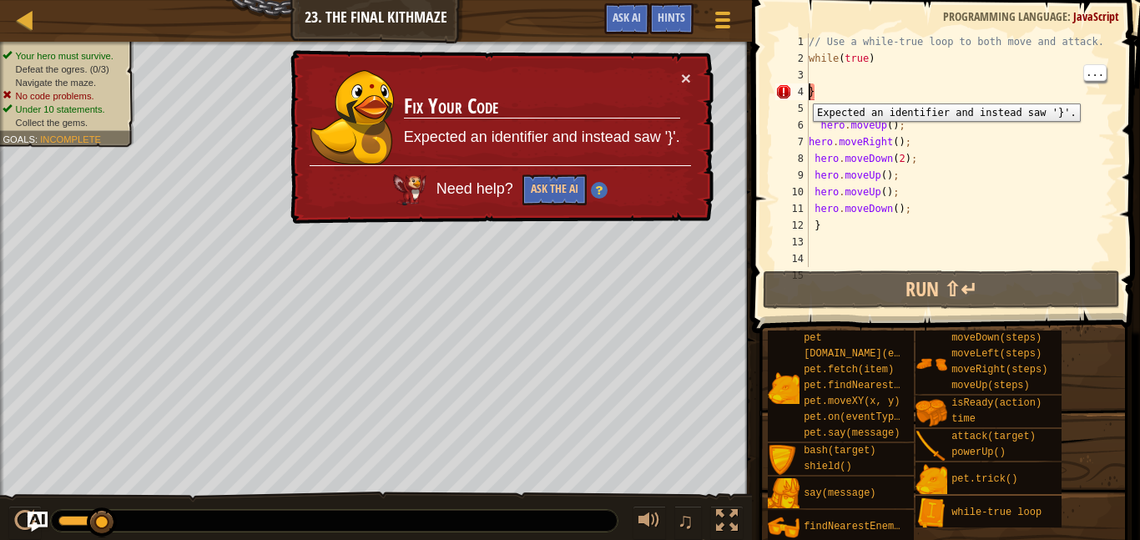
click at [819, 92] on div "// Use a while-true loop to both move and attack. while ( true ) } hero . moveR…" at bounding box center [960, 166] width 310 height 267
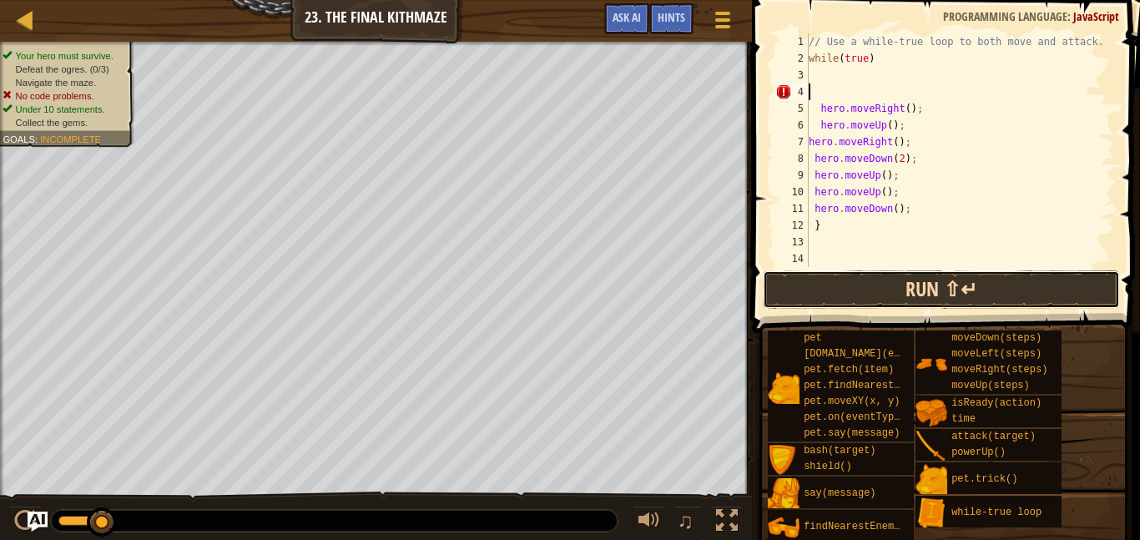
click at [932, 291] on button "Run ⇧↵" at bounding box center [941, 289] width 357 height 38
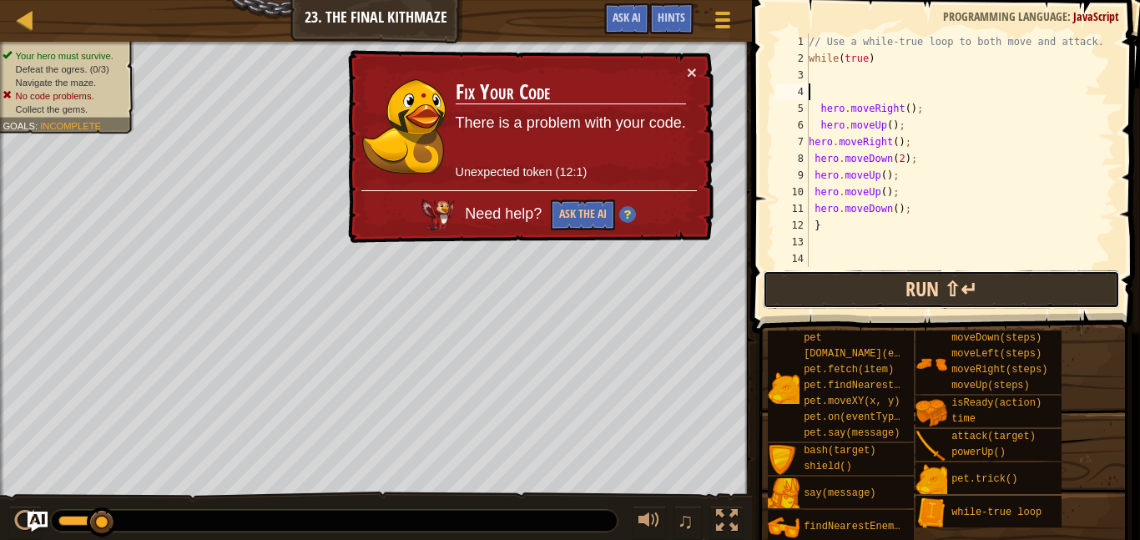
click at [941, 284] on button "Run ⇧↵" at bounding box center [941, 289] width 357 height 38
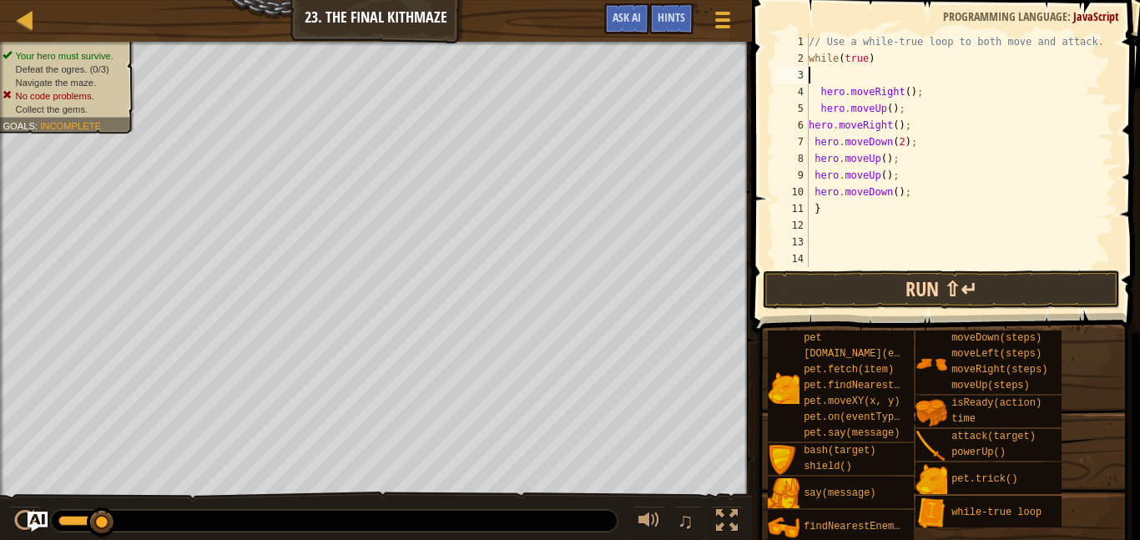
type textarea "while(true)"
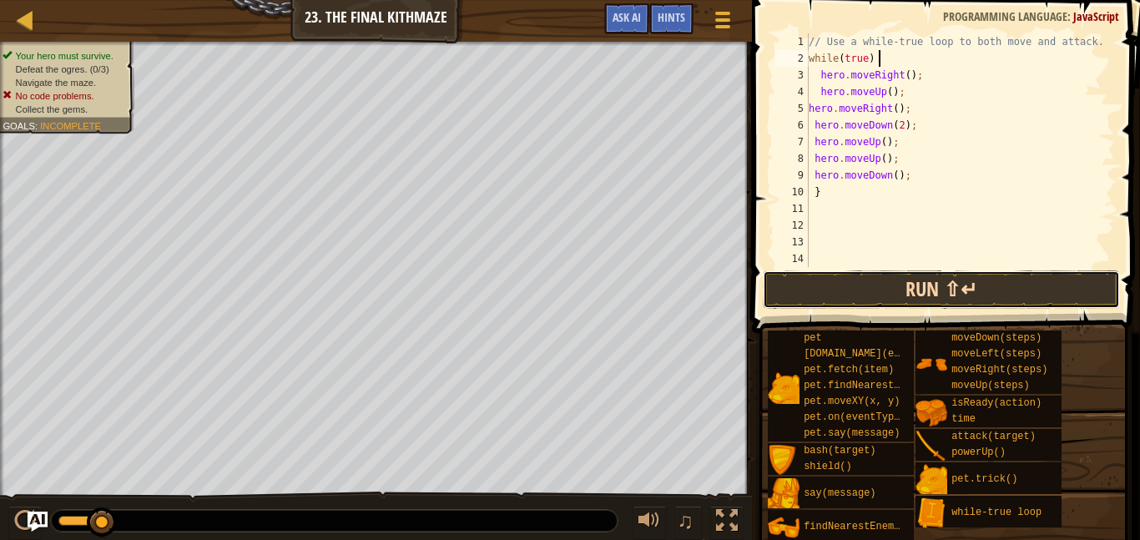
click at [991, 294] on button "Run ⇧↵" at bounding box center [941, 289] width 357 height 38
